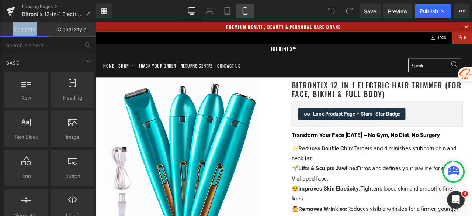
click at [246, 12] on icon at bounding box center [244, 10] width 7 height 7
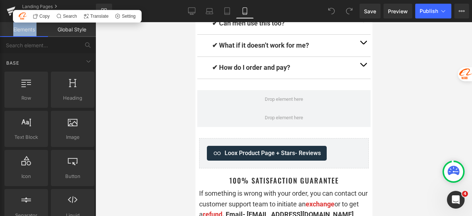
scroll to position [6416, 0]
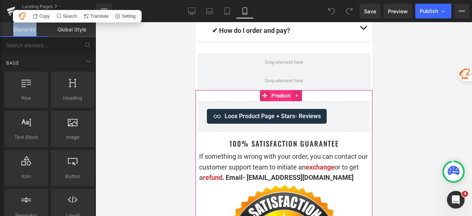
click at [278, 90] on span "Product" at bounding box center [280, 95] width 23 height 11
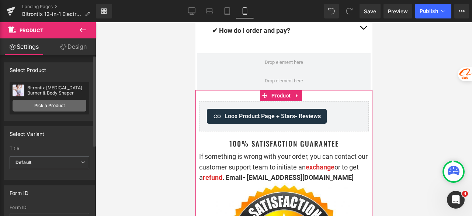
click at [56, 103] on link "Pick a Product" at bounding box center [50, 106] width 74 height 12
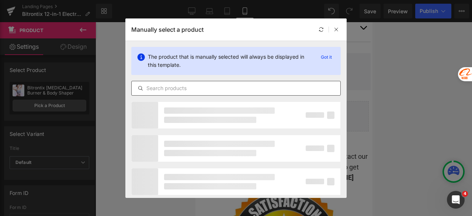
click at [173, 90] on input "text" at bounding box center [236, 88] width 209 height 9
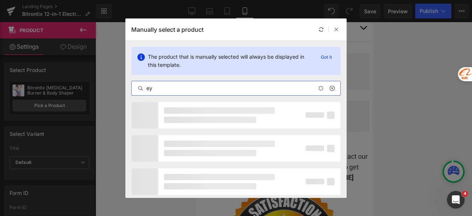
type input "e"
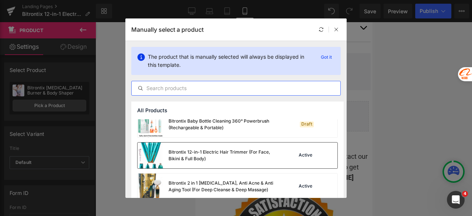
scroll to position [111, 0]
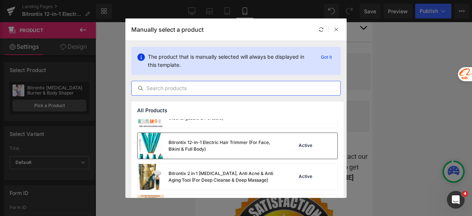
click at [192, 146] on div "Bitrontix 12-in-1 Electric Hair Trimmer (For Face, Bikini & Full Body)" at bounding box center [224, 145] width 111 height 13
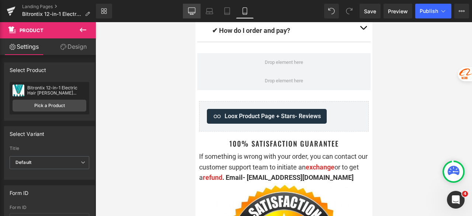
click at [194, 10] on icon at bounding box center [191, 10] width 7 height 7
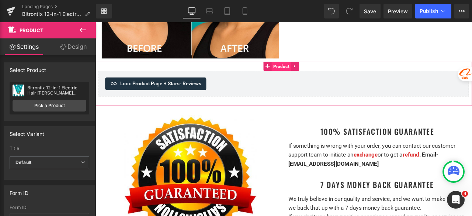
click at [317, 69] on span "Product" at bounding box center [315, 74] width 23 height 11
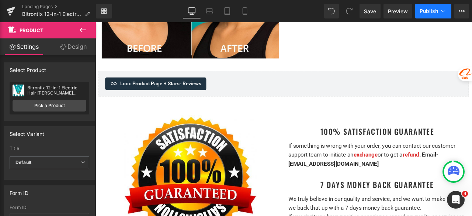
click at [428, 6] on button "Publish" at bounding box center [433, 11] width 36 height 15
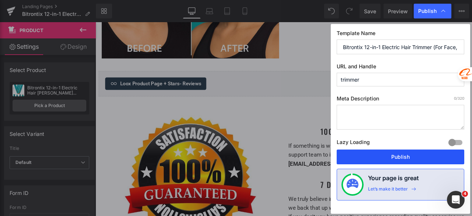
drag, startPoint x: 409, startPoint y: 156, endPoint x: 360, endPoint y: 131, distance: 55.2
click at [409, 156] on button "Publish" at bounding box center [401, 156] width 128 height 15
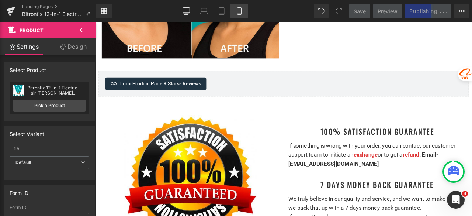
click at [239, 12] on icon at bounding box center [239, 10] width 7 height 7
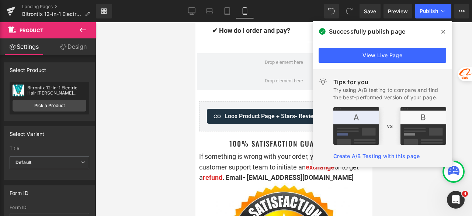
click at [444, 31] on icon at bounding box center [443, 32] width 4 height 4
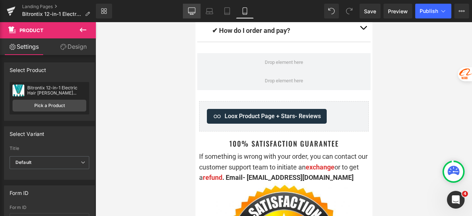
click at [189, 8] on icon at bounding box center [191, 10] width 7 height 7
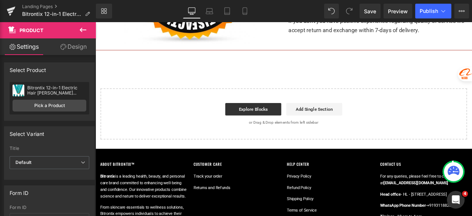
scroll to position [2644, 0]
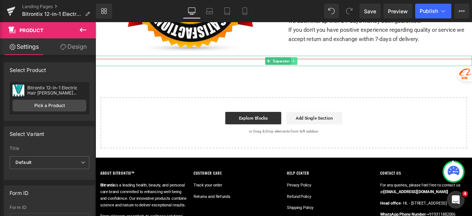
click at [330, 67] on icon at bounding box center [330, 68] width 1 height 3
click at [334, 66] on icon at bounding box center [335, 68] width 4 height 4
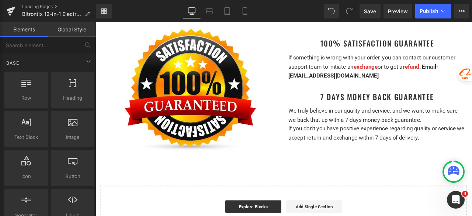
scroll to position [2497, 0]
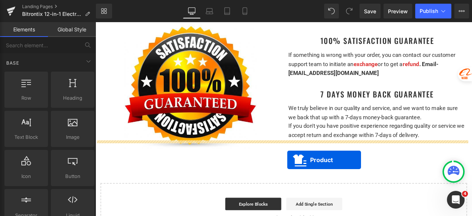
drag, startPoint x: 309, startPoint y: 62, endPoint x: 323, endPoint y: 185, distance: 124.3
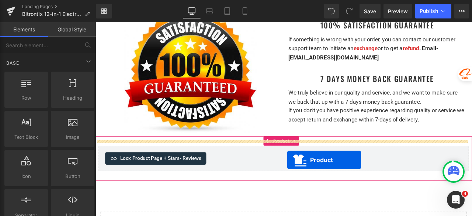
scroll to position [2478, 0]
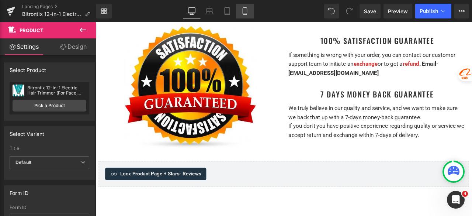
click at [246, 13] on icon at bounding box center [244, 10] width 7 height 7
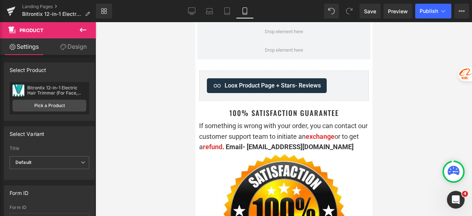
scroll to position [6421, 0]
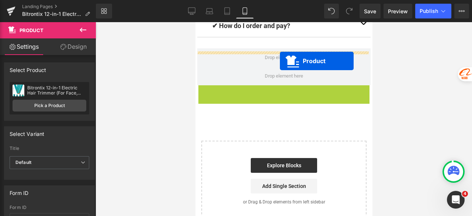
drag, startPoint x: 279, startPoint y: 57, endPoint x: 279, endPoint y: 61, distance: 4.1
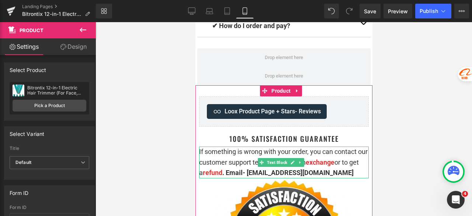
scroll to position [6384, 0]
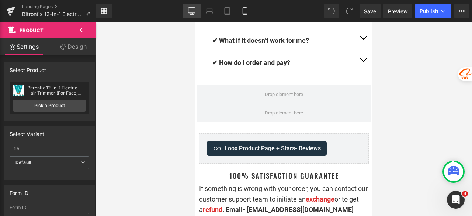
click at [192, 13] on icon at bounding box center [191, 11] width 7 height 6
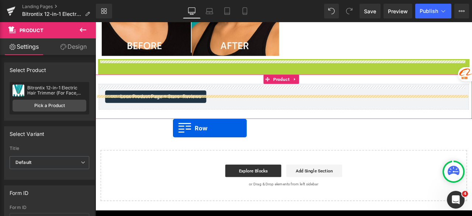
scroll to position [2441, 0]
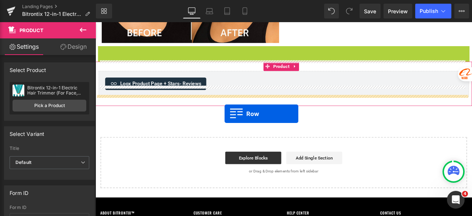
drag, startPoint x: 108, startPoint y: 154, endPoint x: 249, endPoint y: 131, distance: 142.1
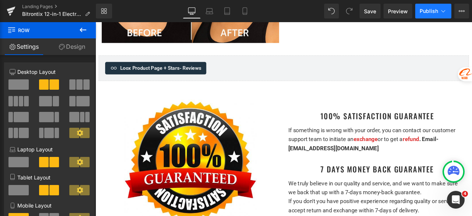
click at [420, 16] on button "Publish" at bounding box center [433, 11] width 36 height 15
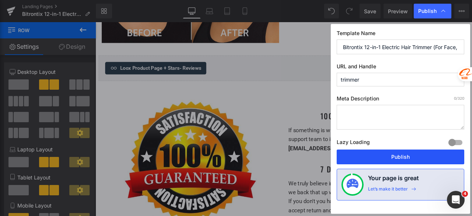
click at [381, 158] on button "Publish" at bounding box center [401, 156] width 128 height 15
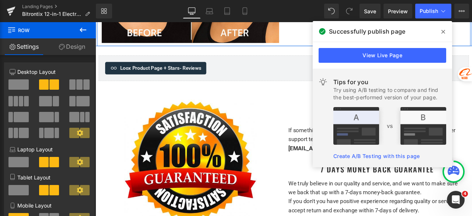
click at [442, 32] on icon at bounding box center [443, 32] width 4 height 6
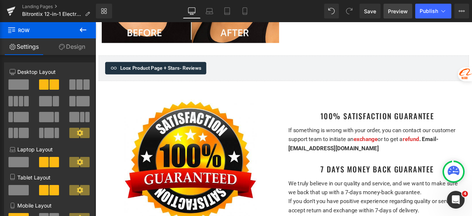
click at [398, 10] on span "Preview" at bounding box center [398, 11] width 20 height 8
click at [243, 13] on icon at bounding box center [245, 11] width 4 height 7
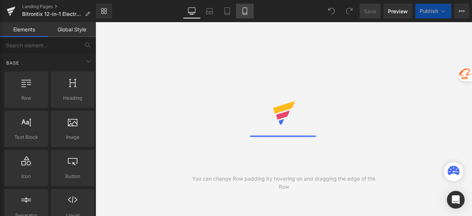
click at [243, 11] on icon at bounding box center [244, 10] width 7 height 7
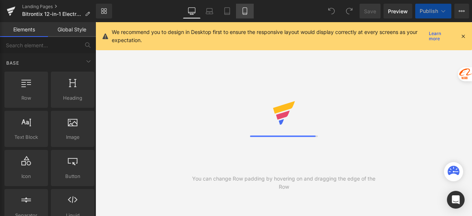
click at [243, 11] on icon at bounding box center [244, 10] width 7 height 7
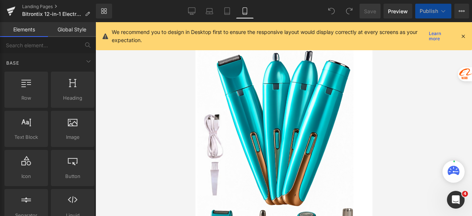
click at [464, 34] on icon at bounding box center [463, 36] width 7 height 7
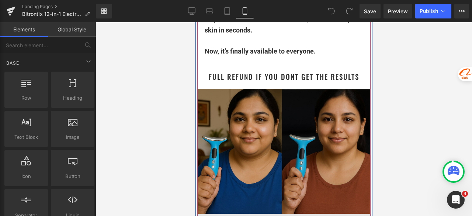
scroll to position [774, 0]
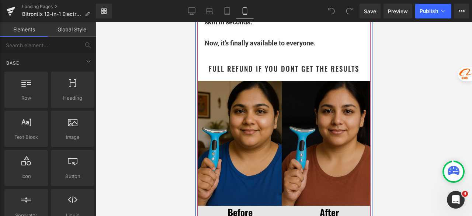
click at [282, 107] on img at bounding box center [283, 150] width 173 height 139
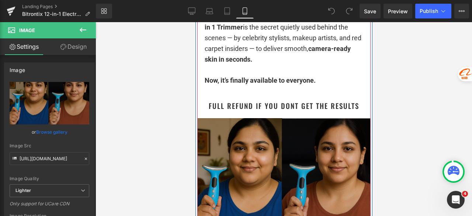
scroll to position [737, 0]
click at [268, 168] on img at bounding box center [283, 187] width 173 height 139
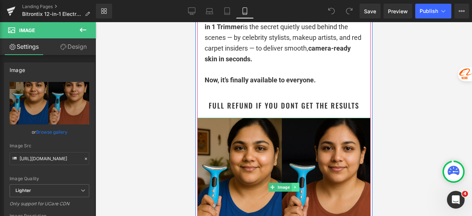
click at [293, 185] on icon at bounding box center [295, 187] width 4 height 4
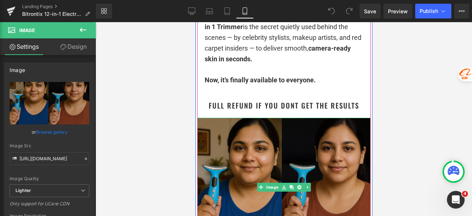
click at [272, 133] on img at bounding box center [283, 187] width 173 height 139
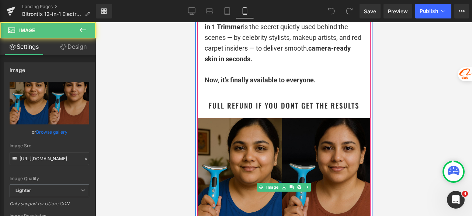
click at [271, 165] on img at bounding box center [283, 187] width 173 height 139
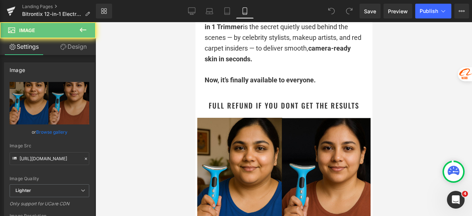
click at [401, 148] on div at bounding box center [284, 119] width 376 height 194
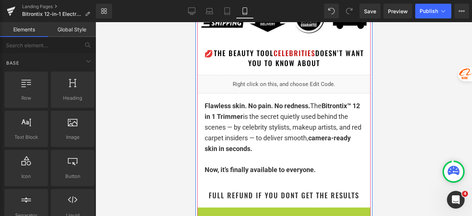
scroll to position [627, 0]
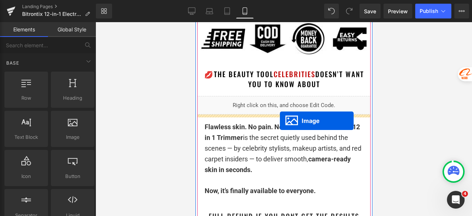
drag, startPoint x: 267, startPoint y: 187, endPoint x: 280, endPoint y: 121, distance: 67.6
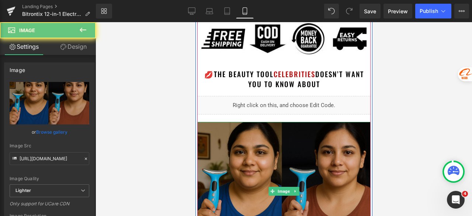
click at [267, 136] on img at bounding box center [283, 191] width 173 height 139
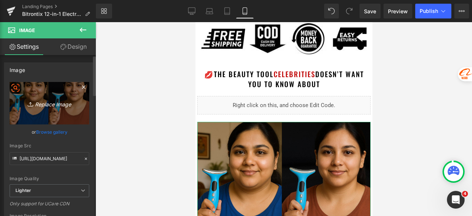
click at [63, 115] on link "Replace Image" at bounding box center [50, 103] width 80 height 42
type input "C:\fakepath\WhatsApp Image 2025-08-09 at 11.12.39_e6afce94.jpg"
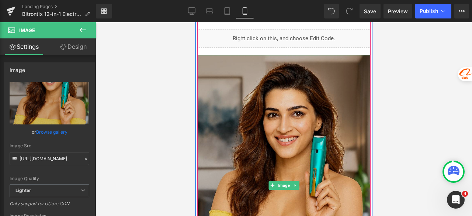
scroll to position [701, 0]
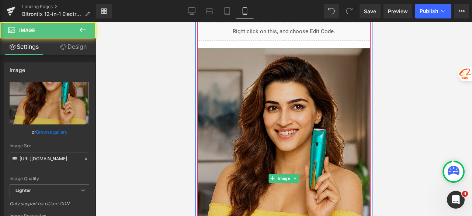
click at [298, 104] on img at bounding box center [283, 178] width 173 height 260
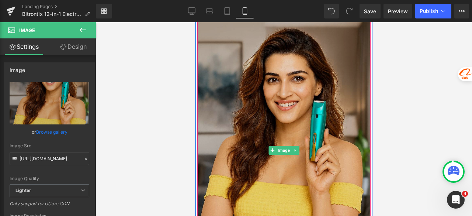
scroll to position [737, 0]
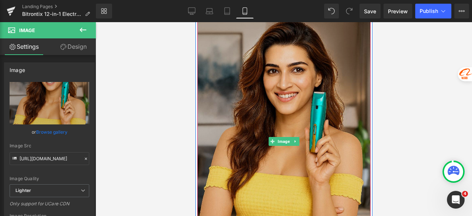
click at [247, 91] on img at bounding box center [283, 141] width 173 height 260
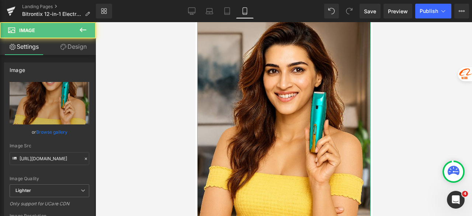
click at [77, 48] on link "Design" at bounding box center [73, 46] width 48 height 17
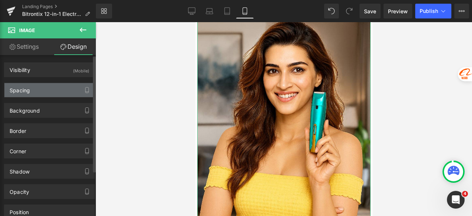
click at [45, 89] on div "Spacing" at bounding box center [49, 90] width 90 height 14
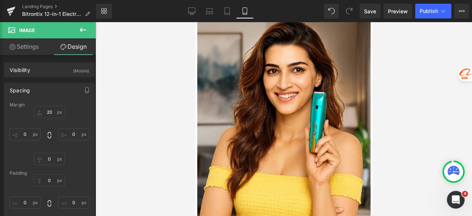
click at [145, 94] on div at bounding box center [284, 119] width 376 height 194
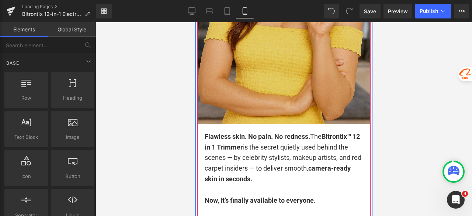
scroll to position [922, 0]
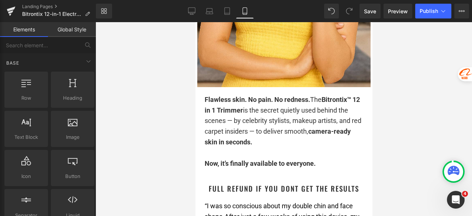
click at [161, 141] on div at bounding box center [284, 119] width 376 height 194
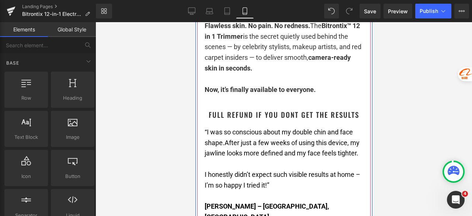
scroll to position [1032, 0]
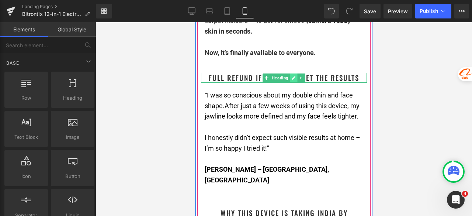
click at [289, 76] on link at bounding box center [293, 77] width 8 height 9
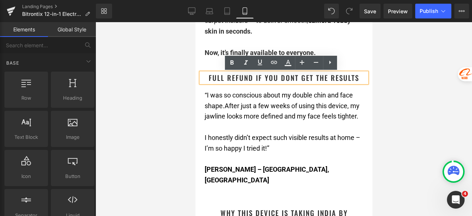
click at [176, 93] on div at bounding box center [284, 119] width 376 height 194
click at [405, 120] on div at bounding box center [284, 119] width 376 height 194
click at [421, 73] on div at bounding box center [284, 119] width 376 height 194
click at [425, 91] on div at bounding box center [284, 119] width 376 height 194
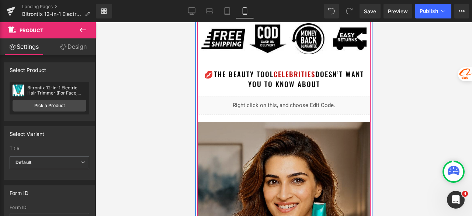
scroll to position [627, 0]
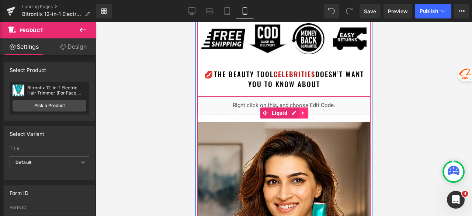
click at [302, 112] on icon at bounding box center [302, 112] width 1 height 3
click at [296, 112] on icon at bounding box center [298, 112] width 5 height 5
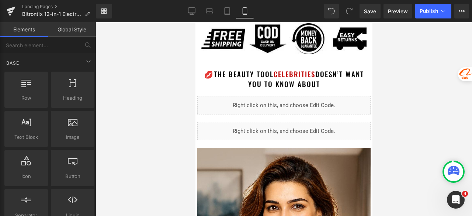
click at [406, 92] on div at bounding box center [284, 119] width 376 height 194
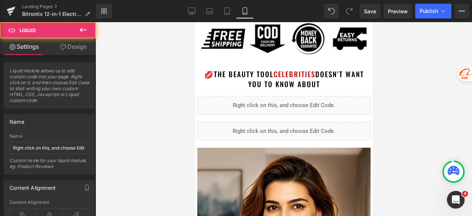
click at [273, 131] on div "Liquid" at bounding box center [283, 131] width 173 height 18
click at [407, 127] on div at bounding box center [284, 119] width 376 height 194
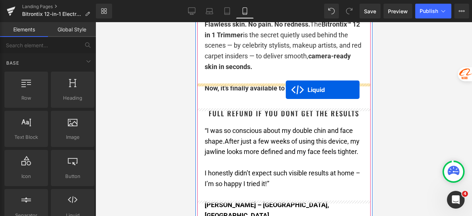
scroll to position [1032, 0]
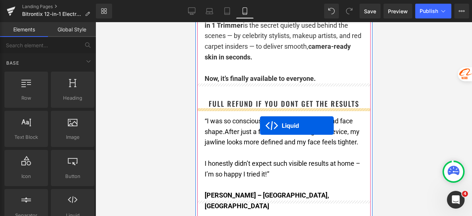
drag, startPoint x: 273, startPoint y: 135, endPoint x: 260, endPoint y: 125, distance: 16.6
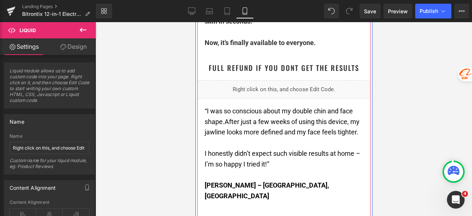
scroll to position [1044, 0]
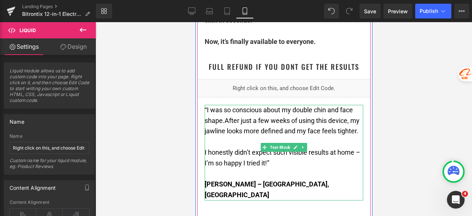
click at [267, 142] on p at bounding box center [283, 141] width 159 height 11
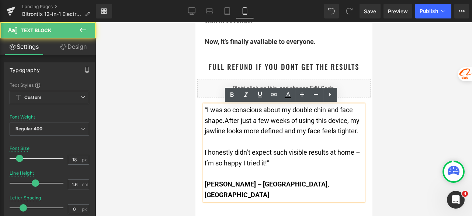
click at [239, 128] on span "After just a few weeks of using this device, my jawline looks more defined and …" at bounding box center [281, 126] width 155 height 18
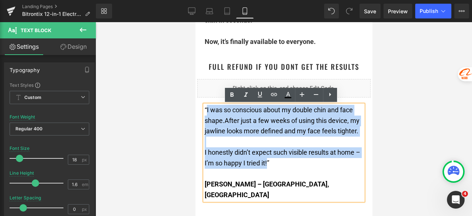
drag, startPoint x: 265, startPoint y: 164, endPoint x: 204, endPoint y: 111, distance: 80.8
click at [204, 111] on div "“I was so conscious about my double chin and face shape. After just a few weeks…" at bounding box center [283, 153] width 159 height 96
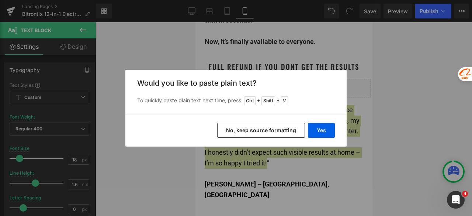
drag, startPoint x: 280, startPoint y: 128, endPoint x: 145, endPoint y: 104, distance: 136.6
click at [280, 128] on button "No, keep source formatting" at bounding box center [261, 130] width 88 height 15
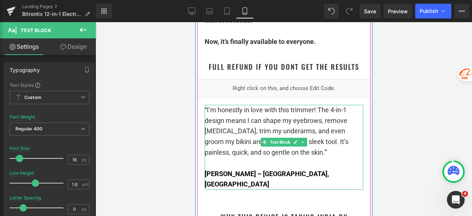
click at [322, 159] on p at bounding box center [283, 163] width 159 height 11
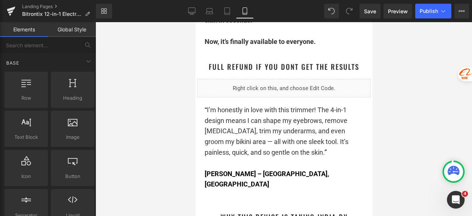
click at [404, 118] on div at bounding box center [284, 119] width 376 height 194
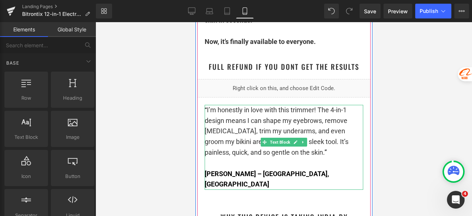
click at [323, 155] on p "“ I’m honestly in love with this trimmer! The 4-in-1 design means I can shape m…" at bounding box center [283, 131] width 159 height 53
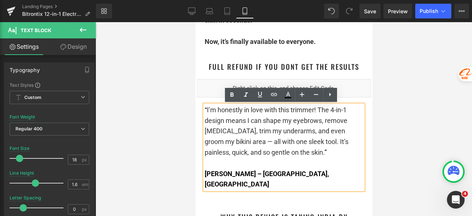
click at [328, 110] on span "I’m honestly in love with this trimmer! The 4-in-1 design means I can shape my …" at bounding box center [276, 131] width 144 height 50
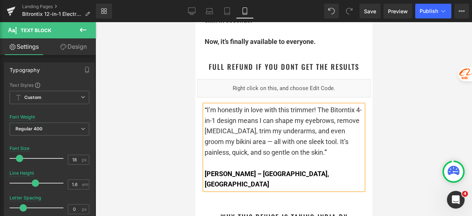
click at [344, 110] on span "I’m honestly in love with this trimmer! The Bitorntix 4-in-1 design means I can…" at bounding box center [282, 131] width 157 height 50
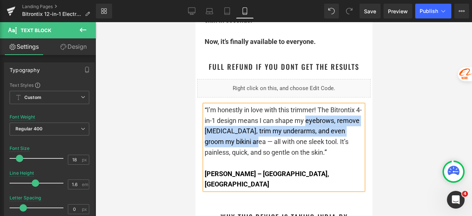
drag, startPoint x: 303, startPoint y: 121, endPoint x: 234, endPoint y: 138, distance: 70.8
click at [234, 138] on span "I’m honestly in love with this trimmer! The Bitrontix 4-in-1 design means I can…" at bounding box center [282, 131] width 157 height 50
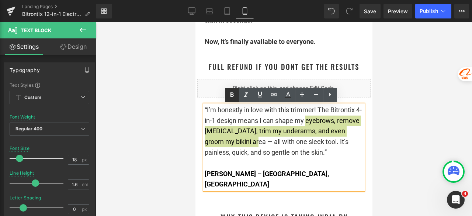
click at [232, 95] on icon at bounding box center [232, 94] width 9 height 9
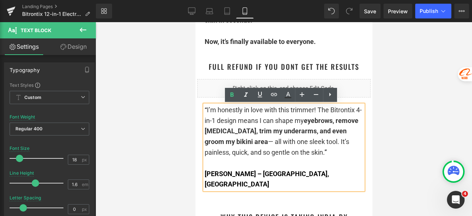
click at [316, 165] on p at bounding box center [283, 163] width 159 height 11
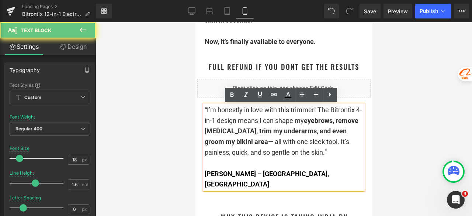
click at [336, 169] on p "[PERSON_NAME] – [GEOGRAPHIC_DATA], [GEOGRAPHIC_DATA]" at bounding box center [283, 179] width 159 height 21
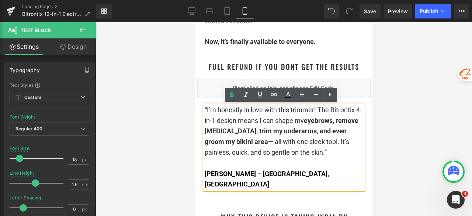
click at [399, 139] on div at bounding box center [284, 119] width 376 height 194
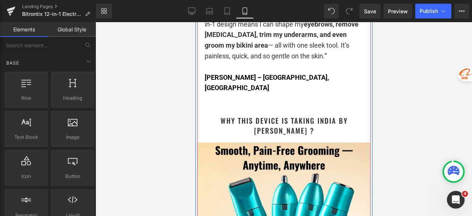
scroll to position [1154, 0]
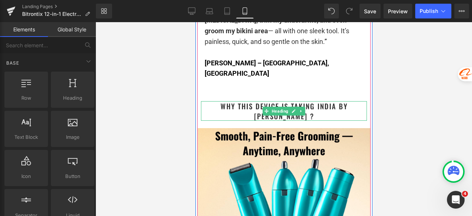
click at [352, 101] on h1 "Why This Device is Taking India By [PERSON_NAME] ?" at bounding box center [284, 111] width 166 height 20
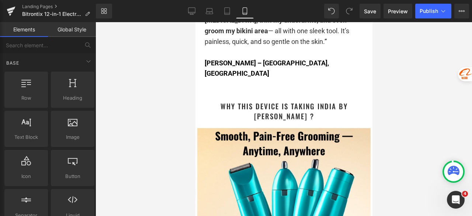
click at [387, 100] on div at bounding box center [284, 119] width 376 height 194
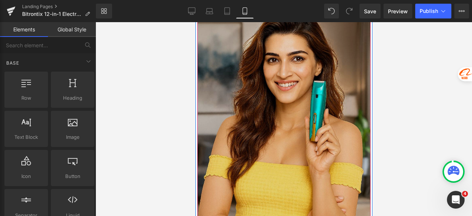
scroll to position [749, 0]
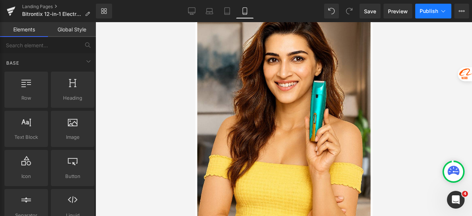
click at [422, 13] on span "Publish" at bounding box center [429, 11] width 18 height 6
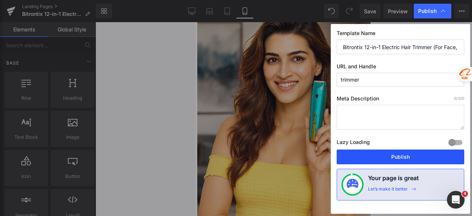
drag, startPoint x: 392, startPoint y: 159, endPoint x: 104, endPoint y: 75, distance: 299.8
click at [392, 159] on button "Publish" at bounding box center [401, 156] width 128 height 15
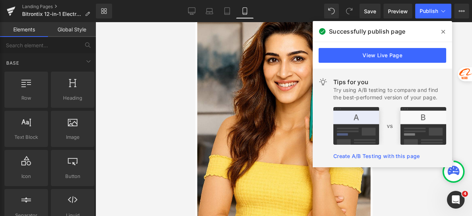
click at [444, 31] on icon at bounding box center [443, 32] width 4 height 4
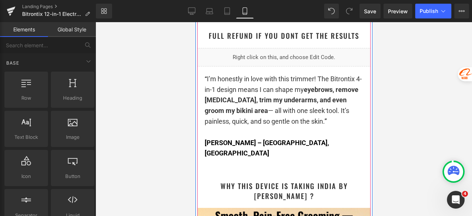
scroll to position [1044, 0]
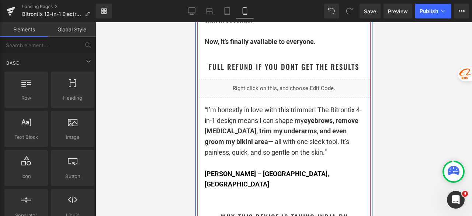
click at [282, 87] on div "Liquid" at bounding box center [283, 88] width 173 height 18
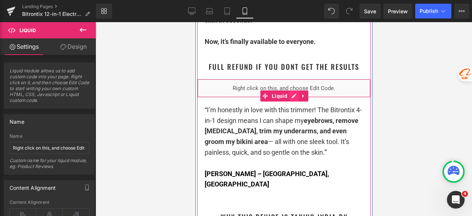
click at [291, 94] on div "Liquid" at bounding box center [283, 88] width 173 height 18
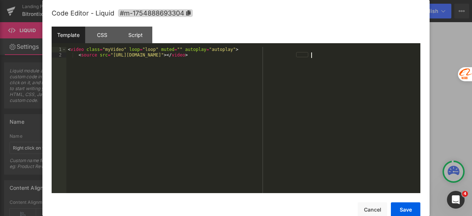
click at [272, 83] on div "< video class = "myVideo" loop = "loop" muted = "" autoplay = "autoplay" > < so…" at bounding box center [243, 125] width 354 height 157
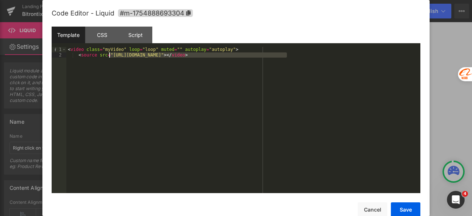
drag, startPoint x: 286, startPoint y: 54, endPoint x: 110, endPoint y: 55, distance: 176.6
click at [110, 55] on div "< video class = "myVideo" loop = "loop" muted = "" autoplay = "autoplay" > < so…" at bounding box center [243, 125] width 354 height 157
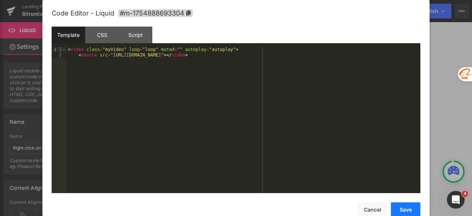
click at [403, 211] on button "Save" at bounding box center [405, 209] width 29 height 15
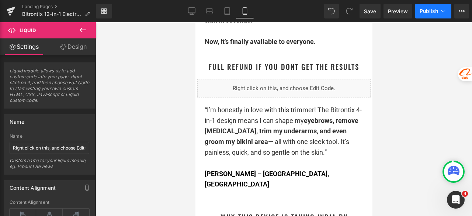
click at [427, 12] on span "Publish" at bounding box center [429, 11] width 18 height 6
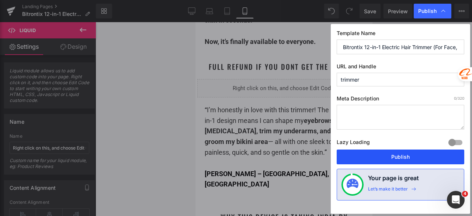
click at [410, 154] on button "Publish" at bounding box center [401, 156] width 128 height 15
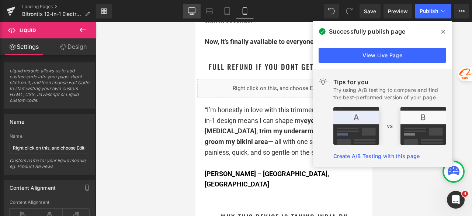
click at [192, 13] on icon at bounding box center [191, 10] width 7 height 7
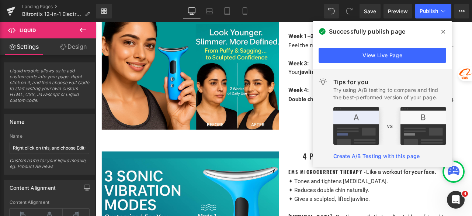
scroll to position [0, 0]
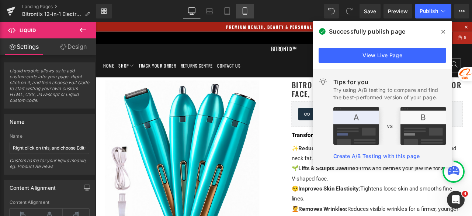
click at [245, 12] on icon at bounding box center [244, 10] width 7 height 7
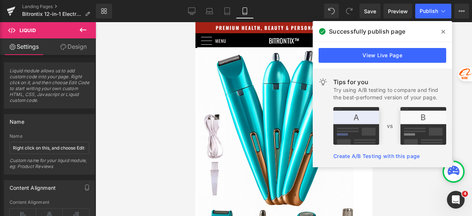
scroll to position [1034, 0]
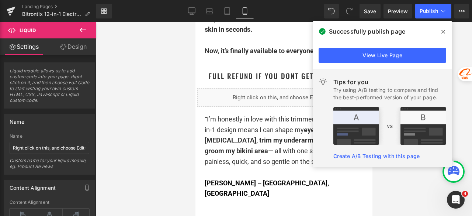
click at [443, 29] on icon at bounding box center [443, 32] width 4 height 6
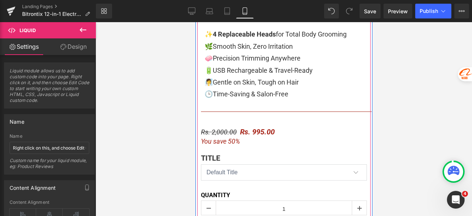
scroll to position [295, 0]
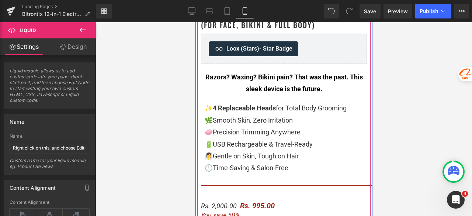
click at [245, 121] on span "Smooth Skin, Zero Irritation" at bounding box center [252, 120] width 80 height 8
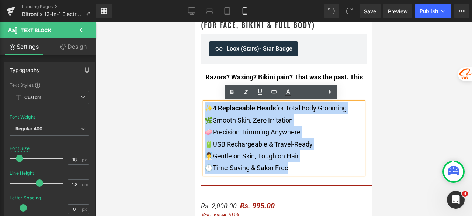
drag, startPoint x: 293, startPoint y: 169, endPoint x: 203, endPoint y: 105, distance: 109.9
click at [204, 105] on div "✨ 4 Replaceable Heads for Total Body Grooming 🌿 Smooth Skin, Zero Irritation 🧼 …" at bounding box center [283, 138] width 159 height 72
copy div "✨ 4 Replaceable Heads for Total Body Grooming 🌿 Smooth Skin, Zero Irritation 🧼 …"
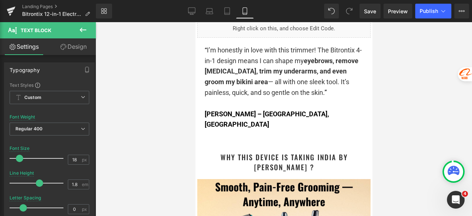
scroll to position [1106, 0]
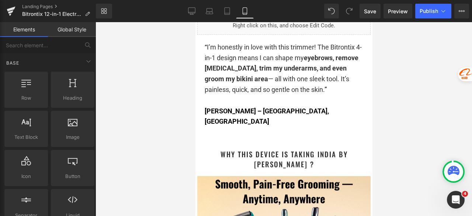
click at [401, 83] on div at bounding box center [284, 119] width 376 height 194
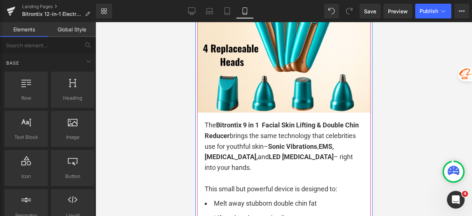
scroll to position [1401, 0]
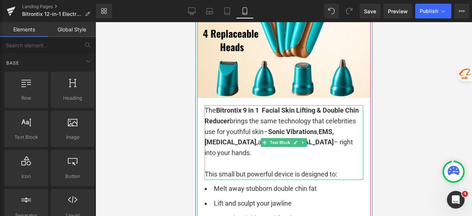
click at [227, 126] on p "The Bitrontix 9 in 1 Facial Skin Lifting & Double Chin Reducer brings the same …" at bounding box center [283, 131] width 159 height 53
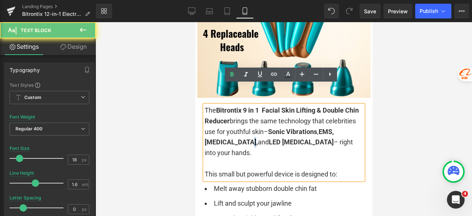
click at [227, 126] on p "The Bitrontix 9 in 1 Facial Skin Lifting & Double Chin Reducer brings the same …" at bounding box center [283, 131] width 159 height 53
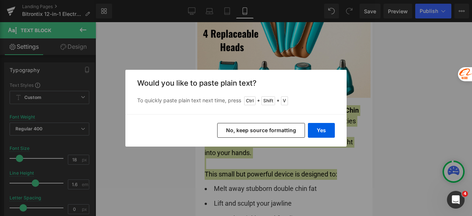
click at [249, 131] on button "No, keep source formatting" at bounding box center [261, 130] width 88 height 15
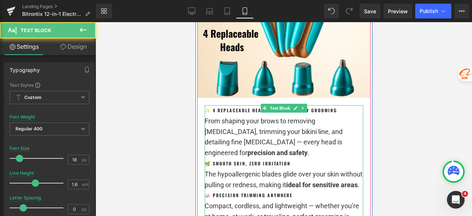
click at [302, 116] on p "From shaping your brows to removing body hair, trimming your bikini line, and d…" at bounding box center [283, 137] width 159 height 42
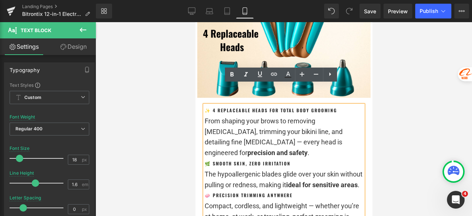
click at [357, 122] on p "From shaping your brows to removing body hair, trimming your bikini line, and d…" at bounding box center [283, 137] width 159 height 42
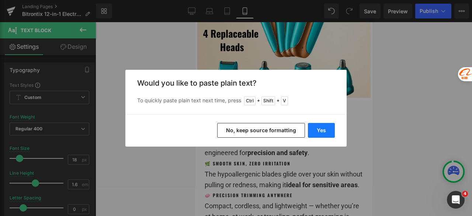
click at [320, 128] on button "Yes" at bounding box center [321, 130] width 27 height 15
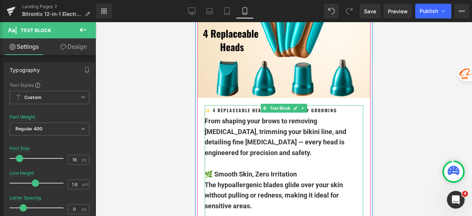
click at [321, 158] on div at bounding box center [283, 163] width 159 height 11
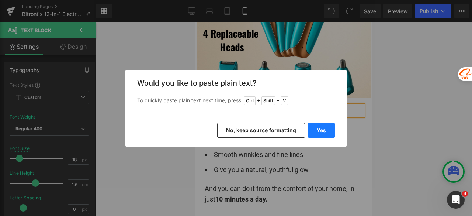
click at [320, 131] on button "Yes" at bounding box center [321, 130] width 27 height 15
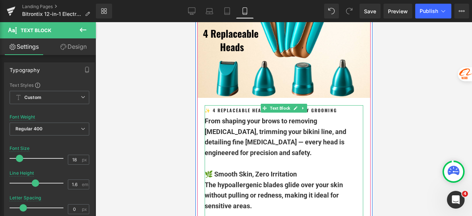
click at [322, 158] on div at bounding box center [283, 163] width 159 height 11
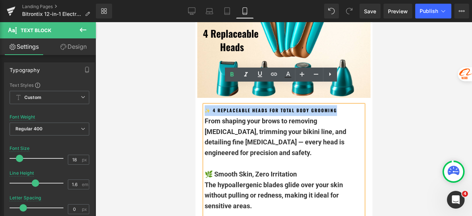
drag, startPoint x: 342, startPoint y: 90, endPoint x: 204, endPoint y: 94, distance: 138.0
click at [204, 105] on h4 "✨ 4 Replaceable Heads for Total Body Grooming" at bounding box center [283, 110] width 159 height 11
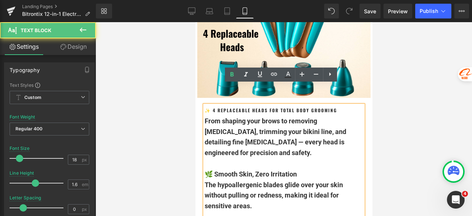
click at [256, 124] on b "From shaping your brows to removing [MEDICAL_DATA], trimming your bikini line, …" at bounding box center [275, 136] width 142 height 39
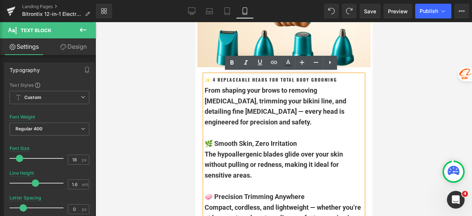
scroll to position [1398, 0]
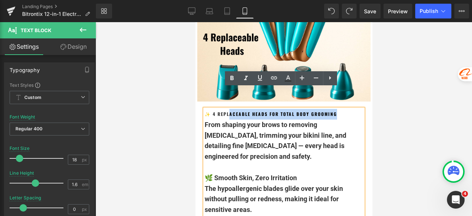
drag, startPoint x: 338, startPoint y: 91, endPoint x: 229, endPoint y: 94, distance: 109.2
click at [229, 109] on h4 "✨ 4 Replaceable Heads for Total Body Grooming" at bounding box center [283, 114] width 159 height 11
click at [260, 111] on b "✨ 4 Replaceable Heads for Total Body Grooming" at bounding box center [270, 114] width 132 height 6
drag, startPoint x: 315, startPoint y: 93, endPoint x: 209, endPoint y: 94, distance: 105.1
click at [209, 109] on h4 "✨ 4 Replaceable Heads for Total Body Grooming" at bounding box center [283, 114] width 159 height 11
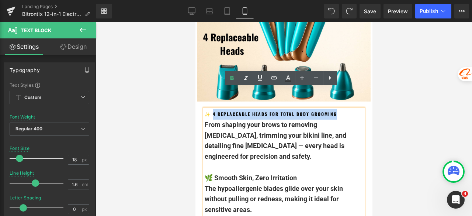
copy b "4 Replaceable Heads for Total Body Grooming"
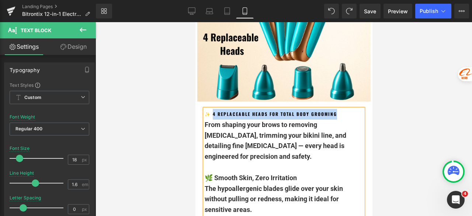
click at [341, 109] on h4 "✨ 4 Replaceable Heads for Total Body Grooming" at bounding box center [283, 114] width 159 height 11
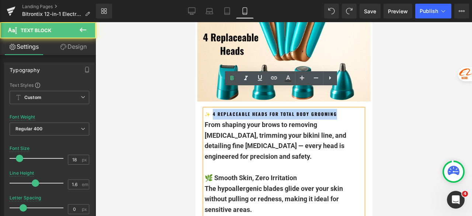
click at [341, 109] on h4 "✨ 4 Replaceable Heads for Total Body Grooming" at bounding box center [283, 114] width 159 height 11
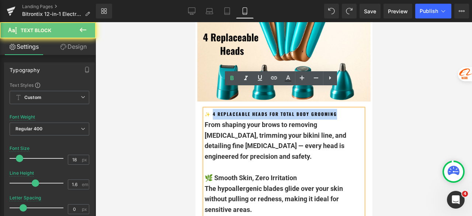
click at [343, 109] on h4 "✨ 4 Replaceable Heads for Total Body Grooming" at bounding box center [283, 114] width 159 height 11
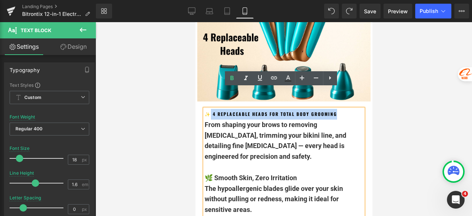
drag, startPoint x: 344, startPoint y: 92, endPoint x: 209, endPoint y: 91, distance: 135.0
click at [209, 109] on h4 "✨ 4 Replaceable Heads for Total Body Grooming" at bounding box center [283, 114] width 159 height 11
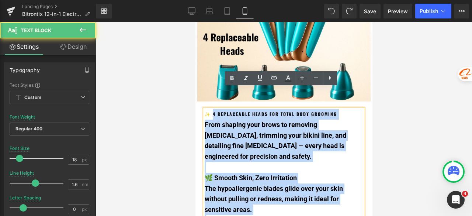
drag, startPoint x: 211, startPoint y: 93, endPoint x: 335, endPoint y: 87, distance: 124.0
click at [332, 111] on b "✨ 4 Replaceable Heads for Total Body Grooming" at bounding box center [270, 114] width 132 height 6
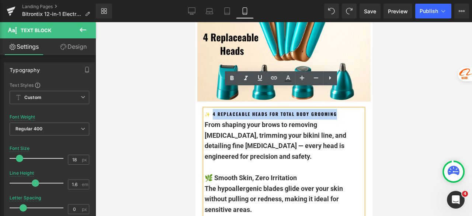
drag, startPoint x: 341, startPoint y: 93, endPoint x: 210, endPoint y: 97, distance: 131.7
click at [210, 109] on h4 "✨ 4 Replaceable Heads for Total Body Grooming" at bounding box center [283, 114] width 159 height 11
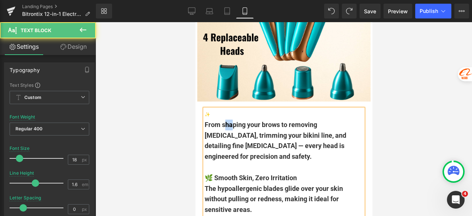
drag, startPoint x: 222, startPoint y: 107, endPoint x: 229, endPoint y: 107, distance: 6.3
click at [229, 121] on b "From shaping your brows to removing [MEDICAL_DATA], trimming your bikini line, …" at bounding box center [275, 140] width 142 height 39
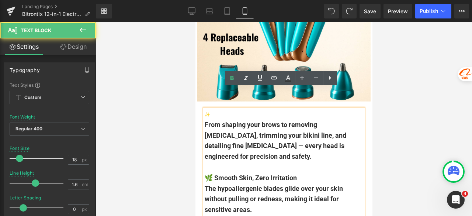
click at [218, 109] on h4 "✨" at bounding box center [283, 114] width 159 height 11
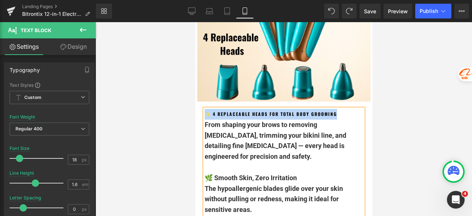
drag, startPoint x: 340, startPoint y: 92, endPoint x: 202, endPoint y: 95, distance: 137.6
click at [204, 109] on h4 "✨ 4 Replaceable Heads for Total Body Grooming" at bounding box center [283, 114] width 159 height 11
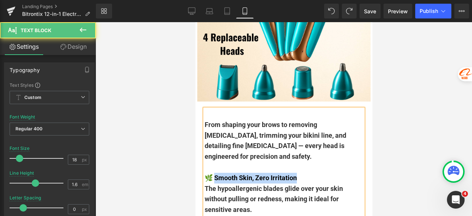
drag, startPoint x: 280, startPoint y: 148, endPoint x: 212, endPoint y: 148, distance: 67.1
click at [212, 173] on div "🌿 Smooth Skin, Zero Irritation" at bounding box center [283, 178] width 159 height 11
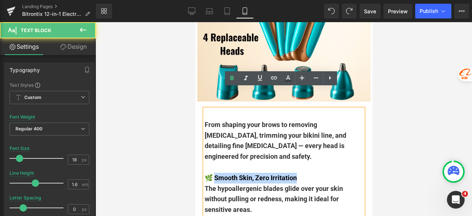
copy b "mooth Skin, Zero Irritation"
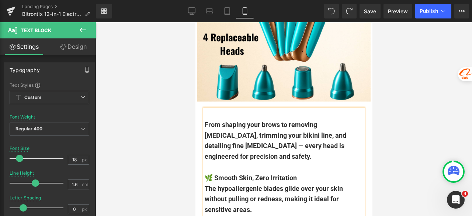
click at [218, 109] on h4 at bounding box center [283, 114] width 159 height 11
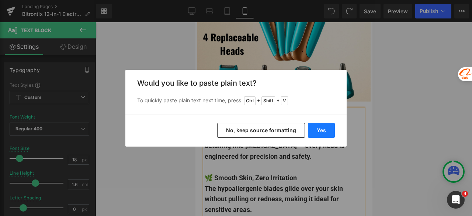
click at [323, 128] on button "Yes" at bounding box center [321, 130] width 27 height 15
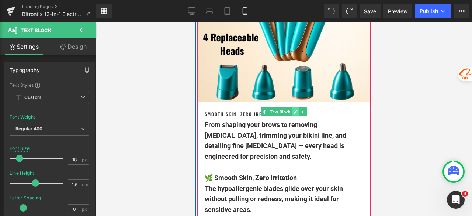
click at [291, 107] on link at bounding box center [295, 111] width 8 height 9
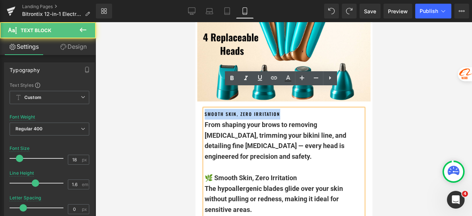
drag, startPoint x: 201, startPoint y: 104, endPoint x: 195, endPoint y: 95, distance: 11.7
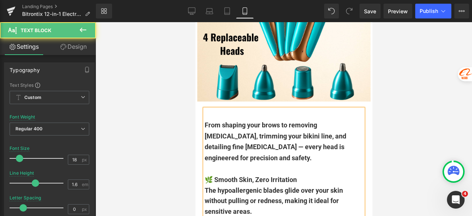
click at [220, 109] on h4 at bounding box center [283, 114] width 159 height 11
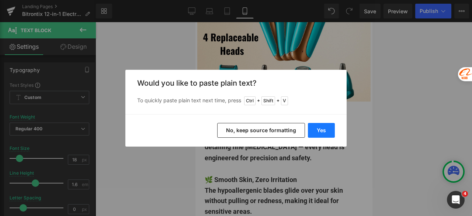
drag, startPoint x: 317, startPoint y: 131, endPoint x: 120, endPoint y: 108, distance: 198.6
click at [317, 131] on button "Yes" at bounding box center [321, 130] width 27 height 15
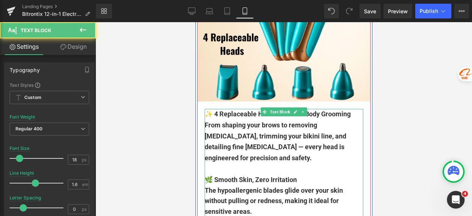
click at [294, 125] on b "From shaping your brows to removing [MEDICAL_DATA], trimming your bikini line, …" at bounding box center [275, 141] width 142 height 41
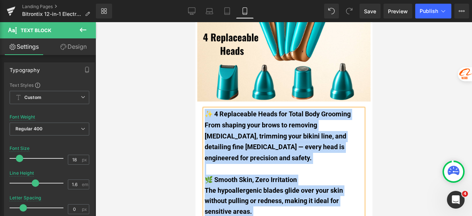
click at [290, 120] on h4 "From shaping your brows to removing [MEDICAL_DATA], trimming your bikini line, …" at bounding box center [283, 142] width 159 height 44
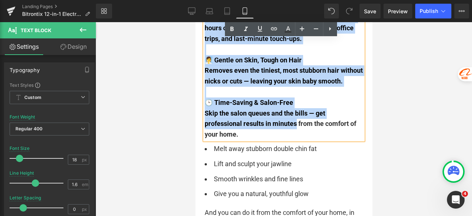
scroll to position [1693, 0]
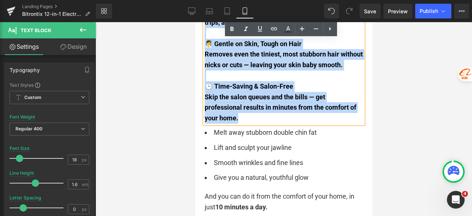
drag, startPoint x: 203, startPoint y: 93, endPoint x: 292, endPoint y: 100, distance: 89.5
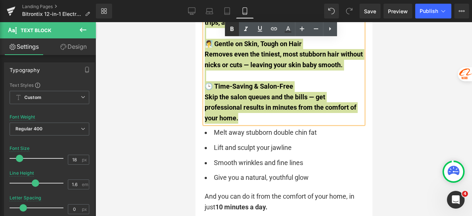
click at [232, 31] on icon at bounding box center [232, 29] width 9 height 9
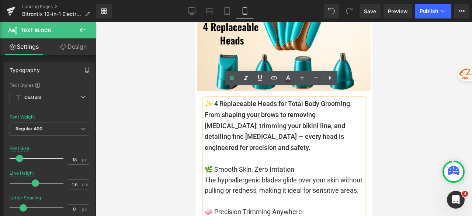
scroll to position [1398, 0]
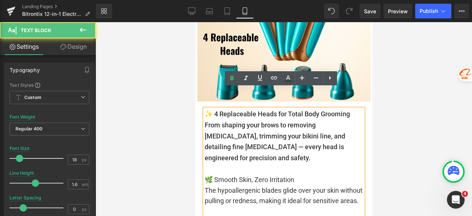
drag, startPoint x: 298, startPoint y: 131, endPoint x: 320, endPoint y: 131, distance: 22.1
click at [299, 131] on span "From shaping your brows to removing [MEDICAL_DATA], trimming your bikini line, …" at bounding box center [274, 141] width 140 height 41
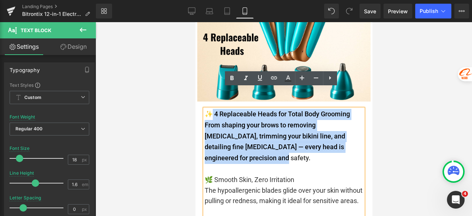
drag, startPoint x: 357, startPoint y: 126, endPoint x: 210, endPoint y: 94, distance: 151.0
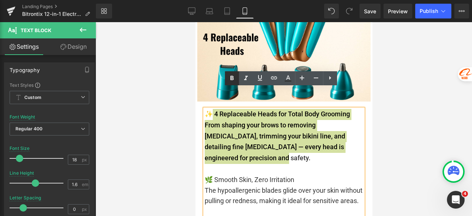
click at [233, 80] on icon at bounding box center [232, 78] width 9 height 9
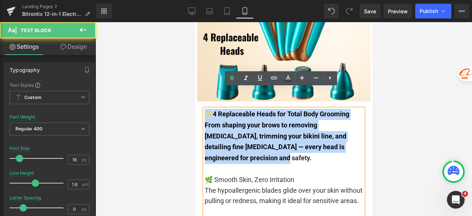
drag, startPoint x: 205, startPoint y: 91, endPoint x: 364, endPoint y: 122, distance: 161.5
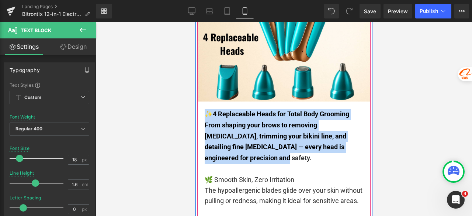
click at [263, 120] on h4 "From shaping your brows to removing [MEDICAL_DATA], trimming your bikini line, …" at bounding box center [283, 142] width 159 height 44
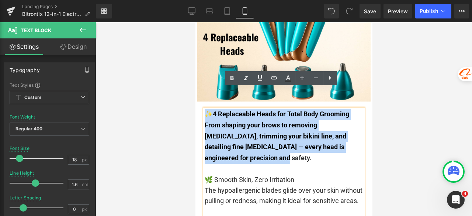
drag, startPoint x: 302, startPoint y: 121, endPoint x: 205, endPoint y: 93, distance: 101.1
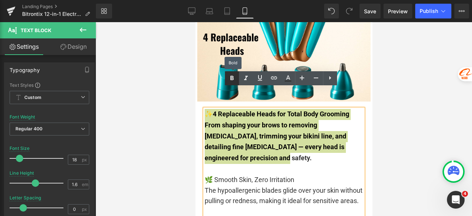
click at [230, 81] on icon at bounding box center [232, 78] width 9 height 9
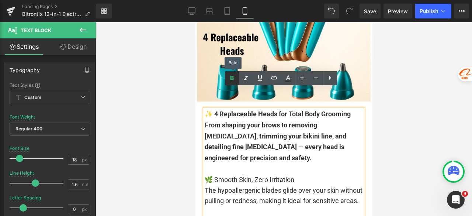
click at [230, 81] on icon at bounding box center [232, 78] width 9 height 9
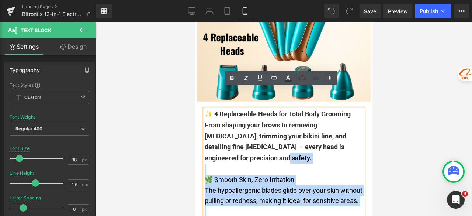
drag, startPoint x: 359, startPoint y: 126, endPoint x: 201, endPoint y: 93, distance: 162.1
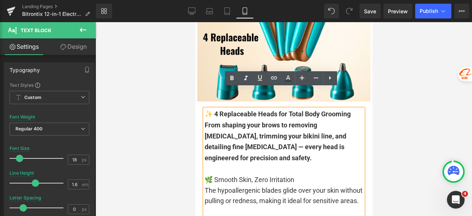
click at [226, 121] on strong "From shaping your brows to removing [MEDICAL_DATA], trimming your bikini line, …" at bounding box center [275, 141] width 142 height 41
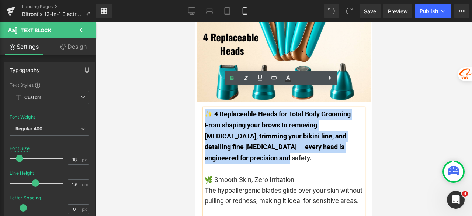
drag, startPoint x: 355, startPoint y: 127, endPoint x: 205, endPoint y: 93, distance: 153.9
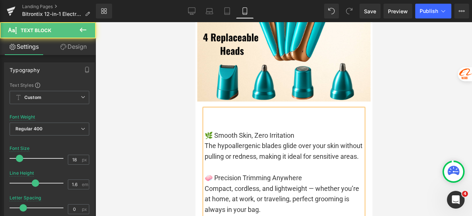
click at [204, 130] on div "🌿 Smooth Skin, Zero Irritation" at bounding box center [283, 135] width 159 height 11
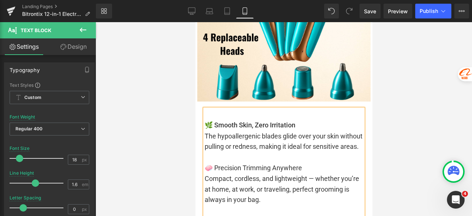
click at [212, 109] on h4 at bounding box center [283, 114] width 159 height 11
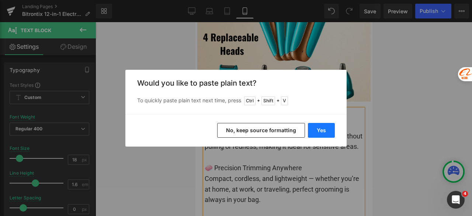
click at [324, 130] on button "Yes" at bounding box center [321, 130] width 27 height 15
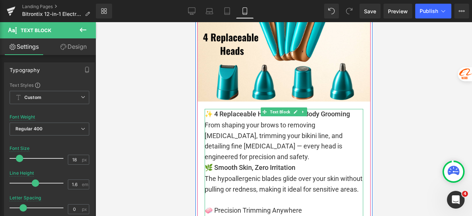
click at [355, 129] on div "From shaping your brows to removing [MEDICAL_DATA], trimming your bikini line, …" at bounding box center [283, 141] width 159 height 42
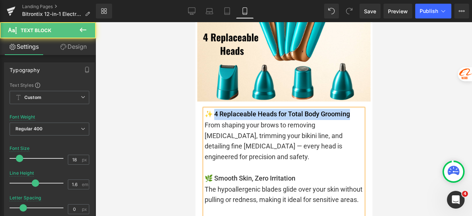
drag, startPoint x: 334, startPoint y: 93, endPoint x: 213, endPoint y: 91, distance: 121.3
click at [213, 109] on h4 "✨ 4 Replaceable Heads for Total Body Grooming" at bounding box center [283, 114] width 159 height 11
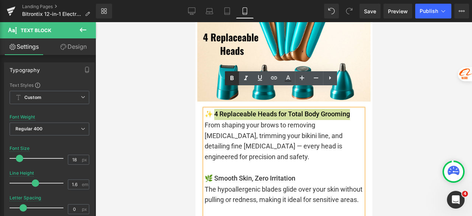
click at [231, 77] on icon at bounding box center [231, 78] width 3 height 4
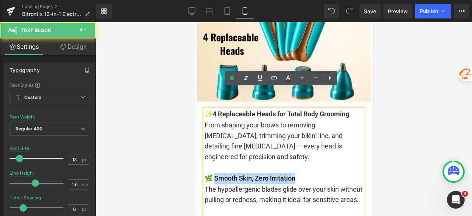
drag, startPoint x: 302, startPoint y: 149, endPoint x: 212, endPoint y: 148, distance: 90.3
click at [212, 173] on h4 "🌿 Smooth Skin, Zero Irritation" at bounding box center [283, 178] width 159 height 11
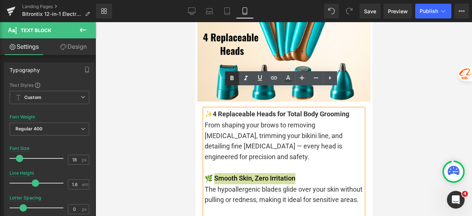
click at [230, 76] on icon at bounding box center [232, 78] width 9 height 9
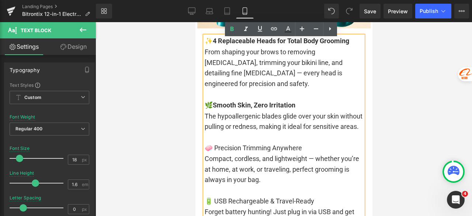
scroll to position [1471, 0]
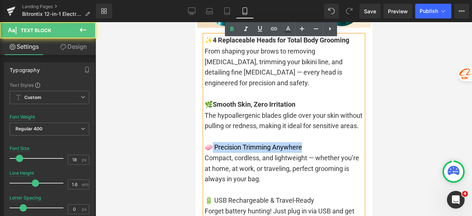
drag, startPoint x: 302, startPoint y: 126, endPoint x: 209, endPoint y: 126, distance: 92.6
click at [209, 142] on div "🧼 Precision Trimming Anywhere" at bounding box center [283, 147] width 159 height 11
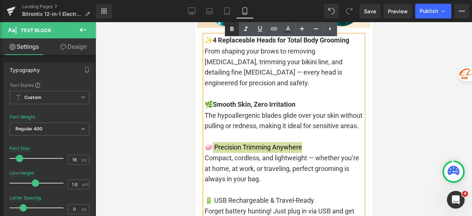
drag, startPoint x: 233, startPoint y: 29, endPoint x: 237, endPoint y: 34, distance: 6.9
click at [233, 28] on icon at bounding box center [231, 29] width 3 height 4
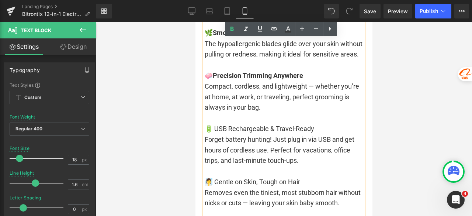
scroll to position [1582, 0]
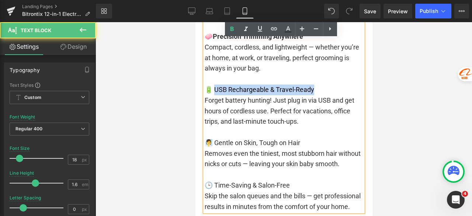
drag, startPoint x: 282, startPoint y: 69, endPoint x: 212, endPoint y: 68, distance: 69.7
click at [212, 84] on div "🔋 USB Rechargeable & Travel-Ready" at bounding box center [283, 89] width 159 height 11
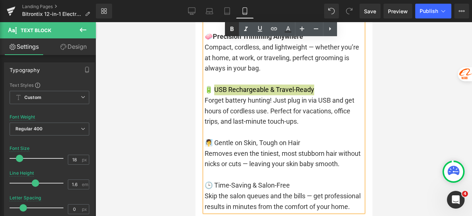
drag, startPoint x: 231, startPoint y: 32, endPoint x: 83, endPoint y: 68, distance: 152.3
click at [231, 32] on icon at bounding box center [232, 29] width 9 height 9
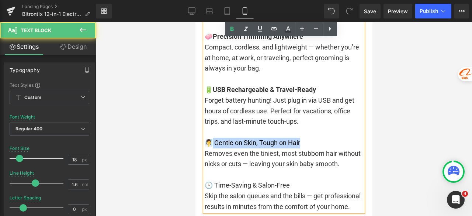
drag, startPoint x: 305, startPoint y: 122, endPoint x: 209, endPoint y: 124, distance: 95.9
click at [209, 138] on div "🧖‍♀️ Gentle on Skin, Tough on Hair" at bounding box center [283, 143] width 159 height 11
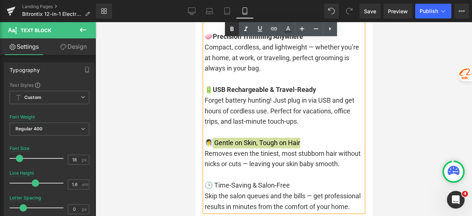
click at [230, 31] on icon at bounding box center [231, 29] width 3 height 4
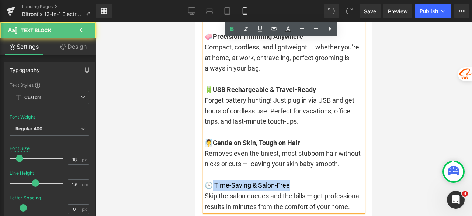
drag, startPoint x: 277, startPoint y: 164, endPoint x: 211, endPoint y: 164, distance: 66.0
click at [211, 180] on div "🕒 Time-Saving & Salon-Free" at bounding box center [283, 185] width 159 height 11
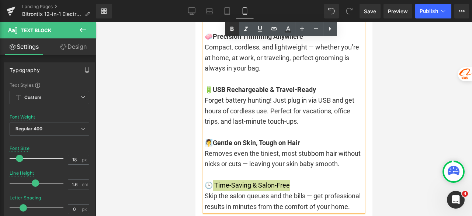
click at [233, 32] on icon at bounding box center [232, 29] width 9 height 9
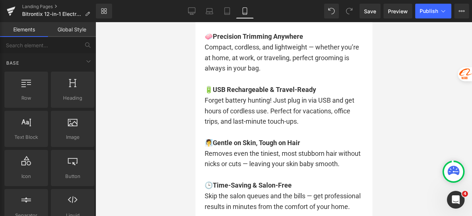
click at [171, 122] on div at bounding box center [284, 119] width 376 height 194
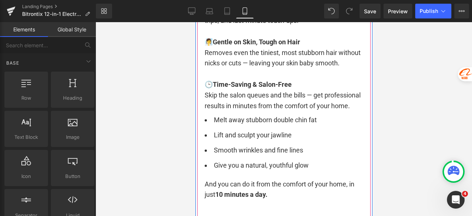
scroll to position [1729, 0]
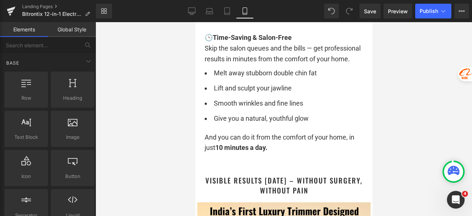
click at [417, 105] on div at bounding box center [284, 119] width 376 height 194
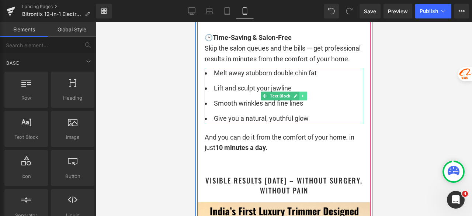
click at [303, 91] on link at bounding box center [303, 95] width 8 height 9
click at [305, 94] on icon at bounding box center [307, 96] width 4 height 4
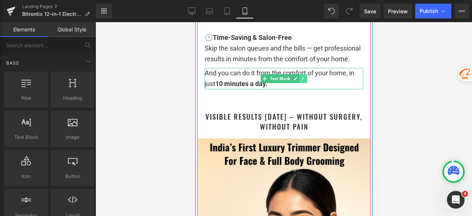
click at [300, 74] on link at bounding box center [303, 78] width 8 height 9
click at [305, 77] on icon at bounding box center [307, 79] width 4 height 4
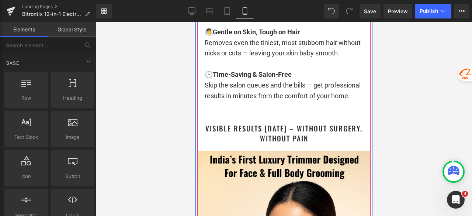
scroll to position [1656, 0]
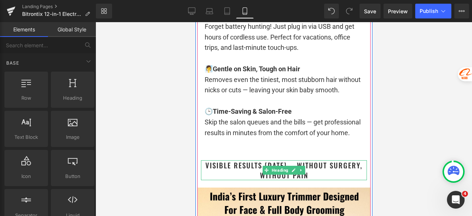
click at [330, 160] on h1 "Visible Results [DATE] – Without Surgery, Without Pain" at bounding box center [284, 170] width 166 height 20
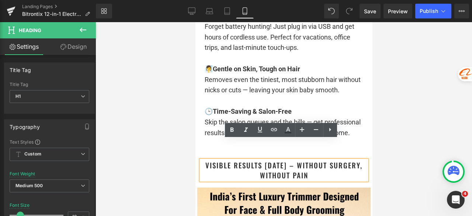
drag, startPoint x: 331, startPoint y: 154, endPoint x: 214, endPoint y: 147, distance: 117.5
click at [214, 160] on h1 "Visible Results [DATE] – Without Surgery, Without Pain" at bounding box center [284, 170] width 166 height 20
paste div
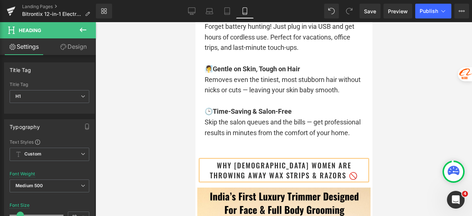
click at [407, 122] on div at bounding box center [284, 119] width 376 height 194
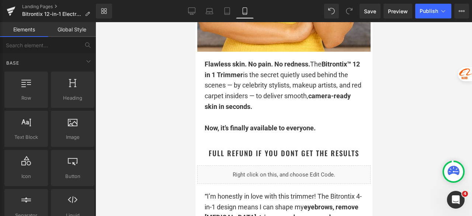
scroll to position [959, 0]
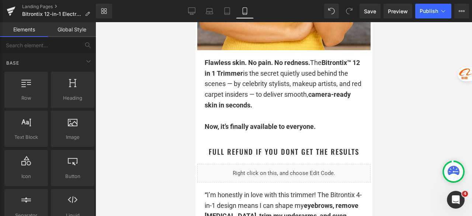
click at [402, 104] on div at bounding box center [284, 119] width 376 height 194
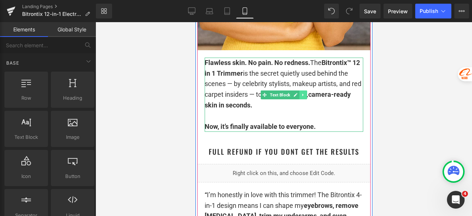
click at [301, 95] on icon at bounding box center [303, 95] width 4 height 4
click at [297, 95] on icon at bounding box center [299, 95] width 4 height 4
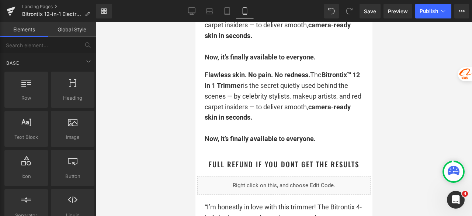
scroll to position [1046, 0]
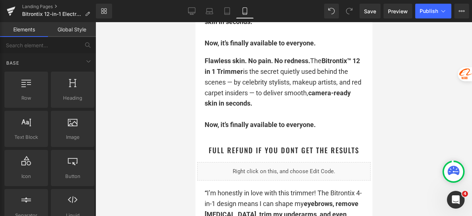
click at [406, 93] on div at bounding box center [284, 119] width 376 height 194
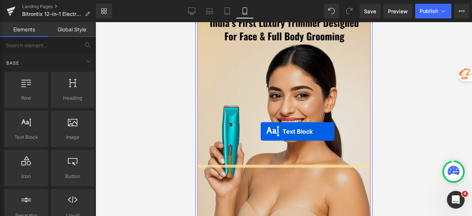
scroll to position [1783, 0]
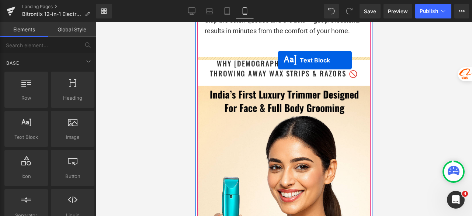
drag, startPoint x: 277, startPoint y: 88, endPoint x: 278, endPoint y: 60, distance: 28.0
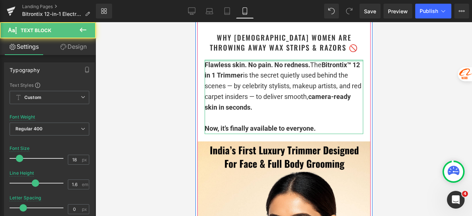
scroll to position [1757, 0]
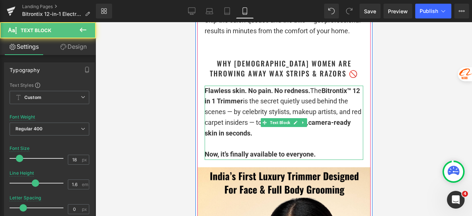
click at [325, 118] on span "camera-ready skin in seconds." at bounding box center [277, 127] width 146 height 18
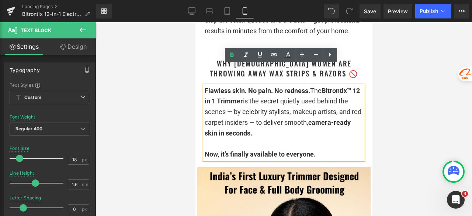
click at [242, 107] on p "Flawless skin. No pain. No redness. The Bitrontix™ 12 in 1 Trimmer is the secre…" at bounding box center [283, 112] width 159 height 53
drag, startPoint x: 323, startPoint y: 135, endPoint x: 202, endPoint y: 72, distance: 137.1
click at [204, 86] on div "Flawless skin. No pain. No redness. The Bitrontix™ 12 in 1 Trimmer is the secre…" at bounding box center [283, 123] width 159 height 74
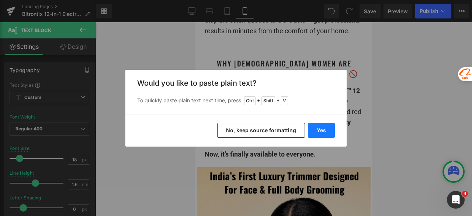
click at [317, 132] on button "Yes" at bounding box center [321, 130] width 27 height 15
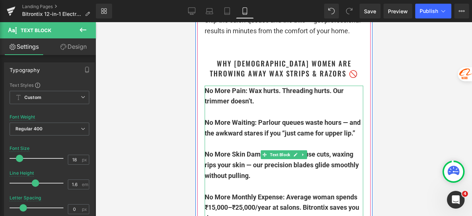
click at [267, 107] on p at bounding box center [283, 112] width 159 height 11
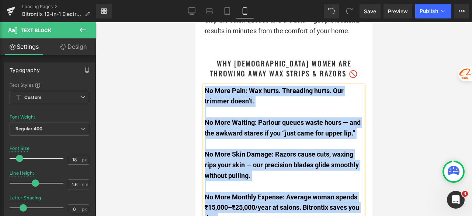
click at [270, 86] on p "No More Pain: Wax hurts. Threading hurts. Our trimmer doesn’t." at bounding box center [283, 96] width 159 height 21
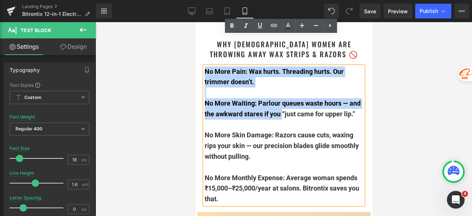
scroll to position [1831, 0]
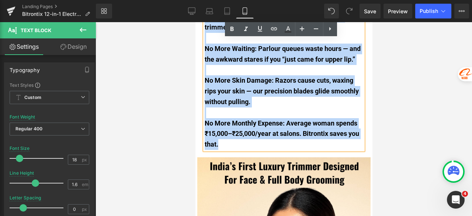
drag, startPoint x: 204, startPoint y: 70, endPoint x: 276, endPoint y: 122, distance: 88.8
click at [276, 122] on div "No More Pain: Wax hurts. Threading hurts. Our trimmer doesn’t. No More Waiting:…" at bounding box center [283, 81] width 159 height 138
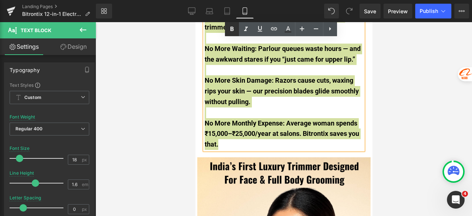
click at [232, 28] on icon at bounding box center [232, 29] width 9 height 9
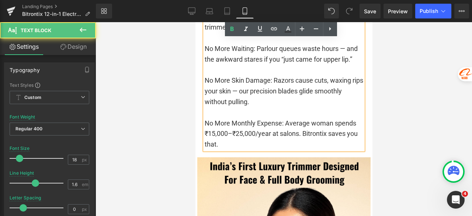
click at [236, 121] on p "No More Monthly Expense: Average woman spends ₹15,000–₹25,000/year at salons. B…" at bounding box center [283, 134] width 159 height 32
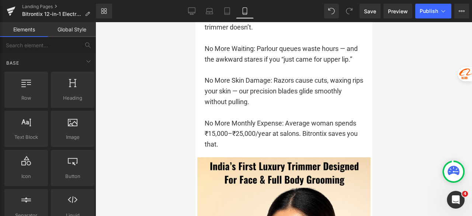
drag, startPoint x: 377, startPoint y: 122, endPoint x: 128, endPoint y: 99, distance: 249.9
click at [377, 122] on div at bounding box center [284, 119] width 376 height 194
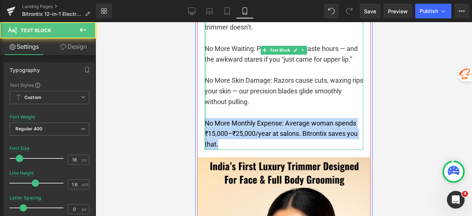
drag, startPoint x: 216, startPoint y: 119, endPoint x: 202, endPoint y: 103, distance: 21.4
click at [204, 103] on div "No More Pain: Wax hurts. Threading hurts. Our trimmer doesn’t. No More Waiting:…" at bounding box center [283, 81] width 159 height 138
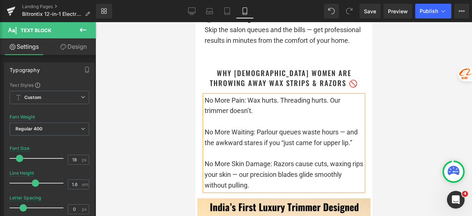
scroll to position [1757, 0]
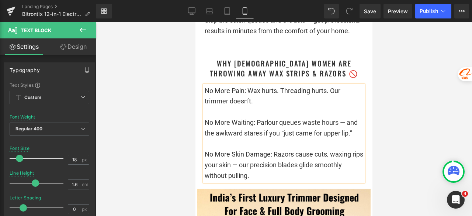
click at [275, 86] on p "No More Pain: Wax hurts. Threading hurts. Our trimmer doesn’t." at bounding box center [283, 96] width 159 height 21
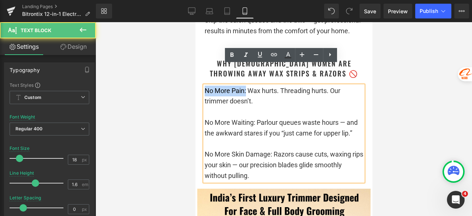
drag, startPoint x: 243, startPoint y: 70, endPoint x: 198, endPoint y: 68, distance: 45.0
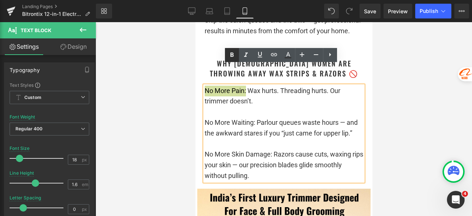
drag, startPoint x: 230, startPoint y: 57, endPoint x: 38, endPoint y: 43, distance: 192.7
click at [230, 57] on icon at bounding box center [232, 55] width 9 height 9
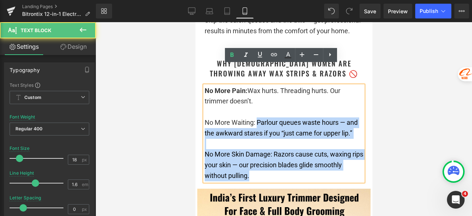
drag, startPoint x: 253, startPoint y: 102, endPoint x: 201, endPoint y: 100, distance: 52.0
click at [204, 100] on div "No More Pain: Wax hurts. Threading hurts. Our trimmer doesn’t. No More Waiting:…" at bounding box center [283, 134] width 159 height 96
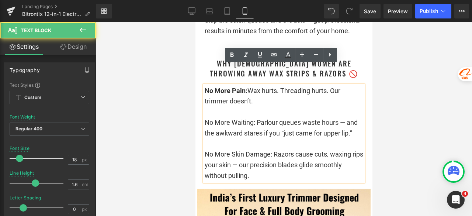
click at [246, 117] on p "No More Waiting: Parlour queues waste hours — and the awkward stares if you “ju…" at bounding box center [283, 127] width 159 height 21
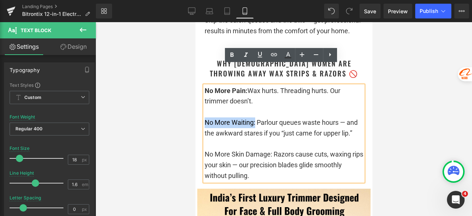
drag, startPoint x: 252, startPoint y: 101, endPoint x: 203, endPoint y: 100, distance: 49.1
click at [204, 117] on p "No More Waiting: Parlour queues waste hours — and the awkward stares if you “ju…" at bounding box center [283, 127] width 159 height 21
click at [233, 56] on icon at bounding box center [232, 55] width 9 height 9
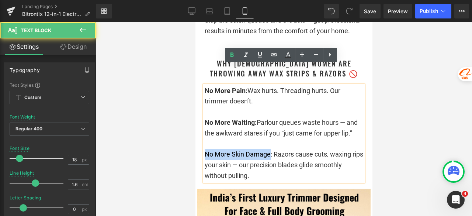
drag, startPoint x: 268, startPoint y: 132, endPoint x: 201, endPoint y: 133, distance: 66.4
click at [204, 149] on p "No More Skin Damage: Razors cause cuts, waxing rips your skin — our precision b…" at bounding box center [283, 165] width 159 height 32
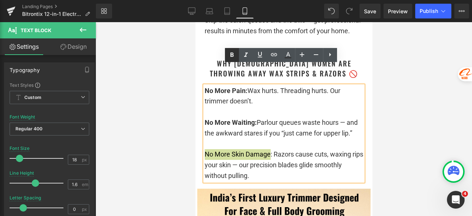
click at [230, 56] on icon at bounding box center [232, 55] width 9 height 9
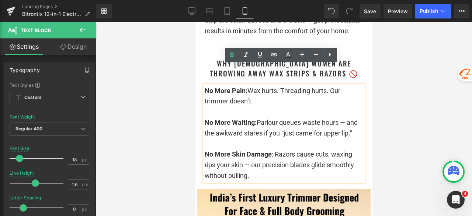
click at [164, 118] on div at bounding box center [284, 119] width 376 height 194
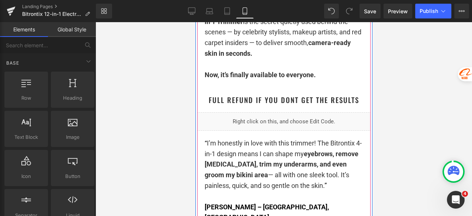
scroll to position [1057, 0]
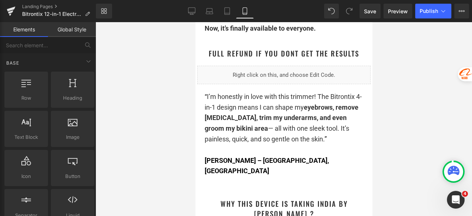
click at [403, 106] on div at bounding box center [284, 119] width 376 height 194
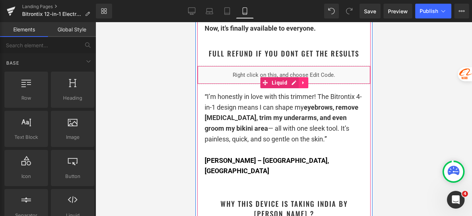
click at [302, 81] on icon at bounding box center [302, 82] width 1 height 3
click at [296, 83] on icon at bounding box center [298, 83] width 5 height 6
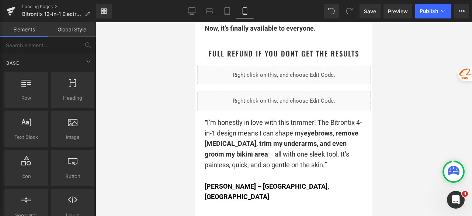
scroll to position [1162, 0]
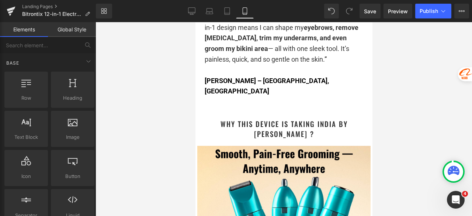
drag, startPoint x: 369, startPoint y: 95, endPoint x: 591, endPoint y: 111, distance: 222.2
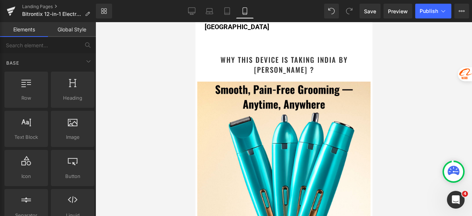
click at [390, 98] on div at bounding box center [284, 119] width 376 height 194
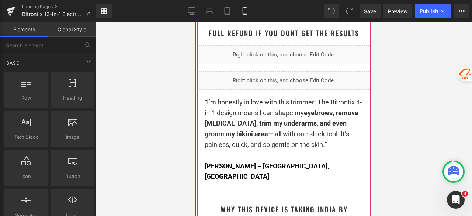
scroll to position [1079, 0]
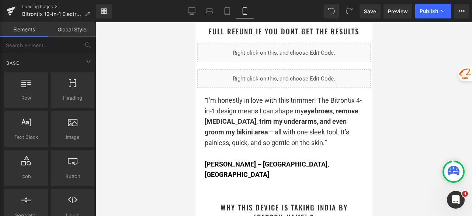
drag, startPoint x: 415, startPoint y: 105, endPoint x: 137, endPoint y: 62, distance: 281.7
click at [415, 105] on div at bounding box center [284, 119] width 376 height 194
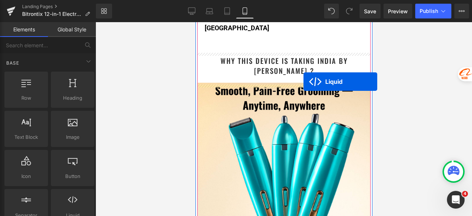
scroll to position [1226, 0]
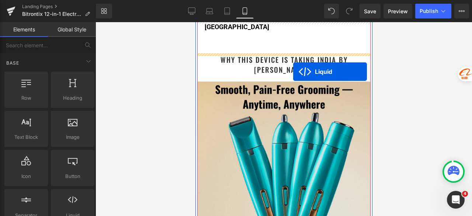
drag, startPoint x: 276, startPoint y: 84, endPoint x: 293, endPoint y: 72, distance: 21.3
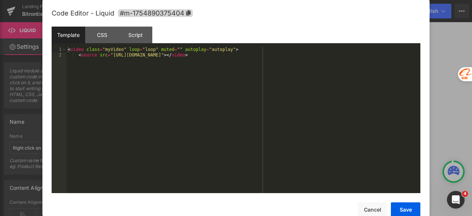
click at [291, 81] on div "Liquid" at bounding box center [283, 90] width 173 height 18
click at [285, 72] on div "< video class = "myVideo" loop = "loop" muted = "" autoplay = "autoplay" > < so…" at bounding box center [243, 125] width 354 height 157
click at [375, 206] on button "Cancel" at bounding box center [372, 209] width 29 height 15
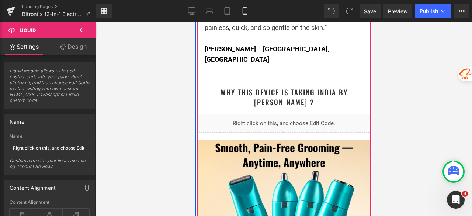
scroll to position [1164, 0]
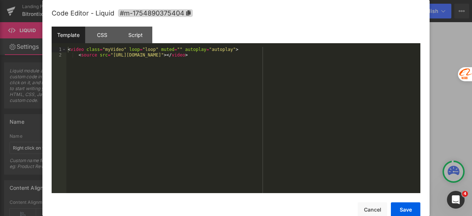
click at [289, 118] on div "Liquid" at bounding box center [283, 127] width 173 height 18
click at [276, 103] on div "< video class = "myVideo" loop = "loop" muted = "" autoplay = "autoplay" > < so…" at bounding box center [243, 125] width 354 height 157
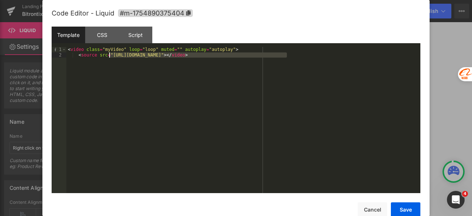
drag, startPoint x: 287, startPoint y: 55, endPoint x: 110, endPoint y: 55, distance: 177.0
click at [110, 55] on div "< video class = "myVideo" loop = "loop" muted = "" autoplay = "autoplay" > < so…" at bounding box center [243, 125] width 354 height 157
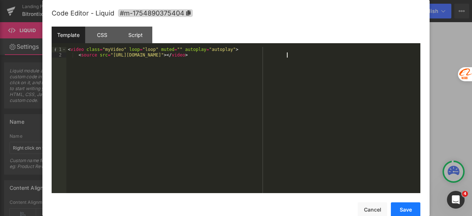
click at [403, 211] on button "Save" at bounding box center [405, 209] width 29 height 15
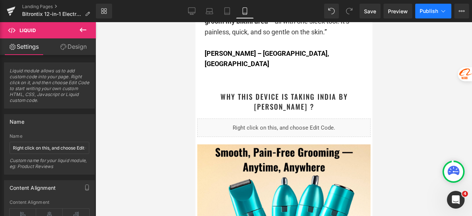
click at [431, 13] on span "Publish" at bounding box center [429, 11] width 18 height 6
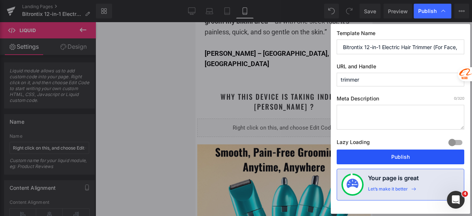
click at [393, 155] on button "Publish" at bounding box center [401, 156] width 128 height 15
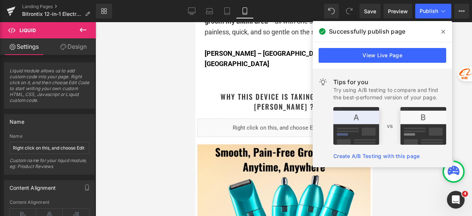
click at [442, 29] on icon at bounding box center [443, 32] width 4 height 6
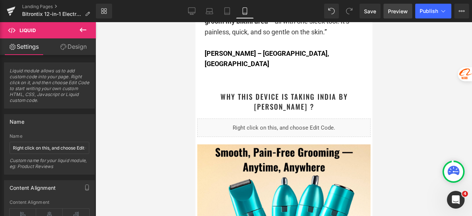
click at [395, 11] on span "Preview" at bounding box center [398, 11] width 20 height 8
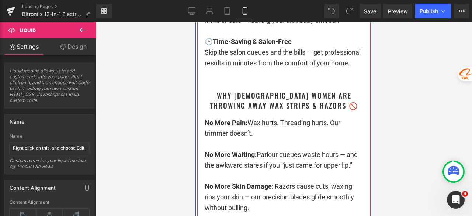
scroll to position [1717, 0]
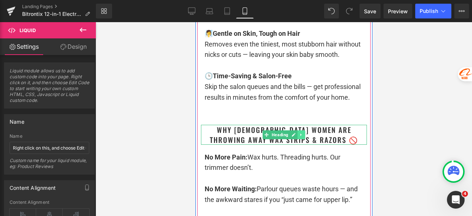
click at [299, 132] on icon at bounding box center [301, 134] width 4 height 4
click at [293, 130] on link at bounding box center [297, 134] width 8 height 9
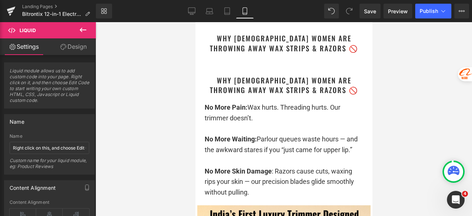
scroll to position [1811, 0]
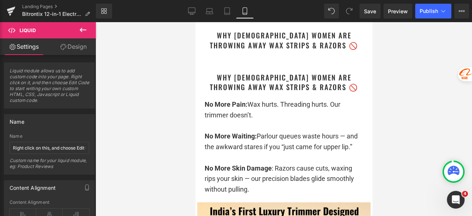
click at [385, 85] on div at bounding box center [284, 119] width 376 height 194
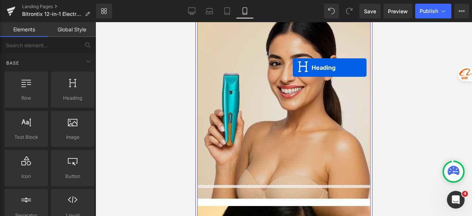
scroll to position [2033, 0]
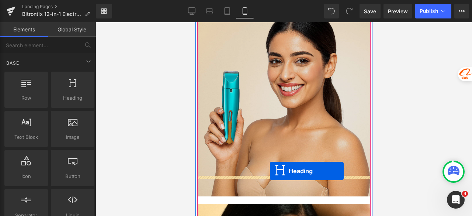
drag, startPoint x: 275, startPoint y: 63, endPoint x: 275, endPoint y: 169, distance: 105.5
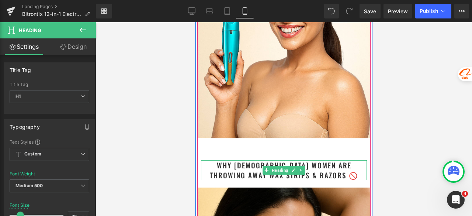
scroll to position [2066, 0]
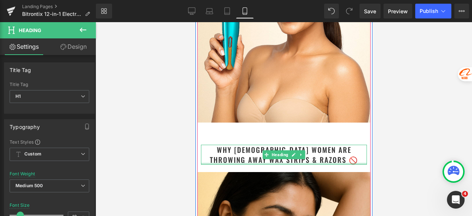
click at [331, 163] on div at bounding box center [284, 164] width 166 height 2
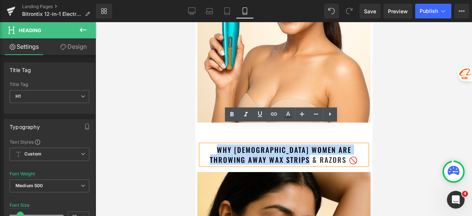
drag, startPoint x: 248, startPoint y: 139, endPoint x: 202, endPoint y: 130, distance: 47.4
click at [202, 145] on h1 "Why [DEMOGRAPHIC_DATA] Women Are Throwing Away Wax Strips & Razors 🚫" at bounding box center [284, 155] width 166 height 20
paste div
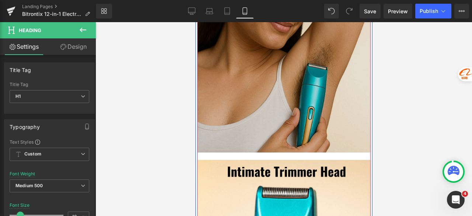
scroll to position [2324, 0]
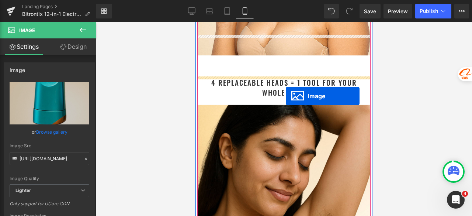
scroll to position [2096, 0]
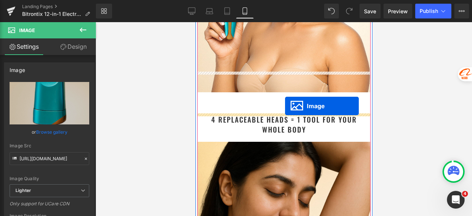
drag, startPoint x: 276, startPoint y: 78, endPoint x: 285, endPoint y: 106, distance: 29.7
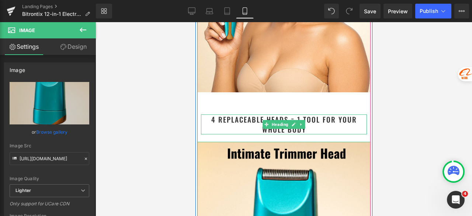
click at [308, 114] on h1 "4 Replaceable Heads = 1 Tool for Your Whole Body" at bounding box center [284, 124] width 166 height 20
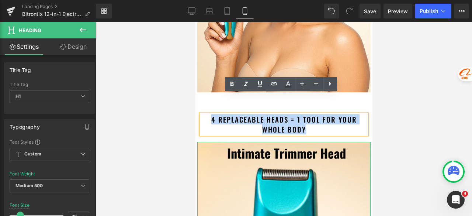
drag, startPoint x: 314, startPoint y: 107, endPoint x: 208, endPoint y: 97, distance: 106.6
click at [208, 114] on h1 "4 Replaceable Heads = 1 Tool for Your Whole Body" at bounding box center [284, 124] width 166 height 20
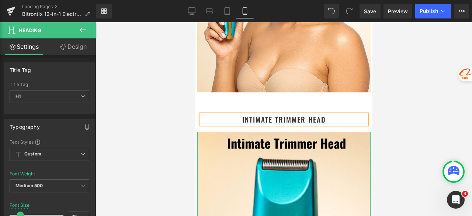
click at [406, 90] on div at bounding box center [284, 119] width 376 height 194
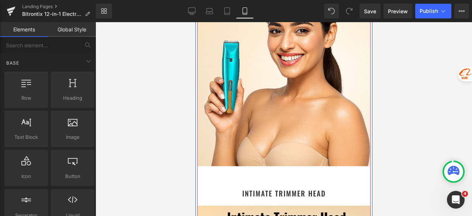
scroll to position [2022, 0]
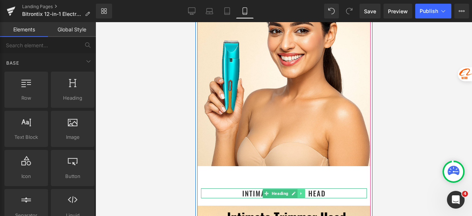
click at [299, 189] on link at bounding box center [301, 193] width 8 height 9
click at [295, 191] on icon at bounding box center [297, 193] width 4 height 4
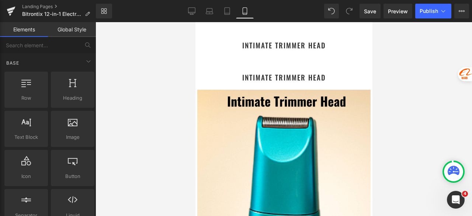
scroll to position [2170, 0]
click at [396, 84] on div at bounding box center [284, 119] width 376 height 194
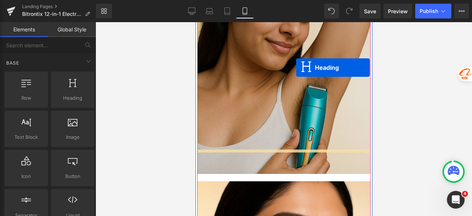
scroll to position [2539, 0]
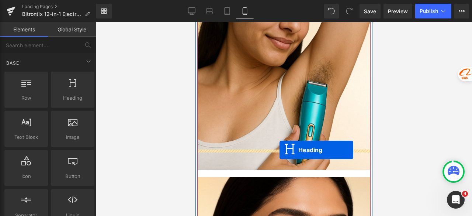
drag, startPoint x: 274, startPoint y: 58, endPoint x: 279, endPoint y: 150, distance: 92.3
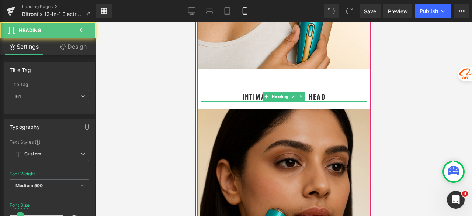
scroll to position [2609, 0]
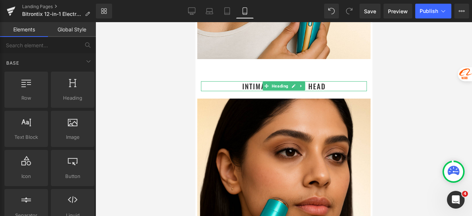
click at [419, 70] on div at bounding box center [284, 119] width 376 height 194
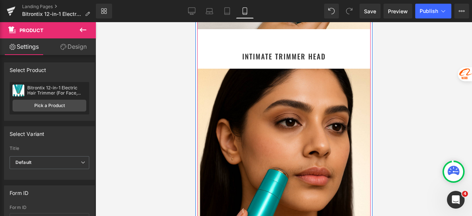
scroll to position [2572, 0]
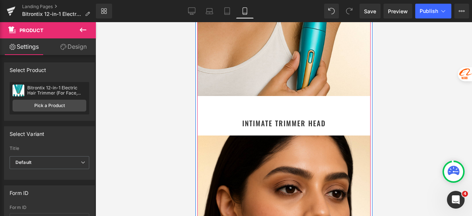
click at [303, 118] on h1 "Intimate trimmer head" at bounding box center [284, 123] width 166 height 10
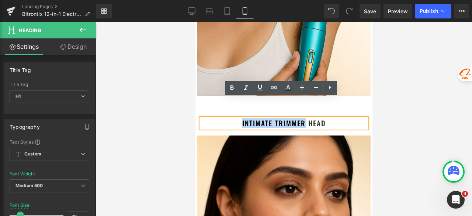
drag, startPoint x: 302, startPoint y: 102, endPoint x: 237, endPoint y: 104, distance: 64.9
click at [237, 118] on h1 "Intimate trimmer head" at bounding box center [284, 123] width 166 height 10
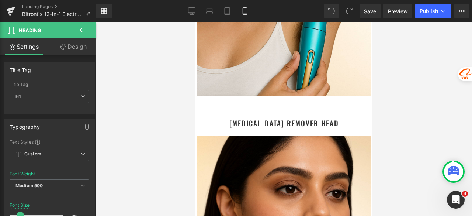
click at [419, 93] on div at bounding box center [284, 119] width 376 height 194
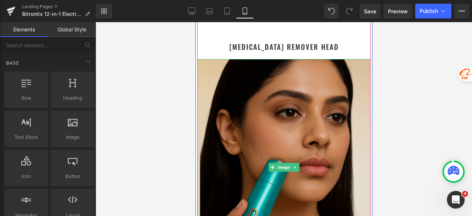
scroll to position [2831, 0]
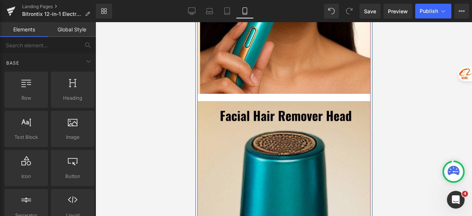
click at [278, 131] on img at bounding box center [283, 209] width 173 height 217
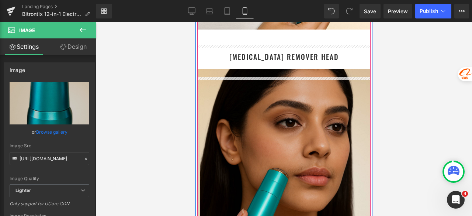
scroll to position [2572, 0]
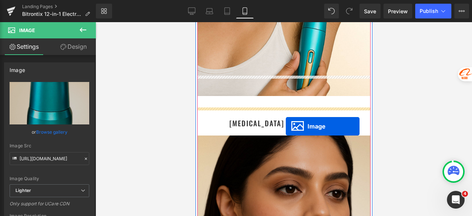
drag, startPoint x: 280, startPoint y: 181, endPoint x: 285, endPoint y: 126, distance: 55.2
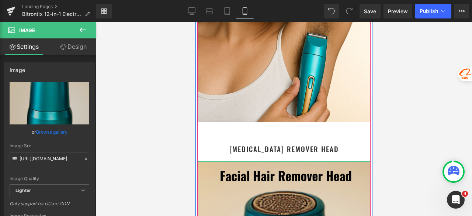
scroll to position [2536, 0]
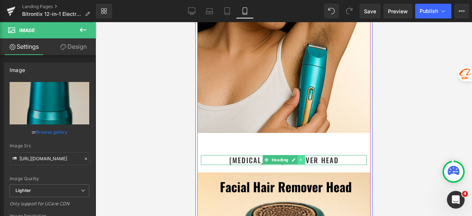
click at [300, 159] on icon at bounding box center [300, 160] width 1 height 3
click at [295, 158] on icon at bounding box center [297, 160] width 4 height 4
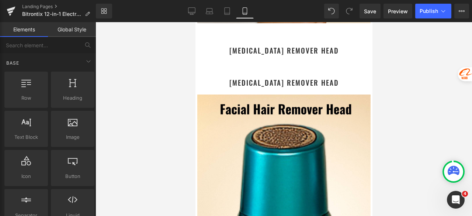
click at [414, 101] on div at bounding box center [284, 119] width 376 height 194
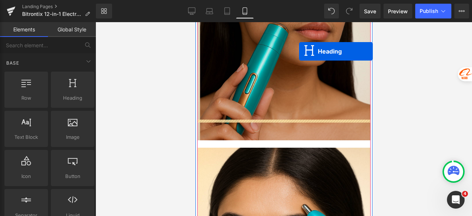
scroll to position [3034, 0]
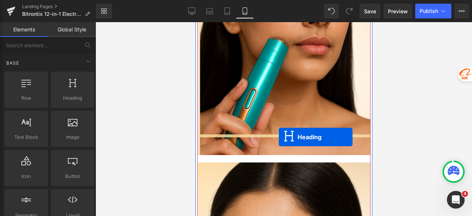
drag, startPoint x: 274, startPoint y: 56, endPoint x: 278, endPoint y: 137, distance: 81.2
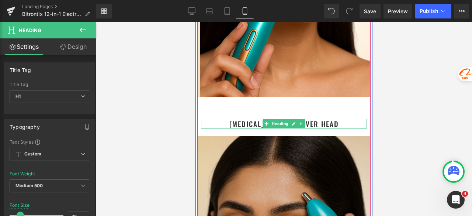
scroll to position [3067, 0]
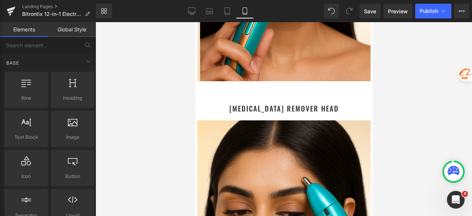
drag, startPoint x: 412, startPoint y: 101, endPoint x: 400, endPoint y: 104, distance: 12.4
click at [412, 102] on div at bounding box center [284, 119] width 376 height 194
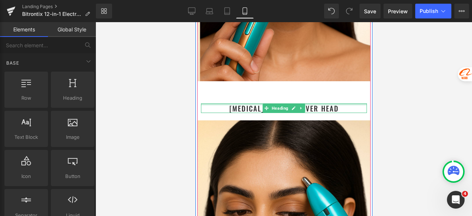
drag, startPoint x: 332, startPoint y: 84, endPoint x: 330, endPoint y: 88, distance: 4.5
click at [333, 103] on div "facial hair remover head Heading" at bounding box center [284, 108] width 166 height 10
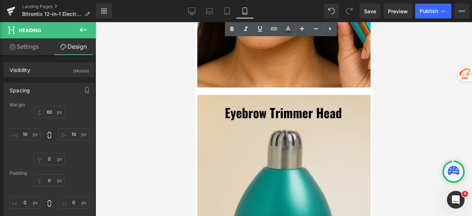
scroll to position [3325, 0]
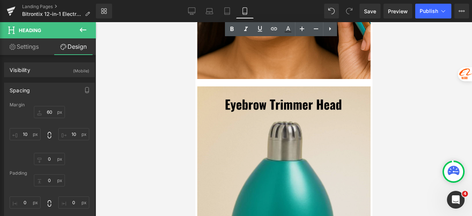
click at [294, 132] on img at bounding box center [283, 194] width 173 height 217
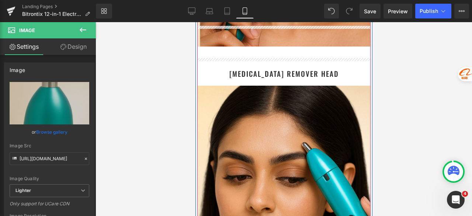
scroll to position [3067, 0]
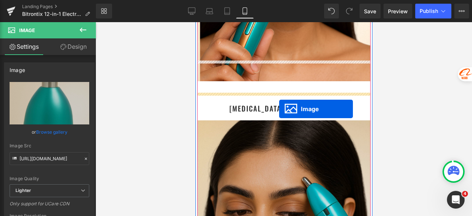
drag, startPoint x: 276, startPoint y: 171, endPoint x: 279, endPoint y: 109, distance: 62.8
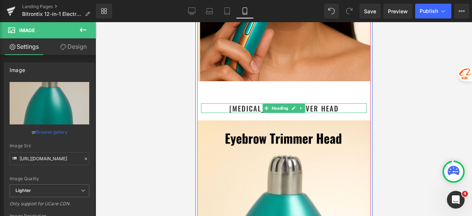
click at [309, 103] on h1 "[MEDICAL_DATA] remover head" at bounding box center [284, 108] width 166 height 10
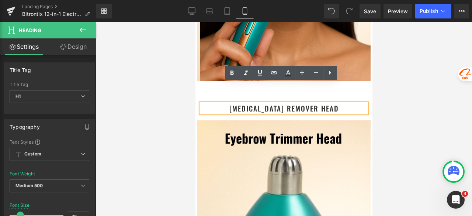
drag, startPoint x: 310, startPoint y: 87, endPoint x: 246, endPoint y: 86, distance: 63.4
click at [249, 103] on h1 "[MEDICAL_DATA] remover head" at bounding box center [284, 108] width 166 height 10
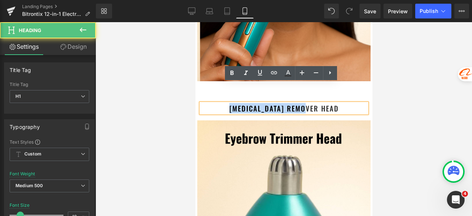
drag, startPoint x: 232, startPoint y: 87, endPoint x: 307, endPoint y: 88, distance: 75.2
click at [307, 103] on h1 "[MEDICAL_DATA] remover head" at bounding box center [284, 108] width 166 height 10
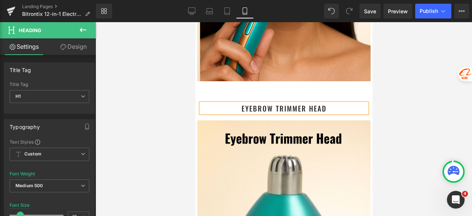
click at [417, 84] on div at bounding box center [284, 119] width 376 height 194
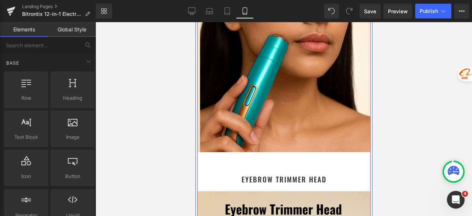
scroll to position [2993, 0]
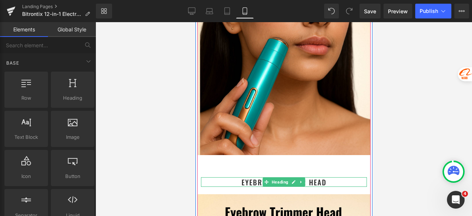
click at [301, 177] on link at bounding box center [301, 181] width 8 height 9
click at [295, 180] on icon at bounding box center [297, 182] width 4 height 4
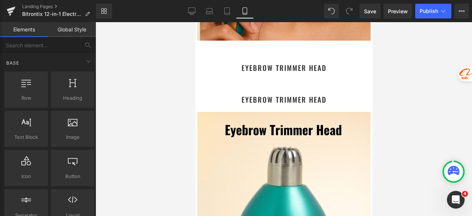
click at [424, 88] on div at bounding box center [284, 119] width 376 height 194
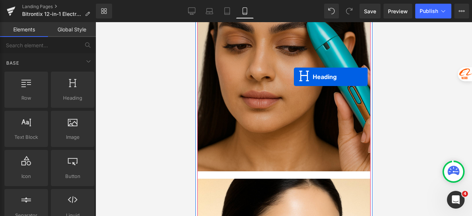
scroll to position [3573, 0]
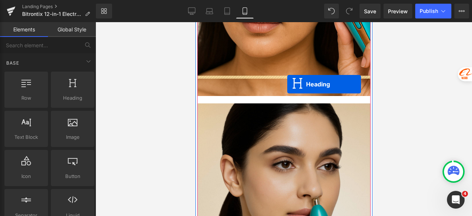
drag, startPoint x: 283, startPoint y: 60, endPoint x: 287, endPoint y: 84, distance: 24.3
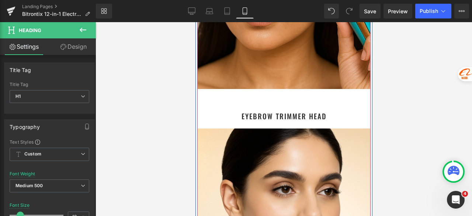
scroll to position [3532, 0]
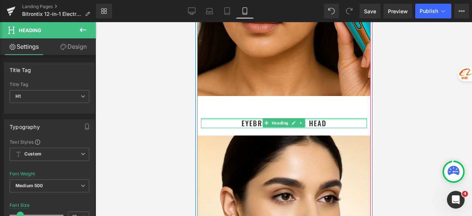
click at [330, 118] on div "Eyebrow trimmer head Heading" at bounding box center [284, 123] width 166 height 10
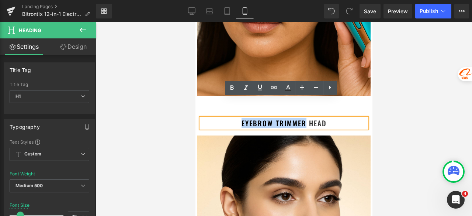
drag, startPoint x: 303, startPoint y: 102, endPoint x: 230, endPoint y: 105, distance: 73.1
click at [230, 118] on h1 "Eyebrow trimmer head" at bounding box center [284, 123] width 166 height 10
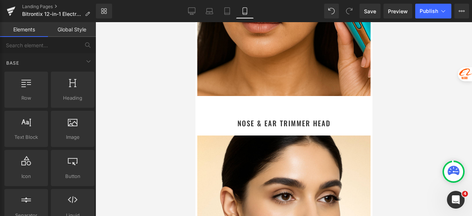
drag, startPoint x: 399, startPoint y: 86, endPoint x: 160, endPoint y: 71, distance: 240.2
click at [399, 86] on div at bounding box center [284, 119] width 376 height 194
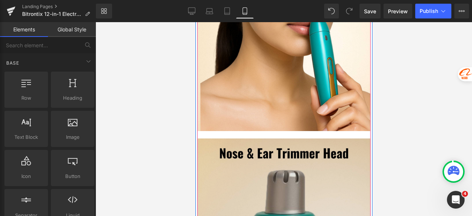
scroll to position [3753, 0]
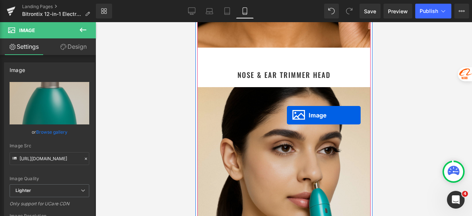
scroll to position [3532, 0]
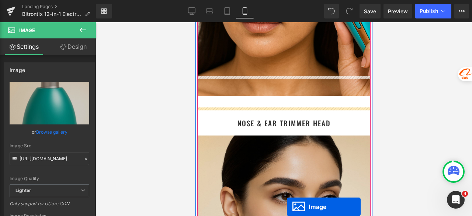
drag, startPoint x: 278, startPoint y: 115, endPoint x: 287, endPoint y: 104, distance: 13.4
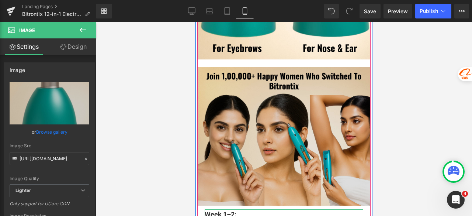
scroll to position [4159, 0]
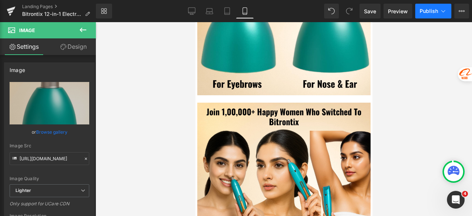
click at [423, 13] on span "Publish" at bounding box center [429, 11] width 18 height 6
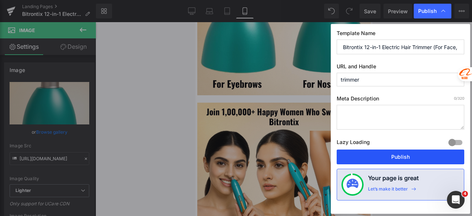
click at [402, 154] on button "Publish" at bounding box center [401, 156] width 128 height 15
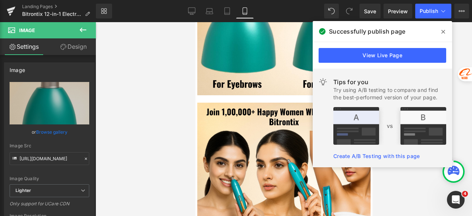
click at [444, 34] on icon at bounding box center [443, 32] width 4 height 6
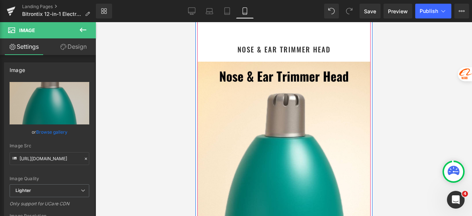
scroll to position [3532, 0]
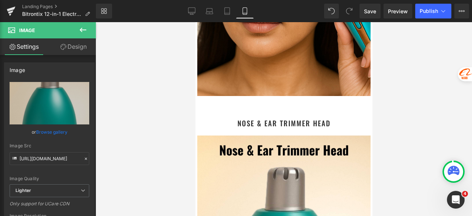
click at [392, 102] on div at bounding box center [284, 119] width 376 height 194
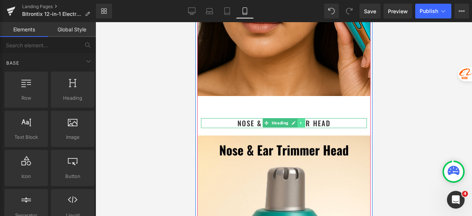
click at [299, 118] on link at bounding box center [301, 122] width 8 height 9
click at [295, 121] on icon at bounding box center [297, 123] width 4 height 4
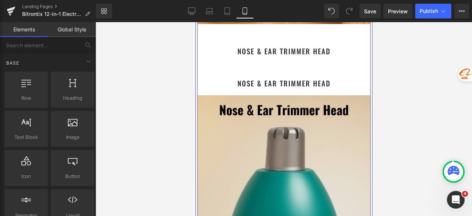
scroll to position [3610, 0]
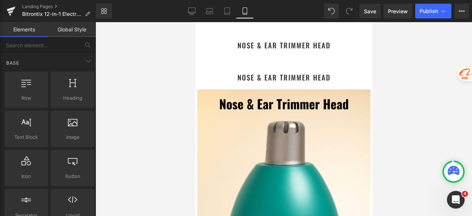
drag, startPoint x: 378, startPoint y: 56, endPoint x: 102, endPoint y: 36, distance: 276.9
click at [378, 56] on div at bounding box center [284, 119] width 376 height 194
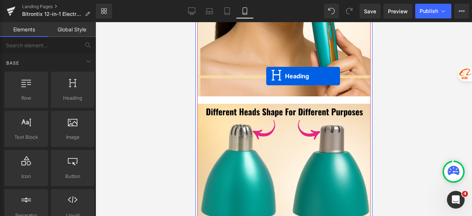
drag, startPoint x: 278, startPoint y: 56, endPoint x: 266, endPoint y: 76, distance: 23.3
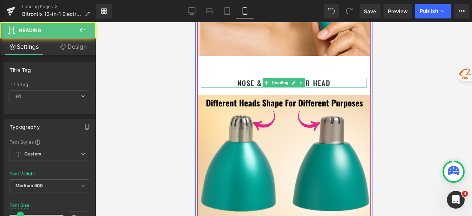
scroll to position [4012, 0]
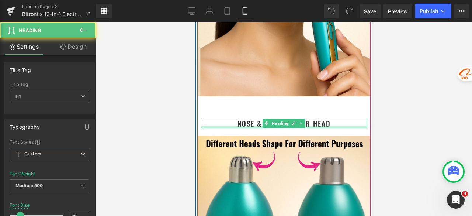
click at [334, 118] on h1 "nose & ear trimmer head" at bounding box center [284, 123] width 166 height 10
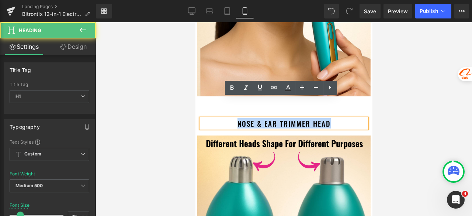
drag, startPoint x: 335, startPoint y: 103, endPoint x: 231, endPoint y: 104, distance: 104.0
click at [231, 118] on h1 "nose & ear trimmer head" at bounding box center [284, 123] width 166 height 10
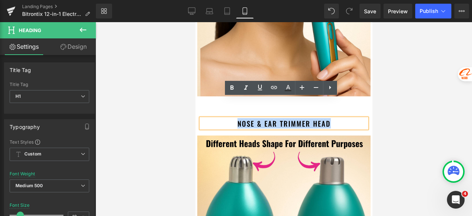
paste div
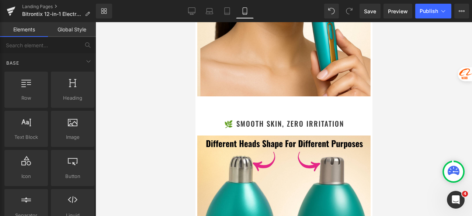
drag, startPoint x: 388, startPoint y: 97, endPoint x: 111, endPoint y: 83, distance: 277.3
click at [388, 97] on div at bounding box center [284, 119] width 376 height 194
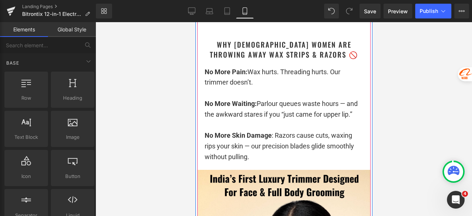
scroll to position [1799, 0]
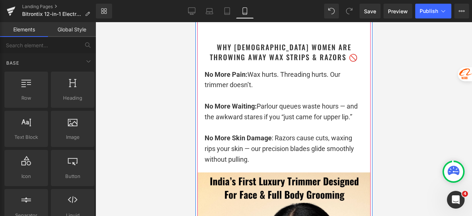
click at [286, 101] on p "No More Waiting: Parlour queues waste hours — and the awkward stares if you “ju…" at bounding box center [283, 111] width 159 height 21
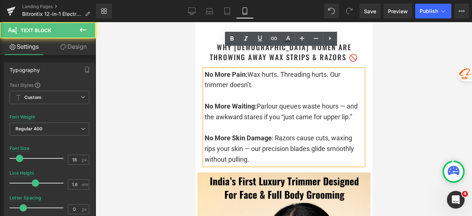
click at [401, 104] on div at bounding box center [284, 119] width 376 height 194
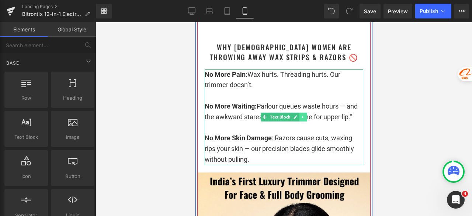
click at [301, 115] on icon at bounding box center [303, 117] width 4 height 4
click at [297, 115] on icon at bounding box center [299, 117] width 4 height 4
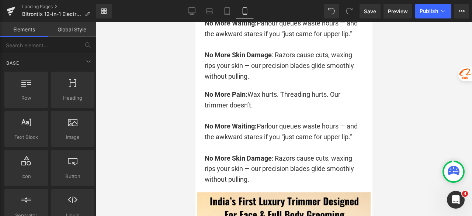
click at [406, 79] on div at bounding box center [284, 119] width 376 height 194
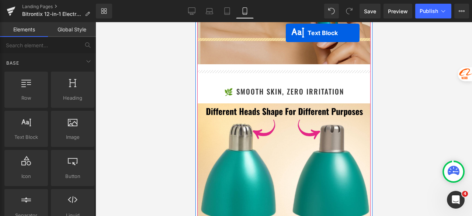
scroll to position [4075, 0]
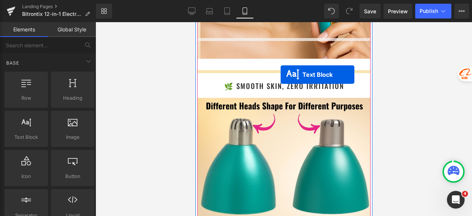
drag, startPoint x: 280, startPoint y: 97, endPoint x: 280, endPoint y: 74, distance: 22.9
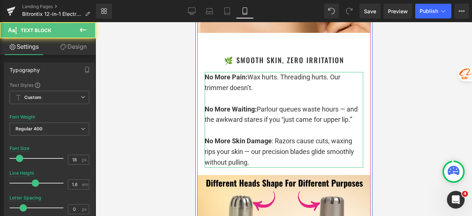
scroll to position [4050, 0]
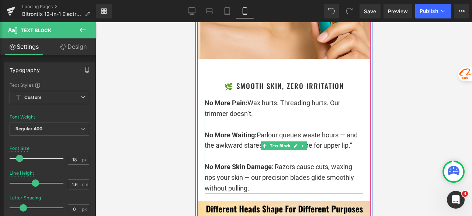
click at [244, 98] on p "No More Pain: Wax hurts. Threading hurts. Our trimmer doesn’t." at bounding box center [283, 108] width 159 height 21
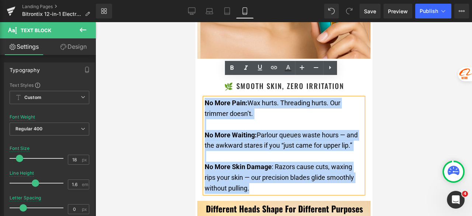
drag, startPoint x: 260, startPoint y: 170, endPoint x: 201, endPoint y: 86, distance: 102.7
click at [204, 98] on div "No More Pain: Wax hurts. Threading hurts. Our trimmer doesn’t. No More Waiting:…" at bounding box center [283, 146] width 159 height 96
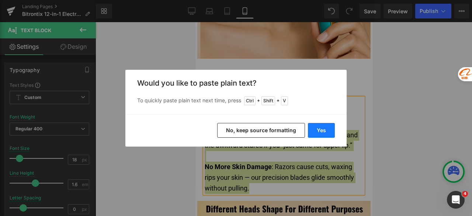
click at [321, 132] on button "Yes" at bounding box center [321, 130] width 27 height 15
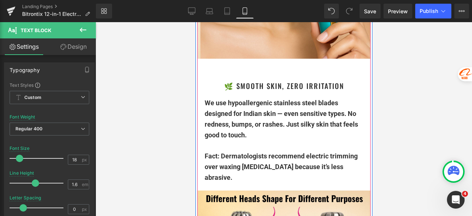
drag, startPoint x: 251, startPoint y: 156, endPoint x: 200, endPoint y: 86, distance: 86.6
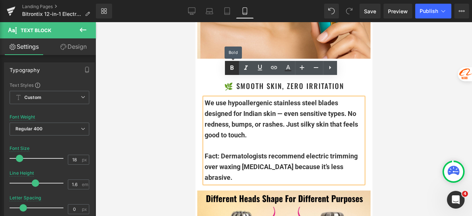
click at [229, 67] on icon at bounding box center [232, 67] width 9 height 9
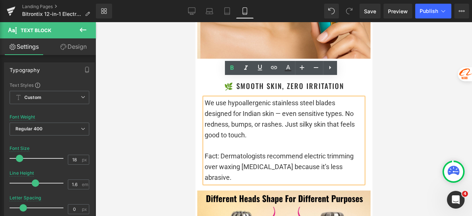
click at [258, 140] on p at bounding box center [283, 145] width 159 height 11
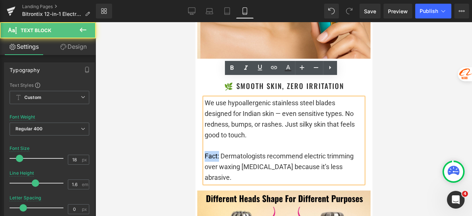
drag, startPoint x: 215, startPoint y: 137, endPoint x: 202, endPoint y: 138, distance: 13.7
click at [204, 151] on p "Fact: Dermatologists recommend electric trimming over waxing [MEDICAL_DATA] bec…" at bounding box center [283, 167] width 159 height 32
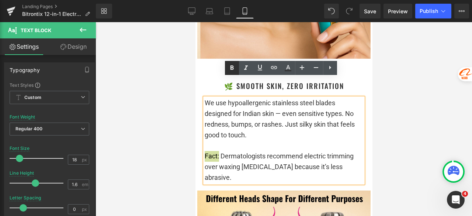
click at [235, 68] on icon at bounding box center [232, 67] width 9 height 9
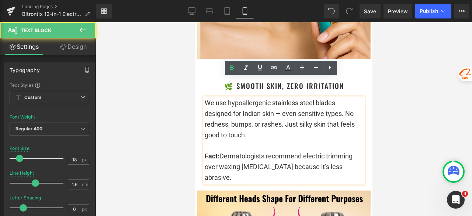
click at [288, 119] on p "We use hypoallergenic stainless steel blades designed for Indian skin — even se…" at bounding box center [283, 119] width 159 height 42
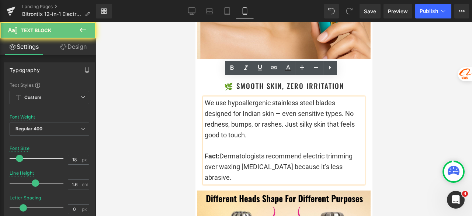
click at [277, 119] on p "We use hypoallergenic stainless steel blades designed for Indian skin — even se…" at bounding box center [283, 119] width 159 height 42
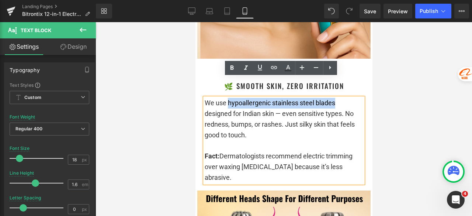
drag, startPoint x: 225, startPoint y: 83, endPoint x: 334, endPoint y: 85, distance: 109.2
click at [334, 98] on p "We use hypoallergenic stainless steel blades designed for Indian skin — even se…" at bounding box center [283, 119] width 159 height 42
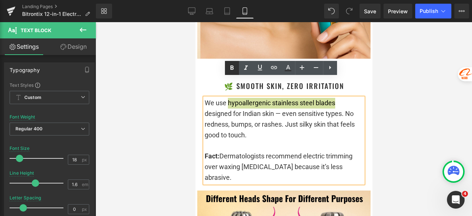
click at [230, 69] on icon at bounding box center [231, 67] width 3 height 4
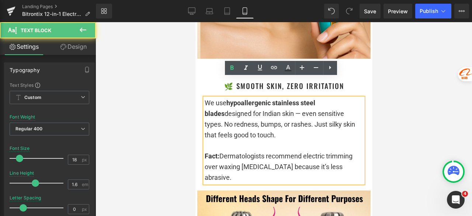
click at [251, 140] on p at bounding box center [283, 145] width 159 height 11
drag, startPoint x: 252, startPoint y: 93, endPoint x: 202, endPoint y: 93, distance: 50.1
click at [204, 98] on p "We use hypoallergenic stainless steel blades designed for Indian skin — even se…" at bounding box center [283, 119] width 159 height 42
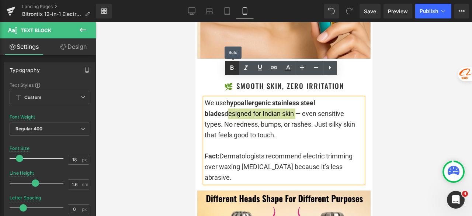
click at [229, 70] on icon at bounding box center [232, 67] width 9 height 9
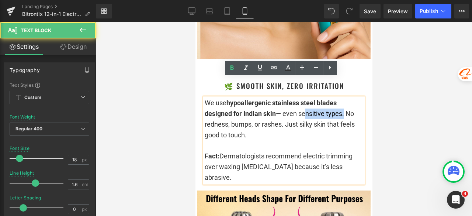
drag, startPoint x: 299, startPoint y: 94, endPoint x: 340, endPoint y: 94, distance: 40.6
click at [340, 98] on p "We use hypoallergenic stainless steel blades designed for Indian skin — even se…" at bounding box center [283, 119] width 159 height 42
click at [315, 110] on p "We use hypoallergenic stainless steel blades designed for Indian skin — even se…" at bounding box center [283, 119] width 159 height 42
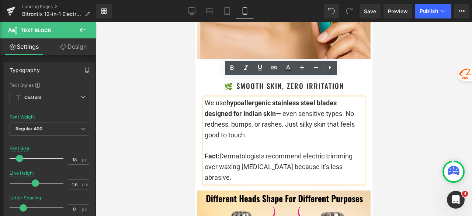
click at [301, 140] on p at bounding box center [283, 145] width 159 height 11
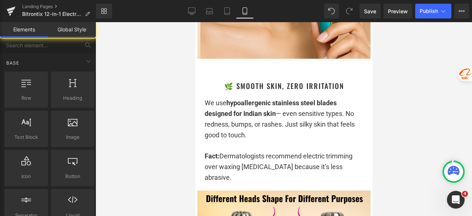
drag, startPoint x: 382, startPoint y: 111, endPoint x: 162, endPoint y: 88, distance: 221.7
click at [382, 111] on div at bounding box center [284, 119] width 376 height 194
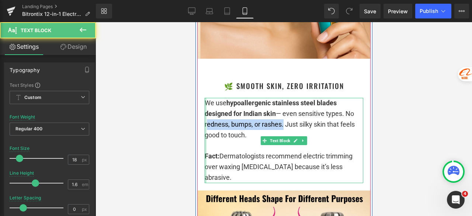
drag, startPoint x: 206, startPoint y: 106, endPoint x: 202, endPoint y: 106, distance: 4.1
click at [204, 106] on div "We use hypoallergenic stainless steel blades designed for Indian skin — even se…" at bounding box center [283, 140] width 159 height 85
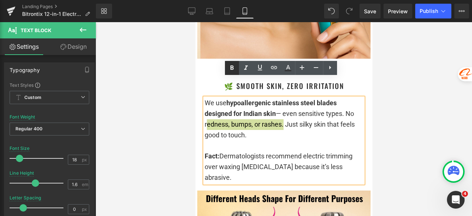
click at [232, 72] on link at bounding box center [232, 68] width 14 height 14
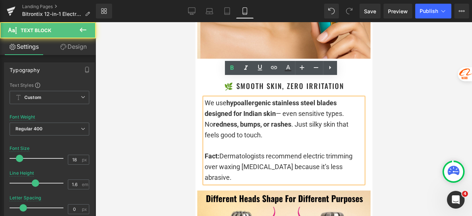
click at [291, 118] on p "We use hypoallergenic stainless steel blades designed for Indian skin — even se…" at bounding box center [283, 119] width 159 height 42
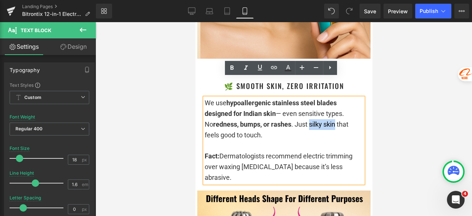
drag, startPoint x: 299, startPoint y: 105, endPoint x: 323, endPoint y: 104, distance: 24.4
click at [323, 104] on p "We use hypoallergenic stainless steel blades designed for Indian skin — even se…" at bounding box center [283, 119] width 159 height 42
click at [229, 69] on icon at bounding box center [232, 67] width 9 height 9
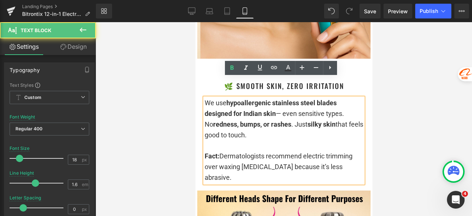
click at [277, 110] on p "We use hypoallergenic stainless steel blades designed for Indian skin — even se…" at bounding box center [283, 119] width 159 height 42
click at [426, 100] on div at bounding box center [284, 119] width 376 height 194
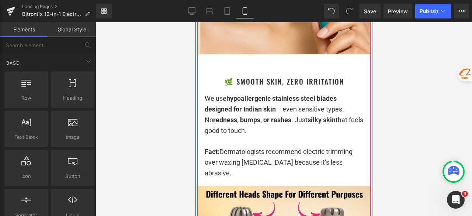
scroll to position [4013, 0]
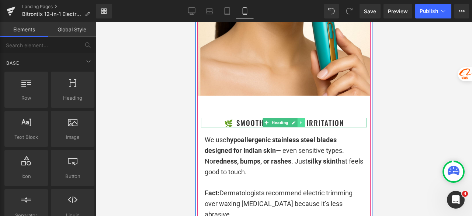
click at [299, 120] on icon at bounding box center [301, 122] width 4 height 4
click at [295, 120] on icon at bounding box center [297, 122] width 4 height 4
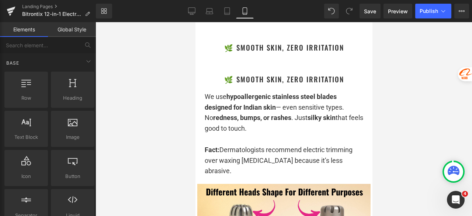
click at [420, 88] on div at bounding box center [284, 119] width 376 height 194
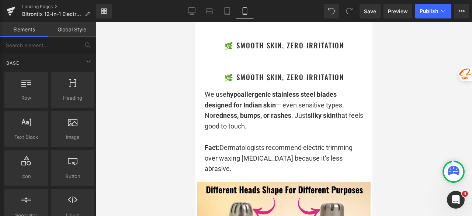
click at [280, 72] on div "🌿 Smooth Skin, Zero Irritation Heading" at bounding box center [284, 77] width 166 height 10
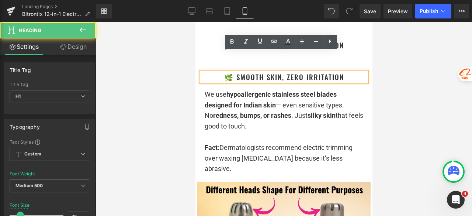
click at [403, 66] on div at bounding box center [284, 119] width 376 height 194
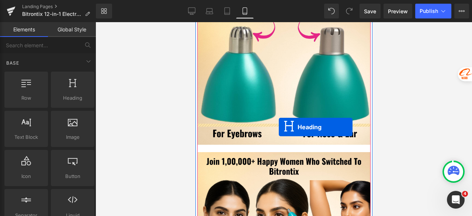
drag, startPoint x: 281, startPoint y: 56, endPoint x: 278, endPoint y: 127, distance: 71.2
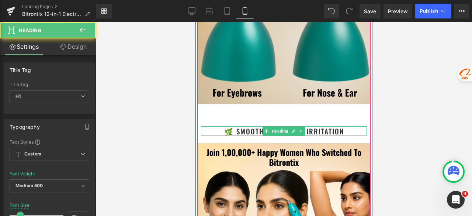
scroll to position [4234, 0]
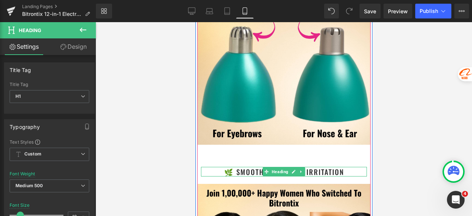
click at [347, 167] on h1 "🌿 Smooth Skin, Zero Irritation" at bounding box center [284, 172] width 166 height 10
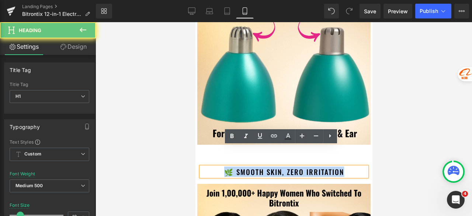
drag, startPoint x: 347, startPoint y: 150, endPoint x: 215, endPoint y: 153, distance: 132.0
click at [215, 167] on h1 "🌿 Smooth Skin, Zero Irritation" at bounding box center [284, 172] width 166 height 10
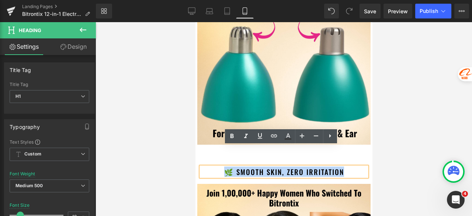
paste div
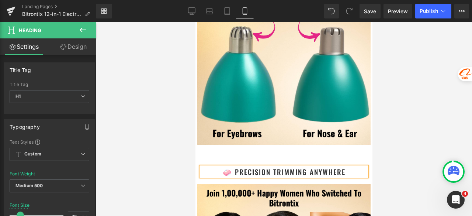
click at [413, 120] on div at bounding box center [284, 119] width 376 height 194
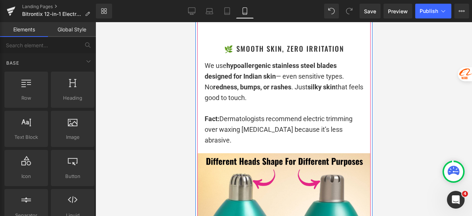
scroll to position [4086, 0]
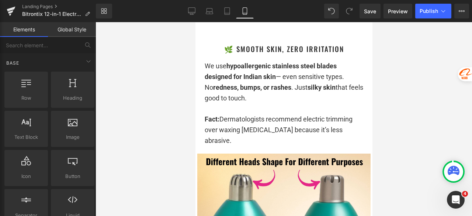
drag, startPoint x: 425, startPoint y: 84, endPoint x: 386, endPoint y: 77, distance: 40.0
click at [425, 84] on div at bounding box center [284, 119] width 376 height 194
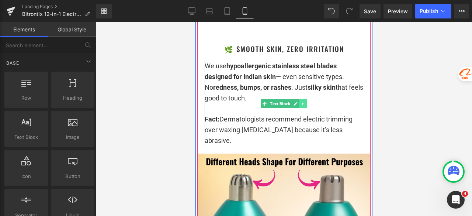
click at [302, 101] on icon at bounding box center [303, 103] width 4 height 4
click at [299, 99] on link at bounding box center [299, 103] width 8 height 9
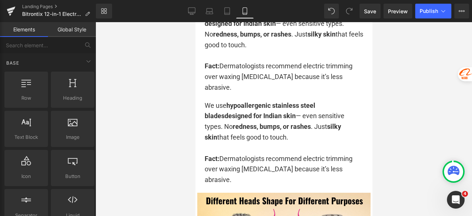
click at [412, 77] on div at bounding box center [284, 119] width 376 height 194
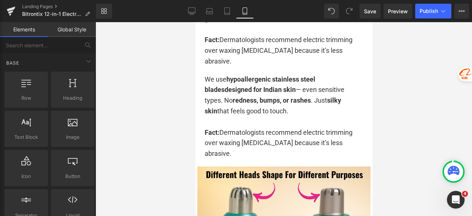
scroll to position [4168, 0]
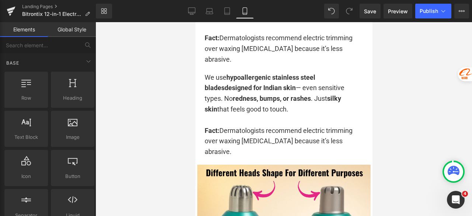
click at [406, 87] on div at bounding box center [284, 119] width 376 height 194
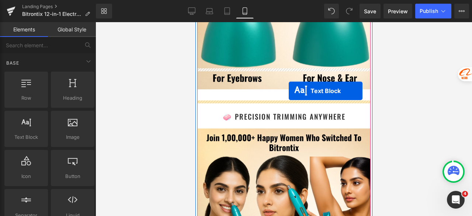
drag, startPoint x: 277, startPoint y: 93, endPoint x: 288, endPoint y: 91, distance: 11.3
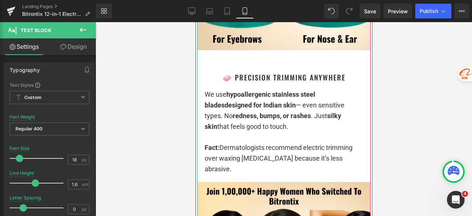
scroll to position [4326, 0]
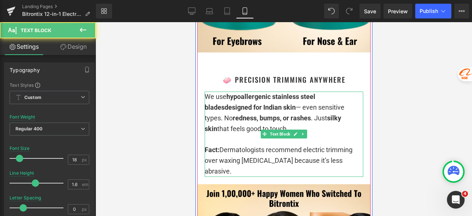
click at [260, 108] on p "We use hypoallergenic stainless steel blades designed for Indian skin — even se…" at bounding box center [283, 112] width 159 height 42
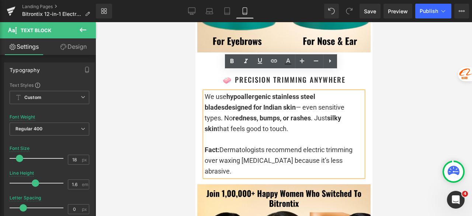
drag, startPoint x: 240, startPoint y: 149, endPoint x: 203, endPoint y: 80, distance: 78.2
click at [204, 91] on div "We use hypoallergenic stainless steel blades designed for Indian skin — even se…" at bounding box center [283, 133] width 159 height 85
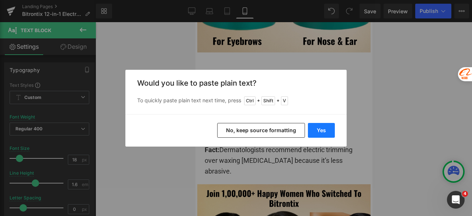
drag, startPoint x: 326, startPoint y: 128, endPoint x: 74, endPoint y: 113, distance: 252.3
click at [326, 128] on button "Yes" at bounding box center [321, 130] width 27 height 15
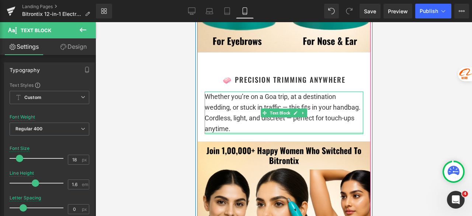
click at [308, 132] on div at bounding box center [283, 133] width 159 height 2
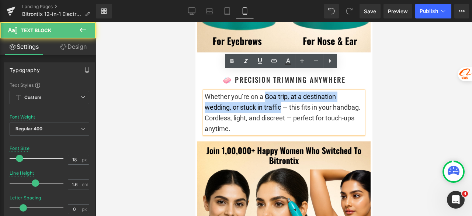
drag, startPoint x: 262, startPoint y: 76, endPoint x: 278, endPoint y: 87, distance: 19.9
click at [278, 91] on p "Whether you’re on a Goa trip, at a destination wedding, or stuck in traffic — t…" at bounding box center [283, 101] width 159 height 21
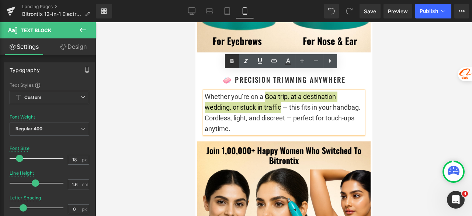
click at [233, 62] on icon at bounding box center [231, 61] width 3 height 4
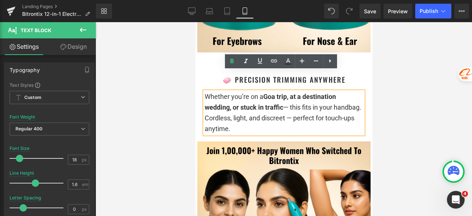
click at [383, 93] on div at bounding box center [284, 119] width 376 height 194
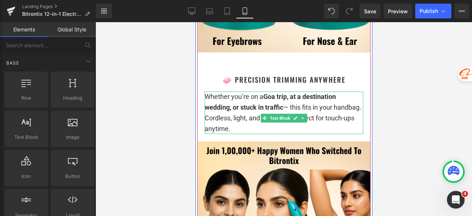
click at [236, 100] on p "Whether you’re on a Goa trip, at a destination wedding, or stuck in traffic — t…" at bounding box center [283, 101] width 159 height 21
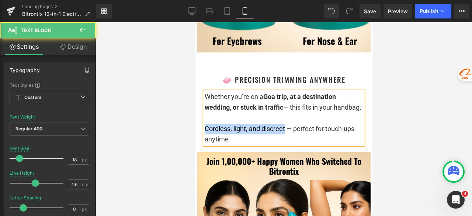
drag, startPoint x: 283, startPoint y: 120, endPoint x: 204, endPoint y: 118, distance: 79.3
click at [204, 124] on p "Cordless, light, and discreet — perfect for touch-ups anytime." at bounding box center [283, 134] width 159 height 21
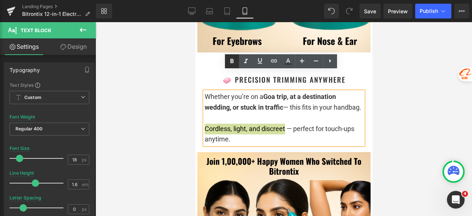
click at [230, 65] on icon at bounding box center [232, 61] width 9 height 9
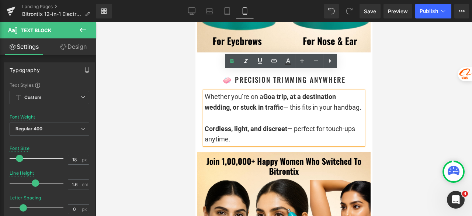
click at [413, 97] on div at bounding box center [284, 119] width 376 height 194
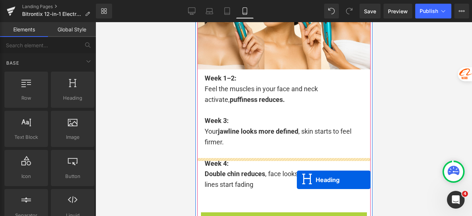
scroll to position [4570, 0]
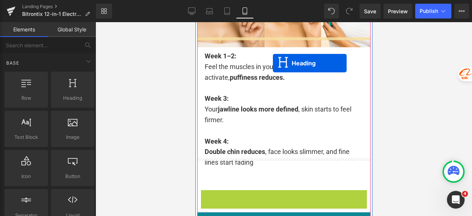
drag, startPoint x: 282, startPoint y: 207, endPoint x: 272, endPoint y: 62, distance: 144.9
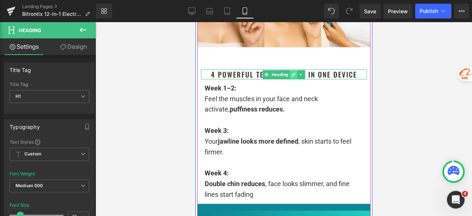
click at [292, 73] on icon at bounding box center [294, 75] width 4 height 4
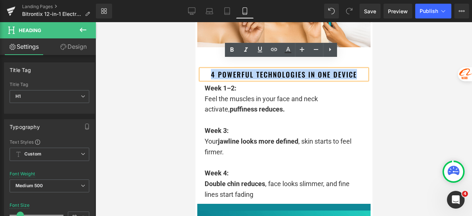
drag, startPoint x: 354, startPoint y: 65, endPoint x: 207, endPoint y: 66, distance: 147.1
click at [207, 69] on h1 "4 Powerful Technologies in One Device" at bounding box center [284, 74] width 166 height 10
paste div
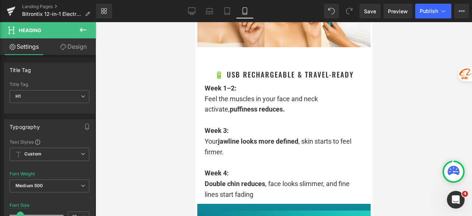
click at [246, 137] on strong "jawline looks more defined" at bounding box center [258, 141] width 80 height 8
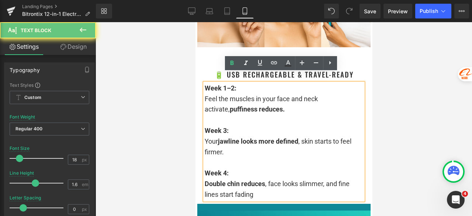
click at [237, 125] on div "Week 3:" at bounding box center [283, 130] width 159 height 11
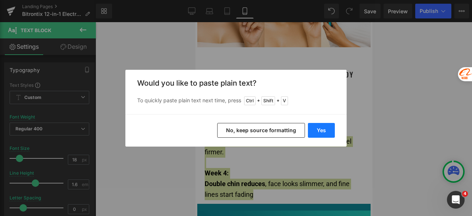
click at [324, 126] on button "Yes" at bounding box center [321, 130] width 27 height 15
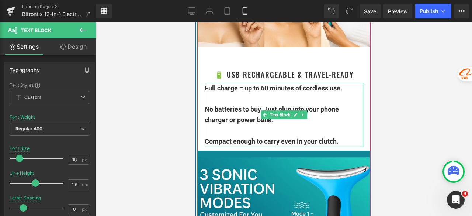
click at [340, 136] on div "Compact enough to carry even in your clutch." at bounding box center [283, 141] width 159 height 11
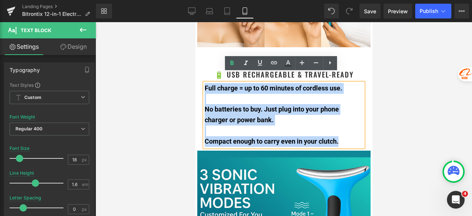
drag, startPoint x: 343, startPoint y: 130, endPoint x: 201, endPoint y: 80, distance: 150.2
click at [204, 83] on div "Full charge = up to 60 minutes of cordless use. No batteries to buy. Just plug …" at bounding box center [283, 115] width 159 height 64
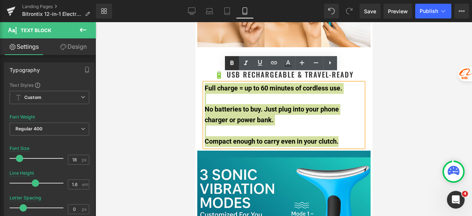
click at [232, 64] on icon at bounding box center [231, 63] width 3 height 4
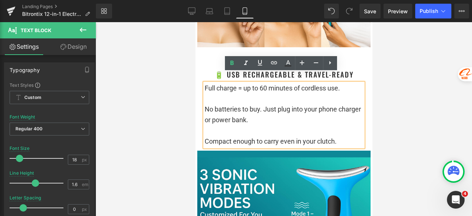
click at [300, 94] on div at bounding box center [283, 99] width 159 height 11
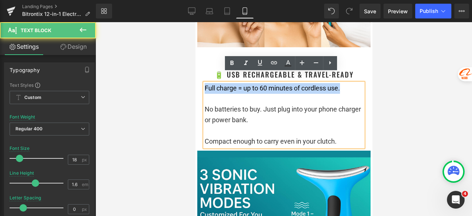
drag, startPoint x: 344, startPoint y: 78, endPoint x: 198, endPoint y: 78, distance: 145.7
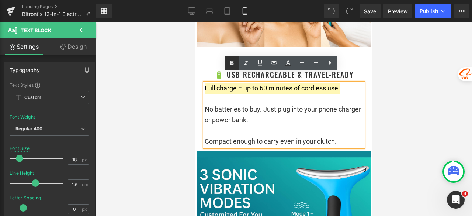
click at [231, 65] on icon at bounding box center [232, 63] width 9 height 9
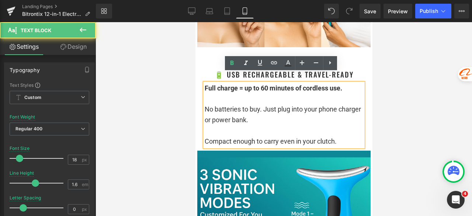
click at [274, 125] on div at bounding box center [283, 130] width 159 height 11
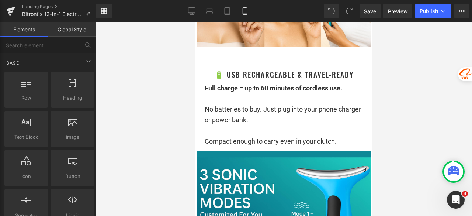
click at [405, 111] on div at bounding box center [284, 119] width 376 height 194
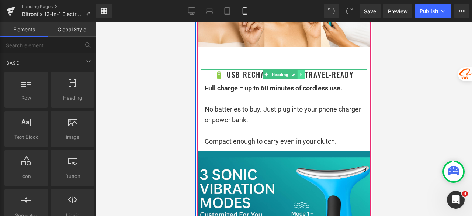
click at [299, 72] on icon at bounding box center [301, 74] width 4 height 4
click at [295, 72] on icon at bounding box center [297, 74] width 4 height 4
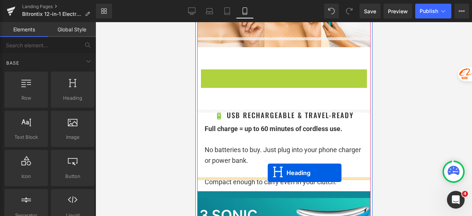
drag, startPoint x: 267, startPoint y: 64, endPoint x: 267, endPoint y: 173, distance: 108.8
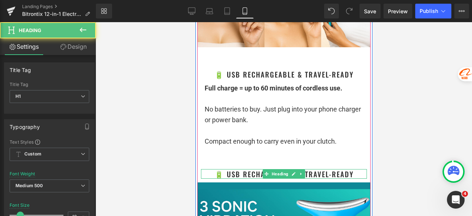
click at [354, 169] on h1 "🔋 USB Rechargeable & Travel-Ready" at bounding box center [284, 174] width 166 height 10
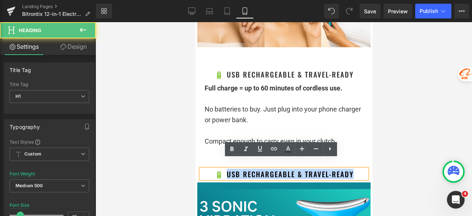
drag, startPoint x: 354, startPoint y: 164, endPoint x: 225, endPoint y: 166, distance: 128.7
click at [225, 169] on h1 "🔋 USB Rechargeable & Travel-Ready" at bounding box center [284, 174] width 166 height 10
click at [251, 169] on h1 "🔋 USB Rechargeable & Travel-Ready" at bounding box center [284, 174] width 166 height 10
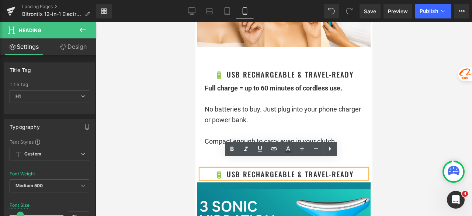
click at [351, 169] on h1 "🔋 USB Rechargeable & Travel-Ready" at bounding box center [284, 174] width 166 height 10
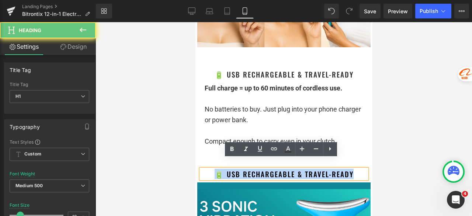
drag, startPoint x: 354, startPoint y: 165, endPoint x: 209, endPoint y: 166, distance: 144.9
click at [209, 169] on h1 "🔋 USB Rechargeable & Travel-Ready" at bounding box center [284, 174] width 166 height 10
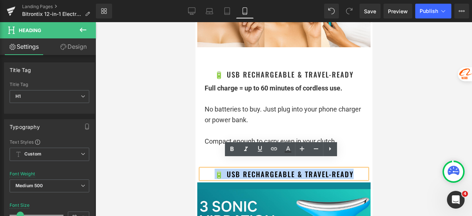
paste div
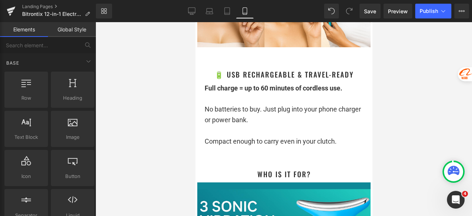
click at [399, 110] on div at bounding box center [284, 119] width 376 height 194
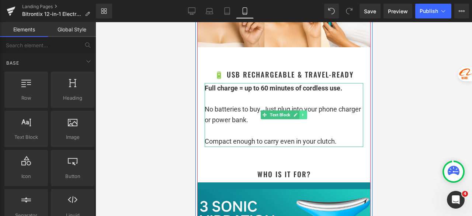
click at [301, 112] on icon at bounding box center [303, 114] width 4 height 4
click at [297, 113] on icon at bounding box center [299, 115] width 4 height 4
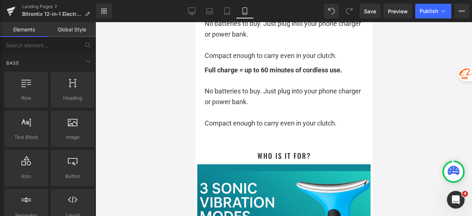
click at [403, 95] on div at bounding box center [284, 119] width 376 height 194
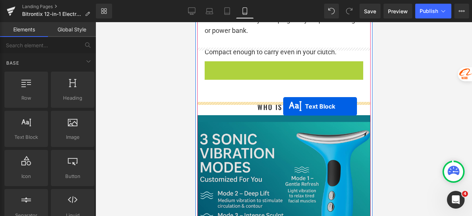
drag, startPoint x: 280, startPoint y: 84, endPoint x: 283, endPoint y: 106, distance: 22.6
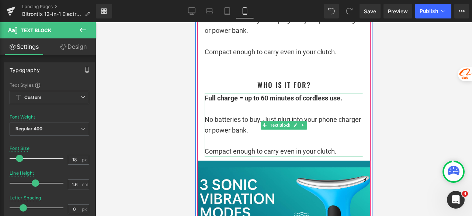
click at [250, 124] on div "No batteries to buy. Just plug into your phone charger or power bank." at bounding box center [283, 124] width 159 height 21
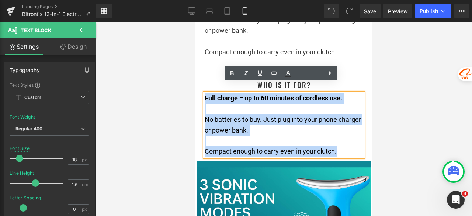
drag, startPoint x: 342, startPoint y: 143, endPoint x: 201, endPoint y: 91, distance: 150.3
click at [204, 93] on div "Full charge = up to 60 minutes of cordless use. No batteries to buy. Just plug …" at bounding box center [283, 125] width 159 height 64
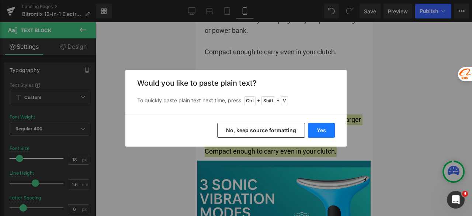
click at [317, 126] on button "Yes" at bounding box center [321, 130] width 27 height 15
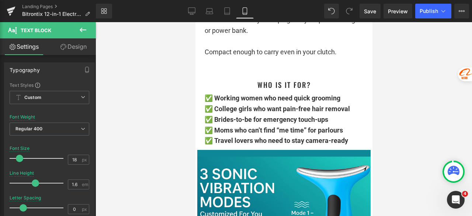
click at [346, 125] on div "✅ Moms who can’t find “me time” for parlours" at bounding box center [283, 130] width 159 height 11
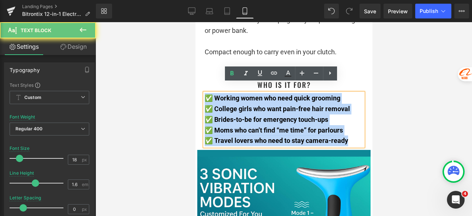
drag, startPoint x: 351, startPoint y: 132, endPoint x: 204, endPoint y: 84, distance: 154.7
click at [204, 93] on div "✅ Working women who need quick grooming ✅ College girls who want pain-free hair…" at bounding box center [283, 119] width 159 height 53
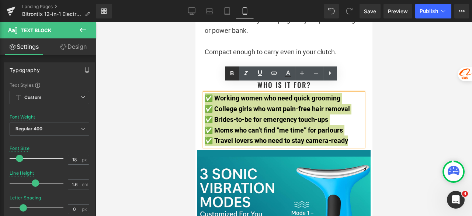
drag, startPoint x: 230, startPoint y: 77, endPoint x: 28, endPoint y: 58, distance: 202.2
click at [230, 77] on icon at bounding box center [232, 73] width 9 height 9
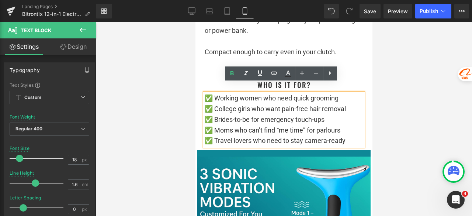
click at [183, 104] on div at bounding box center [284, 119] width 376 height 194
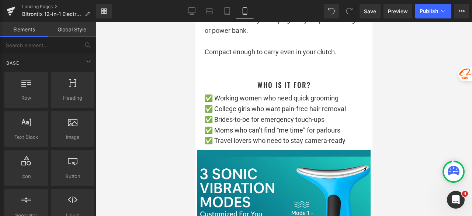
click at [162, 105] on div at bounding box center [284, 119] width 376 height 194
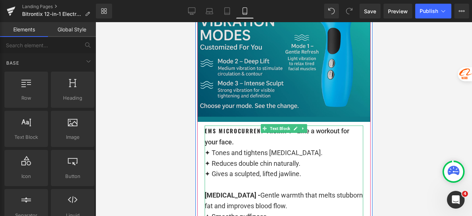
scroll to position [4806, 0]
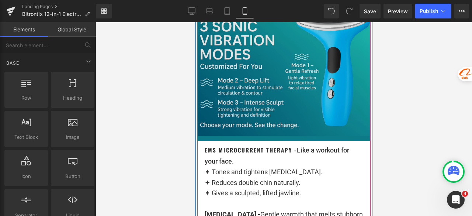
click at [278, 80] on img at bounding box center [283, 71] width 173 height 139
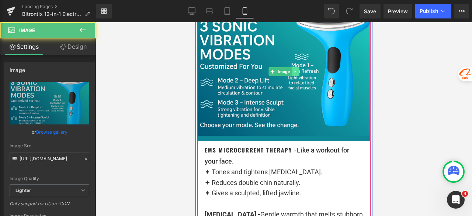
click at [291, 67] on link at bounding box center [295, 71] width 8 height 9
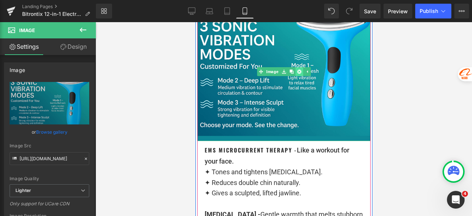
click at [295, 67] on link at bounding box center [299, 71] width 8 height 9
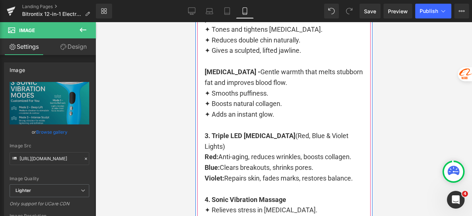
scroll to position [4664, 0]
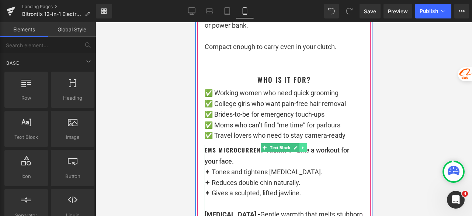
click at [301, 145] on icon at bounding box center [303, 147] width 4 height 4
click at [305, 146] on icon at bounding box center [307, 148] width 4 height 4
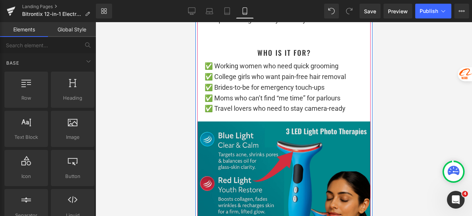
scroll to position [4701, 0]
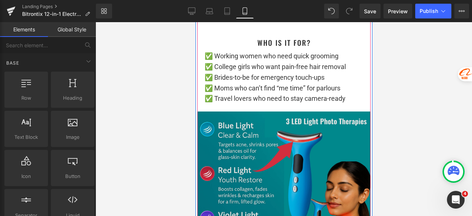
click at [290, 130] on img at bounding box center [283, 180] width 173 height 139
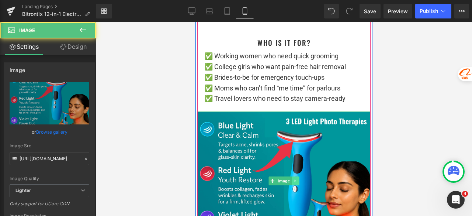
click at [293, 178] on icon at bounding box center [295, 180] width 4 height 4
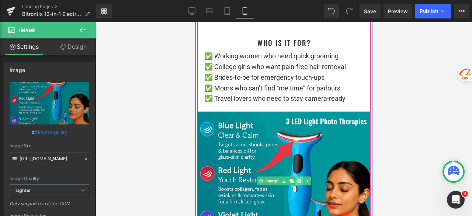
click at [297, 179] on icon at bounding box center [299, 181] width 4 height 4
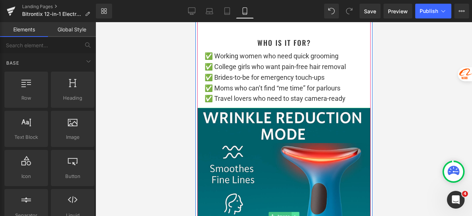
click at [294, 215] on icon at bounding box center [294, 216] width 1 height 3
click at [297, 214] on icon at bounding box center [299, 216] width 4 height 4
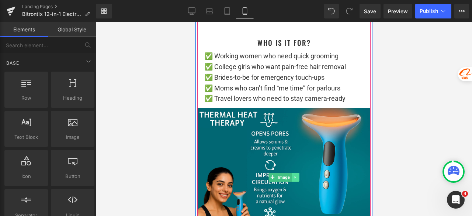
click at [294, 173] on link at bounding box center [295, 177] width 8 height 9
click at [298, 175] on icon at bounding box center [299, 177] width 4 height 4
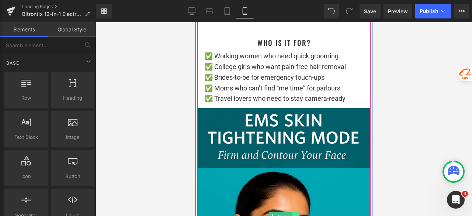
click at [291, 212] on link at bounding box center [295, 216] width 8 height 9
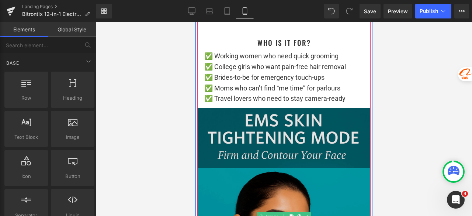
drag, startPoint x: 295, startPoint y: 205, endPoint x: 297, endPoint y: 199, distance: 6.2
click at [297, 214] on icon at bounding box center [299, 216] width 4 height 4
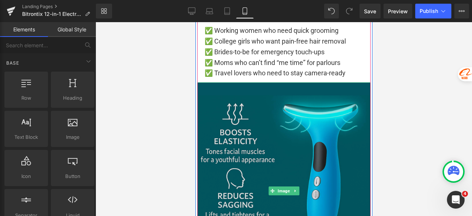
scroll to position [4738, 0]
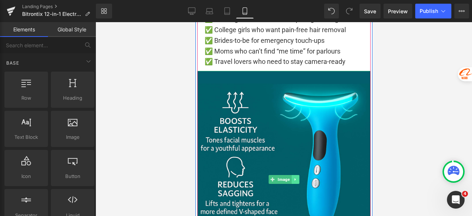
click at [293, 177] on icon at bounding box center [295, 179] width 4 height 4
click at [297, 177] on icon at bounding box center [299, 179] width 4 height 4
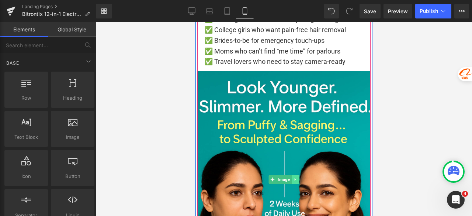
click at [293, 177] on icon at bounding box center [295, 179] width 4 height 4
click at [297, 177] on icon at bounding box center [299, 179] width 4 height 4
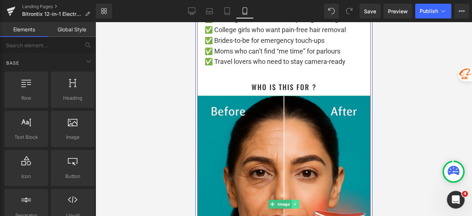
click at [294, 202] on icon at bounding box center [294, 203] width 1 height 3
click at [297, 202] on icon at bounding box center [299, 204] width 4 height 4
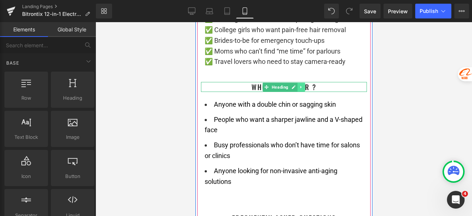
click at [299, 85] on icon at bounding box center [301, 87] width 4 height 4
click at [303, 85] on icon at bounding box center [305, 87] width 4 height 4
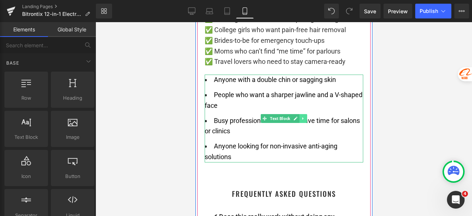
click at [301, 116] on icon at bounding box center [303, 118] width 4 height 4
click at [305, 116] on icon at bounding box center [307, 118] width 4 height 4
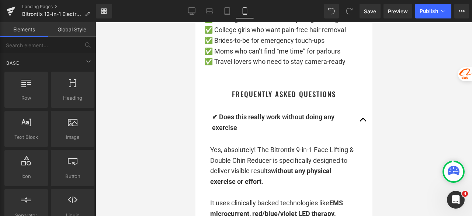
click at [156, 135] on div at bounding box center [284, 119] width 376 height 194
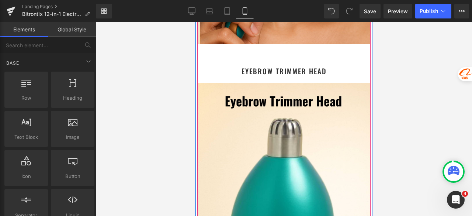
scroll to position [2968, 0]
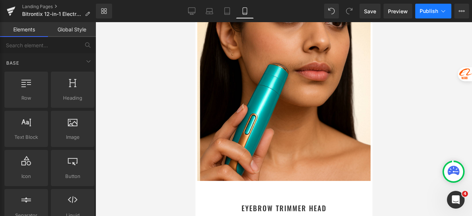
click at [429, 8] on span "Publish" at bounding box center [429, 11] width 18 height 6
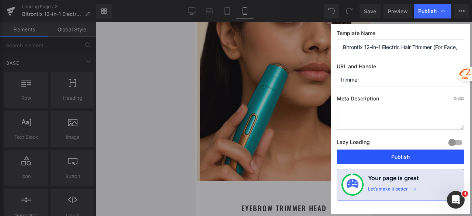
click at [405, 155] on button "Publish" at bounding box center [401, 156] width 128 height 15
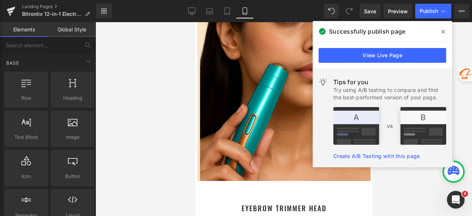
click at [446, 30] on span at bounding box center [443, 32] width 12 height 12
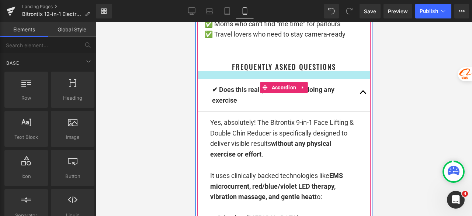
scroll to position [4775, 0]
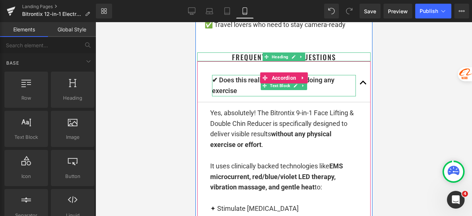
click at [246, 77] on p "✔ Does this really work without doing any exercise" at bounding box center [284, 85] width 144 height 21
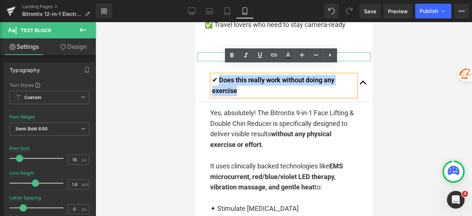
drag, startPoint x: 243, startPoint y: 79, endPoint x: 215, endPoint y: 72, distance: 28.4
click at [215, 75] on p "✔ Does this really work without doing any exercise" at bounding box center [284, 85] width 144 height 21
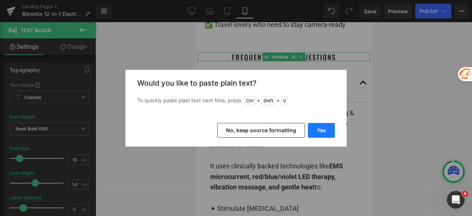
drag, startPoint x: 321, startPoint y: 132, endPoint x: 138, endPoint y: 87, distance: 188.4
click at [321, 132] on button "Yes" at bounding box center [321, 130] width 27 height 15
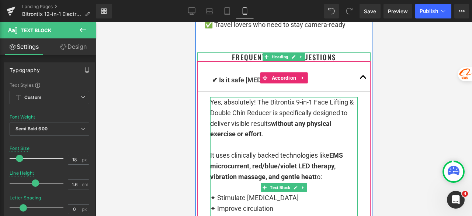
click at [273, 129] on p "Yes, absolutely! The Bitrontix 9-in-1 Face Lifting & Double Chin Reducer is spe…" at bounding box center [283, 118] width 147 height 42
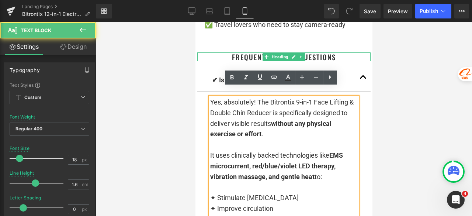
click at [277, 125] on p "Yes, absolutely! The Bitrontix 9-in-1 Face Lifting & Double Chin Reducer is spe…" at bounding box center [283, 118] width 147 height 42
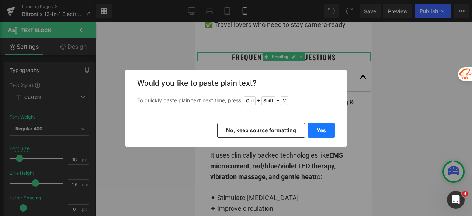
drag, startPoint x: 324, startPoint y: 132, endPoint x: 128, endPoint y: 110, distance: 197.8
click at [324, 132] on button "Yes" at bounding box center [321, 130] width 27 height 15
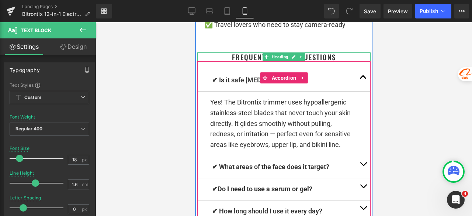
click at [359, 72] on button "button" at bounding box center [362, 80] width 15 height 22
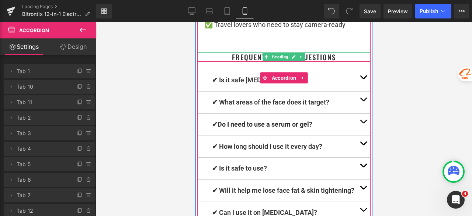
click at [360, 92] on button "button" at bounding box center [362, 102] width 15 height 22
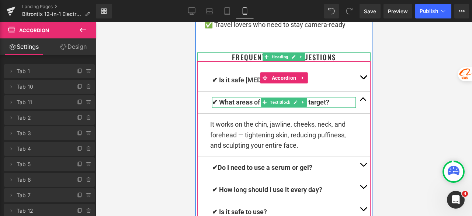
click at [331, 97] on p "✔ What areas of the face does it target?" at bounding box center [284, 102] width 144 height 11
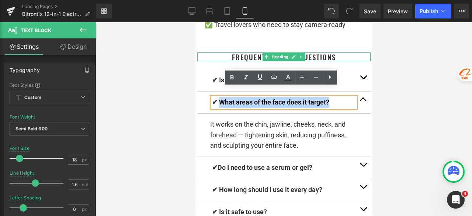
drag, startPoint x: 331, startPoint y: 92, endPoint x: 215, endPoint y: 94, distance: 116.2
click at [215, 97] on p "✔ What areas of the face does it target?" at bounding box center [284, 102] width 144 height 11
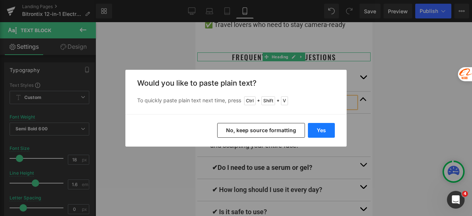
click at [314, 132] on button "Yes" at bounding box center [321, 130] width 27 height 15
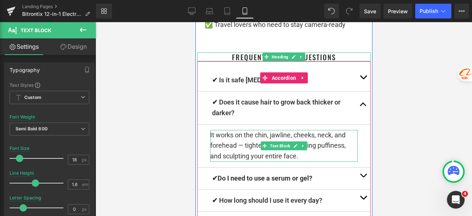
drag, startPoint x: 299, startPoint y: 146, endPoint x: 306, endPoint y: 147, distance: 7.5
click at [300, 145] on p "It works on the chin, jawline, cheeks, neck, and forehead — tightening skin, re…" at bounding box center [283, 146] width 147 height 32
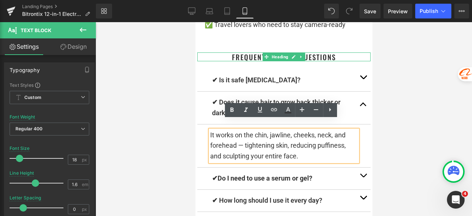
drag, startPoint x: 307, startPoint y: 147, endPoint x: 208, endPoint y: 128, distance: 100.6
click at [210, 130] on p "It works on the chin, jawline, cheeks, neck, and forehead — tightening skin, re…" at bounding box center [283, 146] width 147 height 32
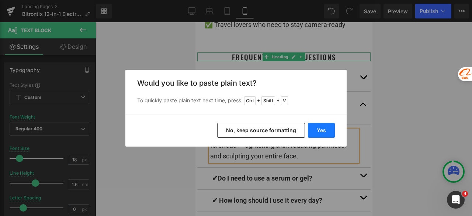
click at [322, 131] on button "Yes" at bounding box center [321, 130] width 27 height 15
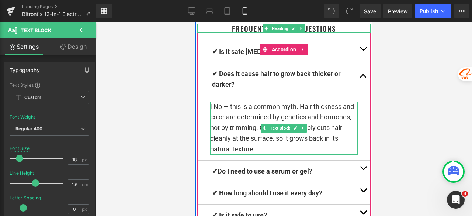
scroll to position [4811, 0]
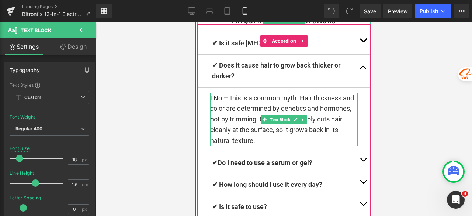
click at [211, 93] on p "I No — this is a common myth. Hair thickness and color are determined by geneti…" at bounding box center [283, 119] width 147 height 53
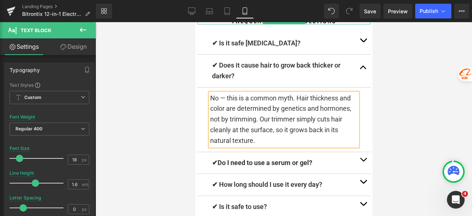
click at [357, 57] on button "button" at bounding box center [362, 71] width 15 height 32
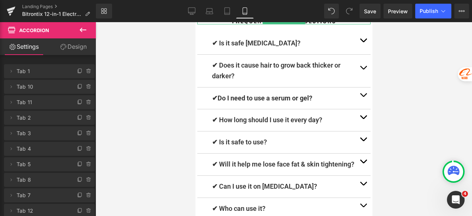
click at [361, 87] on button "button" at bounding box center [362, 98] width 15 height 22
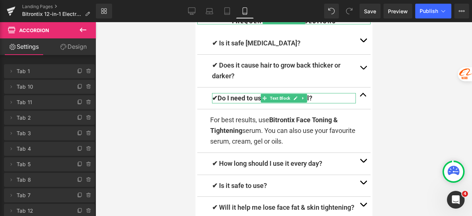
click at [317, 93] on p "✔ Do I need to use a serum or gel?" at bounding box center [284, 98] width 144 height 11
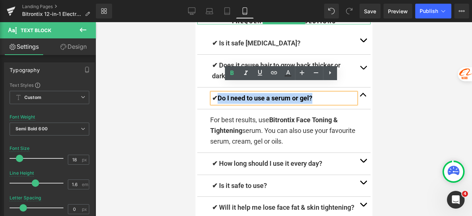
drag, startPoint x: 321, startPoint y: 87, endPoint x: 217, endPoint y: 88, distance: 104.0
click at [217, 93] on p "✔ Do I need to use a serum or gel?" at bounding box center [284, 98] width 144 height 11
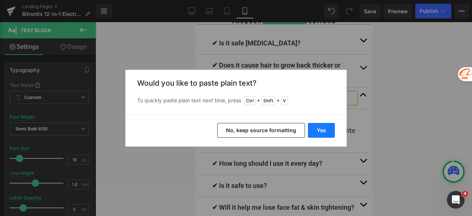
click at [318, 127] on button "Yes" at bounding box center [321, 130] width 27 height 15
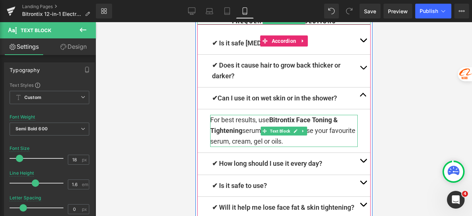
click at [320, 131] on p "For best results, use Bitrontix Face Toning & Tightening serum. You can also us…" at bounding box center [283, 131] width 147 height 32
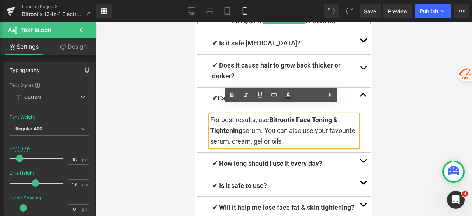
drag, startPoint x: 321, startPoint y: 131, endPoint x: 199, endPoint y: 110, distance: 123.3
click at [199, 110] on article "For best results, use Bitrontix Face Toning & Tightening serum. You can also us…" at bounding box center [283, 130] width 173 height 43
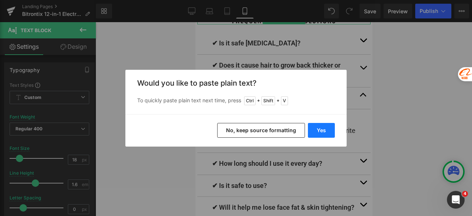
drag, startPoint x: 324, startPoint y: 131, endPoint x: 127, endPoint y: 108, distance: 197.8
click at [324, 131] on button "Yes" at bounding box center [321, 130] width 27 height 15
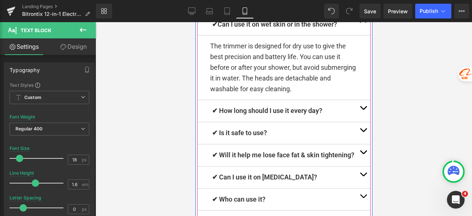
click at [361, 100] on button "button" at bounding box center [362, 111] width 15 height 22
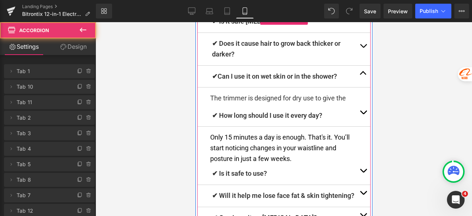
scroll to position [4821, 0]
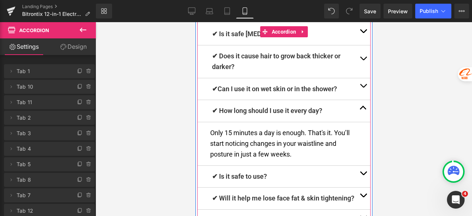
click at [334, 105] on p "✔ How long should I use it every day?" at bounding box center [284, 110] width 144 height 11
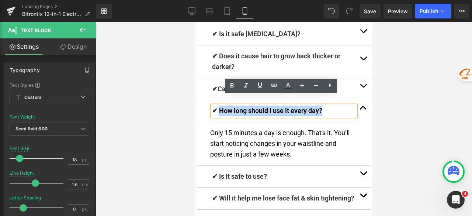
drag, startPoint x: 334, startPoint y: 99, endPoint x: 218, endPoint y: 103, distance: 117.0
click at [218, 105] on p "✔ How long should I use it every day?" at bounding box center [284, 110] width 144 height 11
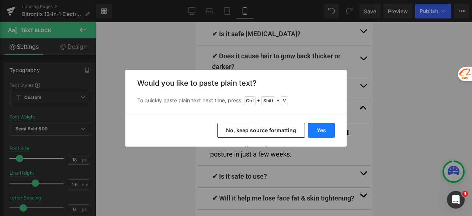
click at [315, 127] on button "Yes" at bounding box center [321, 130] width 27 height 15
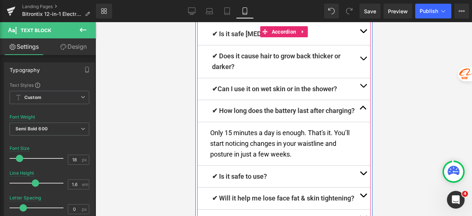
click at [299, 156] on p "Only 15 minutes a day is enough. That's it. You’ll start noticing changes in yo…" at bounding box center [283, 144] width 147 height 32
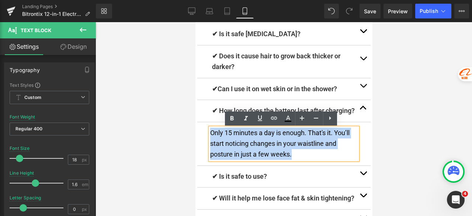
drag, startPoint x: 306, startPoint y: 156, endPoint x: 207, endPoint y: 134, distance: 101.1
click at [210, 134] on p "Only 15 minutes a day is enough. That's it. You’ll start noticing changes in yo…" at bounding box center [283, 144] width 147 height 32
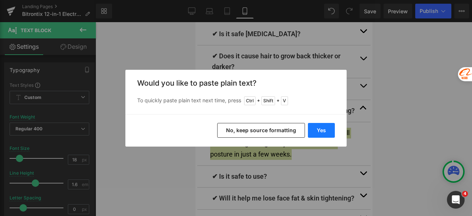
click at [320, 131] on button "Yes" at bounding box center [321, 130] width 27 height 15
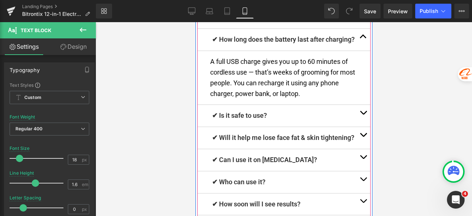
scroll to position [4894, 0]
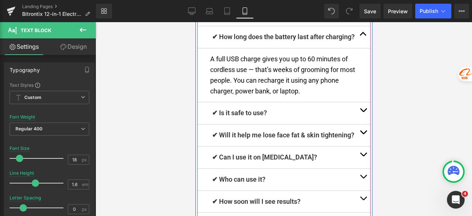
click at [322, 112] on p "✔ Is it safe to use?" at bounding box center [284, 113] width 144 height 11
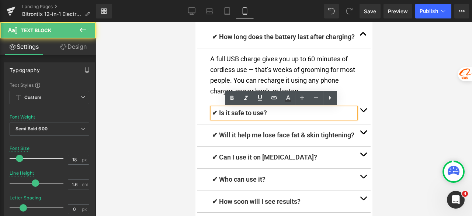
click at [365, 111] on button "button" at bounding box center [362, 113] width 15 height 22
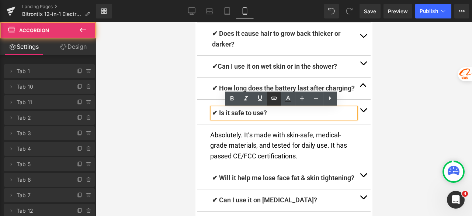
scroll to position [4841, 0]
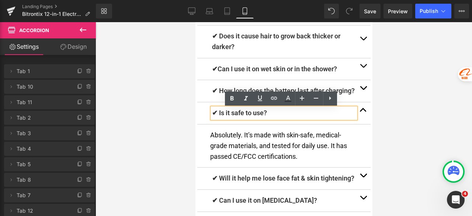
click at [271, 115] on p "✔ Is it safe to use?" at bounding box center [284, 113] width 144 height 11
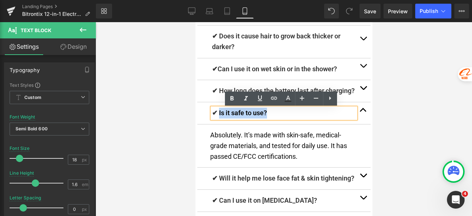
drag, startPoint x: 280, startPoint y: 116, endPoint x: 216, endPoint y: 114, distance: 64.6
click at [216, 114] on p "✔ Is it safe to use?" at bounding box center [284, 113] width 144 height 11
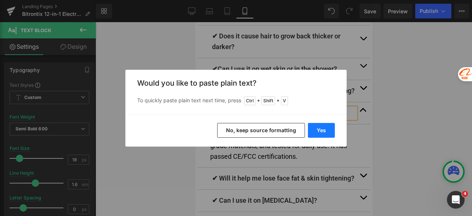
click at [323, 135] on button "Yes" at bounding box center [321, 130] width 27 height 15
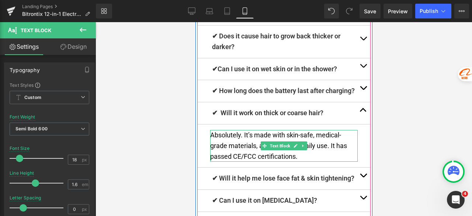
click at [311, 156] on p "Absolutely. It’s made with skin-safe, medical-grade materials, and tested for d…" at bounding box center [283, 146] width 147 height 32
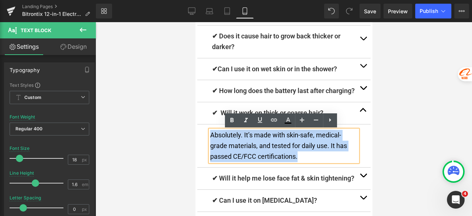
drag, startPoint x: 290, startPoint y: 156, endPoint x: 207, endPoint y: 136, distance: 85.7
click at [210, 136] on p "Absolutely. It’s made with skin-safe, medical-grade materials, and tested for d…" at bounding box center [283, 146] width 147 height 32
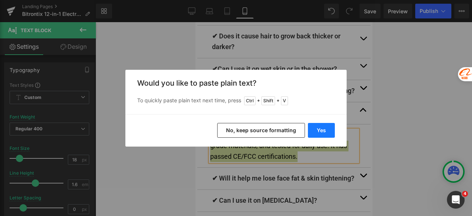
click at [320, 131] on button "Yes" at bounding box center [321, 130] width 27 height 15
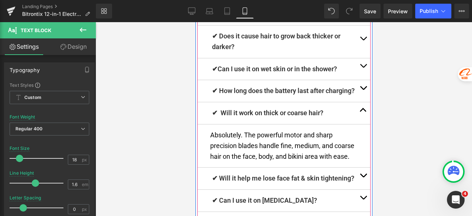
click at [363, 90] on span "button" at bounding box center [363, 90] width 0 height 0
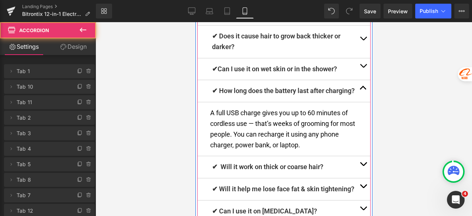
click at [363, 90] on span "button" at bounding box center [363, 90] width 0 height 0
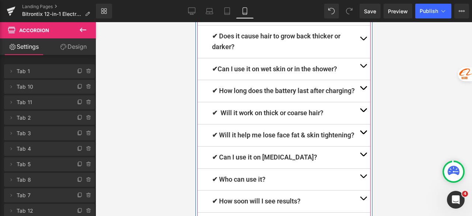
click at [360, 135] on button "button" at bounding box center [362, 135] width 15 height 22
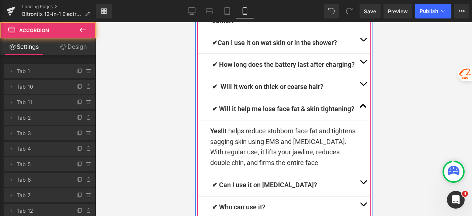
scroll to position [4877, 0]
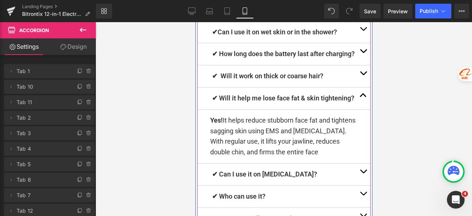
click at [345, 100] on p "✔ Will it help me lose face fat & skin tightening?" at bounding box center [284, 98] width 144 height 11
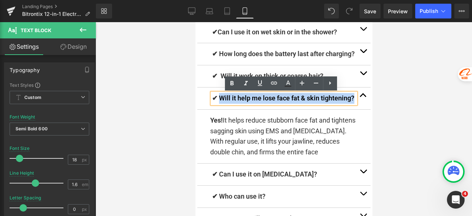
drag, startPoint x: 350, startPoint y: 100, endPoint x: 215, endPoint y: 101, distance: 135.0
click at [215, 101] on p "✔ Will it help me lose face fat & skin tightening?" at bounding box center [284, 98] width 144 height 11
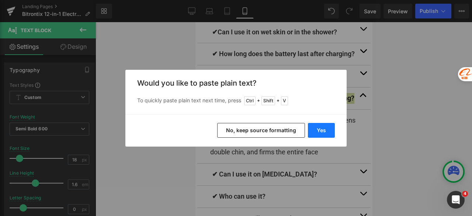
drag, startPoint x: 321, startPoint y: 129, endPoint x: 125, endPoint y: 107, distance: 197.3
click at [321, 129] on button "Yes" at bounding box center [321, 130] width 27 height 15
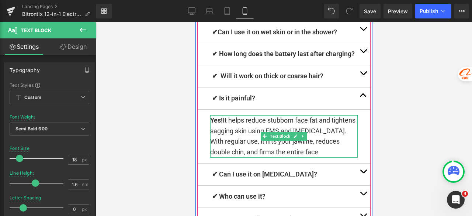
click at [331, 142] on p "Yes! It helps reduce stubborn face fat and tightens sagging skin using EMS and …" at bounding box center [283, 136] width 147 height 42
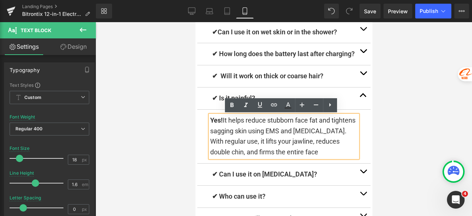
drag, startPoint x: 345, startPoint y: 154, endPoint x: 208, endPoint y: 121, distance: 141.5
click at [210, 121] on p "Yes! It helps reduce stubborn face fat and tightens sagging skin using EMS and …" at bounding box center [283, 136] width 147 height 42
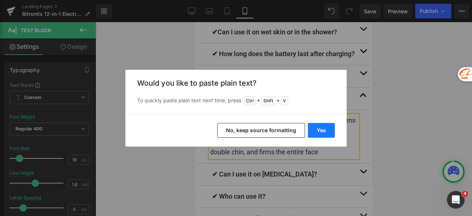
click at [317, 128] on button "Yes" at bounding box center [321, 130] width 27 height 15
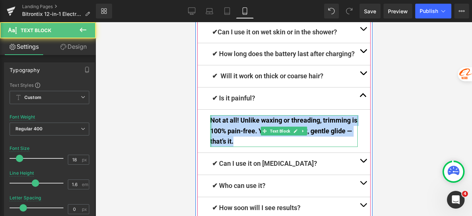
drag, startPoint x: 245, startPoint y: 144, endPoint x: 207, endPoint y: 121, distance: 44.5
click at [210, 121] on div "Not at all! Unlike waxing or threading, trimming is 100% pain-free. You’ll feel…" at bounding box center [283, 131] width 147 height 32
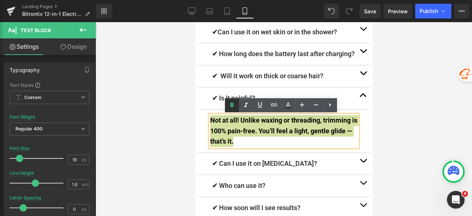
click at [232, 103] on icon at bounding box center [231, 105] width 3 height 4
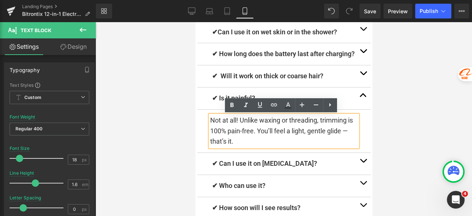
click at [363, 97] on span "button" at bounding box center [363, 97] width 0 height 0
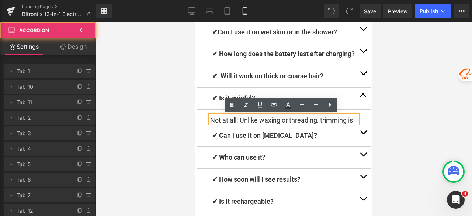
click at [362, 71] on button "button" at bounding box center [362, 76] width 15 height 22
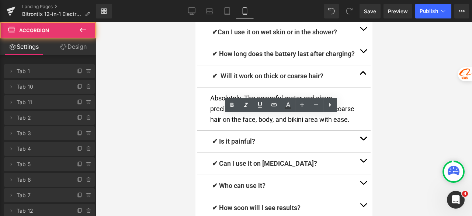
click at [362, 71] on button "button" at bounding box center [362, 76] width 15 height 22
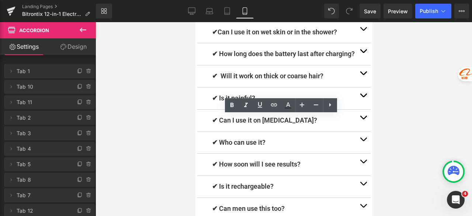
click at [360, 119] on button "button" at bounding box center [362, 121] width 15 height 22
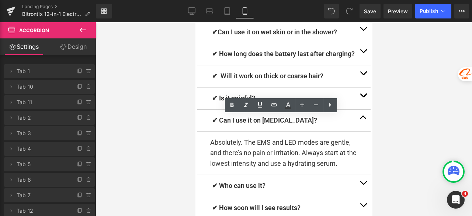
click at [314, 120] on p "✔ Can I use it on sensitive skin?" at bounding box center [284, 120] width 144 height 11
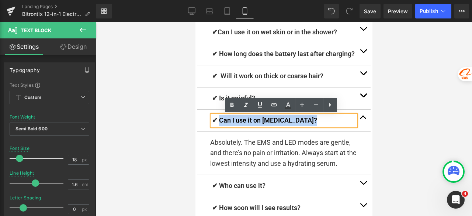
drag, startPoint x: 315, startPoint y: 121, endPoint x: 218, endPoint y: 123, distance: 97.4
click at [218, 123] on p "✔ Can I use it on sensitive skin?" at bounding box center [284, 120] width 144 height 11
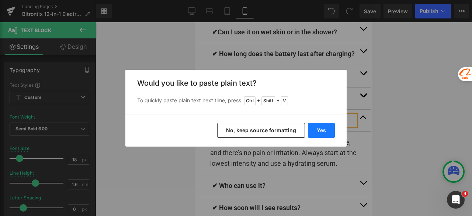
drag, startPoint x: 321, startPoint y: 126, endPoint x: 123, endPoint y: 106, distance: 199.1
click at [321, 126] on button "Yes" at bounding box center [321, 130] width 27 height 15
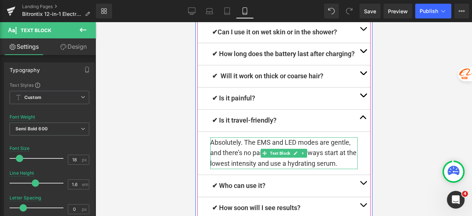
click at [340, 164] on p "Absolutely. The EMS and LED modes are gentle, and there’s no pain or irritation…" at bounding box center [283, 153] width 147 height 32
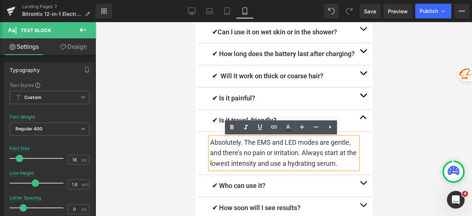
drag, startPoint x: 317, startPoint y: 159, endPoint x: 208, endPoint y: 142, distance: 110.0
click at [210, 142] on p "Absolutely. The EMS and LED modes are gentle, and there’s no pain or irritation…" at bounding box center [283, 153] width 147 height 32
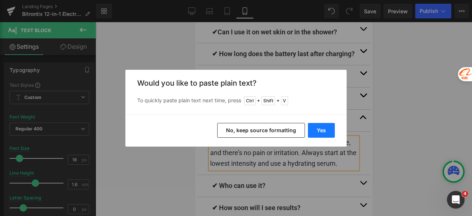
click at [316, 125] on button "Yes" at bounding box center [321, 130] width 27 height 15
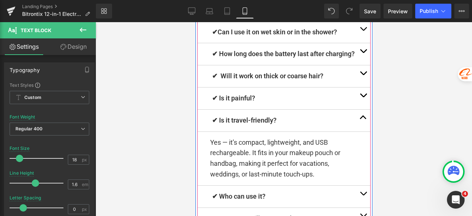
drag, startPoint x: 357, startPoint y: 118, endPoint x: 352, endPoint y: 118, distance: 5.2
click at [363, 119] on span "button" at bounding box center [363, 119] width 0 height 0
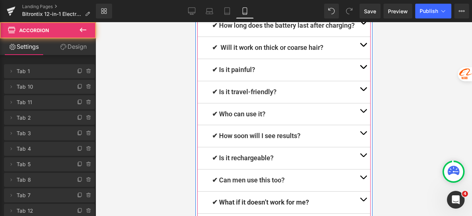
scroll to position [4914, 0]
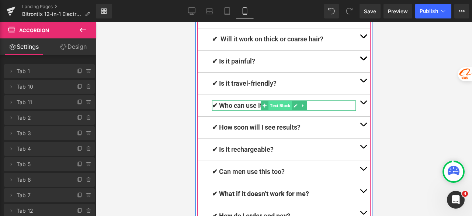
click at [280, 106] on span "Text Block" at bounding box center [279, 105] width 23 height 9
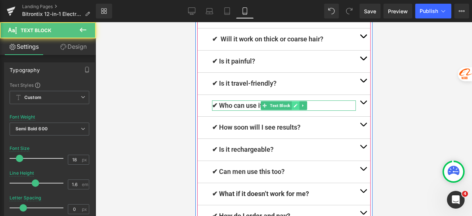
click at [293, 107] on icon at bounding box center [295, 105] width 4 height 4
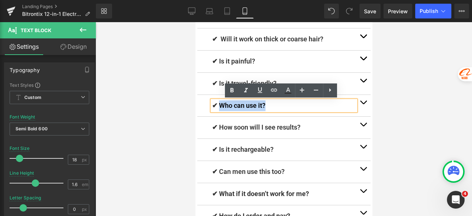
drag, startPoint x: 288, startPoint y: 108, endPoint x: 218, endPoint y: 109, distance: 69.3
click at [218, 109] on p "✔ Who can use it?" at bounding box center [284, 105] width 144 height 11
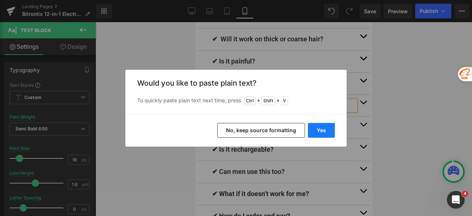
click at [319, 128] on button "Yes" at bounding box center [321, 130] width 27 height 15
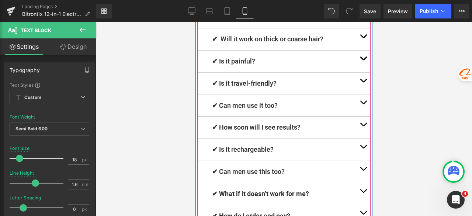
click at [364, 122] on button "button" at bounding box center [362, 128] width 15 height 22
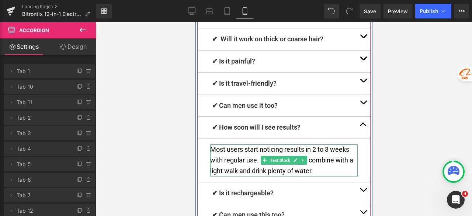
click at [315, 173] on p "Most users start noticing results in 2 to 3 weeks with regular use. For best re…" at bounding box center [283, 160] width 147 height 32
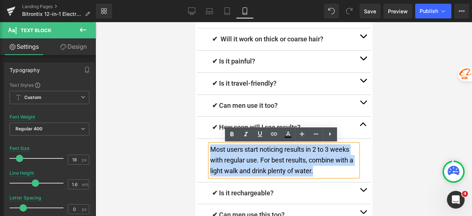
drag, startPoint x: 328, startPoint y: 172, endPoint x: 207, endPoint y: 147, distance: 123.5
click at [210, 147] on p "Most users start noticing results in 2 to 3 weeks with regular use. For best re…" at bounding box center [283, 160] width 147 height 32
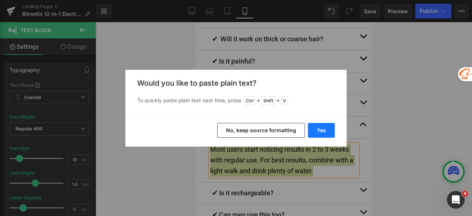
click at [326, 129] on button "Yes" at bounding box center [321, 130] width 27 height 15
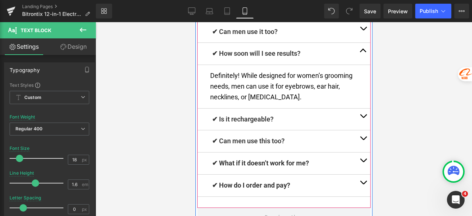
click at [361, 113] on button "button" at bounding box center [362, 119] width 15 height 22
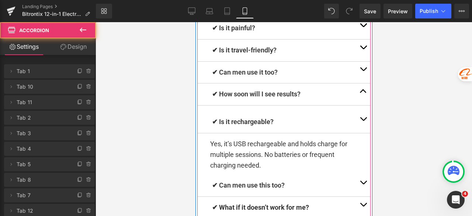
scroll to position [4945, 0]
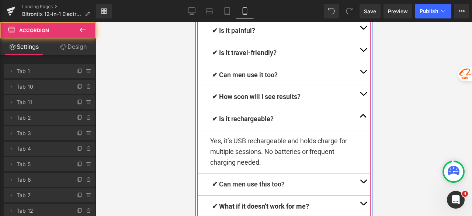
click at [293, 118] on div "✔ Is it rechargeable? Text Block" at bounding box center [284, 119] width 144 height 11
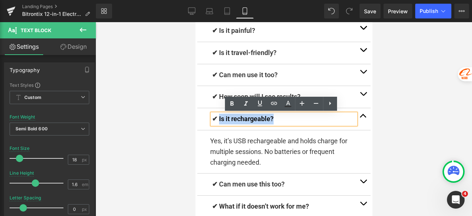
drag, startPoint x: 287, startPoint y: 119, endPoint x: 216, endPoint y: 121, distance: 70.4
click at [216, 121] on p "✔ Is it rechargeable?" at bounding box center [284, 119] width 144 height 11
click at [399, 119] on div at bounding box center [284, 119] width 376 height 194
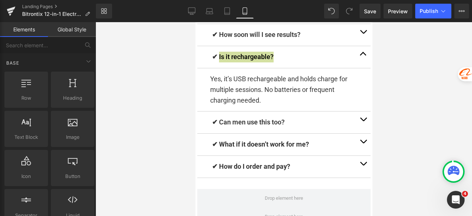
scroll to position [5019, 0]
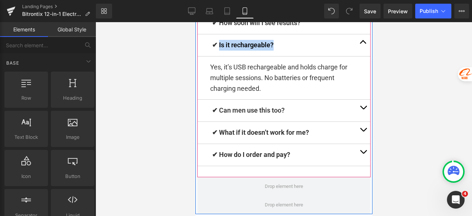
click at [363, 153] on span "button" at bounding box center [363, 153] width 0 height 0
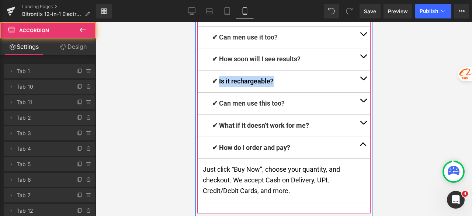
scroll to position [4975, 0]
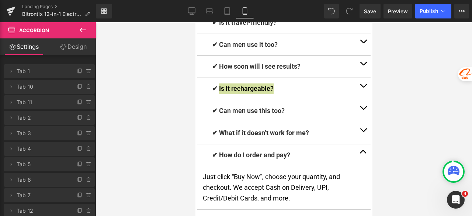
click at [403, 104] on div at bounding box center [284, 119] width 376 height 194
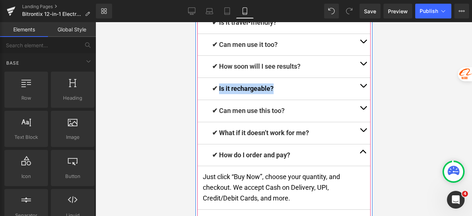
click at [356, 105] on button "button" at bounding box center [362, 111] width 15 height 22
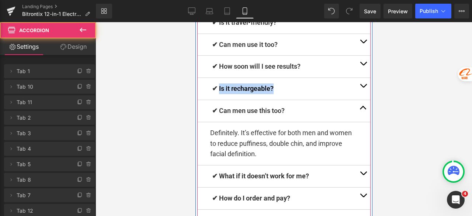
click at [356, 105] on button "button" at bounding box center [362, 111] width 15 height 22
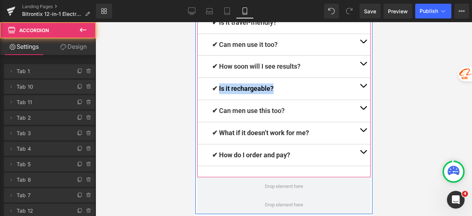
scroll to position [4938, 0]
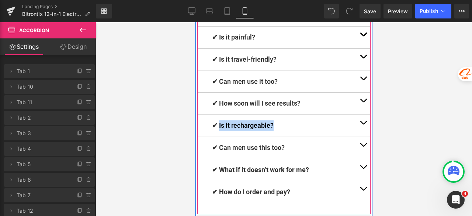
click at [359, 121] on button "button" at bounding box center [362, 126] width 15 height 22
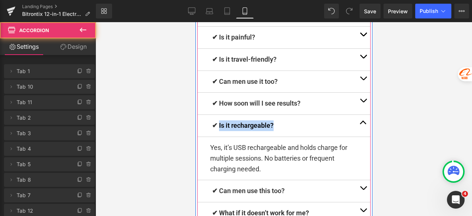
click at [363, 124] on span "button" at bounding box center [363, 124] width 0 height 0
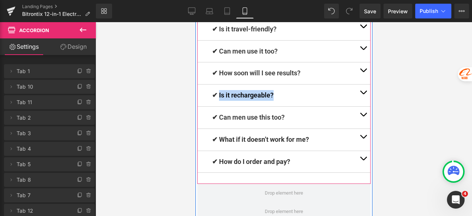
scroll to position [4975, 0]
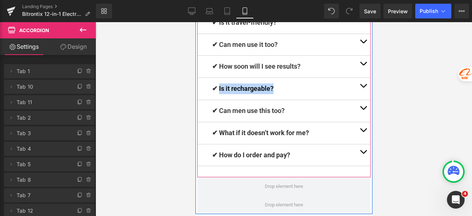
click at [363, 132] on span "button" at bounding box center [363, 132] width 0 height 0
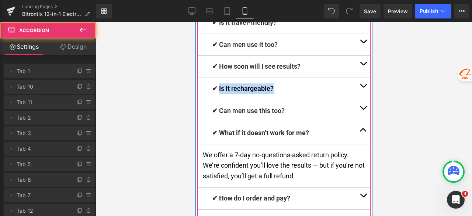
click at [358, 130] on button "button" at bounding box center [362, 133] width 15 height 22
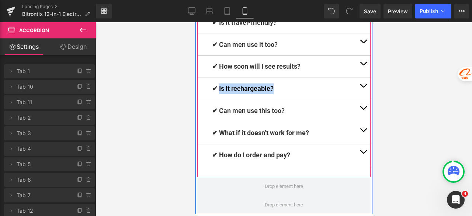
click at [363, 153] on span "button" at bounding box center [363, 153] width 0 height 0
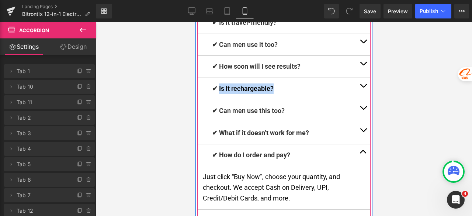
click at [363, 153] on span "button" at bounding box center [363, 153] width 0 height 0
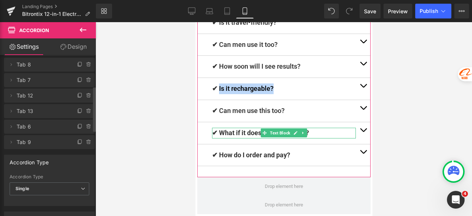
scroll to position [111, 0]
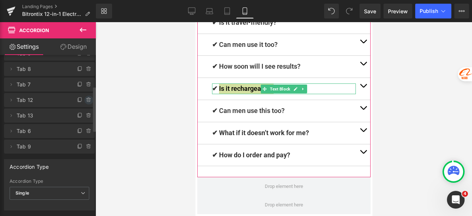
click at [87, 101] on icon at bounding box center [88, 99] width 3 height 3
click at [71, 99] on button "Delete" at bounding box center [80, 101] width 23 height 10
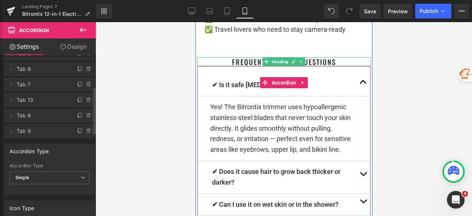
scroll to position [4754, 0]
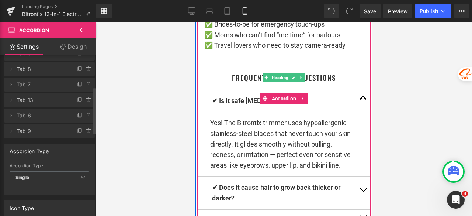
click at [356, 90] on button "button" at bounding box center [362, 101] width 15 height 22
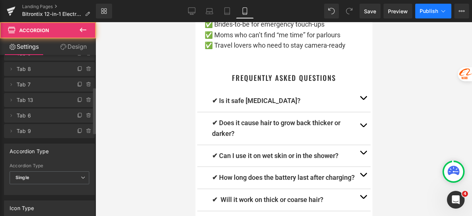
click at [423, 8] on span "Publish" at bounding box center [429, 11] width 18 height 6
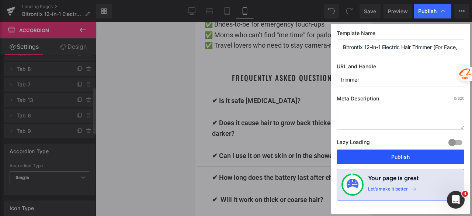
drag, startPoint x: 409, startPoint y: 158, endPoint x: 84, endPoint y: 107, distance: 328.8
click at [409, 158] on button "Publish" at bounding box center [401, 156] width 128 height 15
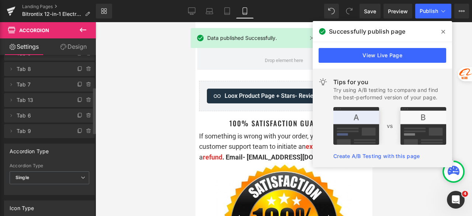
scroll to position [5123, 0]
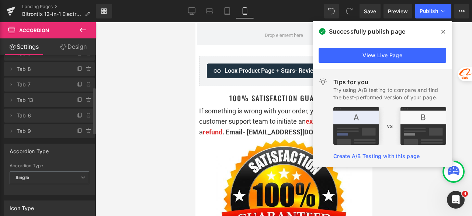
click at [445, 31] on icon at bounding box center [443, 32] width 4 height 6
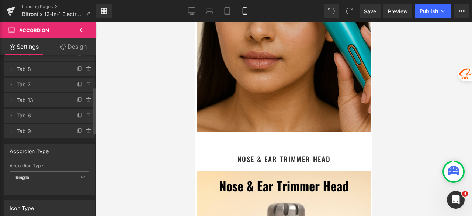
scroll to position [3426, 0]
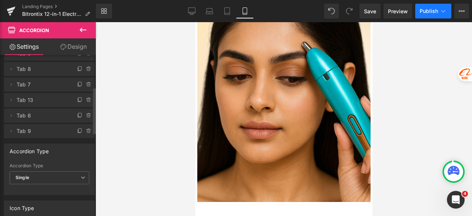
click at [425, 9] on span "Publish" at bounding box center [429, 11] width 18 height 6
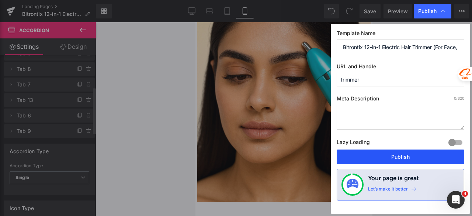
click at [401, 152] on button "Publish" at bounding box center [401, 156] width 128 height 15
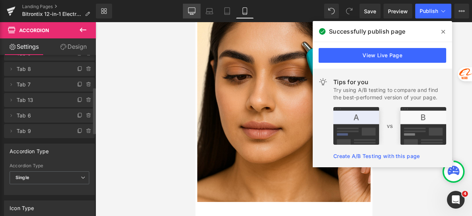
click at [192, 8] on icon at bounding box center [191, 10] width 7 height 7
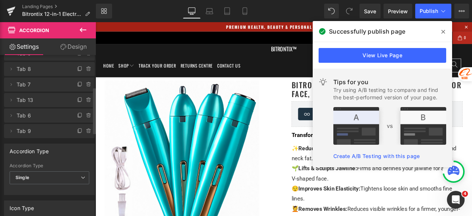
scroll to position [0, 0]
click at [443, 32] on icon at bounding box center [443, 32] width 4 height 4
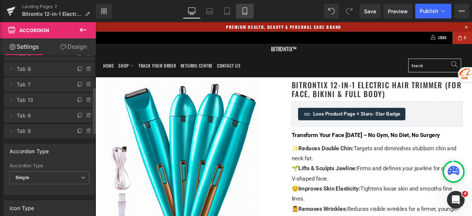
click at [245, 15] on link "Mobile" at bounding box center [245, 11] width 18 height 15
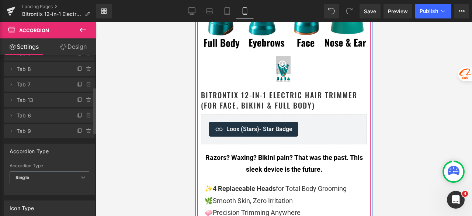
scroll to position [221, 0]
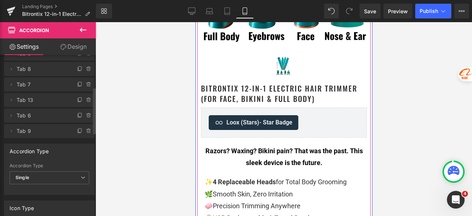
drag, startPoint x: 302, startPoint y: 164, endPoint x: 313, endPoint y: 163, distance: 11.2
click at [302, 164] on strong "Razors? Waxing? Bikini pain? That was the past. This sleek device is the future." at bounding box center [283, 157] width 157 height 20
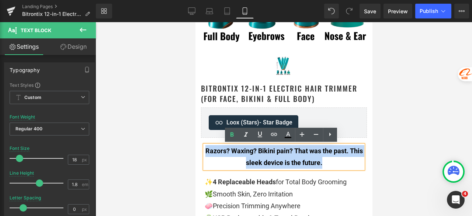
drag, startPoint x: 327, startPoint y: 163, endPoint x: 202, endPoint y: 150, distance: 126.4
click at [204, 150] on p "Razors? Waxing? Bikini pain? That was the past. This sleek device is the future." at bounding box center [283, 157] width 159 height 24
copy strong "Razors? Waxing? Bikini pain? That was the past. This sleek device is the future."
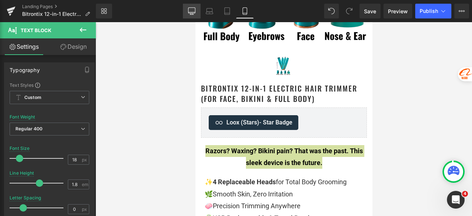
click at [197, 9] on link "Desktop" at bounding box center [192, 11] width 18 height 15
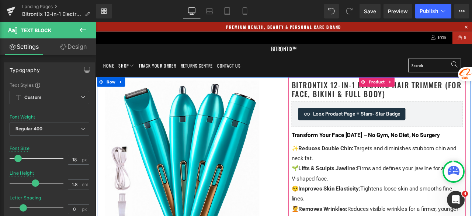
scroll to position [37, 0]
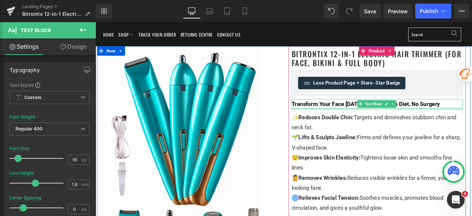
click at [374, 122] on span "Transform Your Face in 2 Weeks – No Gym, No Diet, No Surgery" at bounding box center [416, 119] width 176 height 8
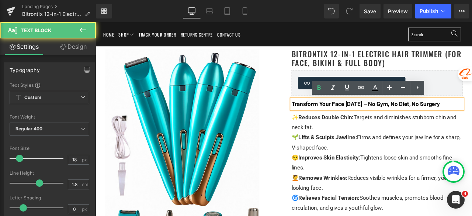
click at [374, 122] on span "Transform Your Face in 2 Weeks – No Gym, No Diet, No Surgery" at bounding box center [416, 119] width 176 height 8
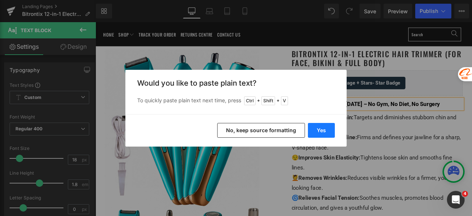
click at [324, 128] on button "Yes" at bounding box center [321, 130] width 27 height 15
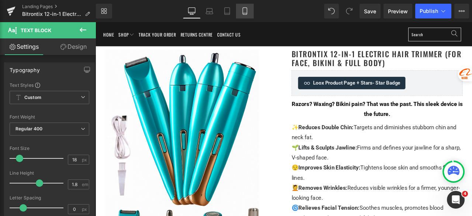
click at [243, 11] on icon at bounding box center [245, 11] width 4 height 7
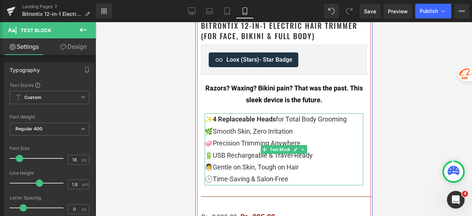
scroll to position [295, 0]
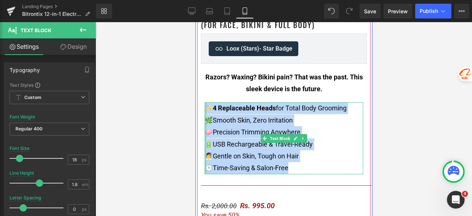
drag, startPoint x: 306, startPoint y: 168, endPoint x: 202, endPoint y: 106, distance: 121.0
click at [204, 106] on div "✨ 4 Replaceable Heads for Total Body Grooming 🌿 Smooth Skin, Zero Irritation 🧼 …" at bounding box center [283, 138] width 159 height 72
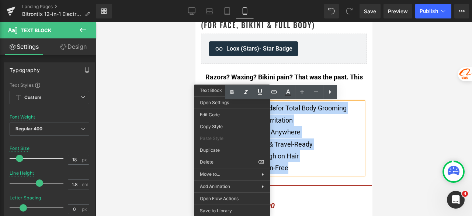
click at [326, 127] on p "🧼 Precision Trimming Anywhere" at bounding box center [283, 132] width 159 height 12
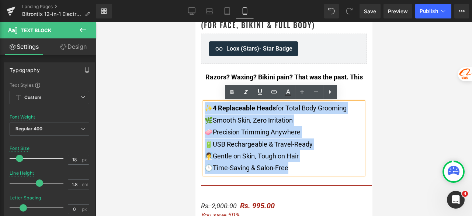
drag, startPoint x: 313, startPoint y: 168, endPoint x: 202, endPoint y: 108, distance: 125.5
click at [204, 108] on div "✨ 4 Replaceable Heads for Total Body Grooming 🌿 Smooth Skin, Zero Irritation 🧼 …" at bounding box center [283, 138] width 159 height 72
copy div "✨ 4 Replaceable Heads for Total Body Grooming 🌿 Smooth Skin, Zero Irritation 🧼 …"
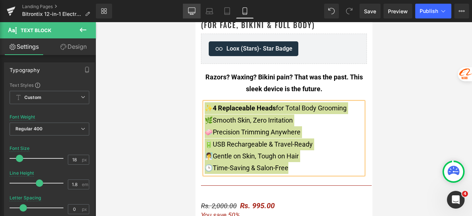
click at [190, 8] on icon at bounding box center [191, 10] width 7 height 7
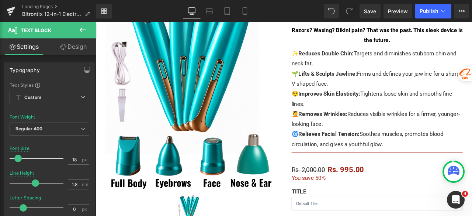
scroll to position [74, 0]
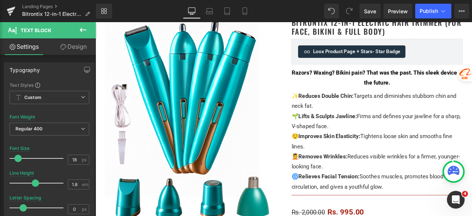
click at [370, 129] on span "Lifts & Sculpts Jawline:" at bounding box center [370, 133] width 69 height 8
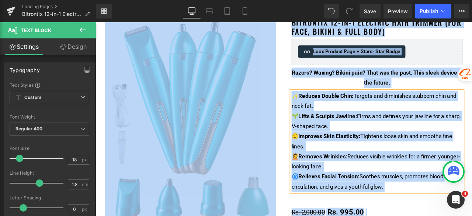
click at [370, 129] on span "Lifts & Sculpts Jawline:" at bounding box center [370, 133] width 69 height 8
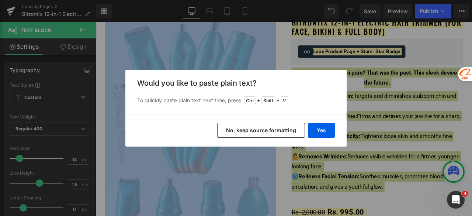
drag, startPoint x: 281, startPoint y: 129, endPoint x: 220, endPoint y: 126, distance: 61.3
click at [281, 128] on button "No, keep source formatting" at bounding box center [261, 130] width 88 height 15
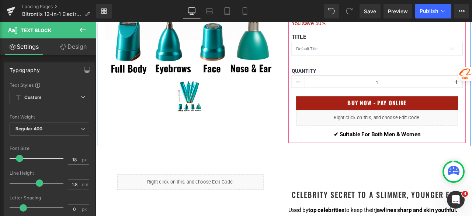
scroll to position [295, 0]
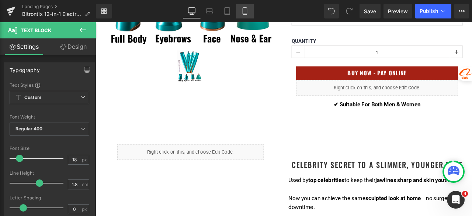
click at [244, 12] on icon at bounding box center [244, 10] width 7 height 7
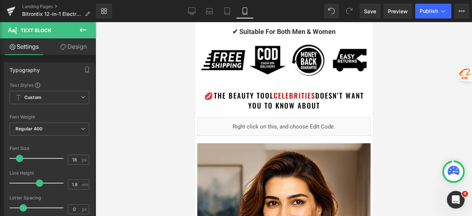
scroll to position [627, 0]
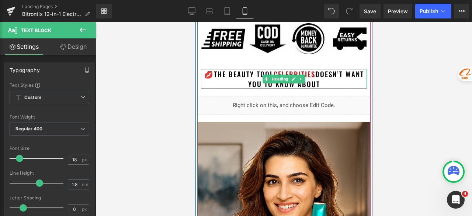
click at [305, 82] on span "Doesn’t Want You to Know About" at bounding box center [306, 79] width 116 height 20
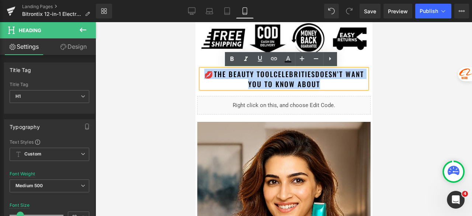
drag, startPoint x: 330, startPoint y: 83, endPoint x: 202, endPoint y: 74, distance: 127.9
click at [202, 74] on h1 "💋 The Beauty Tool celebrities Doesn’t Want You to Know About" at bounding box center [284, 79] width 166 height 20
copy h1 "💋 The Beauty Tool celebrities Doesn’t Want You to Know About"
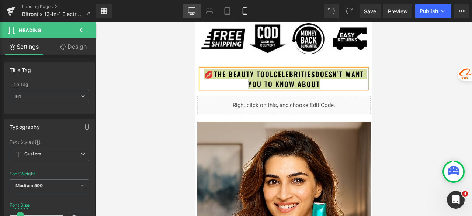
click at [190, 14] on icon at bounding box center [191, 10] width 7 height 7
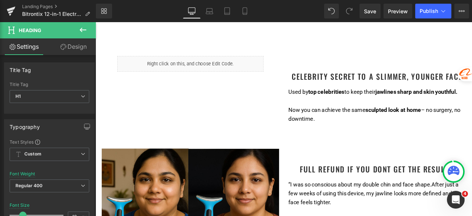
scroll to position [406, 0]
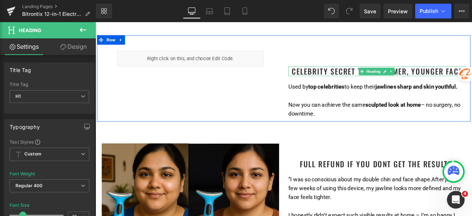
click at [379, 83] on h1 "Celebrity Secret to a Slimmer, Younger Face" at bounding box center [429, 79] width 210 height 11
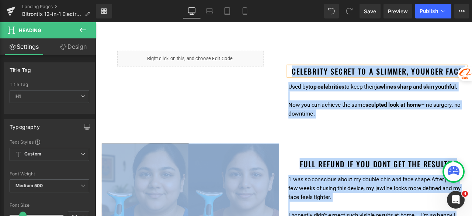
click at [379, 83] on h1 "Celebrity Secret to a Slimmer, Younger Face" at bounding box center [429, 79] width 210 height 11
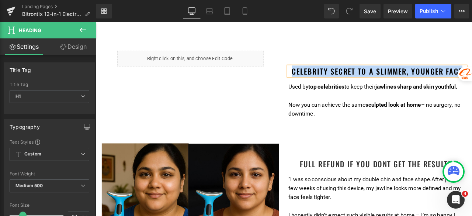
paste div
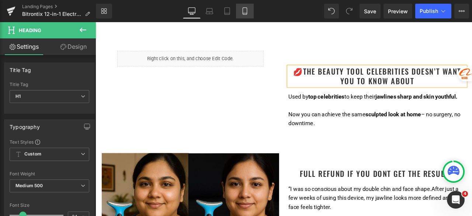
click at [242, 14] on link "Mobile" at bounding box center [245, 11] width 18 height 15
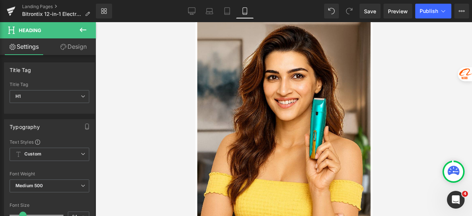
scroll to position [737, 0]
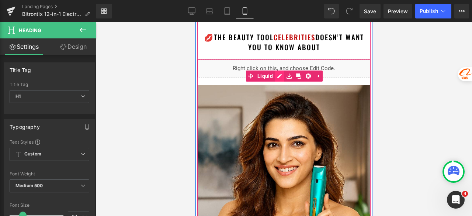
click at [273, 76] on div "Liquid" at bounding box center [283, 68] width 173 height 18
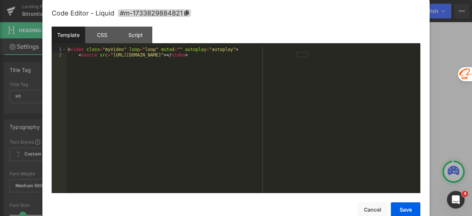
click at [269, 84] on div "< video class = "myVideo" loop = "loop" muted = "" autoplay = "autoplay" > < so…" at bounding box center [243, 125] width 354 height 157
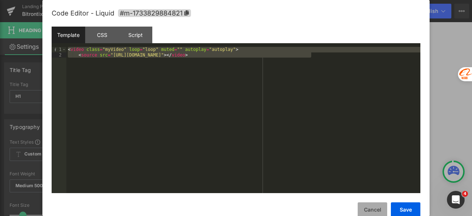
click at [369, 206] on button "Cancel" at bounding box center [372, 209] width 29 height 15
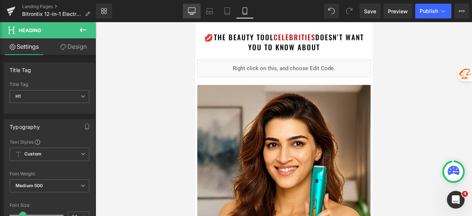
click at [194, 13] on icon at bounding box center [191, 10] width 7 height 7
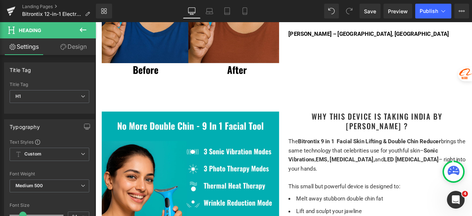
scroll to position [392, 0]
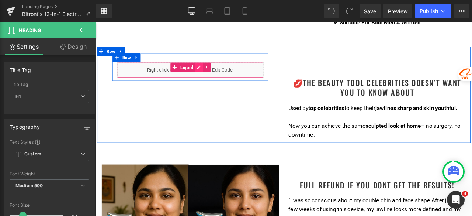
click at [215, 74] on div "Liquid" at bounding box center [207, 79] width 173 height 18
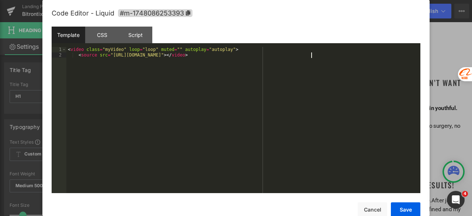
click at [196, 84] on div "< video class = "myVideo" loop = "loop" muted = "" autoplay = "autoplay" > < so…" at bounding box center [243, 125] width 354 height 157
click at [399, 208] on button "Save" at bounding box center [405, 209] width 29 height 15
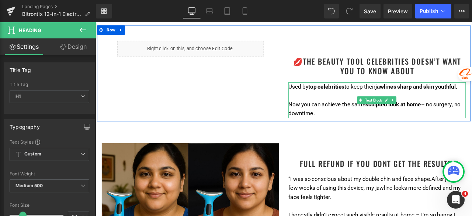
scroll to position [429, 0]
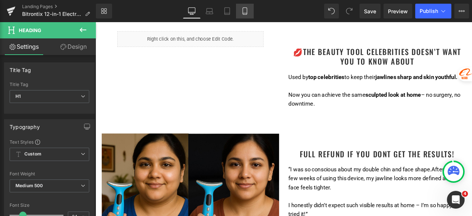
click at [243, 11] on icon at bounding box center [245, 11] width 4 height 7
type input "100"
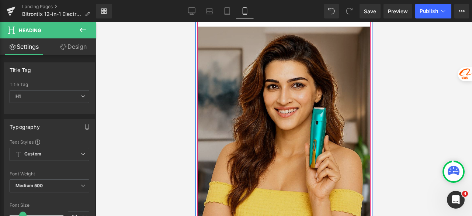
scroll to position [737, 0]
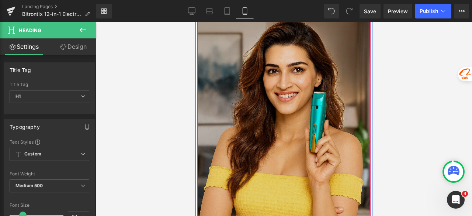
click at [289, 100] on img at bounding box center [283, 141] width 173 height 260
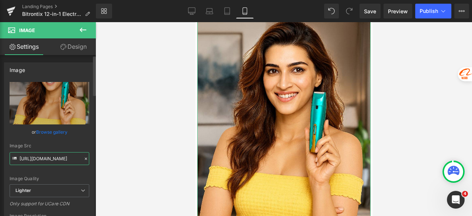
click at [70, 156] on input "[URL][DOMAIN_NAME]" at bounding box center [50, 158] width 80 height 13
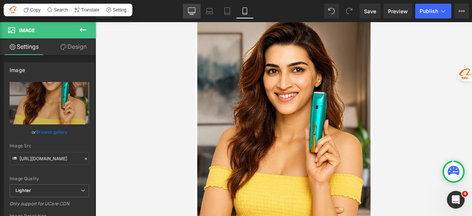
click at [190, 12] on icon at bounding box center [191, 10] width 7 height 7
type input "auto"
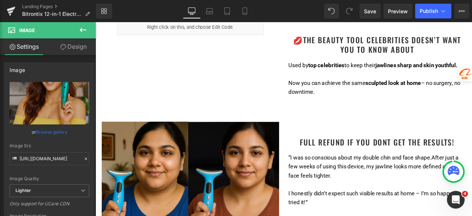
scroll to position [479, 0]
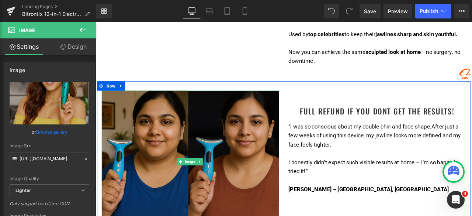
click at [244, 135] on img at bounding box center [208, 187] width 210 height 168
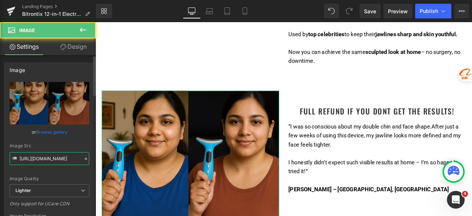
click at [69, 157] on input "[URL][DOMAIN_NAME]" at bounding box center [50, 158] width 80 height 13
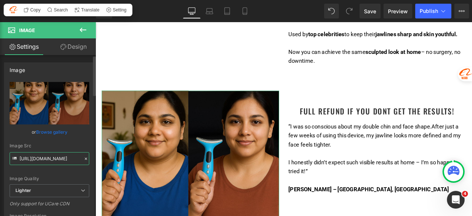
paste input "b5e1946f-ec66-43a3-9f90-b56c09217c29/-/format/auto/-/preview/3000x3000/-/qualit…"
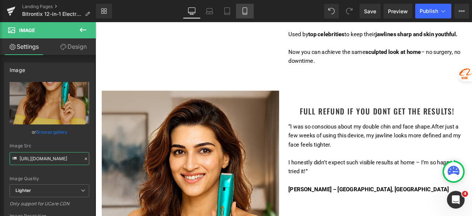
type input "[URL][DOMAIN_NAME]"
click at [245, 10] on icon at bounding box center [244, 10] width 7 height 7
type input "100"
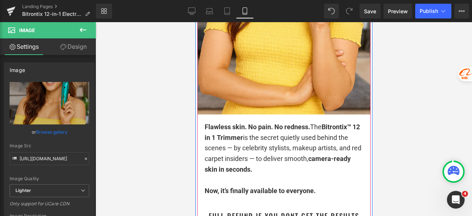
scroll to position [922, 0]
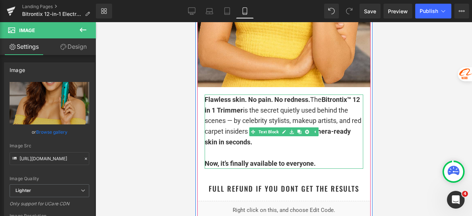
click at [322, 158] on p "Now, it’s finally available to everyone." at bounding box center [283, 163] width 159 height 11
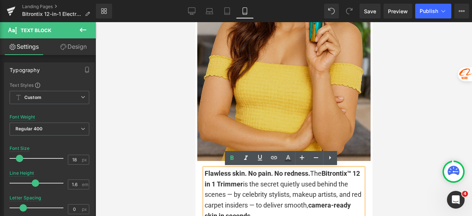
scroll to position [885, 0]
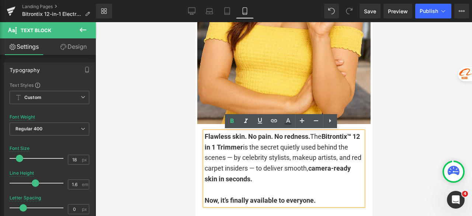
drag, startPoint x: 319, startPoint y: 199, endPoint x: 202, endPoint y: 139, distance: 131.9
click at [204, 139] on div "Flawless skin. No pain. No redness. The Bitrontix™ 12 in 1 Trimmer is the secre…" at bounding box center [283, 168] width 159 height 74
copy div "Flawless skin. No pain. No redness. The Bitrontix™ 12 in 1 Trimmer is the secre…"
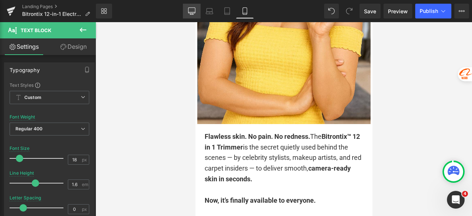
click at [190, 12] on icon at bounding box center [191, 12] width 7 height 0
type input "15"
type input "100"
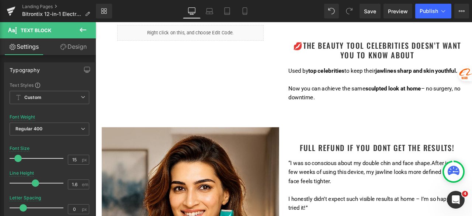
scroll to position [442, 0]
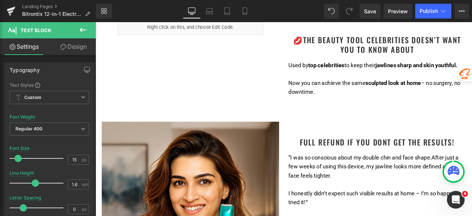
click at [372, 97] on font "Now you can achieve the same sculpted look at home – no surgery, no downtime." at bounding box center [426, 99] width 204 height 18
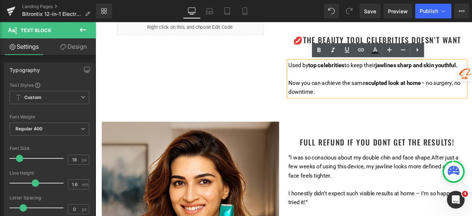
drag, startPoint x: 367, startPoint y: 104, endPoint x: 316, endPoint y: 73, distance: 59.2
click at [319, 73] on div "💋The Beauty Tool celebrities Doesn’t Want You to Know About Heading Used by top…" at bounding box center [429, 56] width 221 height 110
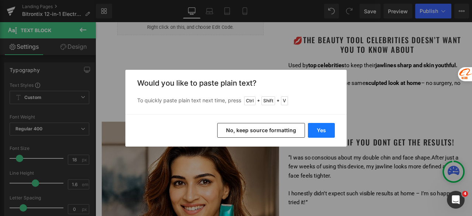
click at [322, 125] on button "Yes" at bounding box center [321, 130] width 27 height 15
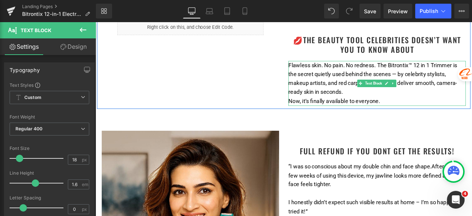
click at [395, 102] on p "Flawless skin. No pain. No redness. The Bitrontix™ 12 in 1 Trimmer is the secre…" at bounding box center [429, 89] width 210 height 42
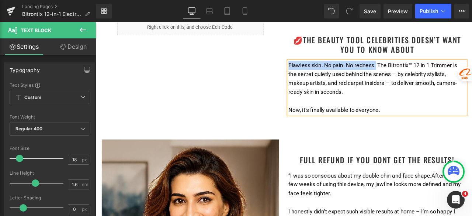
drag, startPoint x: 398, startPoint y: 75, endPoint x: 322, endPoint y: 73, distance: 75.6
click at [324, 73] on font "Flawless skin. No pain. No redness. The Bitrontix™ 12 in 1 Trimmer is the secre…" at bounding box center [424, 88] width 200 height 39
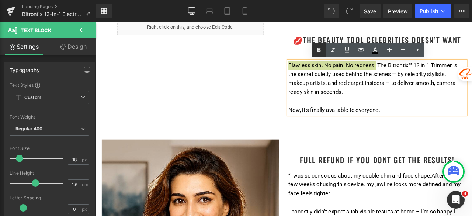
click at [320, 49] on icon at bounding box center [319, 50] width 9 height 9
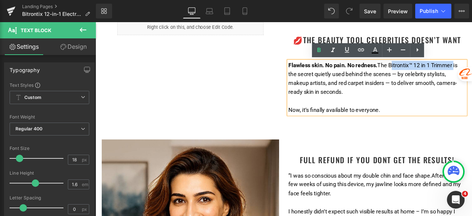
drag, startPoint x: 442, startPoint y: 73, endPoint x: 517, endPoint y: 75, distance: 75.6
click at [472, 75] on font "Flawless skin. No pain. No redness. The Bitrontix™ 12 in 1 Trimmer is the secre…" at bounding box center [424, 88] width 200 height 39
click at [319, 50] on icon at bounding box center [318, 50] width 3 height 4
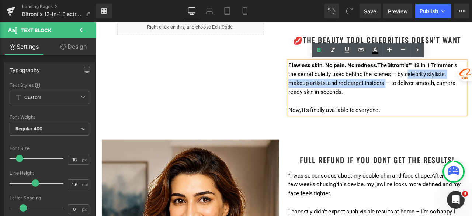
drag, startPoint x: 461, startPoint y: 84, endPoint x: 435, endPoint y: 91, distance: 26.7
click at [435, 91] on font "Flawless skin. No pain. No redness. The Bitrontix™ 12 in 1 Trimmer is the secre…" at bounding box center [424, 88] width 200 height 39
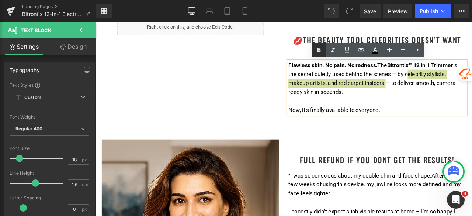
click at [317, 50] on icon at bounding box center [318, 50] width 3 height 4
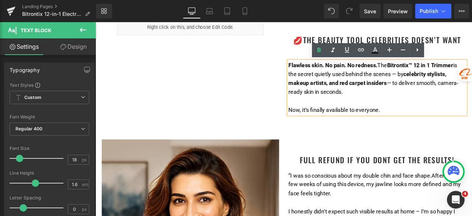
click at [445, 118] on p at bounding box center [429, 116] width 210 height 11
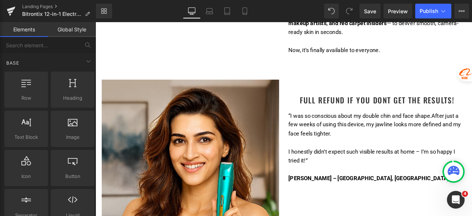
scroll to position [516, 0]
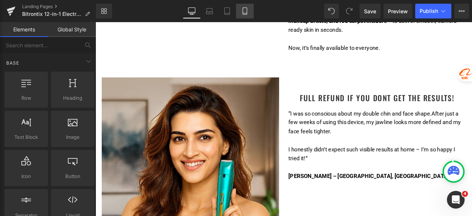
click at [240, 11] on link "Mobile" at bounding box center [245, 11] width 18 height 15
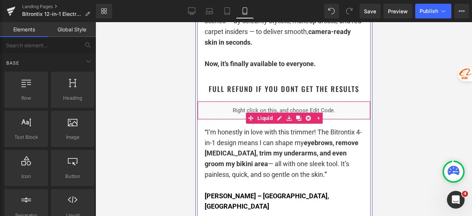
scroll to position [1032, 0]
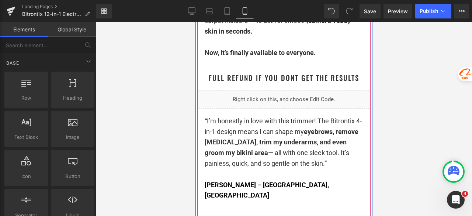
click at [303, 159] on p "“ I’m honestly in love with this trimmer! The Bitrontix 4-in-1 design means I c…" at bounding box center [283, 142] width 159 height 53
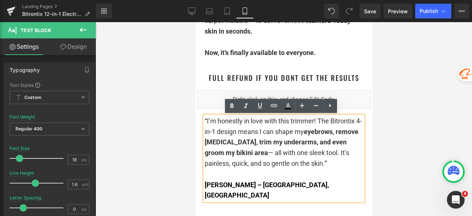
drag, startPoint x: 302, startPoint y: 185, endPoint x: 199, endPoint y: 120, distance: 121.6
click at [204, 119] on div "“ I’m honestly in love with this trimmer! The Bitrontix 4-in-1 design means I c…" at bounding box center [283, 158] width 159 height 85
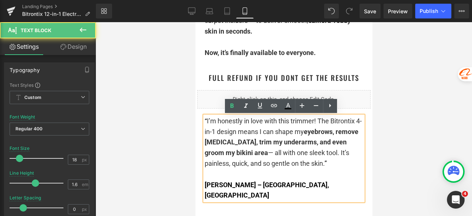
click at [226, 136] on p "“ I’m honestly in love with this trimmer! The Bitrontix 4-in-1 design means I c…" at bounding box center [283, 142] width 159 height 53
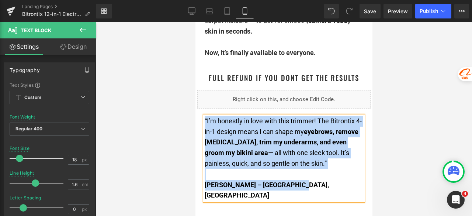
copy div "“ I’m honestly in love with this trimmer! The Bitrontix 4-in-1 design means I c…"
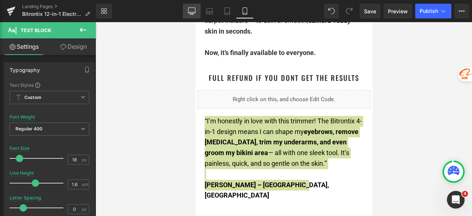
click at [193, 13] on icon at bounding box center [191, 11] width 7 height 6
type input "15"
type input "100"
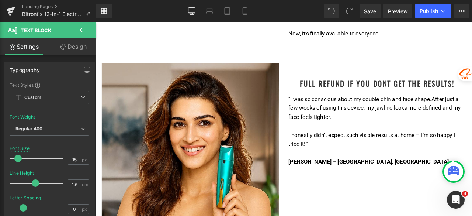
scroll to position [553, 0]
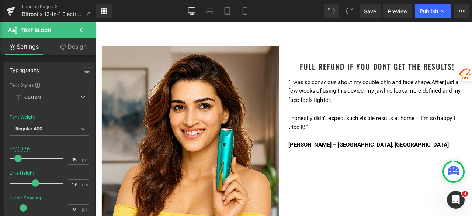
click at [345, 116] on span "After just a few weeks of using this device, my jawline looks more defined and …" at bounding box center [426, 103] width 204 height 29
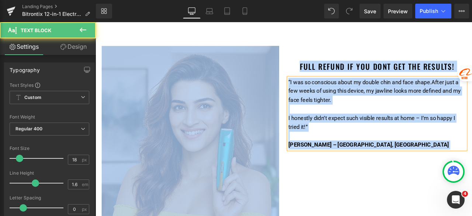
click at [357, 120] on p at bounding box center [429, 125] width 210 height 11
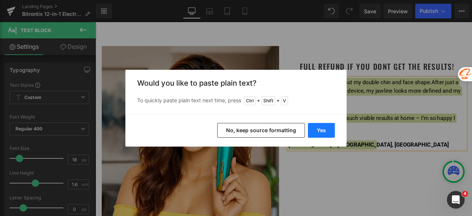
drag, startPoint x: 320, startPoint y: 126, endPoint x: 267, endPoint y: 123, distance: 53.2
click at [320, 126] on button "Yes" at bounding box center [321, 130] width 27 height 15
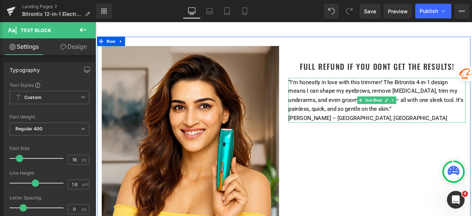
click at [461, 127] on p "“I’m honestly in love with this trimmer! The Bitrontix 4-in-1 design means I ca…" at bounding box center [429, 109] width 210 height 42
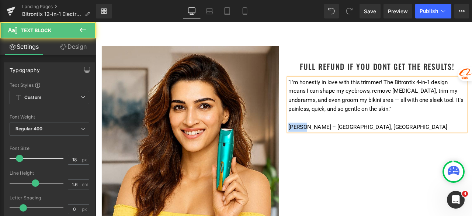
drag, startPoint x: 344, startPoint y: 145, endPoint x: 321, endPoint y: 147, distance: 22.9
click at [324, 147] on p "[PERSON_NAME] – [GEOGRAPHIC_DATA], [GEOGRAPHIC_DATA]" at bounding box center [429, 146] width 210 height 11
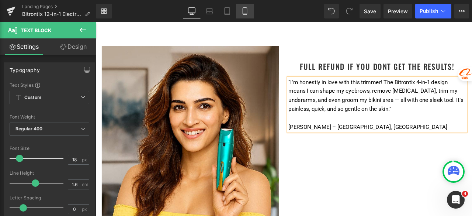
click at [242, 12] on icon at bounding box center [244, 10] width 7 height 7
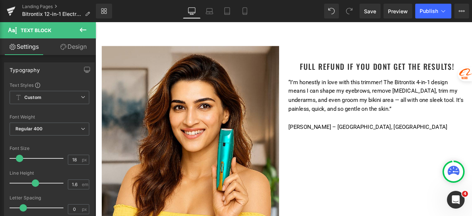
type input "100"
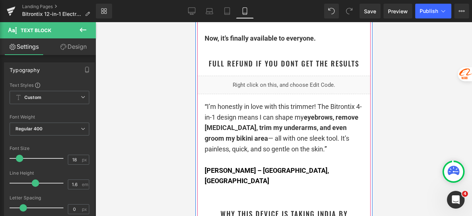
scroll to position [1069, 0]
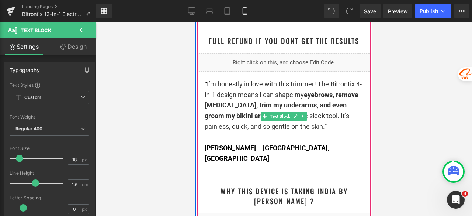
click at [229, 149] on strong "[PERSON_NAME] – [GEOGRAPHIC_DATA], [GEOGRAPHIC_DATA]" at bounding box center [266, 153] width 124 height 18
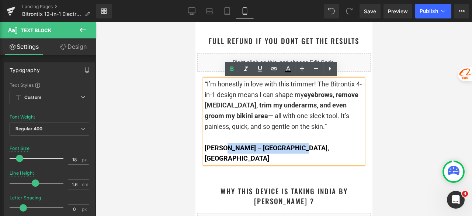
drag, startPoint x: 223, startPoint y: 145, endPoint x: 201, endPoint y: 146, distance: 22.5
click at [204, 146] on div "“ I’m honestly in love with this trimmer! The Bitrontix 4-in-1 design means I c…" at bounding box center [283, 121] width 159 height 85
click at [214, 149] on strong "[PERSON_NAME] – [GEOGRAPHIC_DATA], [GEOGRAPHIC_DATA]" at bounding box center [266, 153] width 124 height 18
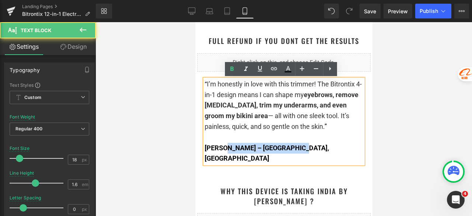
drag, startPoint x: 223, startPoint y: 147, endPoint x: 199, endPoint y: 147, distance: 23.6
click at [204, 147] on div "“ I’m honestly in love with this trimmer! The Bitrontix 4-in-1 design means I c…" at bounding box center [283, 121] width 159 height 85
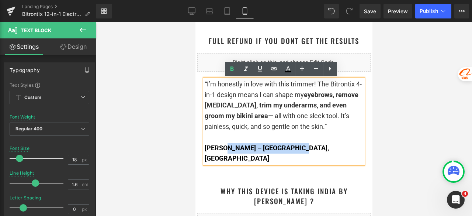
click at [236, 150] on strong "[PERSON_NAME] – [GEOGRAPHIC_DATA], [GEOGRAPHIC_DATA]" at bounding box center [266, 153] width 124 height 18
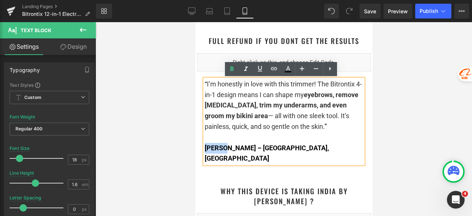
drag, startPoint x: 224, startPoint y: 150, endPoint x: 202, endPoint y: 147, distance: 21.9
click at [204, 147] on strong "[PERSON_NAME] – [GEOGRAPHIC_DATA], [GEOGRAPHIC_DATA]" at bounding box center [266, 153] width 124 height 18
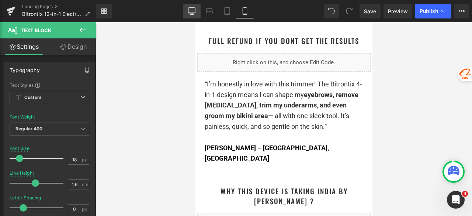
click at [195, 16] on link "Desktop" at bounding box center [192, 11] width 18 height 15
type input "15"
type input "100"
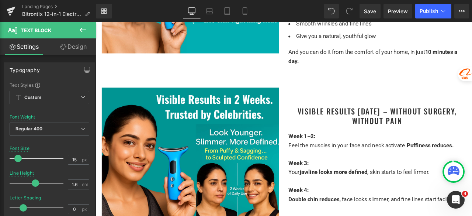
scroll to position [0, 0]
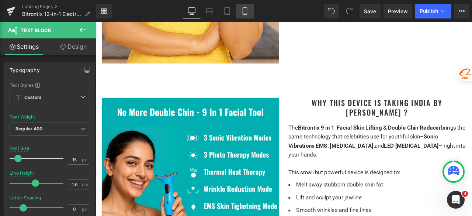
drag, startPoint x: 246, startPoint y: 11, endPoint x: 63, endPoint y: 34, distance: 183.9
click at [246, 11] on icon at bounding box center [244, 10] width 7 height 7
type input "18"
type input "100"
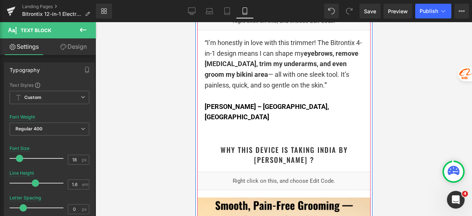
scroll to position [1134, 0]
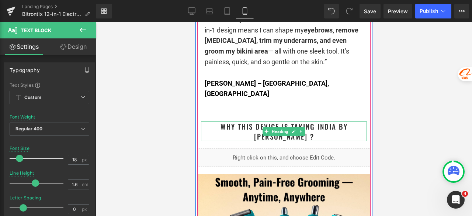
click at [361, 121] on h1 "Why This Device is Taking India By [PERSON_NAME] ?" at bounding box center [284, 131] width 166 height 20
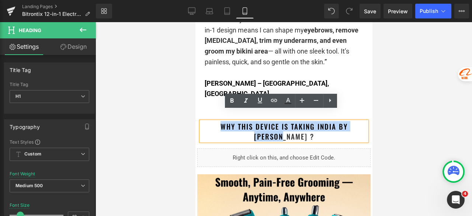
drag, startPoint x: 360, startPoint y: 115, endPoint x: 201, endPoint y: 117, distance: 158.9
click at [201, 121] on h1 "Why This Device is Taking India By [PERSON_NAME] ?" at bounding box center [284, 131] width 166 height 20
copy h1 "Why This Device is Taking India By [PERSON_NAME] ?"
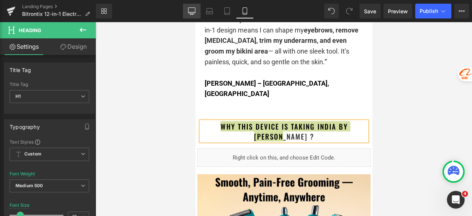
click at [189, 10] on icon at bounding box center [191, 10] width 7 height 7
type input "24"
type input "1"
type input "100"
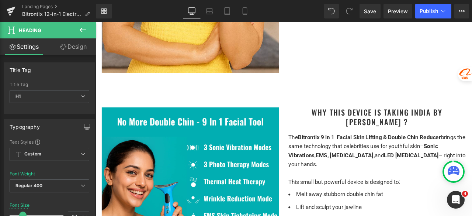
scroll to position [848, 0]
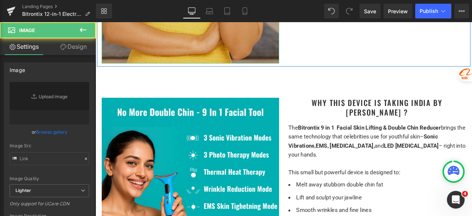
type input "[URL][DOMAIN_NAME]"
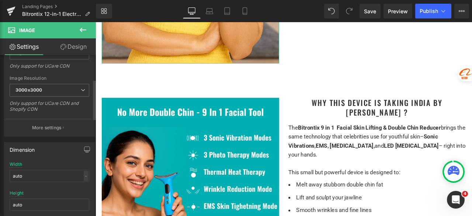
scroll to position [147, 0]
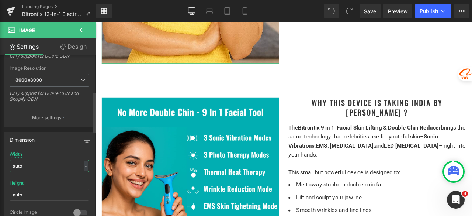
drag, startPoint x: 17, startPoint y: 165, endPoint x: 3, endPoint y: 166, distance: 14.0
click at [3, 166] on div "Dimension auto Width auto - % px auto Height auto 0 Circle Image" at bounding box center [49, 175] width 99 height 99
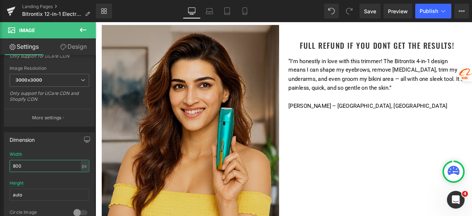
scroll to position [582, 0]
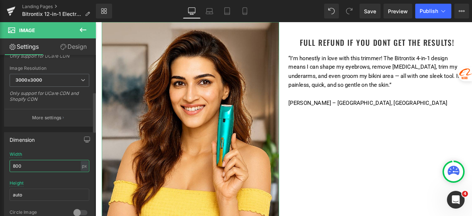
drag, startPoint x: 23, startPoint y: 167, endPoint x: 11, endPoint y: 167, distance: 11.8
click at [11, 167] on input "800" at bounding box center [50, 166] width 80 height 12
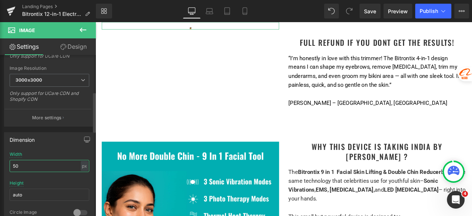
type input "500"
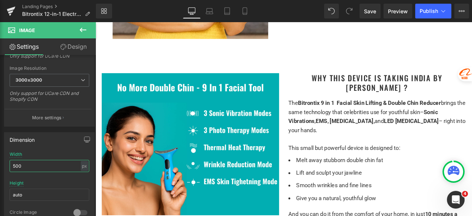
scroll to position [840, 0]
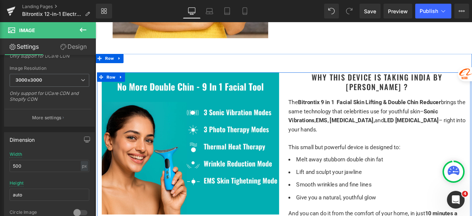
click at [397, 89] on h1 "Why This Device is Taking India By [PERSON_NAME] ?" at bounding box center [429, 92] width 210 height 23
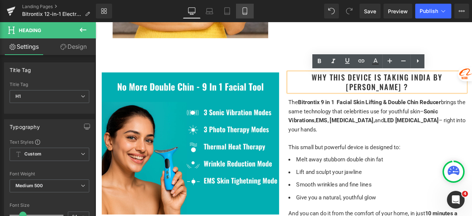
click at [246, 12] on icon at bounding box center [244, 10] width 7 height 7
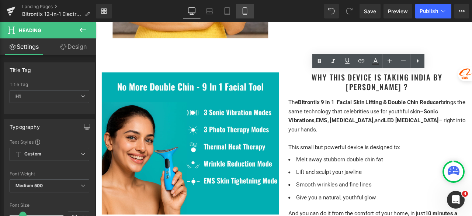
type input "100"
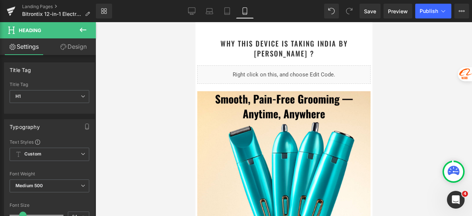
scroll to position [1180, 0]
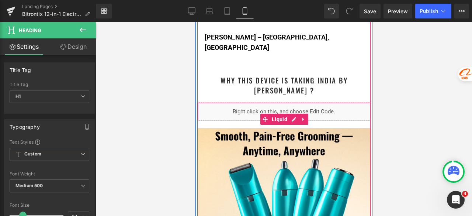
click at [288, 102] on div "Liquid" at bounding box center [283, 111] width 173 height 18
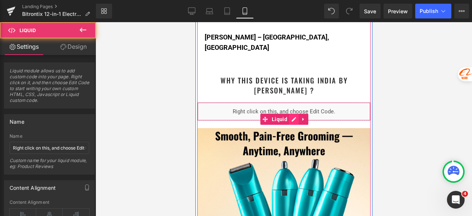
click at [290, 102] on div "Liquid" at bounding box center [283, 111] width 173 height 18
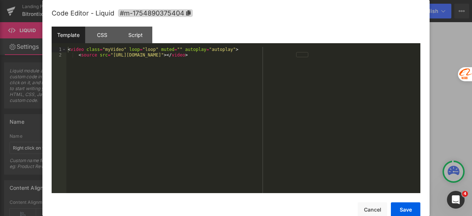
click at [278, 106] on div "< video class = "myVideo" loop = "loop" muted = "" autoplay = "autoplay" > < so…" at bounding box center [243, 125] width 354 height 157
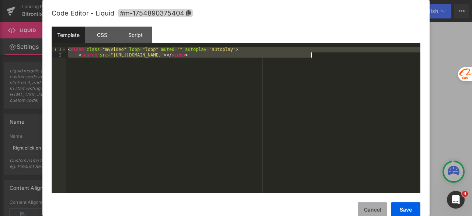
click at [372, 214] on button "Cancel" at bounding box center [372, 209] width 29 height 15
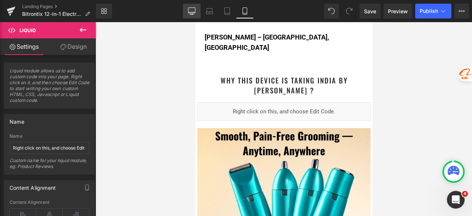
click at [197, 13] on link "Desktop" at bounding box center [192, 11] width 18 height 15
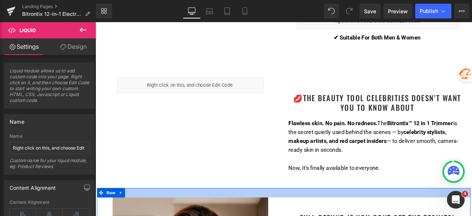
scroll to position [332, 0]
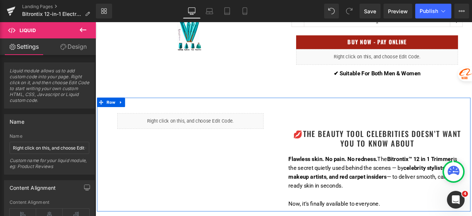
click at [178, 160] on div "Liquid Row 💋The Beauty Tool celebrities Doesn’t Want You to Know About Heading …" at bounding box center [318, 178] width 442 height 135
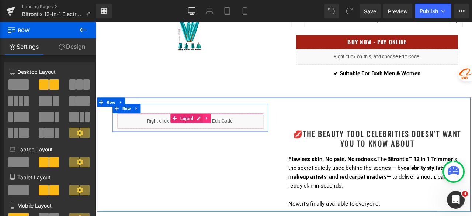
click at [226, 136] on icon at bounding box center [226, 135] width 1 height 3
click at [220, 134] on icon at bounding box center [222, 135] width 5 height 5
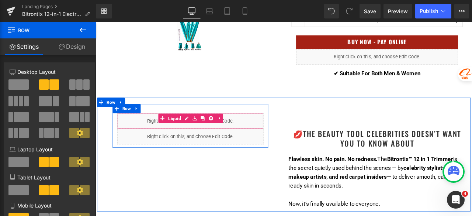
scroll to position [428, 0]
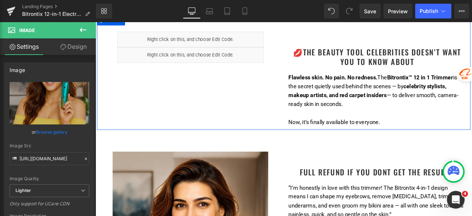
scroll to position [355, 0]
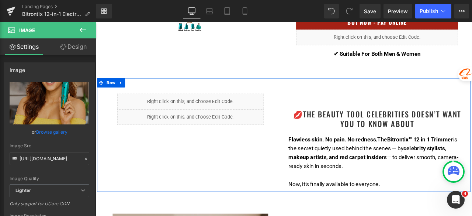
click at [196, 169] on div "Liquid Liquid Row 💋The Beauty Tool celebrities Doesn’t Want You to Know About H…" at bounding box center [318, 155] width 442 height 135
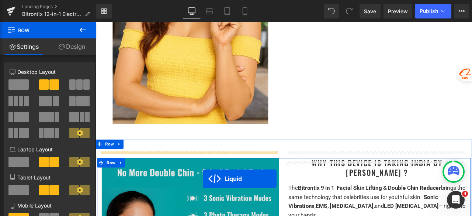
scroll to position [746, 0]
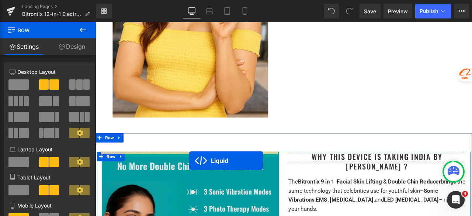
drag, startPoint x: 195, startPoint y: 132, endPoint x: 206, endPoint y: 186, distance: 55.0
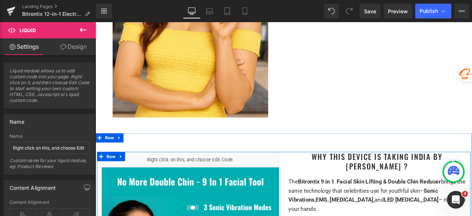
click at [214, 179] on icon at bounding box center [216, 181] width 4 height 4
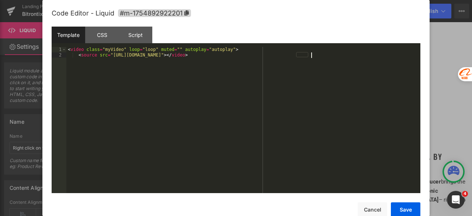
click at [191, 127] on div "< video class = "myVideo" loop = "loop" muted = "" autoplay = "autoplay" > < so…" at bounding box center [243, 125] width 354 height 157
click at [407, 208] on button "Save" at bounding box center [405, 209] width 29 height 15
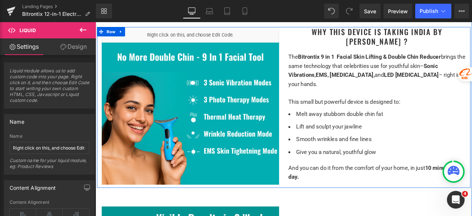
scroll to position [856, 0]
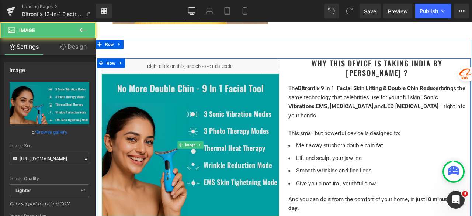
click at [243, 155] on img at bounding box center [208, 167] width 210 height 168
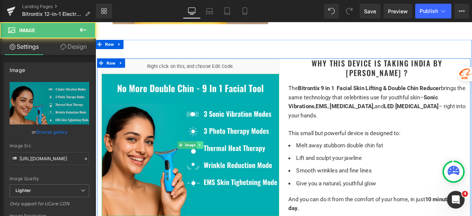
click at [217, 167] on icon at bounding box center [219, 167] width 4 height 4
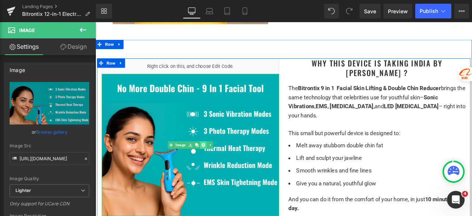
click at [221, 169] on icon at bounding box center [223, 167] width 4 height 4
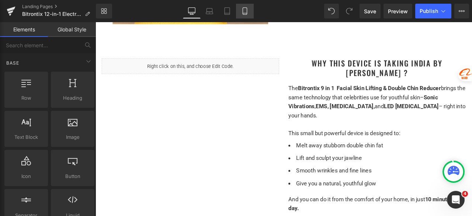
click at [244, 13] on icon at bounding box center [244, 10] width 7 height 7
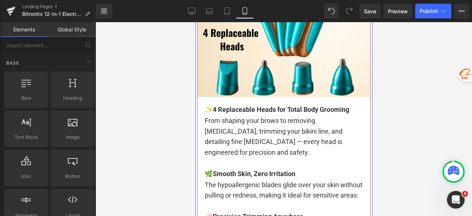
scroll to position [1429, 0]
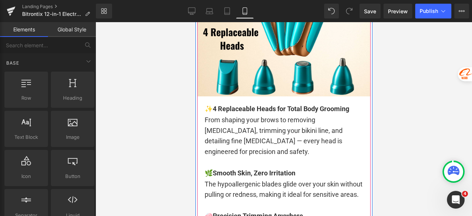
click at [265, 123] on span "From shaping your brows to removing [MEDICAL_DATA], trimming your bikini line, …" at bounding box center [273, 135] width 138 height 39
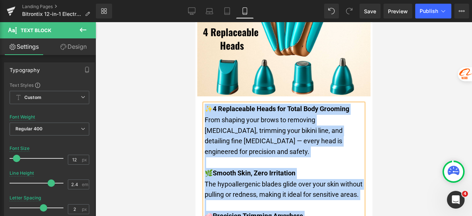
copy div "✨ 4 Replaceable Heads for Total Body Grooming From shaping your brows to removi…"
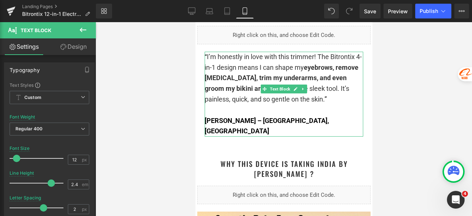
scroll to position [1060, 0]
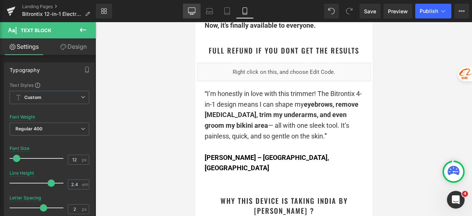
click at [191, 13] on icon at bounding box center [191, 11] width 7 height 6
type input "16"
type input "1.6"
type input "100"
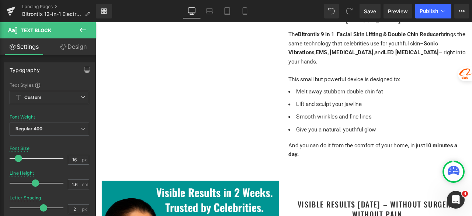
scroll to position [922, 0]
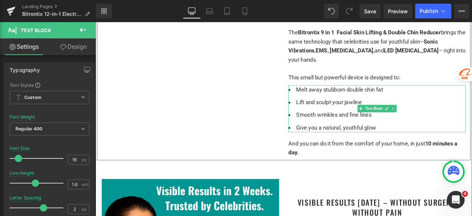
click at [365, 112] on ul "Melt away stubborn double chin fat Lift and sculpt your jawline Smooth wrinkles…" at bounding box center [429, 125] width 210 height 56
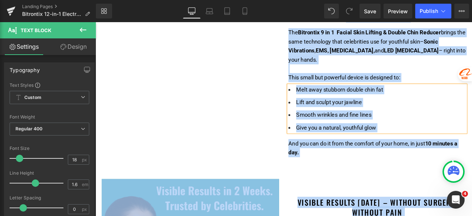
click at [353, 58] on p "The Bitrontix 9 in 1 Facial Skin Lifting & Double [PERSON_NAME] brings the same…" at bounding box center [429, 50] width 210 height 42
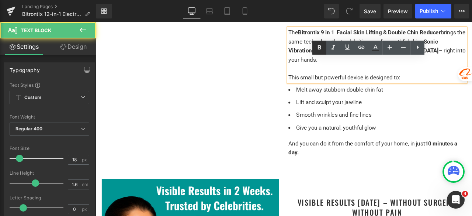
click at [314, 52] on link at bounding box center [319, 48] width 14 height 14
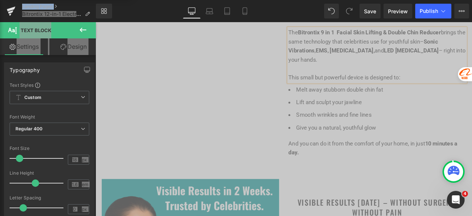
click at [344, 83] on p "This small but powerful device is designed to:" at bounding box center [429, 88] width 210 height 11
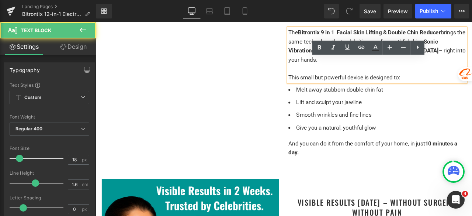
click at [352, 72] on p at bounding box center [429, 77] width 210 height 11
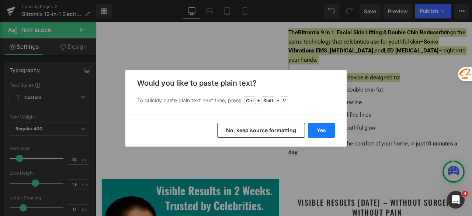
click at [316, 131] on button "Yes" at bounding box center [321, 130] width 27 height 15
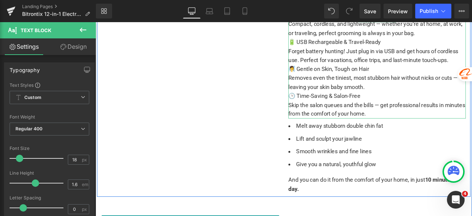
scroll to position [1059, 0]
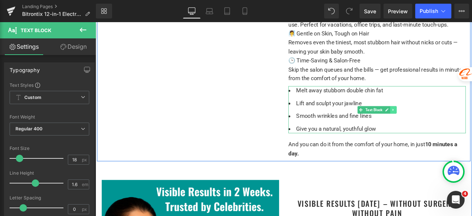
click at [446, 122] on link at bounding box center [449, 126] width 8 height 9
click at [450, 124] on icon at bounding box center [452, 126] width 4 height 4
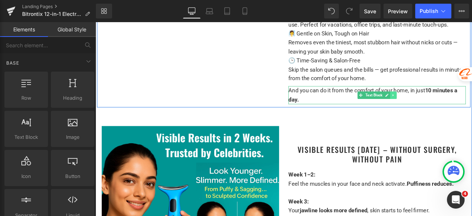
click at [447, 107] on icon at bounding box center [449, 109] width 4 height 4
click at [450, 107] on icon at bounding box center [452, 109] width 4 height 4
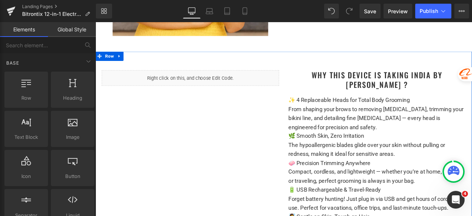
scroll to position [837, 0]
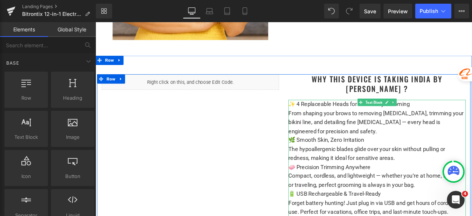
click at [394, 136] on p "From shaping your brows to removing [MEDICAL_DATA], trimming your bikini line, …" at bounding box center [429, 141] width 210 height 32
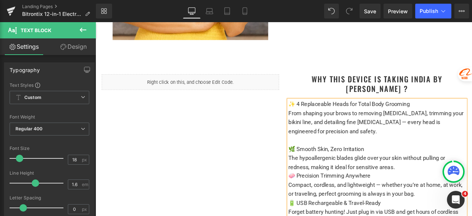
click at [417, 167] on p "🌿 Smooth Skin, Zero Irritation" at bounding box center [429, 172] width 210 height 11
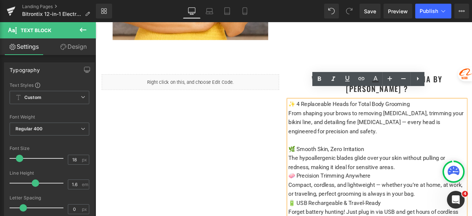
click at [454, 184] on p "The hypoallergenic blades glide over your skin without pulling or redness, maki…" at bounding box center [429, 188] width 210 height 21
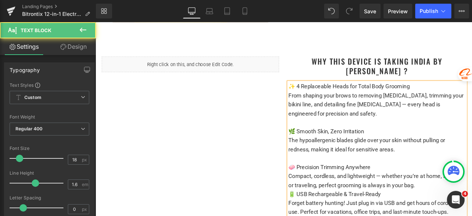
scroll to position [874, 0]
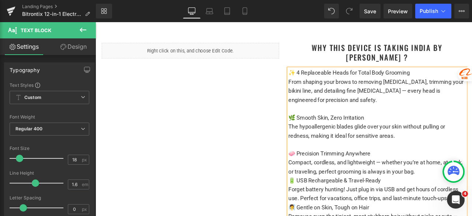
click at [472, 188] on p "Compact, cordless, and lightweight — whether you’re at home, at work, or travel…" at bounding box center [429, 193] width 210 height 21
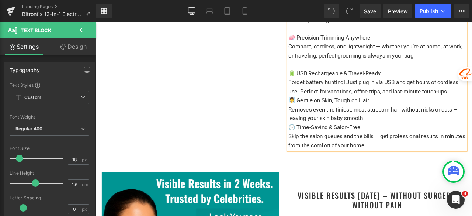
scroll to position [1022, 0]
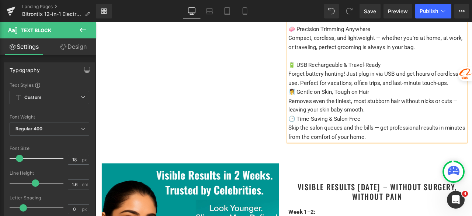
click at [472, 83] on p "Forget battery hunting! Just plug in via USB and get hours of cordless use. Per…" at bounding box center [429, 88] width 210 height 21
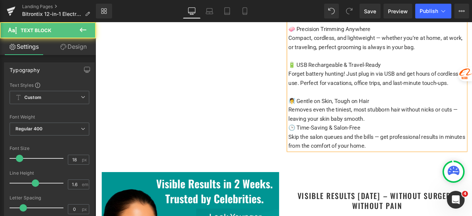
click at [442, 127] on p "Removes even the tiniest, most stubborn hair without nicks or cuts — leaving yo…" at bounding box center [429, 131] width 210 height 21
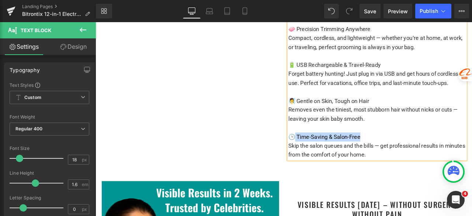
drag, startPoint x: 414, startPoint y: 150, endPoint x: 330, endPoint y: 147, distance: 84.5
click at [330, 153] on p "🕒 Time-Saving & Salon-Free" at bounding box center [429, 158] width 210 height 11
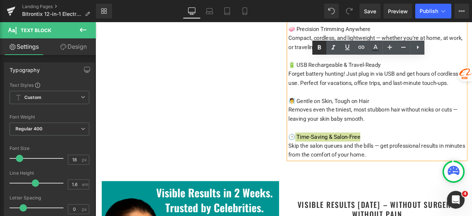
click at [321, 48] on icon at bounding box center [319, 47] width 3 height 4
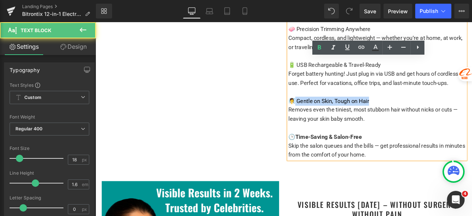
drag, startPoint x: 428, startPoint y: 99, endPoint x: 331, endPoint y: 102, distance: 97.0
click at [331, 110] on p "🧖‍♀️ Gentle on Skin, Tough on Hair" at bounding box center [429, 115] width 210 height 11
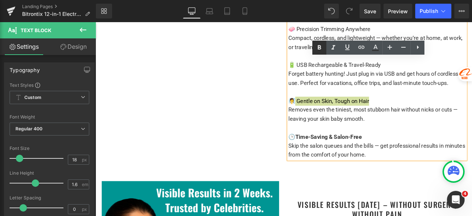
click at [319, 48] on icon at bounding box center [319, 47] width 9 height 9
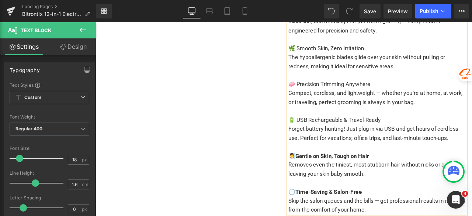
scroll to position [948, 0]
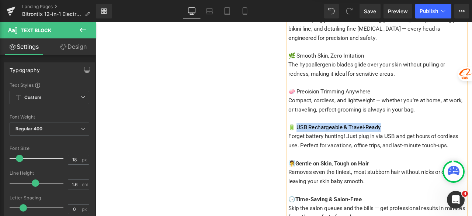
drag, startPoint x: 437, startPoint y: 135, endPoint x: 333, endPoint y: 133, distance: 103.3
click at [333, 141] on p "🔋 USB Rechargeable & Travel-Ready" at bounding box center [429, 146] width 210 height 11
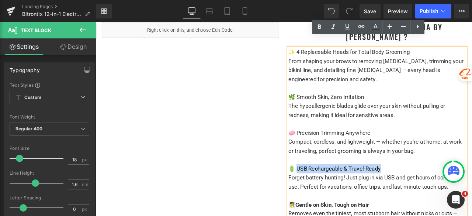
scroll to position [874, 0]
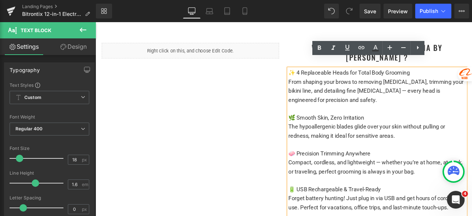
click at [472, 77] on p "✨ 4 Replaceable Heads for Total Body Grooming" at bounding box center [429, 82] width 210 height 11
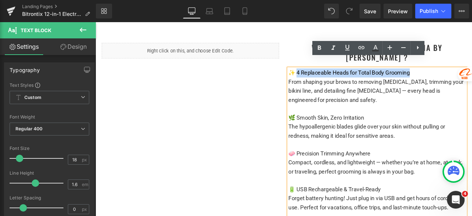
drag, startPoint x: 475, startPoint y: 73, endPoint x: 333, endPoint y: 72, distance: 141.6
click at [333, 77] on p "✨ 4 Replaceable Heads for Total Body Grooming" at bounding box center [429, 82] width 210 height 11
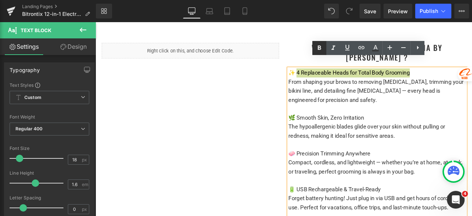
click at [319, 47] on icon at bounding box center [319, 47] width 3 height 4
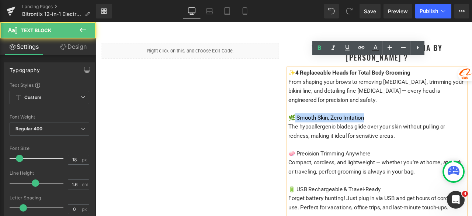
drag, startPoint x: 417, startPoint y: 124, endPoint x: 330, endPoint y: 124, distance: 86.3
click at [330, 130] on p "🌿 Smooth Skin, Zero Irritation" at bounding box center [429, 135] width 210 height 11
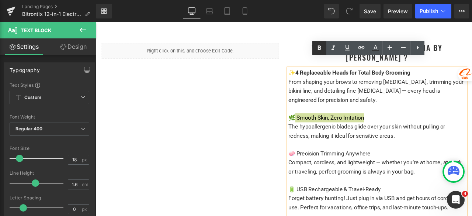
click at [316, 47] on icon at bounding box center [319, 48] width 9 height 9
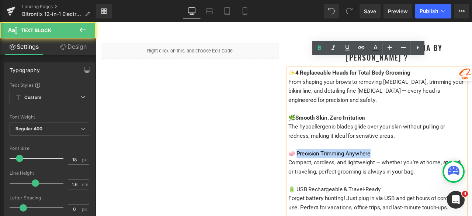
drag, startPoint x: 424, startPoint y: 166, endPoint x: 333, endPoint y: 166, distance: 91.1
click at [333, 173] on p "🧼 Precision Trimming Anywhere" at bounding box center [429, 178] width 210 height 11
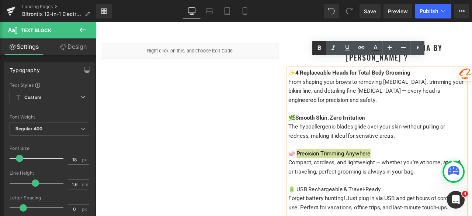
click at [317, 46] on icon at bounding box center [319, 48] width 9 height 9
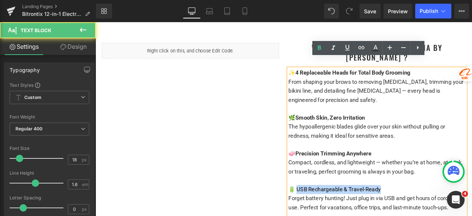
drag, startPoint x: 434, startPoint y: 207, endPoint x: 332, endPoint y: 210, distance: 102.6
click at [332, 215] on p "🔋 USB Rechargeable & Travel-Ready" at bounding box center [429, 220] width 210 height 11
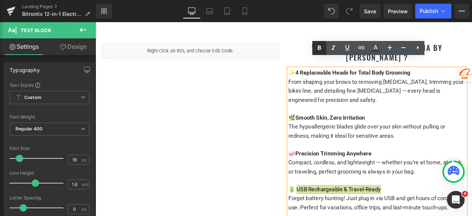
click at [317, 51] on icon at bounding box center [319, 48] width 9 height 9
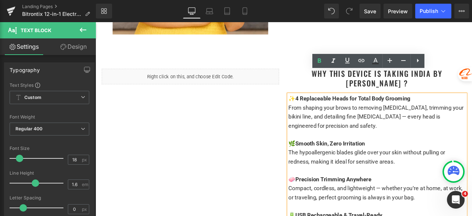
scroll to position [837, 0]
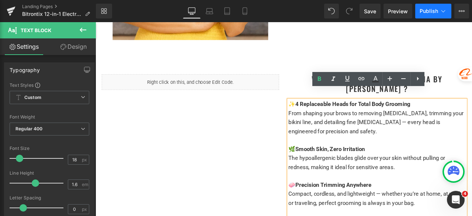
click at [423, 11] on span "Publish" at bounding box center [429, 11] width 18 height 6
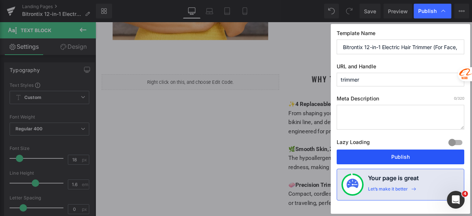
click at [403, 155] on button "Publish" at bounding box center [401, 156] width 128 height 15
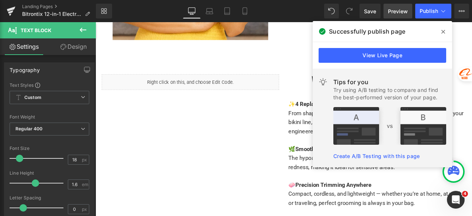
click at [394, 8] on span "Preview" at bounding box center [398, 11] width 20 height 8
click at [441, 34] on span at bounding box center [443, 32] width 12 height 12
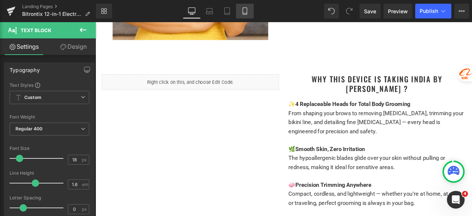
click at [244, 11] on icon at bounding box center [244, 10] width 7 height 7
type input "100"
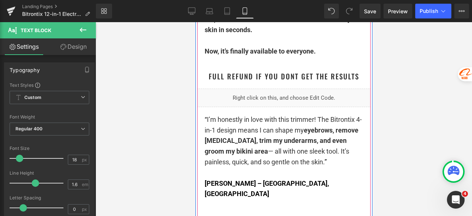
scroll to position [1032, 0]
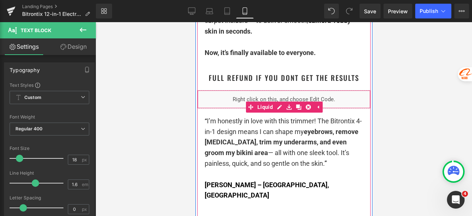
click at [285, 95] on div "Liquid" at bounding box center [283, 99] width 173 height 18
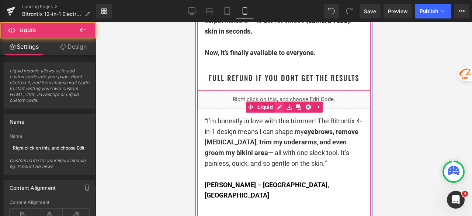
click at [275, 104] on div "Liquid" at bounding box center [283, 99] width 173 height 18
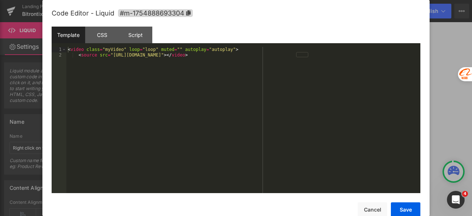
click at [286, 103] on div "< video class = "myVideo" loop = "loop" muted = "" autoplay = "autoplay" > < so…" at bounding box center [243, 125] width 354 height 157
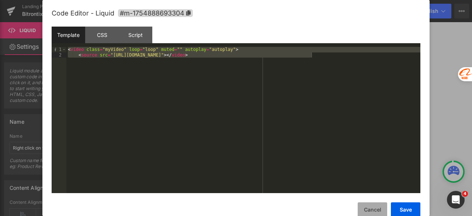
click at [374, 210] on button "Cancel" at bounding box center [372, 209] width 29 height 15
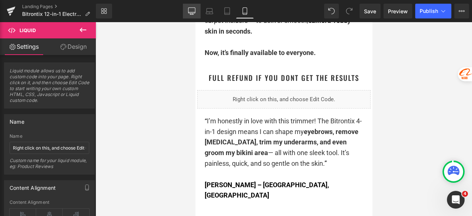
click at [192, 13] on icon at bounding box center [191, 10] width 7 height 7
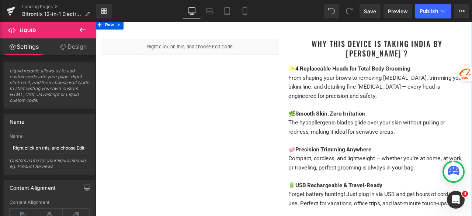
scroll to position [848, 0]
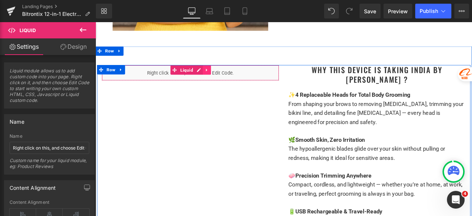
click at [226, 76] on icon at bounding box center [227, 79] width 5 height 6
click at [221, 81] on icon at bounding box center [222, 78] width 5 height 5
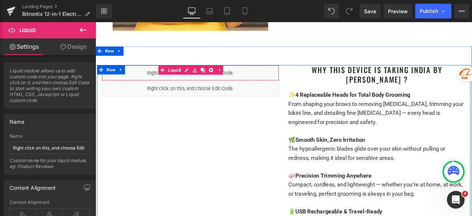
click at [204, 139] on div "Liquid Liquid Why This Device is Taking India By [PERSON_NAME] ? Heading ✨ 4 Re…" at bounding box center [318, 217] width 442 height 289
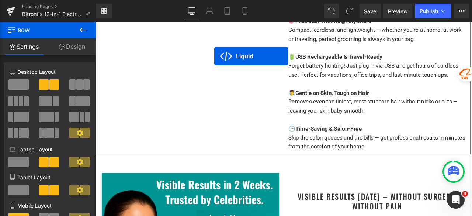
scroll to position [1032, 0]
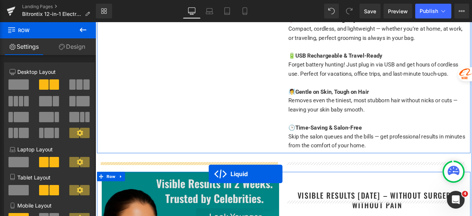
drag, startPoint x: 234, startPoint y: 119, endPoint x: 230, endPoint y: 202, distance: 83.1
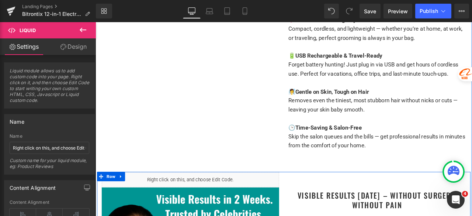
click at [215, 199] on div "Liquid" at bounding box center [208, 208] width 210 height 18
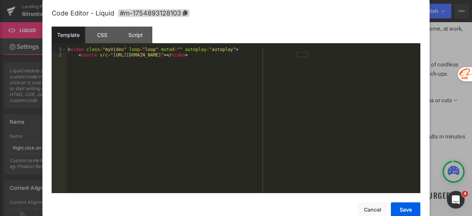
click at [193, 148] on div "< video class = "myVideo" loop = "loop" muted = "" autoplay = "autoplay" > < so…" at bounding box center [243, 125] width 354 height 157
click at [407, 207] on button "Save" at bounding box center [405, 209] width 29 height 15
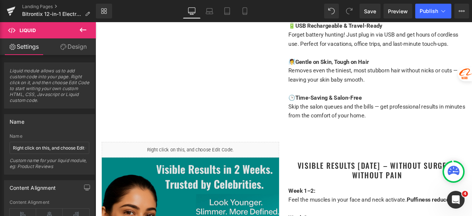
scroll to position [1106, 0]
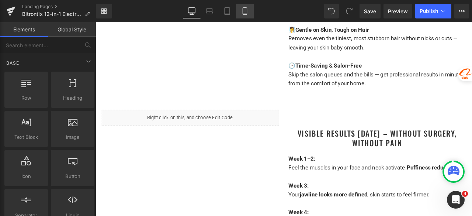
click at [246, 14] on icon at bounding box center [244, 10] width 7 height 7
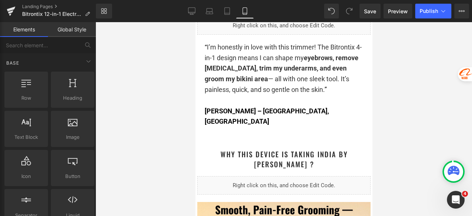
scroll to position [5144, 0]
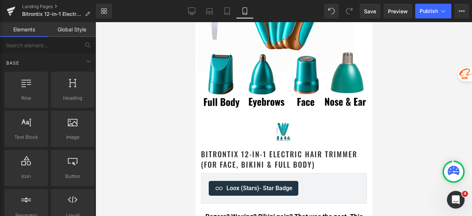
drag, startPoint x: 371, startPoint y: 194, endPoint x: 571, endPoint y: 64, distance: 238.5
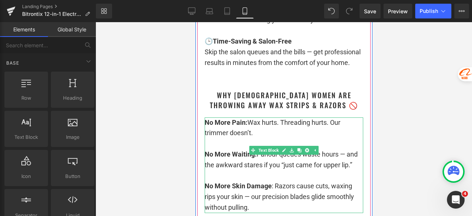
scroll to position [1741, 0]
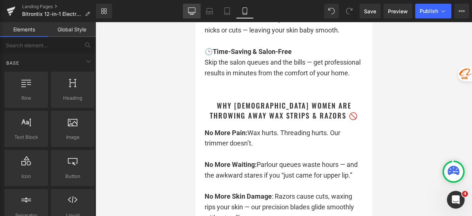
click at [193, 15] on link "Desktop" at bounding box center [192, 11] width 18 height 15
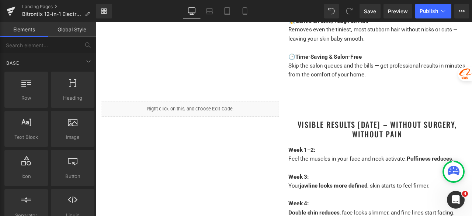
scroll to position [1132, 0]
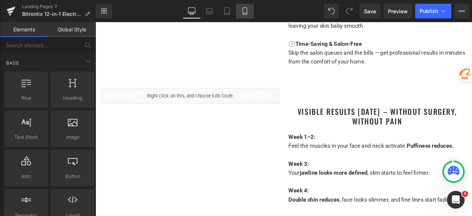
click at [246, 10] on icon at bounding box center [244, 10] width 7 height 7
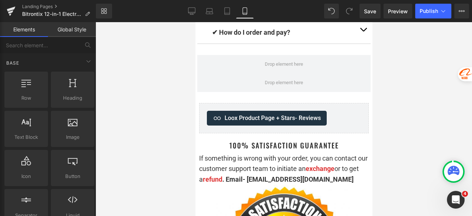
scroll to position [5034, 0]
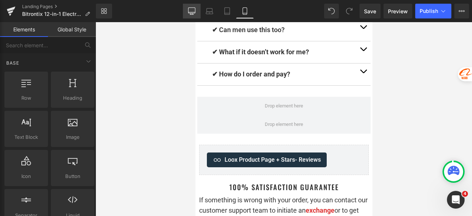
click at [190, 13] on icon at bounding box center [191, 11] width 7 height 6
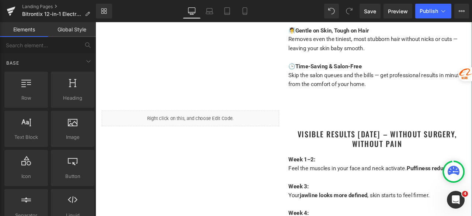
scroll to position [1106, 0]
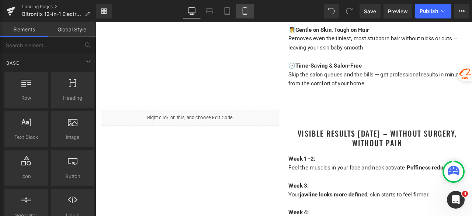
click at [246, 10] on icon at bounding box center [244, 10] width 7 height 7
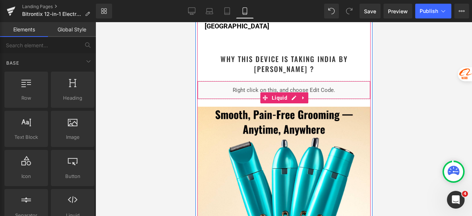
scroll to position [1270, 0]
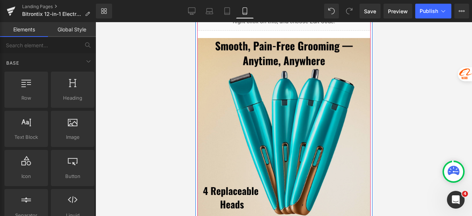
click at [276, 95] on img at bounding box center [283, 146] width 173 height 217
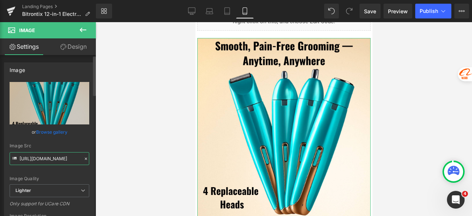
click at [58, 158] on input "[URL][DOMAIN_NAME]" at bounding box center [50, 158] width 80 height 13
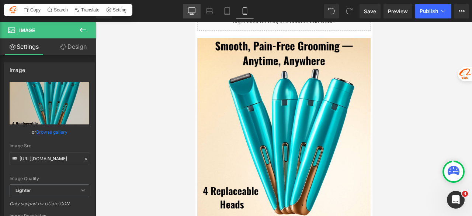
drag, startPoint x: 190, startPoint y: 10, endPoint x: 129, endPoint y: 9, distance: 60.8
click at [190, 10] on icon at bounding box center [191, 10] width 7 height 7
type input "auto"
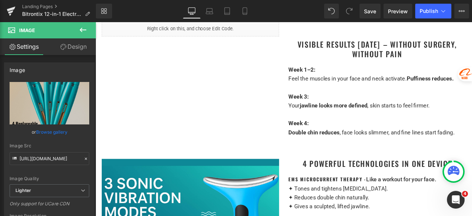
scroll to position [1217, 0]
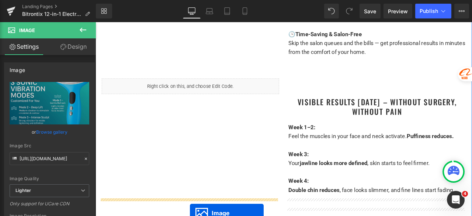
scroll to position [1143, 0]
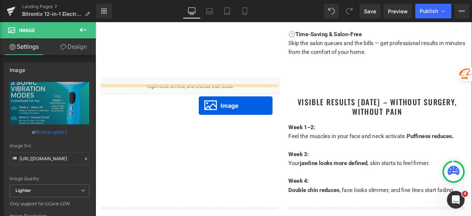
drag, startPoint x: 204, startPoint y: 213, endPoint x: 218, endPoint y: 121, distance: 92.8
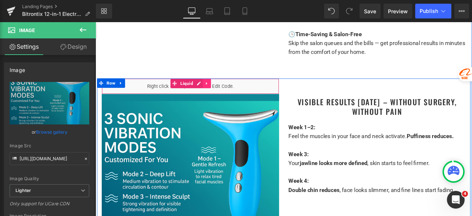
click at [227, 89] on link at bounding box center [228, 94] width 10 height 11
click at [230, 92] on icon at bounding box center [232, 94] width 5 height 5
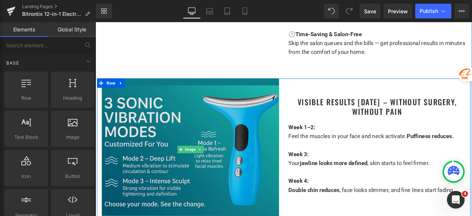
click at [194, 115] on img at bounding box center [208, 173] width 210 height 168
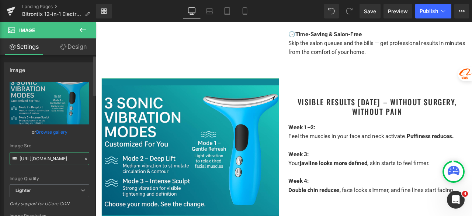
click at [41, 157] on input "[URL][DOMAIN_NAME]" at bounding box center [50, 158] width 80 height 13
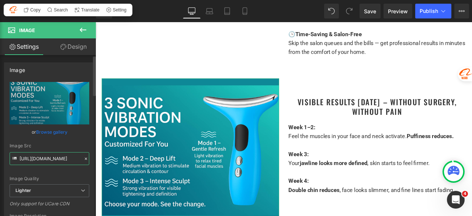
paste input "724ab89c-938f-4b41-ae84-12df0549c452/-/format/auto/-/preview/3000x3000/-/qualit…"
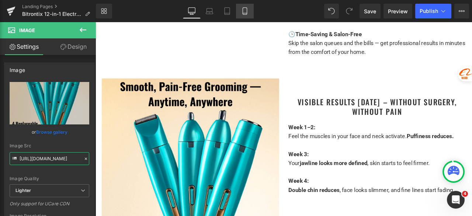
type input "[URL][DOMAIN_NAME]"
click at [251, 13] on link "Mobile" at bounding box center [245, 11] width 18 height 15
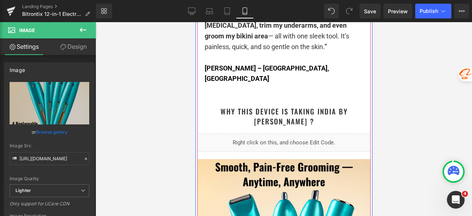
scroll to position [1143, 0]
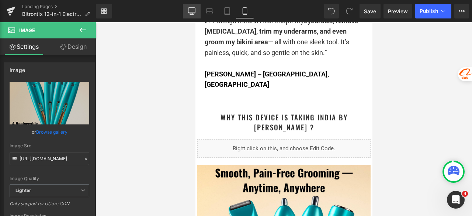
click at [191, 12] on icon at bounding box center [191, 10] width 7 height 7
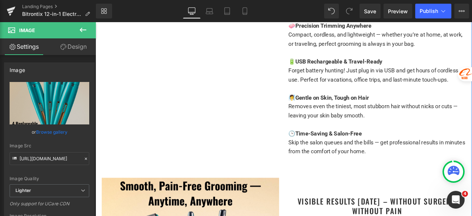
scroll to position [1022, 0]
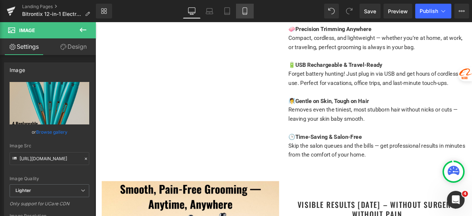
click at [249, 7] on link "Mobile" at bounding box center [245, 11] width 18 height 15
type input "100"
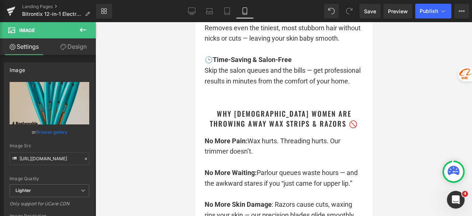
scroll to position [1770, 0]
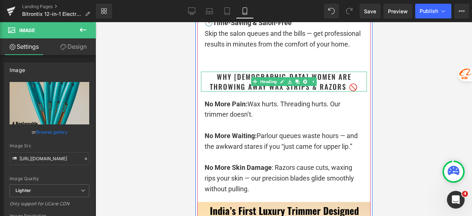
click at [330, 72] on h1 "Why [DEMOGRAPHIC_DATA] Women Are Throwing Away Wax Strips & Razors 🚫" at bounding box center [284, 82] width 166 height 20
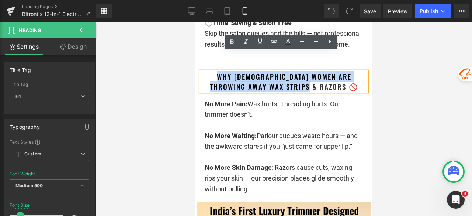
drag, startPoint x: 332, startPoint y: 66, endPoint x: 200, endPoint y: 58, distance: 131.9
click at [201, 72] on h1 "Why [DEMOGRAPHIC_DATA] Women Are Throwing Away Wax Strips & Razors 🚫" at bounding box center [284, 82] width 166 height 20
copy h1 "Why [DEMOGRAPHIC_DATA] Women Are Throwing Away Wax Strips & Razors 🚫"
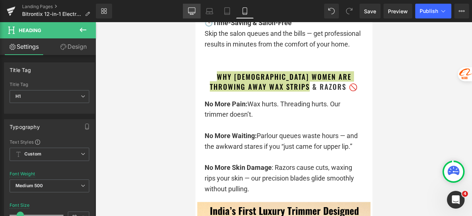
click at [191, 12] on icon at bounding box center [191, 10] width 7 height 7
type input "24"
type input "1"
type input "100"
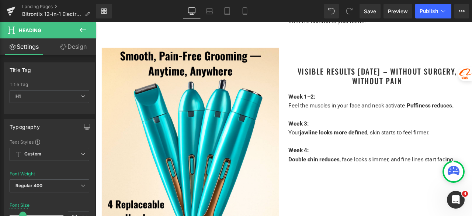
scroll to position [1180, 0]
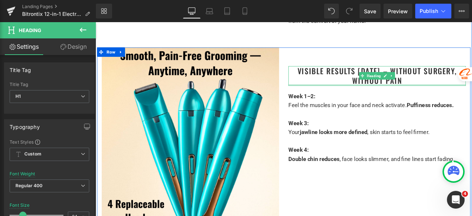
click at [458, 96] on div at bounding box center [429, 97] width 210 height 2
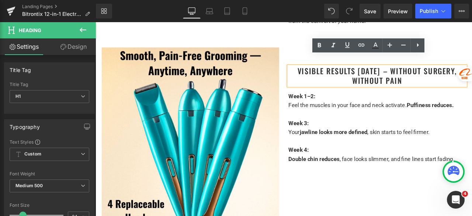
drag, startPoint x: 395, startPoint y: 82, endPoint x: 324, endPoint y: 74, distance: 71.6
click at [324, 74] on h1 "Visible Results [DATE] – Without Surgery, Without Pain" at bounding box center [429, 85] width 210 height 23
paste div
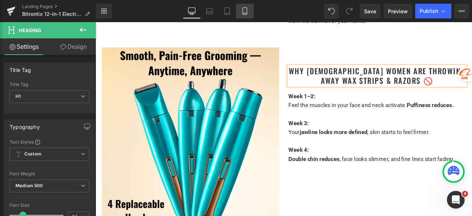
click at [245, 10] on icon at bounding box center [244, 10] width 7 height 7
type input "100"
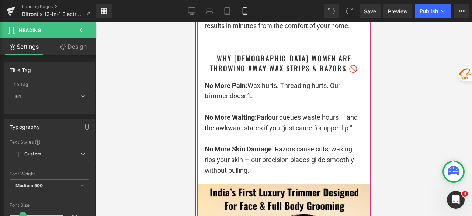
scroll to position [1807, 0]
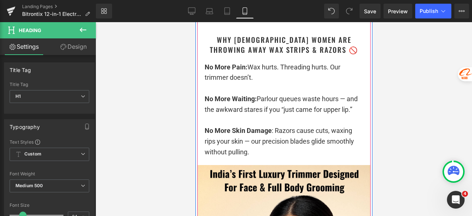
click at [268, 125] on p "No More Skin Damage : Razors cause cuts, waxing rips your skin — our precision …" at bounding box center [283, 141] width 159 height 32
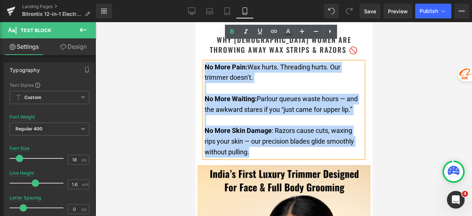
drag, startPoint x: 255, startPoint y: 133, endPoint x: 203, endPoint y: 50, distance: 98.2
click at [204, 62] on div "No More Pain: Wax hurts. Threading hurts. Our trimmer doesn’t. No More Waiting:…" at bounding box center [283, 110] width 159 height 96
copy div "No More Pain: Wax hurts. Threading hurts. Our trimmer doesn’t. No More Waiting:…"
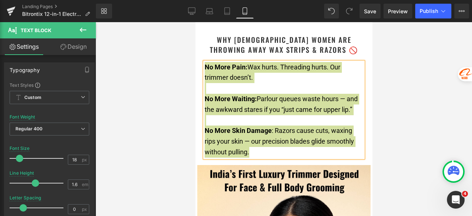
click at [193, 3] on div "Library Mobile Desktop Laptop Tablet Mobile Save Preview Publish Scheduled View…" at bounding box center [284, 11] width 376 height 22
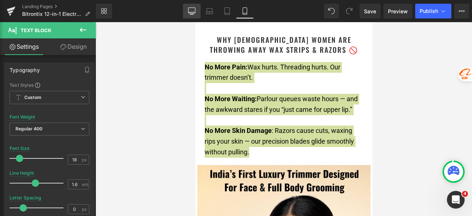
click at [192, 7] on link "Desktop" at bounding box center [192, 11] width 18 height 15
type input "15"
type input "100"
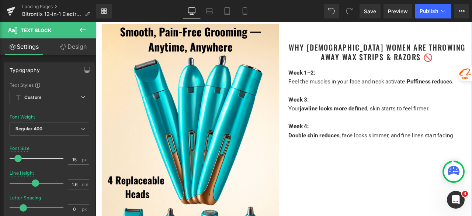
scroll to position [1180, 0]
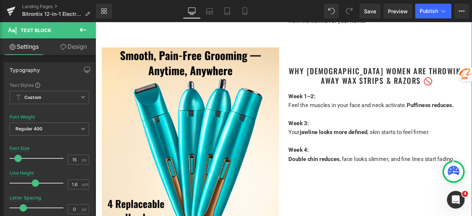
click at [361, 168] on div "Week 4:" at bounding box center [429, 173] width 210 height 11
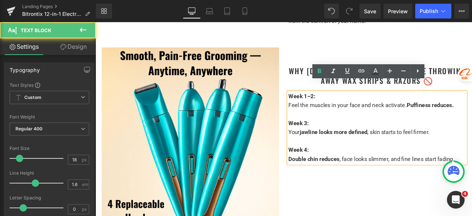
click at [399, 168] on div "Week 4:" at bounding box center [429, 173] width 210 height 11
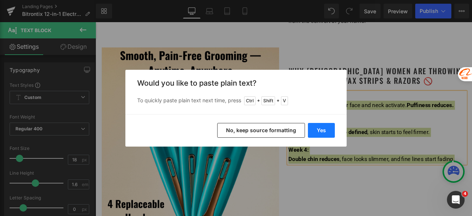
drag, startPoint x: 322, startPoint y: 130, endPoint x: 277, endPoint y: 125, distance: 45.6
click at [322, 130] on button "Yes" at bounding box center [321, 130] width 27 height 15
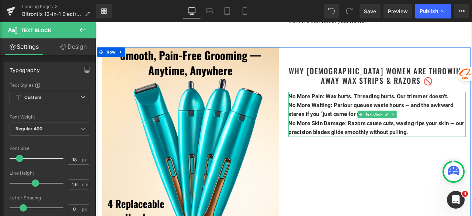
click at [472, 142] on p "No More Skin Damage: Razors cause cuts, waxing rips your skin — our precision b…" at bounding box center [429, 146] width 210 height 21
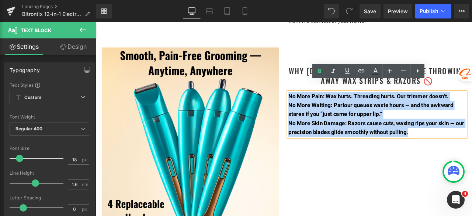
drag, startPoint x: 476, startPoint y: 142, endPoint x: 323, endPoint y: 101, distance: 159.1
click at [324, 105] on div "No More Pain: Wax hurts. Threading hurts. Our trimmer doesn’t. No More Waiting…" at bounding box center [429, 131] width 210 height 53
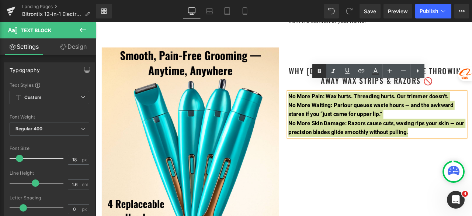
click at [319, 70] on icon at bounding box center [319, 71] width 3 height 4
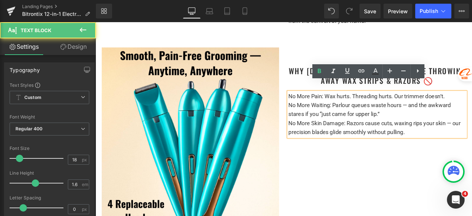
click at [440, 122] on p "No More Waiting: Parlour queues waste hours — and the awkward stares if you “ju…" at bounding box center [429, 125] width 210 height 21
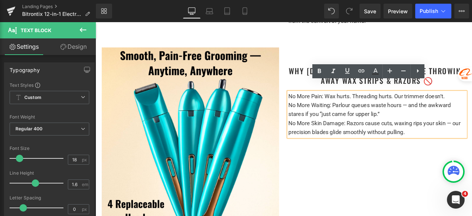
click at [472, 105] on p "No More Pain: Wax hurts. Threading hurts. Our trimmer doesn’t." at bounding box center [429, 110] width 210 height 11
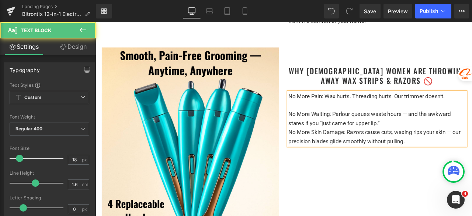
click at [472, 126] on p "No More Waiting: Parlour queues waste hours — and the awkward stares if you “ju…" at bounding box center [429, 136] width 210 height 21
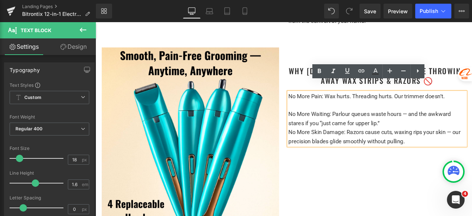
click at [449, 128] on p "No More Waiting: Parlour queues waste hours — and the awkward stares if you “ju…" at bounding box center [429, 136] width 210 height 21
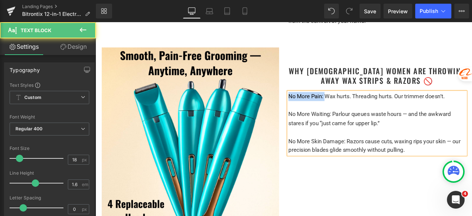
drag, startPoint x: 349, startPoint y: 98, endPoint x: 322, endPoint y: 98, distance: 26.9
click at [324, 105] on p "No More Pain: Wax hurts. Threading hurts. Our trimmer doesn’t." at bounding box center [429, 110] width 210 height 11
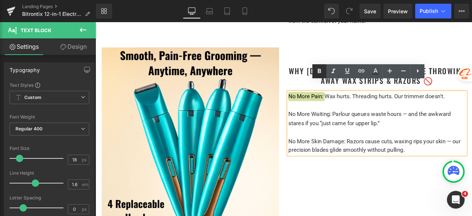
click at [321, 71] on icon at bounding box center [319, 71] width 3 height 4
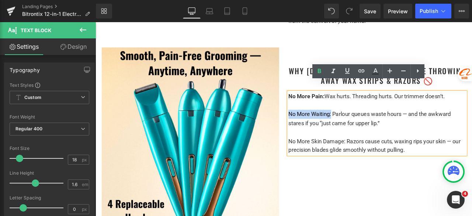
drag, startPoint x: 371, startPoint y: 121, endPoint x: 323, endPoint y: 119, distance: 48.7
click at [324, 126] on p "No More Waiting: Parlour queues waste hours — and the awkward stares if you “ju…" at bounding box center [429, 136] width 210 height 21
click at [318, 75] on icon at bounding box center [319, 71] width 9 height 9
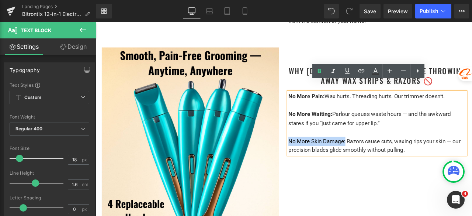
drag, startPoint x: 389, startPoint y: 152, endPoint x: 323, endPoint y: 149, distance: 65.3
click at [324, 158] on p "No More Skin Damage: Razors cause cuts, waxing rips your skin — our precision b…" at bounding box center [429, 168] width 210 height 21
click at [319, 70] on icon at bounding box center [319, 71] width 3 height 4
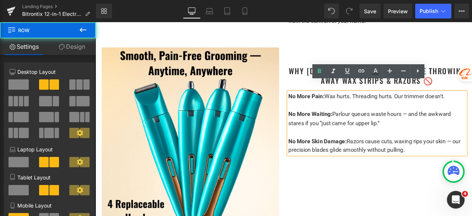
click at [371, 212] on div "Image Why [DEMOGRAPHIC_DATA] Women Are Throwing Away Wax Strips & Razors 🚫 Head…" at bounding box center [318, 185] width 442 height 267
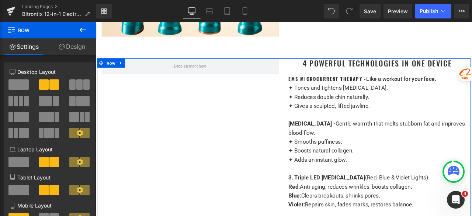
scroll to position [1475, 0]
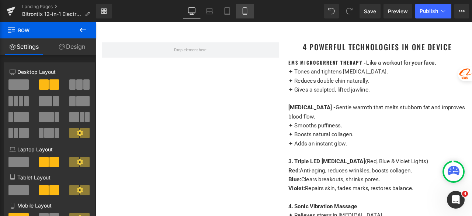
click at [244, 14] on link "Mobile" at bounding box center [245, 11] width 18 height 15
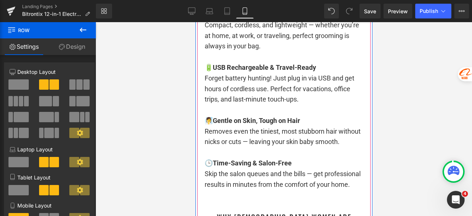
scroll to position [1659, 0]
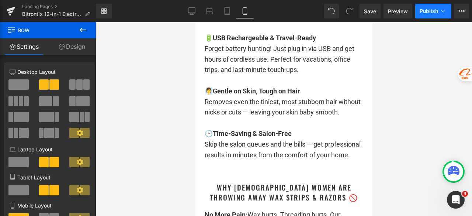
click at [417, 13] on button "Publish" at bounding box center [433, 11] width 36 height 15
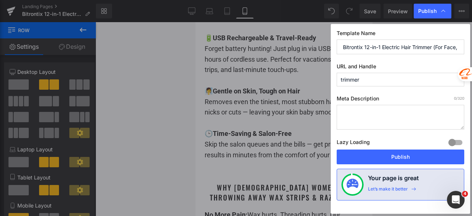
click at [398, 158] on button "Publish" at bounding box center [401, 156] width 128 height 15
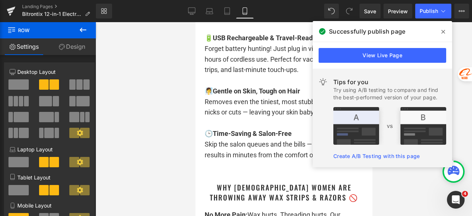
click at [442, 31] on icon at bounding box center [443, 32] width 4 height 4
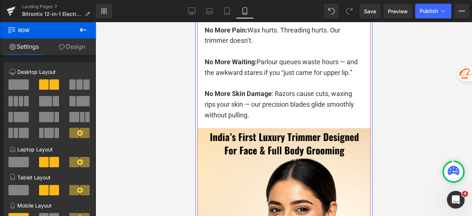
scroll to position [1917, 0]
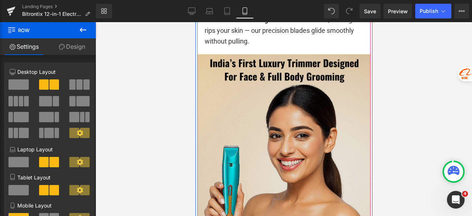
click at [288, 96] on img at bounding box center [283, 162] width 173 height 217
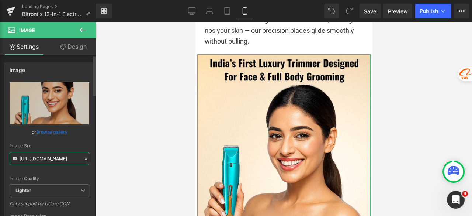
click at [59, 161] on input "[URL][DOMAIN_NAME]" at bounding box center [50, 158] width 80 height 13
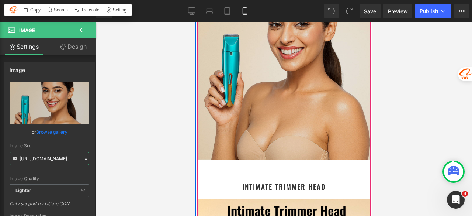
scroll to position [2028, 0]
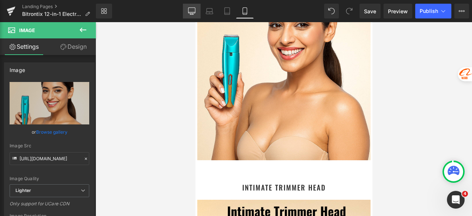
click at [196, 12] on link "Desktop" at bounding box center [192, 11] width 18 height 15
type input "auto"
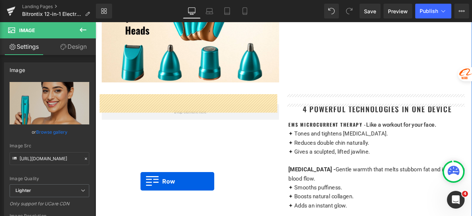
scroll to position [1401, 0]
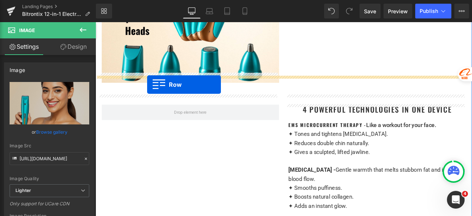
drag, startPoint x: 106, startPoint y: 112, endPoint x: 157, endPoint y: 96, distance: 52.9
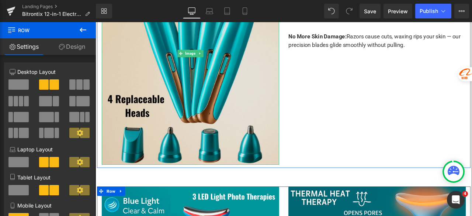
scroll to position [1327, 0]
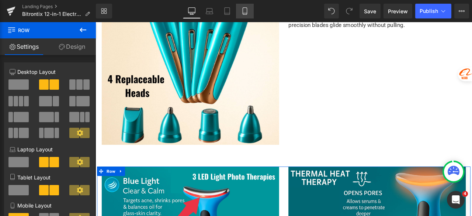
click at [243, 12] on icon at bounding box center [245, 11] width 4 height 7
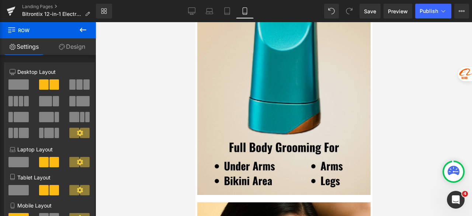
scroll to position [2176, 0]
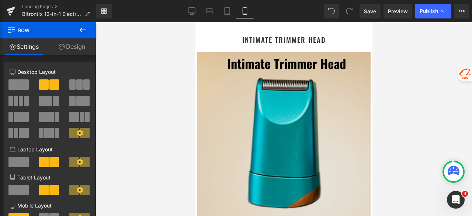
click at [247, 92] on img at bounding box center [283, 160] width 173 height 217
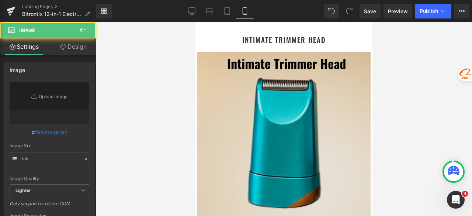
type input "[URL][DOMAIN_NAME]"
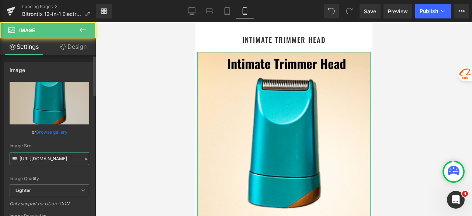
click at [57, 161] on input "[URL][DOMAIN_NAME]" at bounding box center [50, 158] width 80 height 13
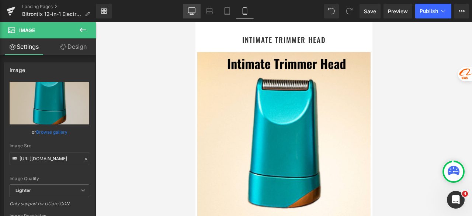
click at [195, 13] on icon at bounding box center [191, 10] width 7 height 7
type input "auto"
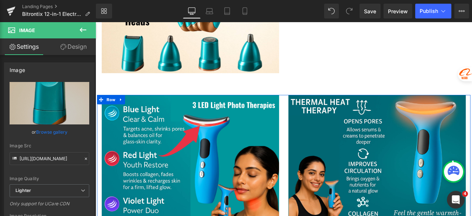
scroll to position [1475, 0]
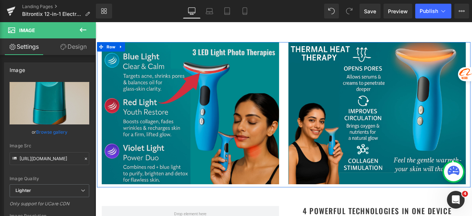
click at [233, 123] on img at bounding box center [208, 130] width 210 height 168
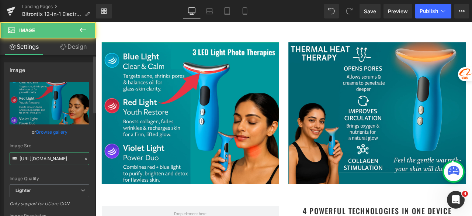
click at [63, 157] on input "[URL][DOMAIN_NAME]" at bounding box center [50, 158] width 80 height 13
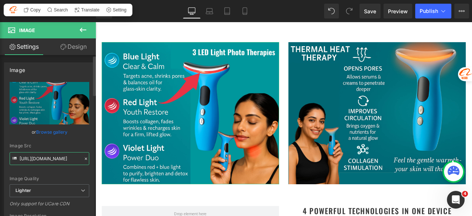
paste input "b9c4a59f-0ada-4c8e-81f9-ee62df0b40a3/-/format/auto/-/preview/3000x3000/-/qualit…"
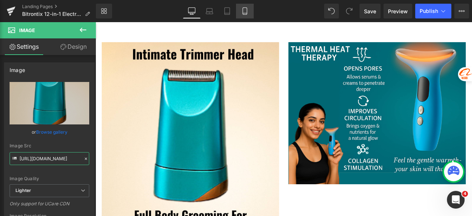
type input "[URL][DOMAIN_NAME]"
click at [246, 11] on icon at bounding box center [244, 10] width 7 height 7
type input "100"
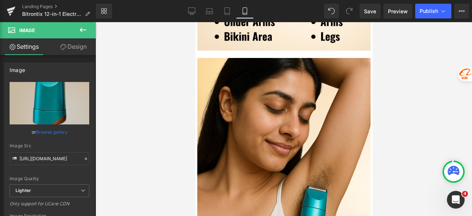
scroll to position [2397, 0]
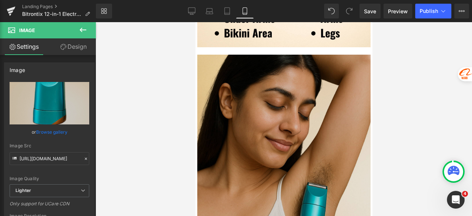
click at [260, 106] on img at bounding box center [283, 163] width 173 height 217
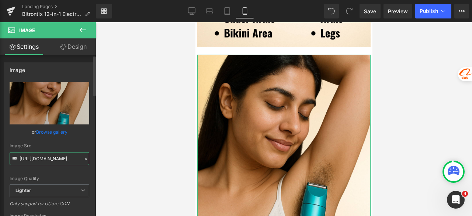
click at [53, 155] on input "[URL][DOMAIN_NAME]" at bounding box center [50, 158] width 80 height 13
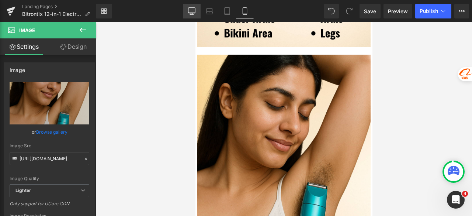
drag, startPoint x: 191, startPoint y: 5, endPoint x: 109, endPoint y: 20, distance: 82.8
click at [191, 5] on link "Desktop" at bounding box center [192, 11] width 18 height 15
type input "auto"
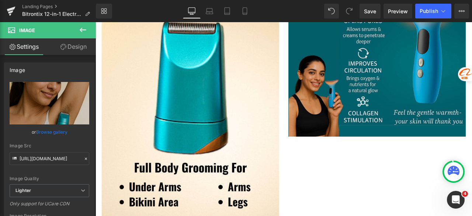
scroll to position [1549, 0]
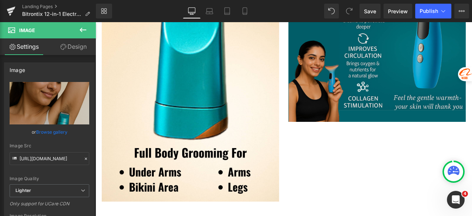
click at [399, 81] on img at bounding box center [429, 56] width 210 height 168
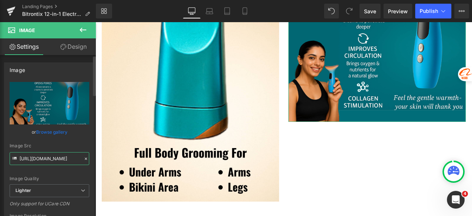
click at [59, 157] on input "[URL][DOMAIN_NAME]" at bounding box center [50, 158] width 80 height 13
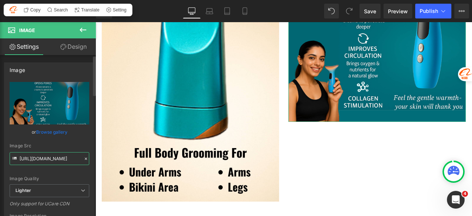
paste input "b8239cb9-ef2d-4091-ab36-8032f020a3d3/-/format/auto/-/preview/3000x3000/-/qualit…"
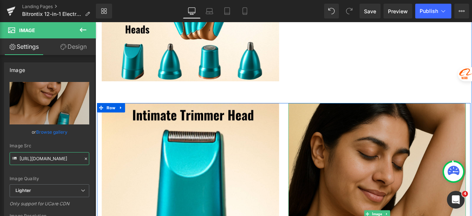
scroll to position [1401, 0]
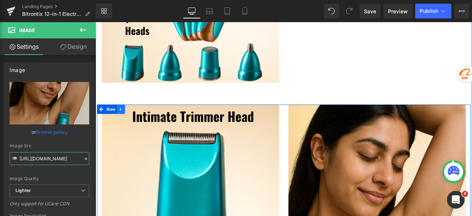
type input "[URL][DOMAIN_NAME]"
click at [124, 122] on icon at bounding box center [125, 125] width 5 height 6
click at [133, 122] on icon at bounding box center [135, 124] width 5 height 5
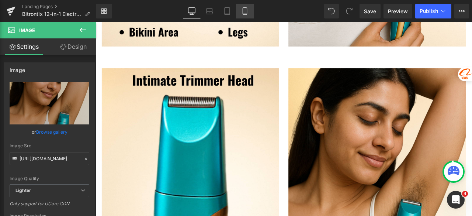
scroll to position [1746, 0]
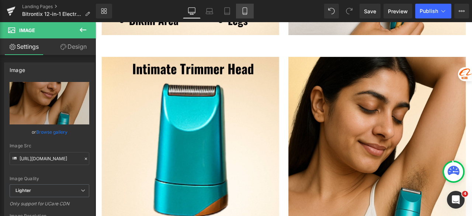
click at [245, 14] on icon at bounding box center [244, 10] width 7 height 7
type input "100"
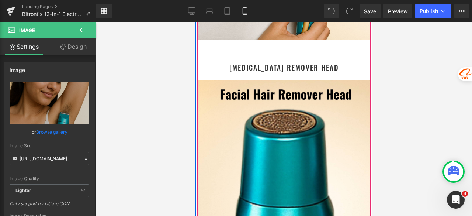
scroll to position [2655, 0]
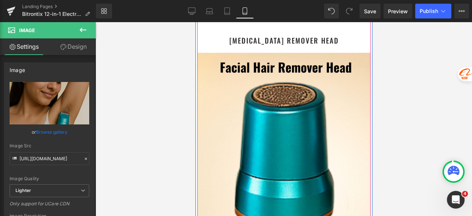
click at [269, 104] on img at bounding box center [283, 161] width 173 height 217
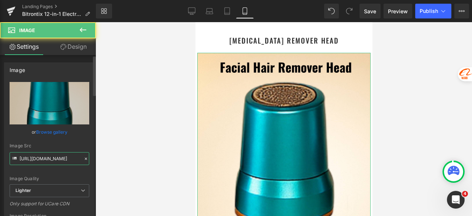
click at [65, 158] on input "[URL][DOMAIN_NAME]" at bounding box center [50, 158] width 80 height 13
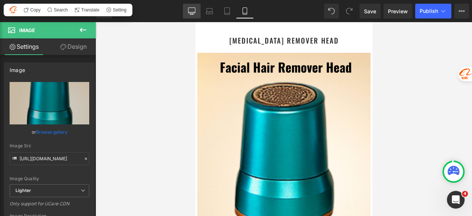
click at [195, 8] on icon at bounding box center [191, 11] width 7 height 6
type input "auto"
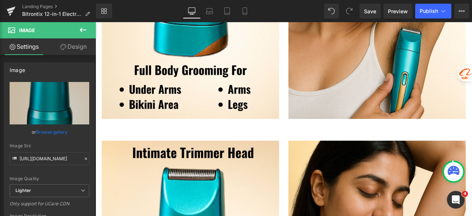
scroll to position [1733, 0]
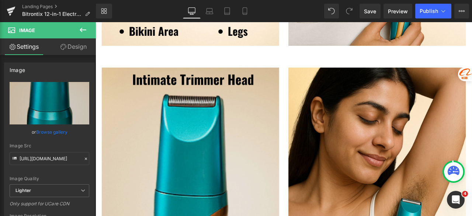
click at [232, 111] on img at bounding box center [208, 207] width 210 height 263
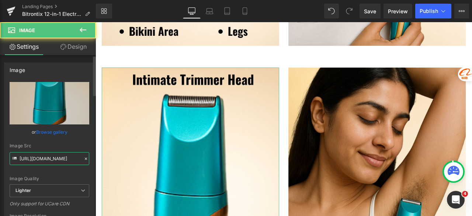
click at [58, 160] on input "[URL][DOMAIN_NAME]" at bounding box center [50, 158] width 80 height 13
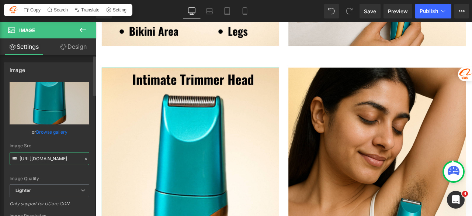
paste input "1cb8f6eb-81a5-4c69-9efd-dafbabe72ed9/-/format/auto/-/preview/3000x3000/-/qualit…"
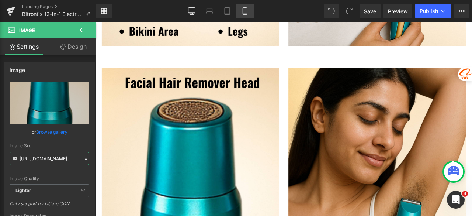
type input "[URL][DOMAIN_NAME]"
click at [245, 12] on icon at bounding box center [244, 10] width 7 height 7
type input "100"
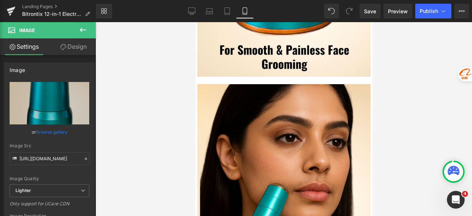
scroll to position [2878, 0]
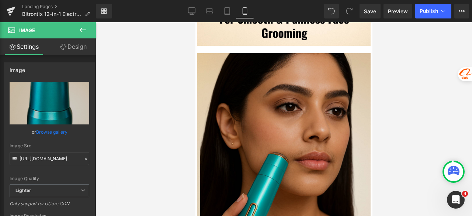
click at [318, 101] on img at bounding box center [283, 161] width 173 height 217
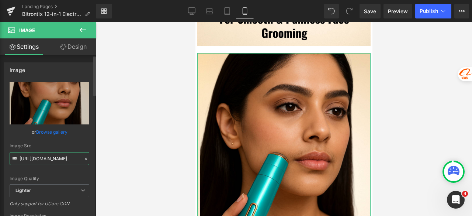
click at [63, 160] on input "[URL][DOMAIN_NAME]" at bounding box center [50, 158] width 80 height 13
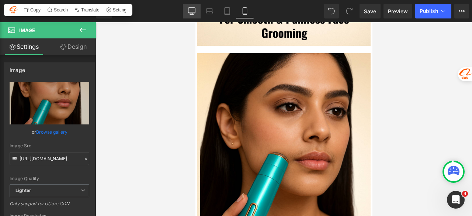
click at [192, 15] on link "Desktop" at bounding box center [192, 11] width 18 height 15
type input "auto"
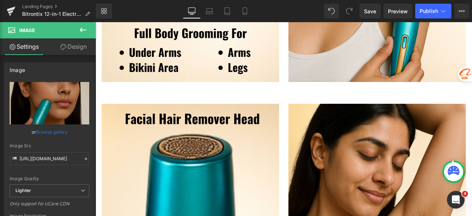
scroll to position [1770, 0]
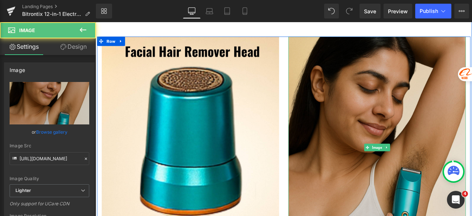
click at [398, 98] on img at bounding box center [429, 170] width 210 height 263
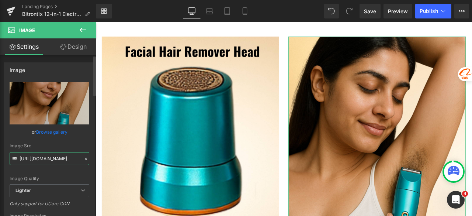
click at [60, 157] on input "[URL][DOMAIN_NAME]" at bounding box center [50, 158] width 80 height 13
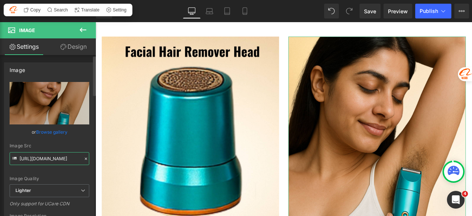
paste input "2d80714c-b3c2-4444-bc2a-ba667ac46440/-/format/auto/-/preview/3000x3000/-/qualit…"
type input "[URL][DOMAIN_NAME]"
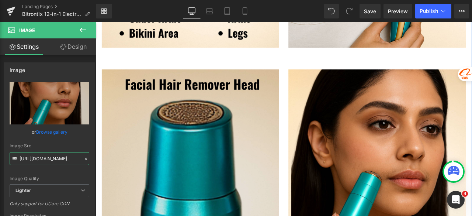
scroll to position [1733, 0]
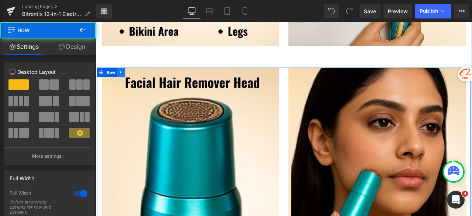
click at [124, 79] on icon at bounding box center [125, 82] width 5 height 6
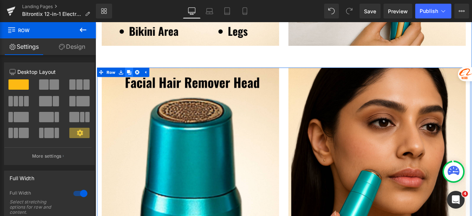
click at [133, 79] on icon at bounding box center [135, 81] width 5 height 5
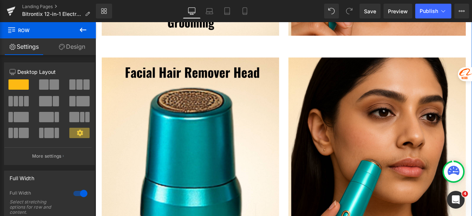
scroll to position [2034, 0]
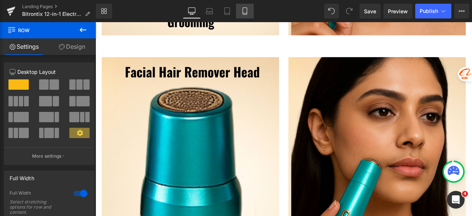
click at [246, 13] on icon at bounding box center [245, 13] width 4 height 0
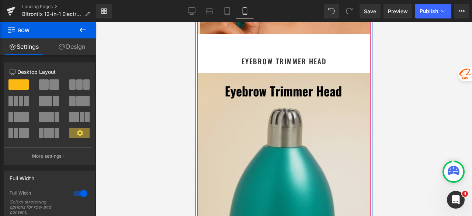
scroll to position [3134, 0]
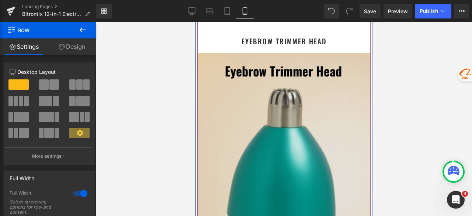
click at [275, 72] on img at bounding box center [283, 161] width 173 height 217
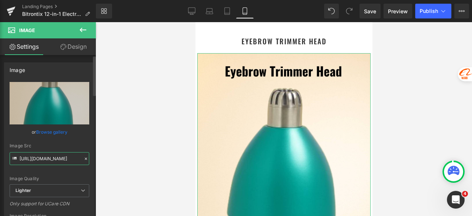
click at [51, 156] on input "[URL][DOMAIN_NAME]" at bounding box center [50, 158] width 80 height 13
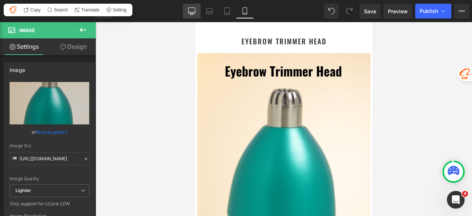
click at [193, 11] on icon at bounding box center [191, 10] width 7 height 7
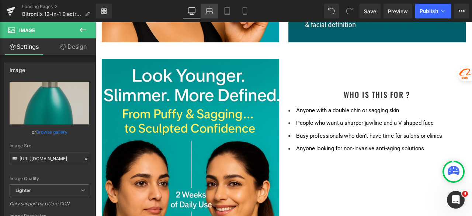
type input "auto"
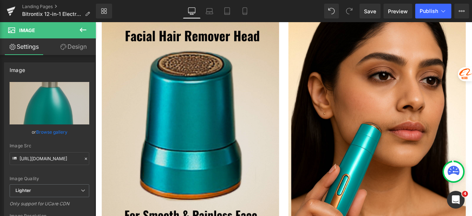
scroll to position [2102, 0]
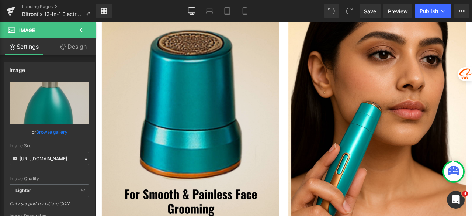
click at [207, 115] on div "Image" at bounding box center [208, 127] width 210 height 263
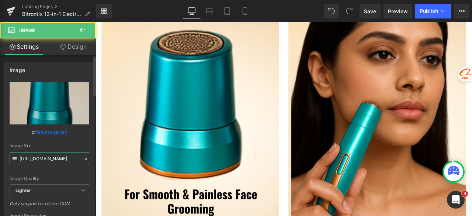
click at [42, 159] on input "[URL][DOMAIN_NAME]" at bounding box center [50, 158] width 80 height 13
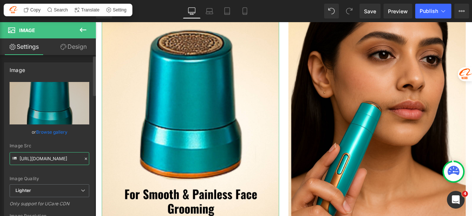
paste input "d667a025-acfe-4585-a527-db6856d0fc2d/-/format/auto/-/preview/3000x3000/-/qualit…"
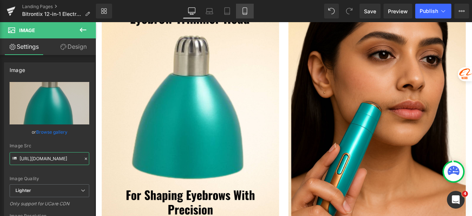
type input "[URL][DOMAIN_NAME]"
click at [248, 12] on icon at bounding box center [244, 10] width 7 height 7
type input "100"
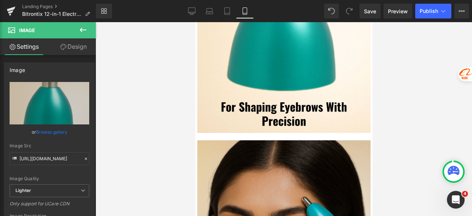
scroll to position [3282, 0]
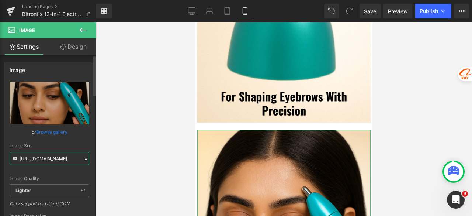
click at [65, 158] on input "[URL][DOMAIN_NAME]" at bounding box center [50, 158] width 80 height 13
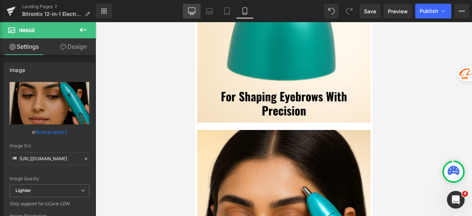
click at [190, 13] on icon at bounding box center [191, 11] width 7 height 6
type input "auto"
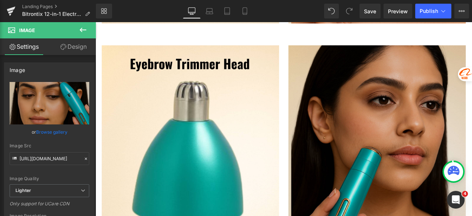
scroll to position [2065, 0]
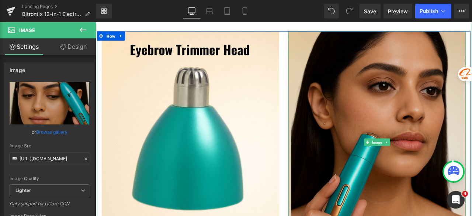
click at [374, 108] on img at bounding box center [429, 164] width 210 height 263
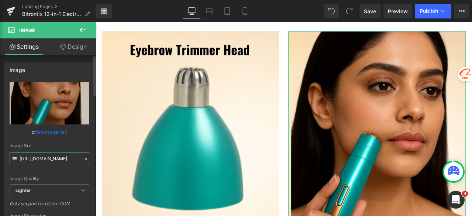
click at [48, 161] on input "[URL][DOMAIN_NAME]" at bounding box center [50, 158] width 80 height 13
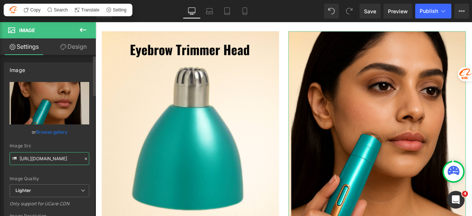
paste input "cf7b8030-9abe-4f5d-83e4-b90d45ee508b/-/format/auto/-/preview/3000x3000/-/qualit…"
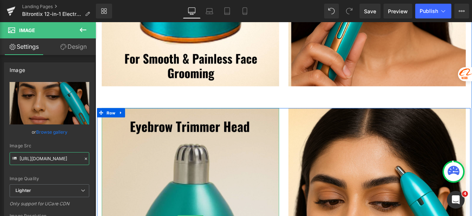
scroll to position [1954, 0]
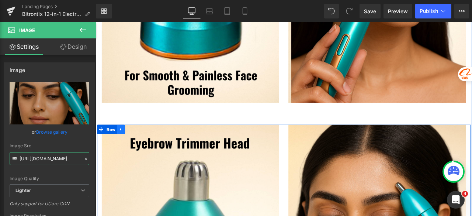
type input "[URL][DOMAIN_NAME]"
click at [125, 147] on icon at bounding box center [125, 148] width 1 height 3
click at [133, 146] on icon at bounding box center [135, 148] width 5 height 5
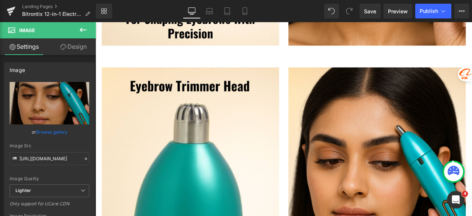
scroll to position [2323, 0]
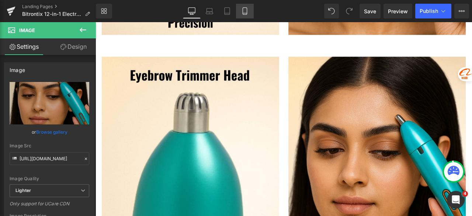
click at [242, 11] on icon at bounding box center [244, 10] width 7 height 7
type input "100"
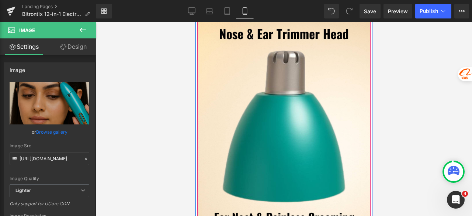
scroll to position [3651, 0]
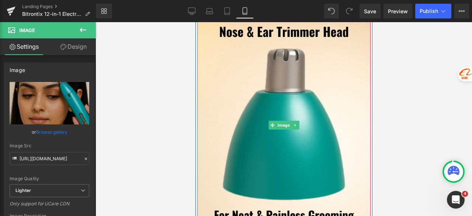
click at [280, 86] on img at bounding box center [283, 125] width 173 height 217
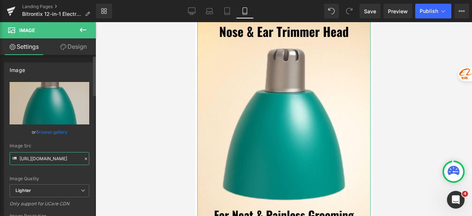
click at [56, 160] on input "[URL][DOMAIN_NAME]" at bounding box center [50, 158] width 80 height 13
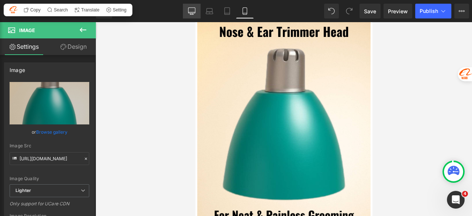
click at [192, 12] on icon at bounding box center [191, 12] width 7 height 0
type input "auto"
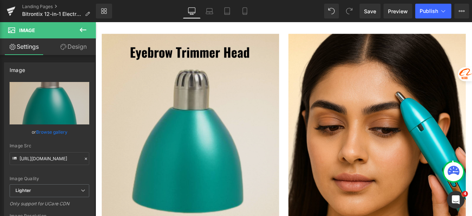
scroll to position [2360, 0]
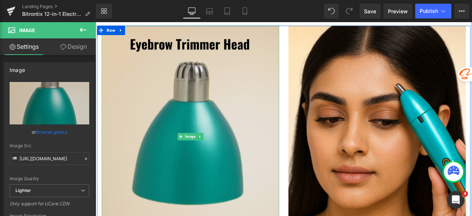
click at [232, 100] on img at bounding box center [208, 157] width 210 height 263
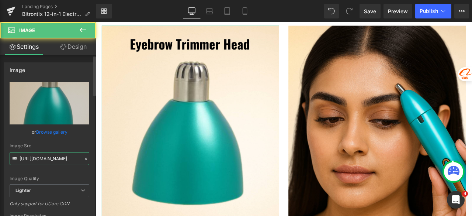
click at [46, 156] on input "[URL][DOMAIN_NAME]" at bounding box center [50, 158] width 80 height 13
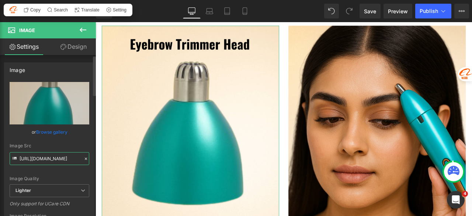
paste input "af3254e5-5903-4892-9048-de276938c021/-/format/auto/-/preview/3000x3000/-/qualit…"
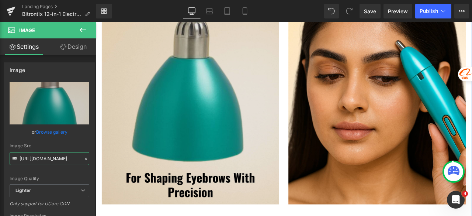
scroll to position [2102, 0]
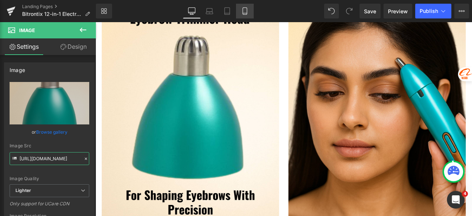
type input "[URL][DOMAIN_NAME]"
click at [249, 12] on link "Mobile" at bounding box center [245, 11] width 18 height 15
type input "100"
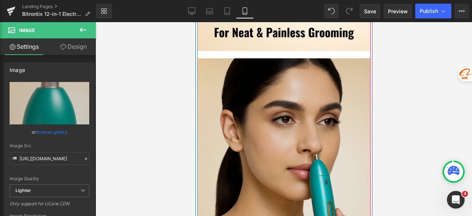
scroll to position [3872, 0]
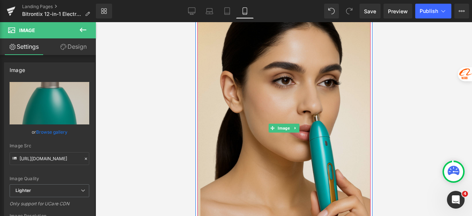
click at [246, 96] on img at bounding box center [283, 128] width 173 height 217
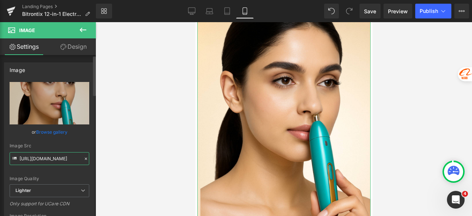
click at [72, 157] on input "[URL][DOMAIN_NAME]" at bounding box center [50, 158] width 80 height 13
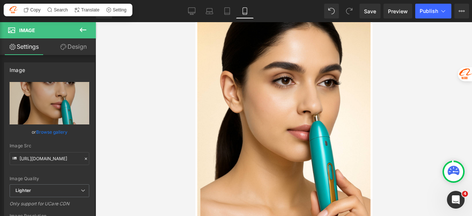
drag, startPoint x: 192, startPoint y: 11, endPoint x: 204, endPoint y: 21, distance: 16.2
click at [192, 10] on icon at bounding box center [191, 10] width 7 height 7
type input "auto"
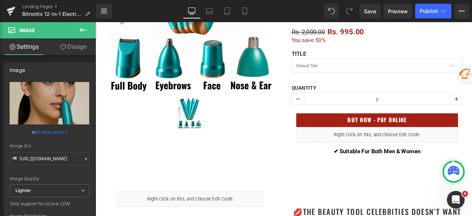
scroll to position [295, 0]
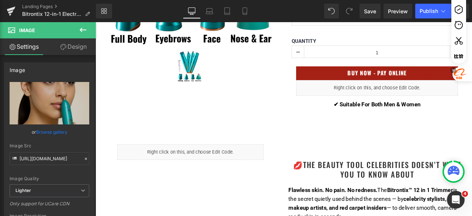
drag, startPoint x: 469, startPoint y: 47, endPoint x: 469, endPoint y: 62, distance: 15.1
click at [469, 62] on div at bounding box center [461, 34] width 21 height 94
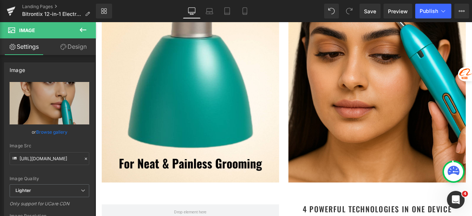
scroll to position [2428, 0]
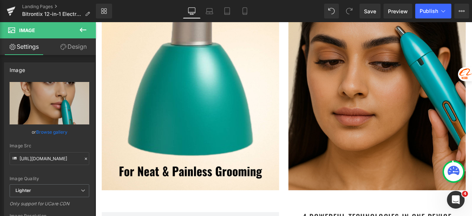
click at [435, 101] on img at bounding box center [429, 89] width 210 height 263
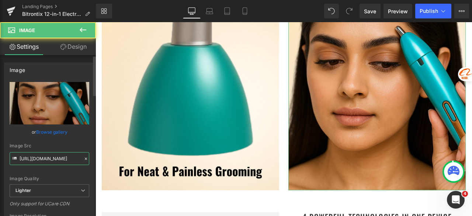
click at [44, 158] on input "[URL][DOMAIN_NAME]" at bounding box center [50, 158] width 80 height 13
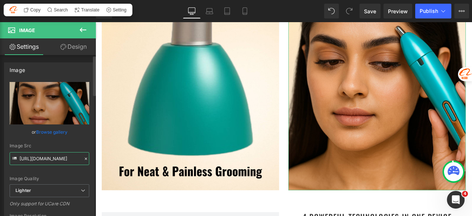
paste input "89e0899a-819b-496b-bdd3-c3d684f5d4dc/-/format/auto/-/preview/3000x3000/-/qualit…"
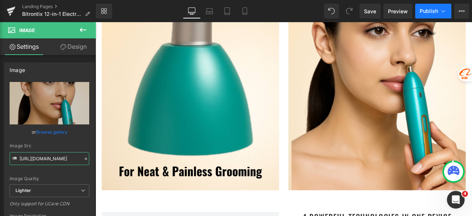
type input "[URL][DOMAIN_NAME]"
click at [425, 6] on button "Publish" at bounding box center [433, 11] width 36 height 15
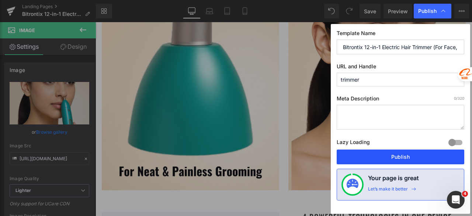
drag, startPoint x: 378, startPoint y: 157, endPoint x: 336, endPoint y: 155, distance: 42.5
click at [378, 157] on button "Publish" at bounding box center [401, 156] width 128 height 15
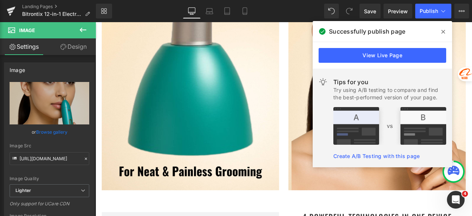
click at [440, 32] on span at bounding box center [443, 32] width 12 height 12
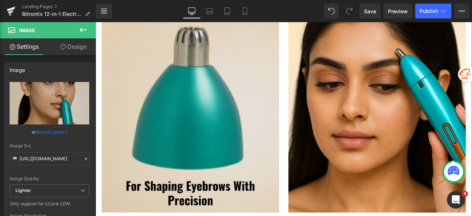
scroll to position [2096, 0]
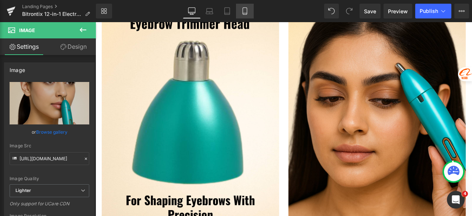
click at [239, 9] on link "Mobile" at bounding box center [245, 11] width 18 height 15
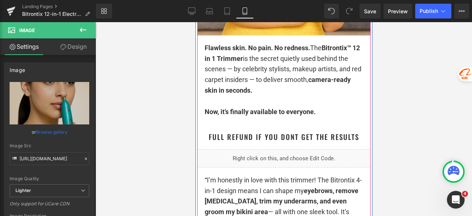
scroll to position [996, 0]
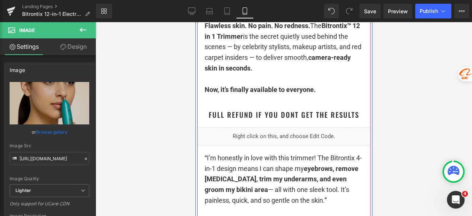
click at [275, 143] on div "Liquid" at bounding box center [283, 136] width 173 height 18
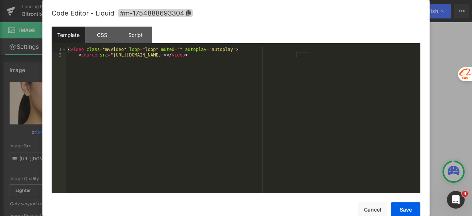
click at [308, 114] on div "< video class = "myVideo" loop = "loop" muted = "" autoplay = "autoplay" > < so…" at bounding box center [243, 125] width 354 height 157
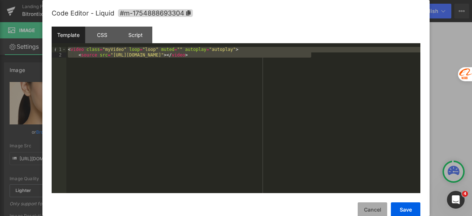
click at [366, 211] on button "Cancel" at bounding box center [372, 209] width 29 height 15
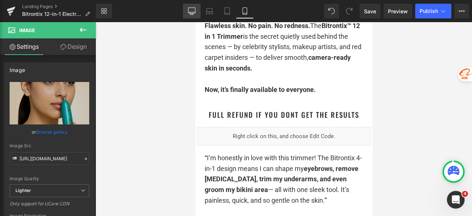
click at [187, 14] on link "Desktop" at bounding box center [192, 11] width 18 height 15
type input "auto"
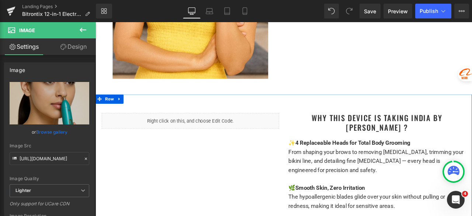
scroll to position [775, 0]
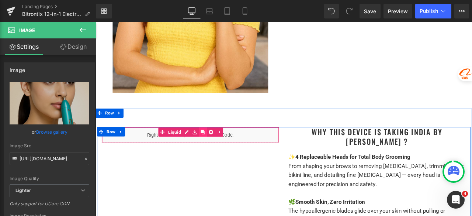
click at [220, 152] on icon at bounding box center [222, 152] width 5 height 5
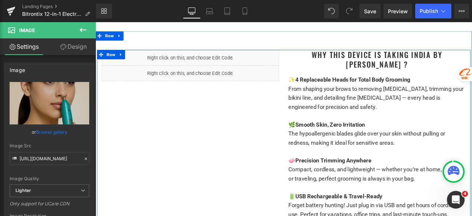
scroll to position [888, 0]
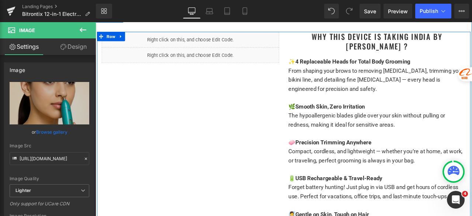
click at [196, 190] on div "Liquid Liquid Why This Device is Taking India By [PERSON_NAME] ? Heading ✨ 4 Re…" at bounding box center [318, 178] width 442 height 289
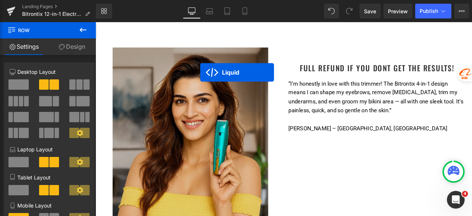
scroll to position [519, 0]
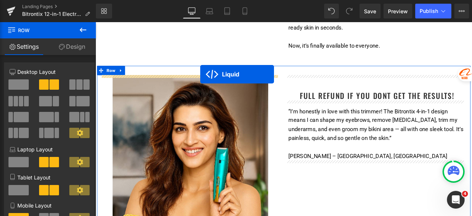
drag, startPoint x: 197, startPoint y: 56, endPoint x: 220, endPoint y: 84, distance: 35.9
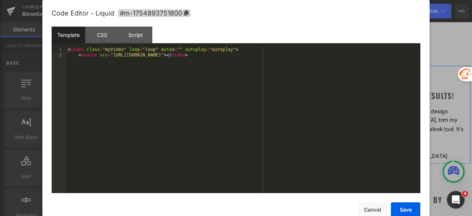
click at [212, 89] on div "Liquid" at bounding box center [208, 94] width 210 height 18
click at [198, 89] on div "< video class = "myVideo" loop = "loop" muted = "" autoplay = "autoplay" > < so…" at bounding box center [243, 125] width 354 height 157
click at [406, 209] on button "Save" at bounding box center [405, 209] width 29 height 15
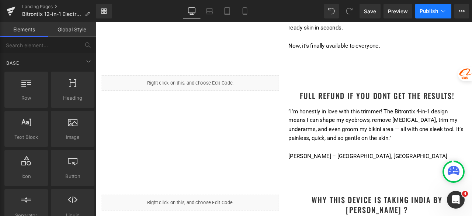
click at [425, 17] on button "Publish" at bounding box center [433, 11] width 36 height 15
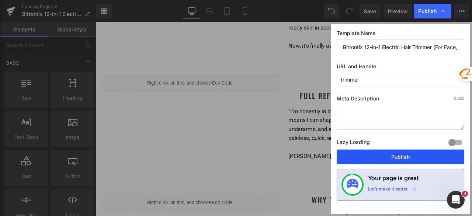
click at [401, 156] on button "Publish" at bounding box center [401, 156] width 128 height 15
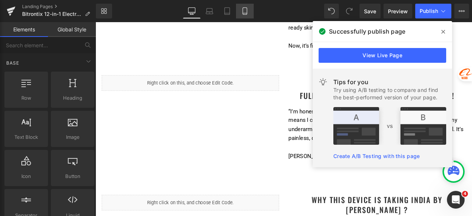
click at [245, 9] on icon at bounding box center [244, 10] width 7 height 7
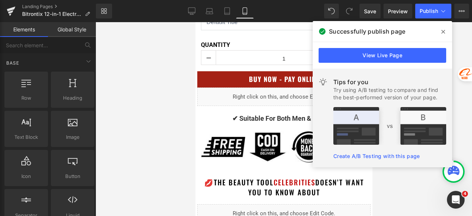
scroll to position [5144, 0]
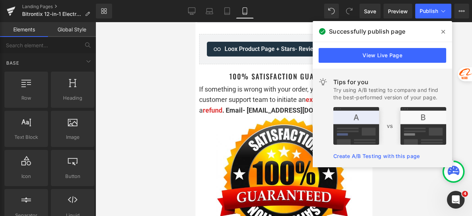
click at [444, 33] on icon at bounding box center [443, 32] width 4 height 4
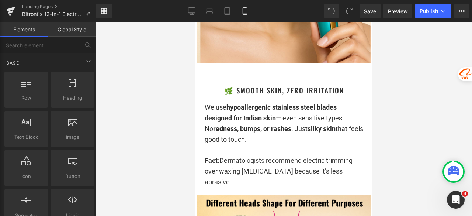
scroll to position [4053, 0]
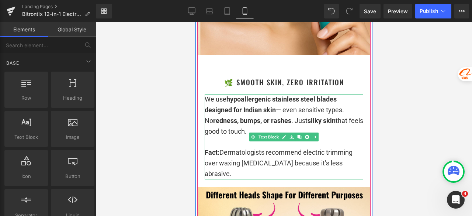
click at [288, 96] on p "We use hypoallergenic stainless steel blades designed for Indian skin — even se…" at bounding box center [283, 115] width 159 height 42
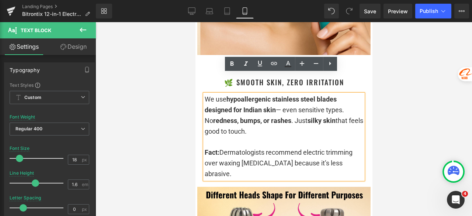
click at [280, 94] on p "We use hypoallergenic stainless steel blades designed for Indian skin — even se…" at bounding box center [283, 115] width 159 height 42
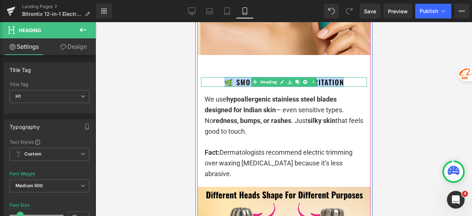
drag, startPoint x: 347, startPoint y: 60, endPoint x: 217, endPoint y: 61, distance: 130.5
click at [217, 77] on h1 "🌿 Smooth Skin, Zero Irritation" at bounding box center [284, 82] width 166 height 10
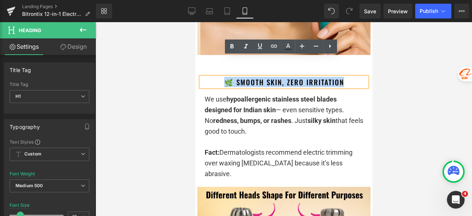
copy h1 "🌿 Smooth Skin, Zero Irritation"
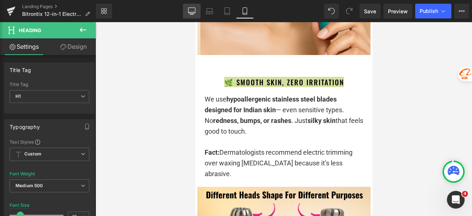
click at [193, 13] on icon at bounding box center [191, 10] width 7 height 7
type input "24"
type input "1"
type input "100"
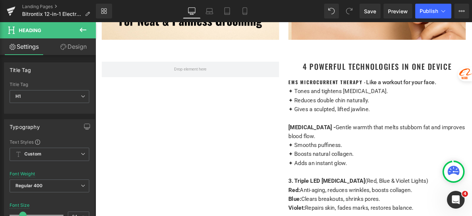
scroll to position [2432, 0]
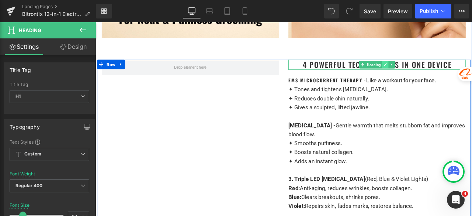
click at [437, 71] on icon at bounding box center [439, 73] width 4 height 4
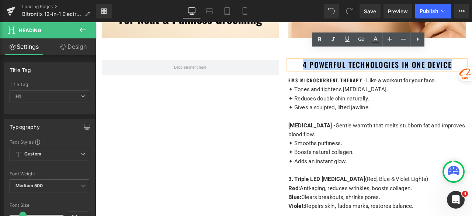
drag, startPoint x: 465, startPoint y: 65, endPoint x: 525, endPoint y: 64, distance: 59.4
click at [472, 67] on h1 "4 Powerful Technologies in One Device" at bounding box center [429, 72] width 210 height 11
paste div
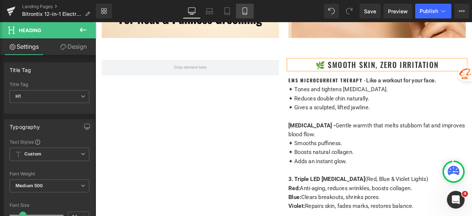
click at [249, 18] on link "Mobile" at bounding box center [245, 11] width 18 height 15
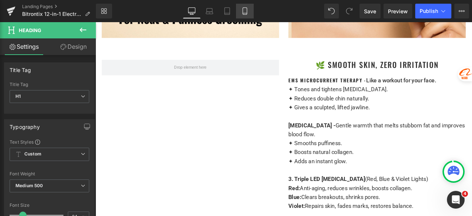
type input "100"
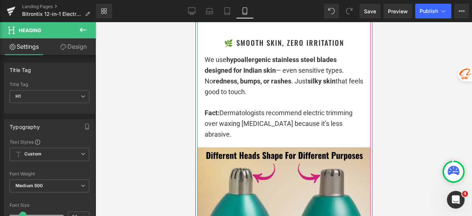
scroll to position [4056, 0]
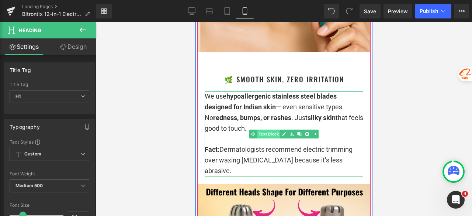
click at [265, 129] on link "Text Block" at bounding box center [264, 133] width 31 height 9
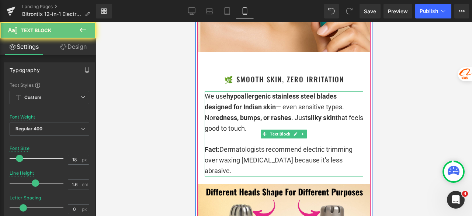
drag, startPoint x: 242, startPoint y: 122, endPoint x: 237, endPoint y: 121, distance: 4.4
click at [242, 133] on p at bounding box center [283, 138] width 159 height 11
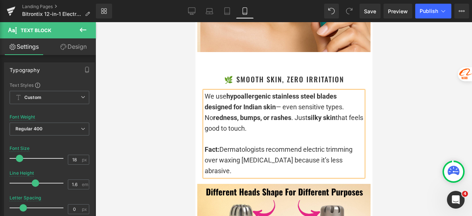
copy div "We use hypoallergenic stainless steel blades designed for Indian skin — even se…"
click at [189, 15] on link "Desktop" at bounding box center [192, 11] width 18 height 15
type input "15"
type input "100"
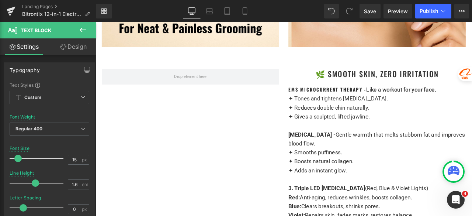
scroll to position [2434, 0]
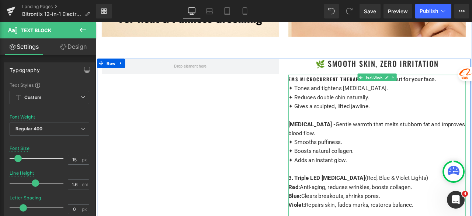
click at [372, 159] on div "✦ Smooths puffiness." at bounding box center [429, 164] width 210 height 11
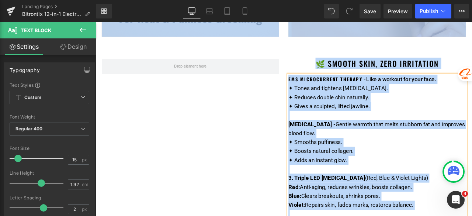
click at [410, 159] on div "✦ Smooths puffiness." at bounding box center [429, 164] width 210 height 11
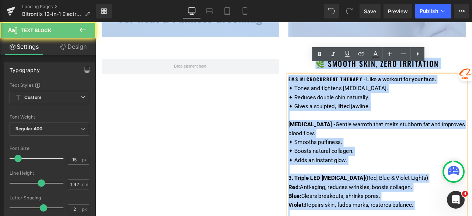
click at [410, 159] on div "✦ Smooths puffiness." at bounding box center [429, 164] width 210 height 11
click at [414, 138] on div "[MEDICAL_DATA] - Gentle warmth that melts stubborn fat and improves blood flow." at bounding box center [429, 148] width 210 height 21
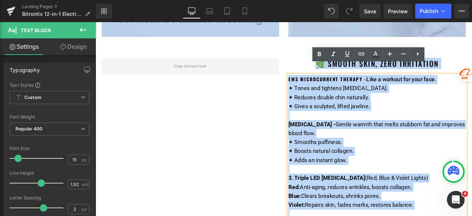
click at [402, 127] on div at bounding box center [429, 132] width 210 height 11
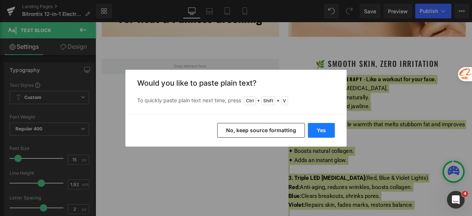
drag, startPoint x: 323, startPoint y: 128, endPoint x: 263, endPoint y: 125, distance: 59.8
click at [317, 128] on button "Yes" at bounding box center [321, 130] width 27 height 15
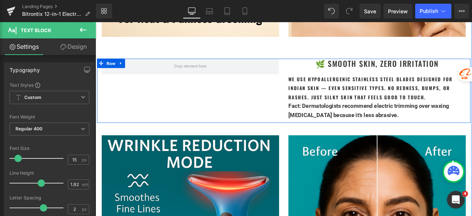
drag, startPoint x: 453, startPoint y: 122, endPoint x: 319, endPoint y: 81, distance: 140.2
click at [319, 81] on div "🌿 Smooth Skin, Zero Irritation Heading We use hypoallergenic stainless steel bl…" at bounding box center [429, 101] width 221 height 72
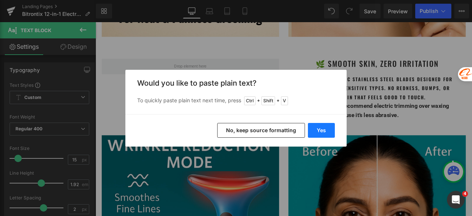
click at [318, 129] on button "Yes" at bounding box center [321, 130] width 27 height 15
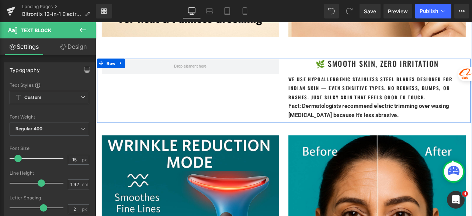
drag, startPoint x: 448, startPoint y: 120, endPoint x: 321, endPoint y: 83, distance: 132.5
click at [321, 83] on div "🌿 Smooth Skin, Zero Irritation Heading We use hypoallergenic stainless steel bl…" at bounding box center [429, 101] width 221 height 72
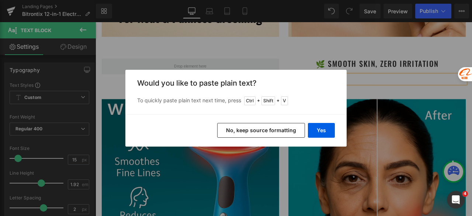
click at [278, 130] on button "No, keep source formatting" at bounding box center [261, 130] width 88 height 15
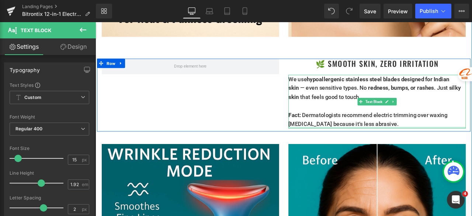
click at [470, 146] on div at bounding box center [429, 147] width 210 height 2
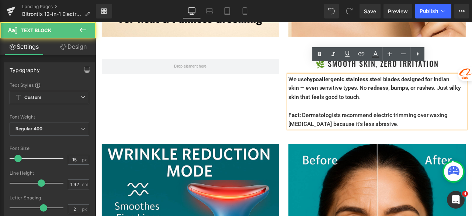
drag, startPoint x: 468, startPoint y: 133, endPoint x: 321, endPoint y: 74, distance: 158.2
click at [324, 84] on h3 "We use hypoallergenic stainless steel blades designed for Indian skin — even se…" at bounding box center [429, 116] width 210 height 64
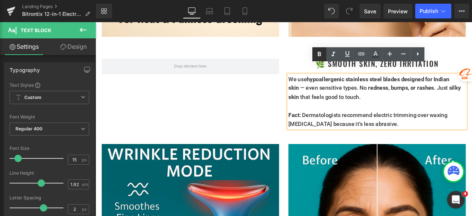
click at [319, 57] on icon at bounding box center [319, 54] width 9 height 9
click at [284, 113] on div "🌿 Smooth Skin, Zero Irritation Heading We use hypoallergenic stainless steel bl…" at bounding box center [318, 108] width 442 height 86
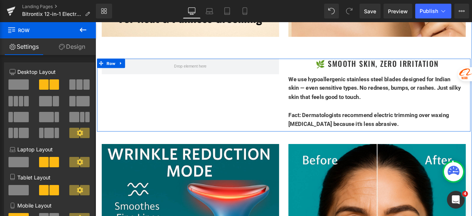
scroll to position [2397, 0]
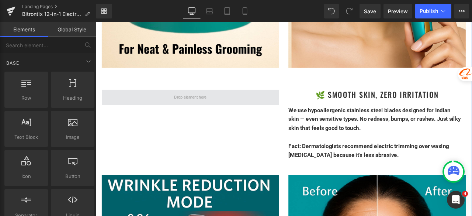
click at [214, 105] on span at bounding box center [208, 111] width 44 height 13
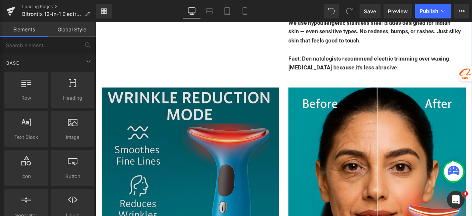
scroll to position [2507, 0]
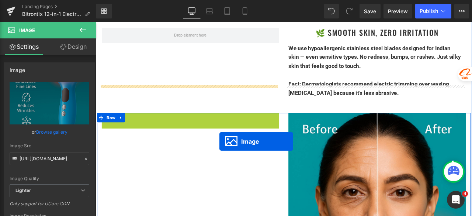
scroll to position [2434, 0]
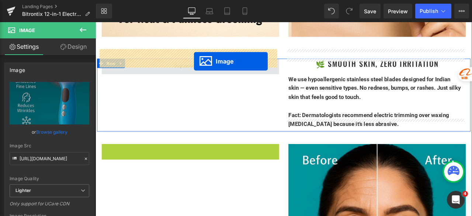
drag, startPoint x: 204, startPoint y: 209, endPoint x: 212, endPoint y: 69, distance: 141.1
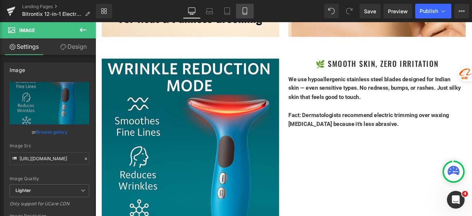
click at [249, 10] on icon at bounding box center [244, 10] width 7 height 7
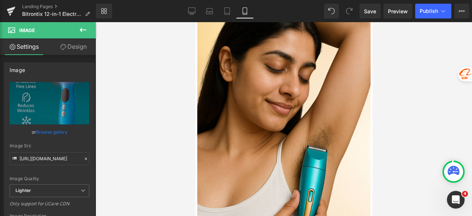
type input "100"
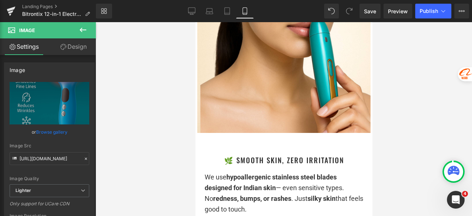
scroll to position [4201, 0]
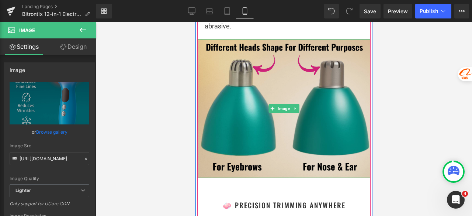
click at [299, 81] on img at bounding box center [283, 108] width 173 height 139
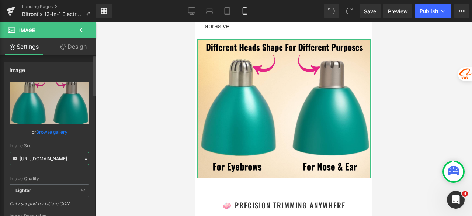
click at [63, 160] on input "[URL][DOMAIN_NAME]" at bounding box center [50, 158] width 80 height 13
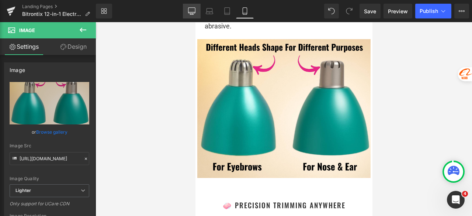
click at [190, 11] on icon at bounding box center [191, 10] width 7 height 7
type input "auto"
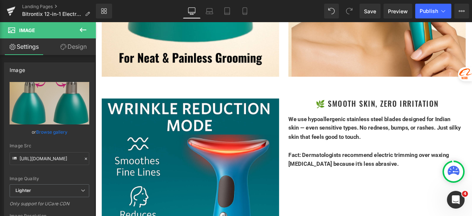
scroll to position [2419, 0]
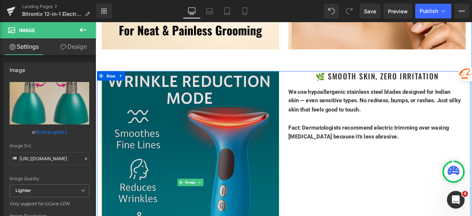
click at [168, 155] on img at bounding box center [208, 211] width 210 height 263
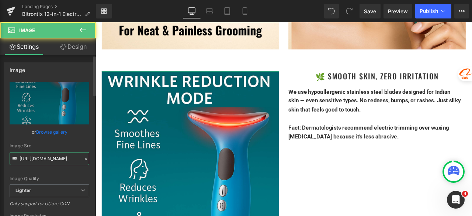
click at [54, 157] on input "[URL][DOMAIN_NAME]" at bounding box center [50, 158] width 80 height 13
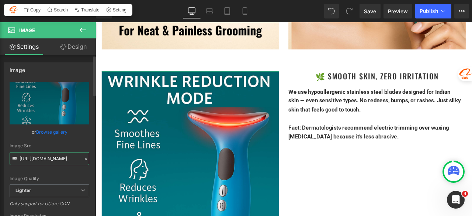
paste input "59db92e5-1cf8-43e7-9a16-d4cb71d11083/-/format/auto/-/preview/3000x3000/-/qualit…"
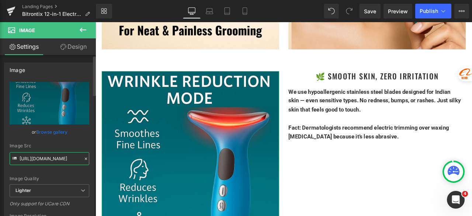
scroll to position [0, 237]
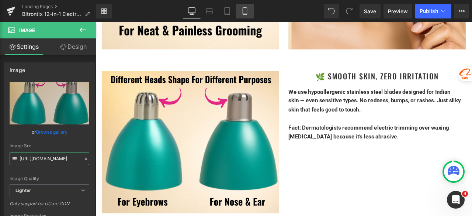
type input "[URL][DOMAIN_NAME]"
drag, startPoint x: 246, startPoint y: 11, endPoint x: 68, endPoint y: 18, distance: 177.5
click at [246, 11] on icon at bounding box center [244, 10] width 7 height 7
type input "100"
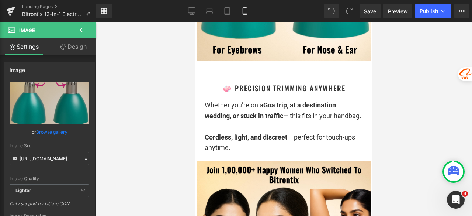
scroll to position [4318, 0]
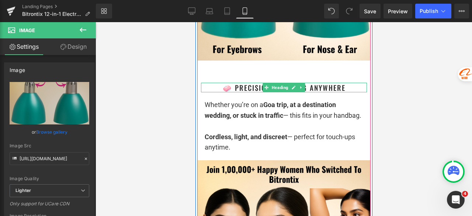
click at [343, 83] on h1 "🧼 Precision Trimming Anywhere" at bounding box center [284, 88] width 166 height 10
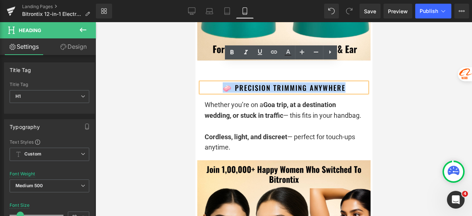
drag, startPoint x: 343, startPoint y: 69, endPoint x: 223, endPoint y: 69, distance: 119.8
click at [223, 83] on h1 "🧼 Precision Trimming Anywhere" at bounding box center [284, 88] width 166 height 10
copy h1 "🧼 Precision Trimming Anywhere"
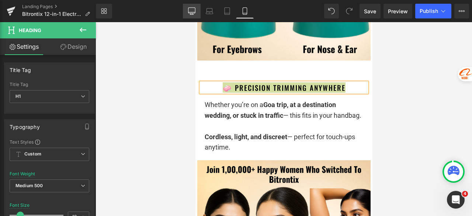
click at [195, 14] on icon at bounding box center [191, 10] width 7 height 7
type input "24"
type input "1"
type input "100"
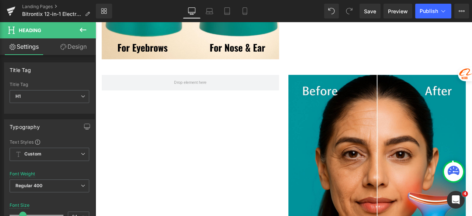
scroll to position [2606, 0]
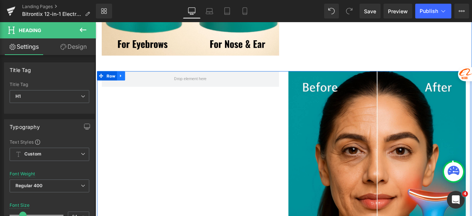
click at [125, 83] on icon at bounding box center [125, 86] width 5 height 6
click at [145, 80] on link at bounding box center [145, 85] width 10 height 11
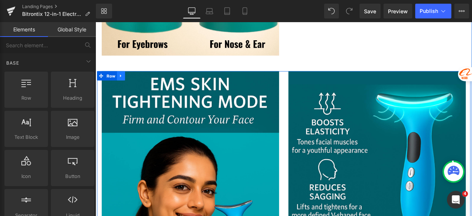
click at [124, 83] on icon at bounding box center [125, 86] width 5 height 6
click at [143, 83] on icon at bounding box center [144, 85] width 5 height 5
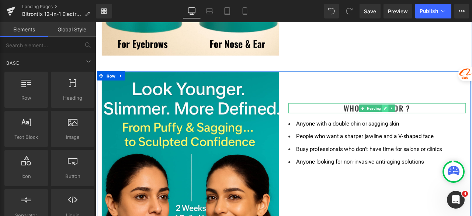
click at [437, 122] on icon at bounding box center [439, 124] width 4 height 4
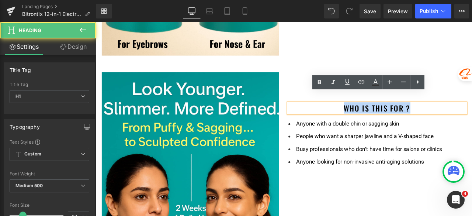
drag, startPoint x: 425, startPoint y: 112, endPoint x: 379, endPoint y: 111, distance: 45.7
click at [379, 118] on h1 "Who Is This For ?" at bounding box center [429, 123] width 210 height 11
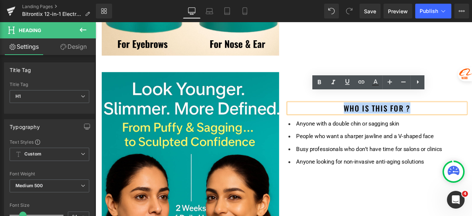
scroll to position [2421, 0]
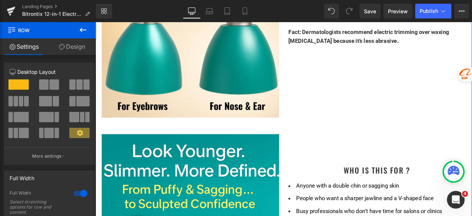
scroll to position [2569, 0]
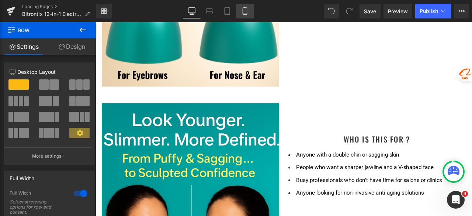
click at [243, 13] on icon at bounding box center [244, 10] width 7 height 7
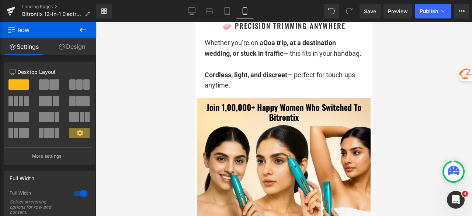
scroll to position [4341, 0]
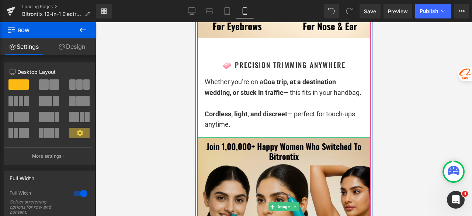
click at [271, 149] on img at bounding box center [283, 206] width 173 height 139
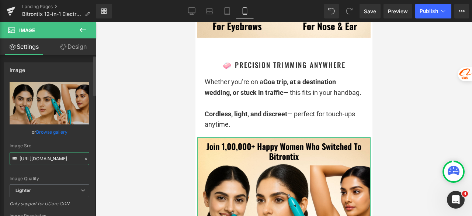
click at [63, 159] on input "[URL][DOMAIN_NAME]" at bounding box center [50, 158] width 80 height 13
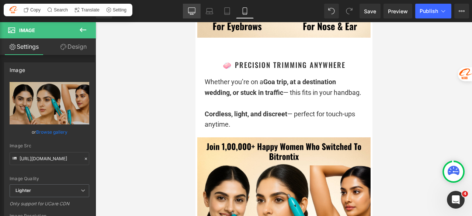
click at [188, 10] on icon at bounding box center [191, 11] width 7 height 6
type input "auto"
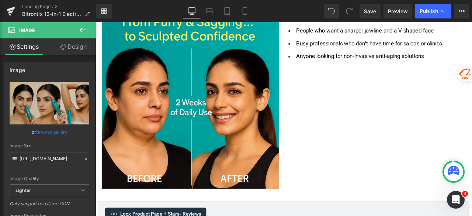
scroll to position [2610, 0]
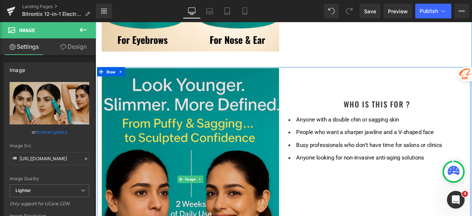
click at [214, 131] on img at bounding box center [208, 207] width 210 height 263
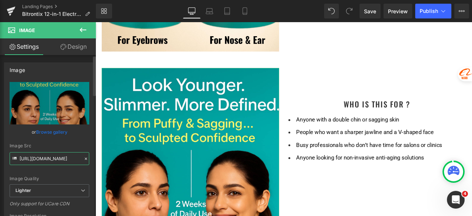
click at [42, 160] on input "[URL][DOMAIN_NAME]" at bounding box center [50, 158] width 80 height 13
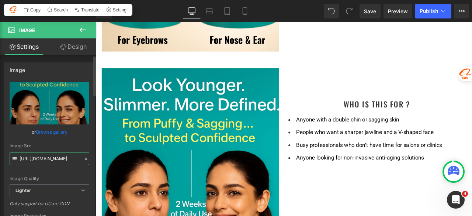
paste input "5493e25e-84c4-4db8-bd2f-58a9e930195a/-/format/auto/-/preview/3000x3000/-/qualit…"
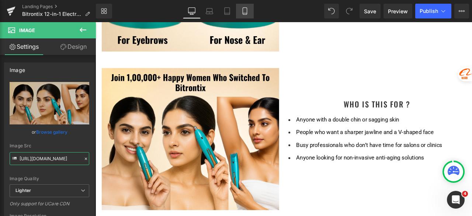
type input "[URL][DOMAIN_NAME]"
click at [244, 13] on icon at bounding box center [245, 13] width 4 height 0
type input "100"
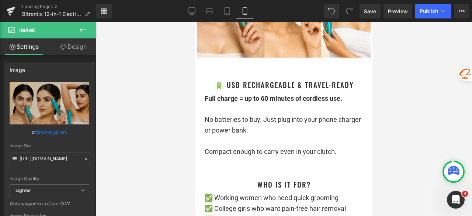
scroll to position [4637, 0]
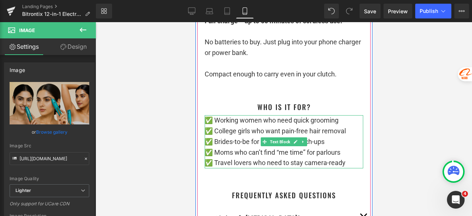
click at [345, 147] on div "✅ Moms who can’t find “me time” for parlours" at bounding box center [283, 152] width 159 height 11
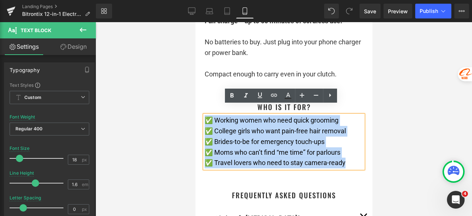
drag, startPoint x: 353, startPoint y: 156, endPoint x: 203, endPoint y: 109, distance: 156.9
click at [204, 115] on div "✅ Working women who need quick grooming ✅ College girls who want pain-free hair…" at bounding box center [283, 141] width 159 height 53
copy div "✅ Working women who need quick grooming ✅ College girls who want pain-free hair…"
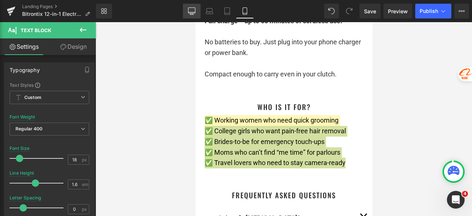
click at [193, 14] on icon at bounding box center [191, 10] width 7 height 7
type input "15"
type input "100"
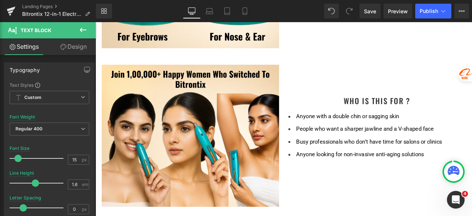
scroll to position [2618, 0]
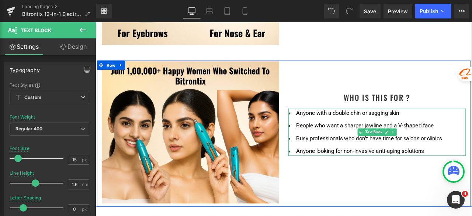
click at [362, 156] on font "Busy professionals who don’t have time for salons or clinics" at bounding box center [419, 160] width 173 height 8
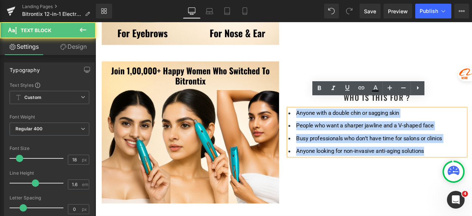
drag, startPoint x: 488, startPoint y: 168, endPoint x: 313, endPoint y: 120, distance: 182.0
click at [313, 120] on div "Image Who Is This For ? Heading Anyone with a double chin or sagging skin Peopl…" at bounding box center [318, 153] width 442 height 173
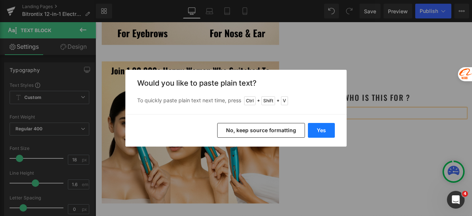
click at [316, 124] on button "Yes" at bounding box center [321, 130] width 27 height 15
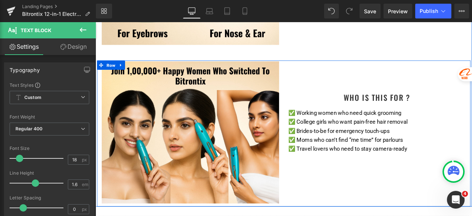
click at [381, 69] on div "Who Is This For ? Heading ✅ Working women who need quick grooming ✅ College gi…" at bounding box center [429, 123] width 221 height 109
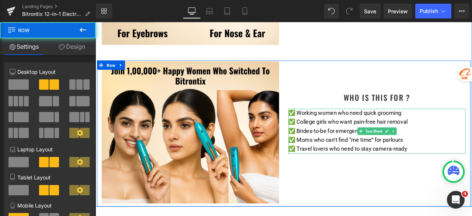
click at [472, 125] on div "✅ Working women who need quick grooming ✅ College girls who want pain-free hai…" at bounding box center [429, 151] width 210 height 53
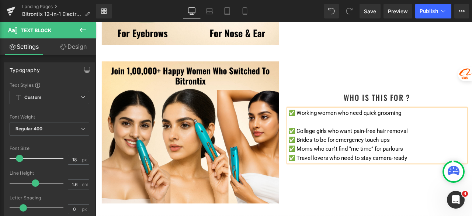
click at [472, 146] on div "✅ College girls who want pain-free hair removal" at bounding box center [429, 151] width 210 height 11
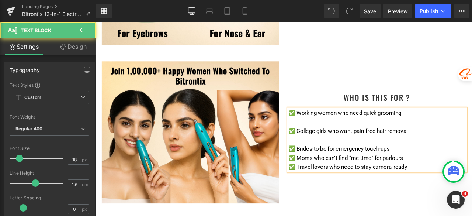
drag, startPoint x: 474, startPoint y: 151, endPoint x: 471, endPoint y: 157, distance: 7.3
click at [472, 156] on div at bounding box center [429, 161] width 210 height 11
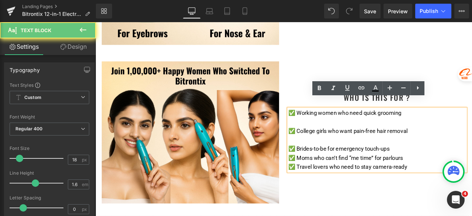
click at [470, 167] on div "✅ Brides-to-be for emergency touch-ups" at bounding box center [429, 172] width 210 height 11
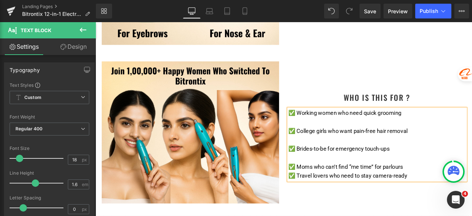
click at [472, 188] on div "✅ Moms who can’t find “me time” for parlours" at bounding box center [429, 193] width 210 height 11
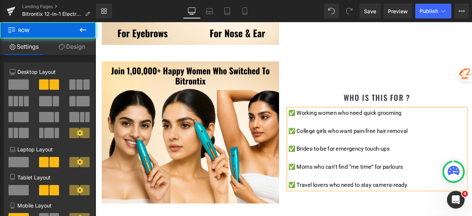
click at [356, 69] on div "Who Is This For ? Heading ✅ Working women who need quick grooming ✅ College gir…" at bounding box center [429, 144] width 221 height 151
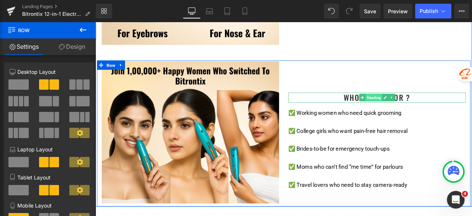
click at [419, 107] on span "Heading" at bounding box center [426, 111] width 20 height 9
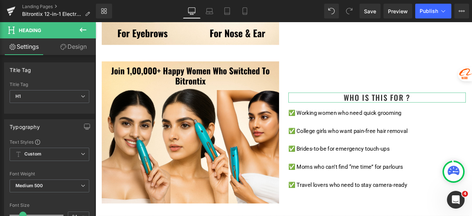
click at [76, 48] on link "Design" at bounding box center [73, 46] width 48 height 17
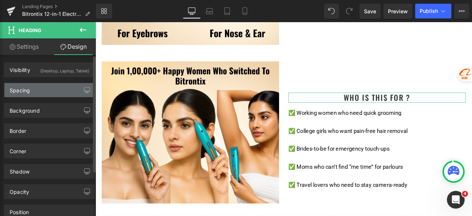
click at [41, 91] on div "Spacing" at bounding box center [49, 90] width 90 height 14
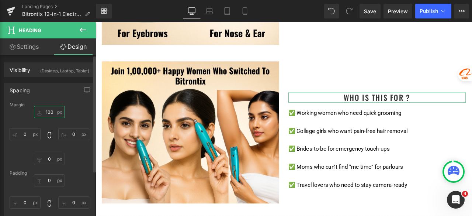
click at [49, 109] on input "100" at bounding box center [49, 112] width 31 height 12
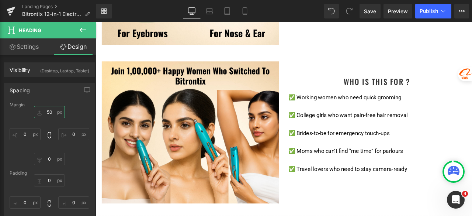
type input "50"
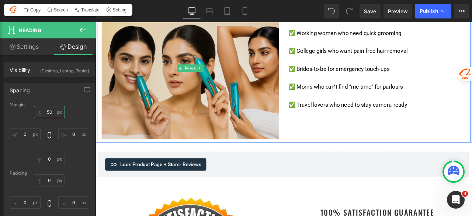
scroll to position [2729, 0]
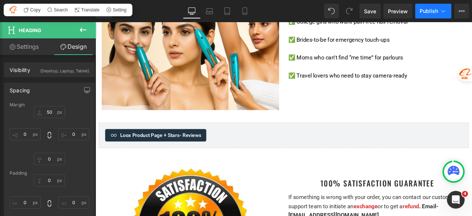
click at [427, 15] on button "Publish" at bounding box center [433, 11] width 36 height 15
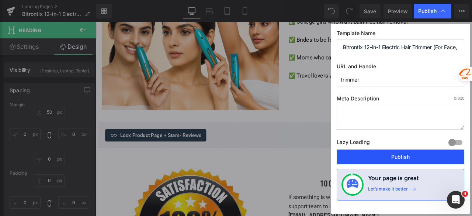
click at [395, 155] on button "Publish" at bounding box center [401, 156] width 128 height 15
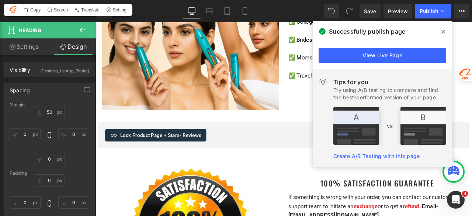
click at [443, 32] on icon at bounding box center [443, 32] width 4 height 4
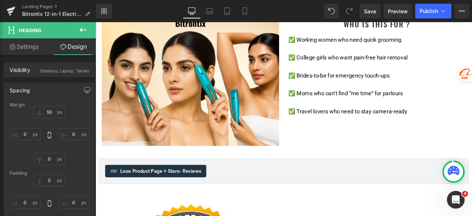
scroll to position [2581, 0]
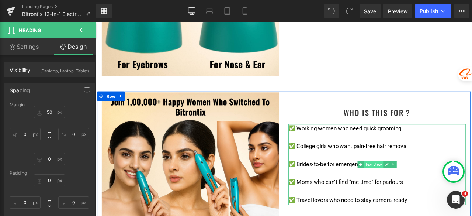
click at [423, 187] on span "Text Block" at bounding box center [425, 191] width 23 height 9
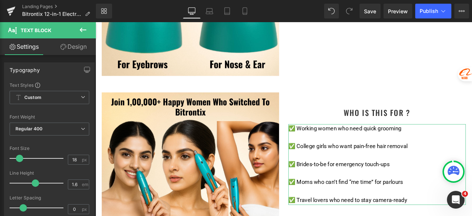
click at [81, 49] on link "Design" at bounding box center [73, 46] width 48 height 17
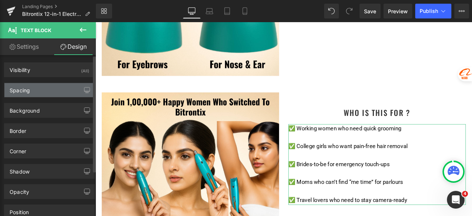
click at [35, 93] on div "Spacing" at bounding box center [49, 90] width 90 height 14
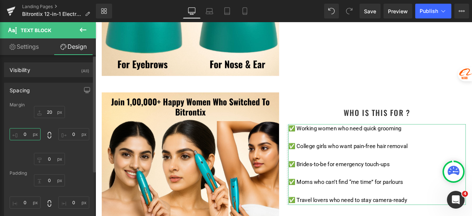
click at [29, 134] on input "0" at bounding box center [25, 134] width 31 height 12
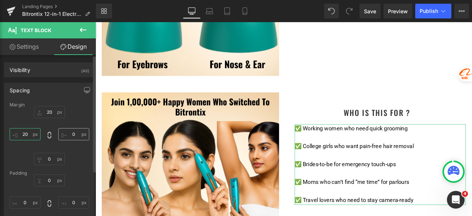
type input "20"
drag, startPoint x: 70, startPoint y: 133, endPoint x: 80, endPoint y: 135, distance: 10.5
click at [70, 133] on input "0" at bounding box center [73, 134] width 31 height 12
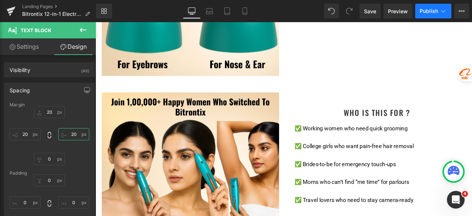
type input "20"
click at [424, 9] on span "Publish" at bounding box center [429, 11] width 18 height 6
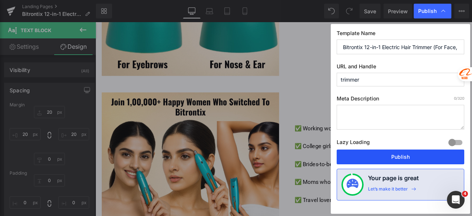
click at [390, 157] on button "Publish" at bounding box center [401, 156] width 128 height 15
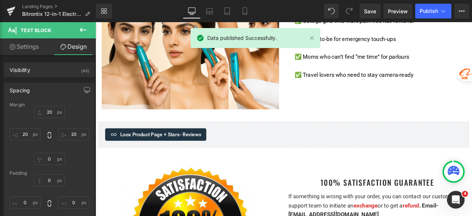
scroll to position [2766, 0]
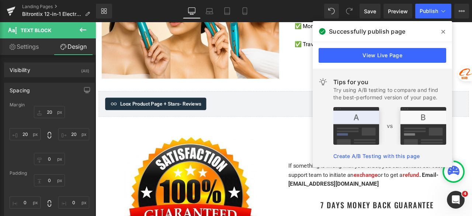
click at [443, 30] on icon at bounding box center [443, 32] width 4 height 6
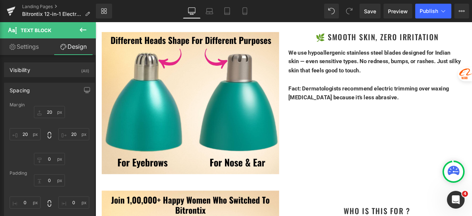
scroll to position [2397, 0]
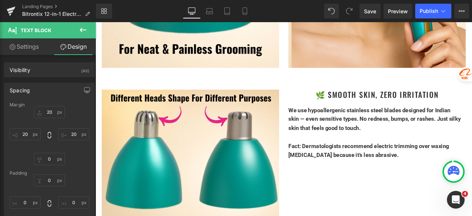
click at [383, 122] on strong "We use hypoallergenic stainless steel blades designed for Indian skin — even se…" at bounding box center [426, 136] width 204 height 29
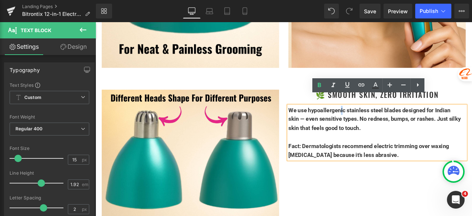
drag, startPoint x: 458, startPoint y: 169, endPoint x: 322, endPoint y: 118, distance: 145.3
click at [324, 121] on h3 "We use hypoallergenic stainless steel blades designed for Indian skin — even se…" at bounding box center [429, 153] width 210 height 64
click at [317, 83] on icon at bounding box center [319, 85] width 9 height 9
click at [409, 197] on div "Image 🌿 Smooth Skin, Zero Irritation Heading We use hypoallergenic stainless st…" at bounding box center [318, 188] width 442 height 172
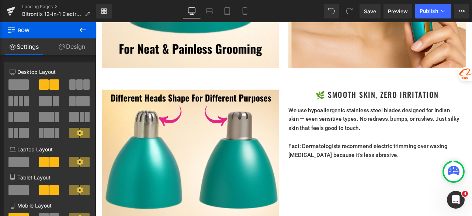
click at [422, 102] on div "🌿 Smooth Skin, Zero Irritation Heading" at bounding box center [429, 107] width 210 height 11
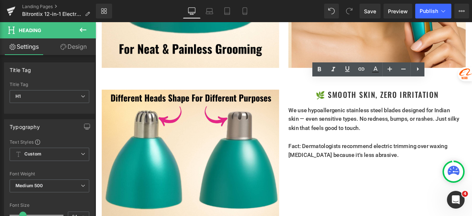
click at [82, 48] on link "Design" at bounding box center [73, 46] width 48 height 17
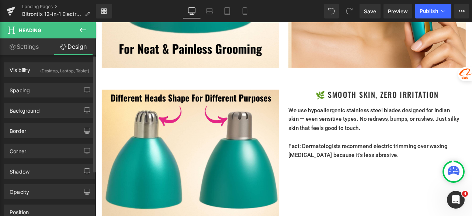
type input "0"
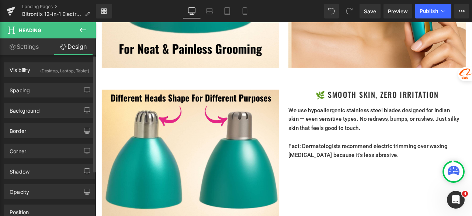
type input "0"
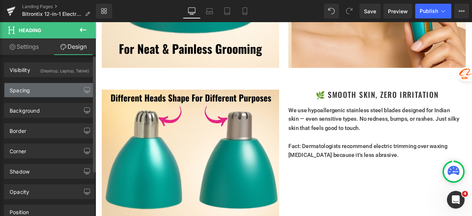
click at [41, 87] on div "Spacing" at bounding box center [49, 90] width 90 height 14
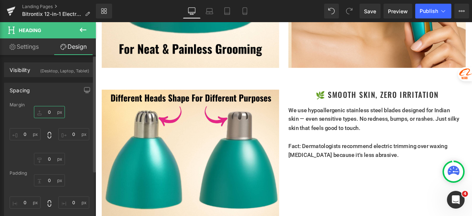
click at [51, 112] on input "0" at bounding box center [49, 112] width 31 height 12
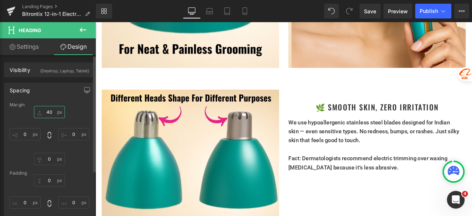
type input "4"
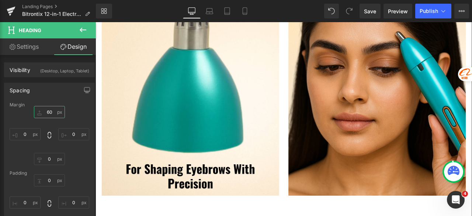
scroll to position [1954, 0]
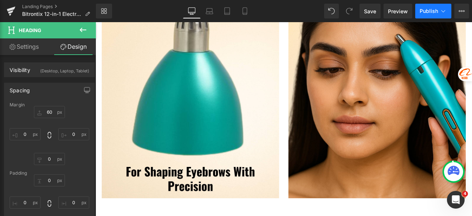
click at [427, 10] on span "Publish" at bounding box center [429, 11] width 18 height 6
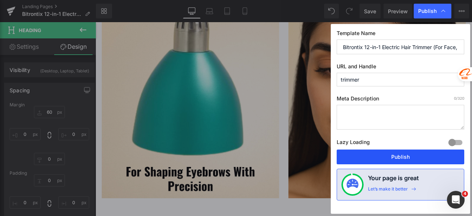
drag, startPoint x: 384, startPoint y: 156, endPoint x: 345, endPoint y: 150, distance: 40.0
click at [384, 156] on button "Publish" at bounding box center [401, 156] width 128 height 15
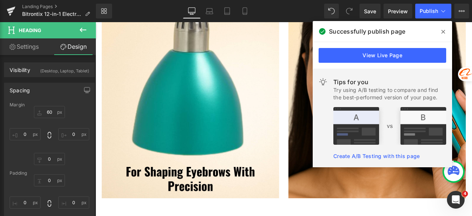
click at [443, 31] on icon at bounding box center [443, 32] width 4 height 4
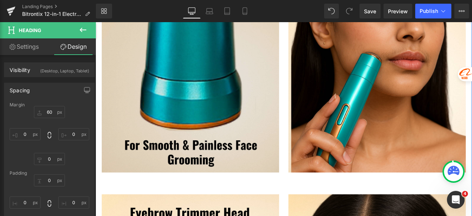
scroll to position [1696, 0]
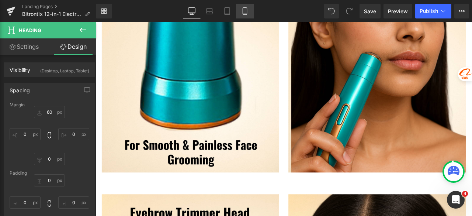
click at [244, 11] on icon at bounding box center [244, 10] width 7 height 7
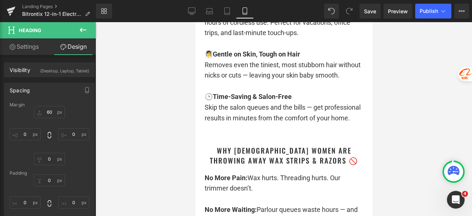
scroll to position [0, 0]
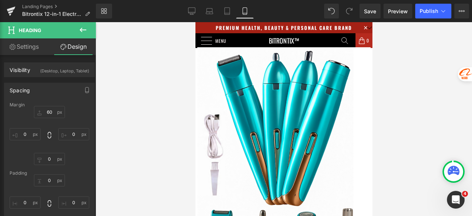
type input "60"
type input "0"
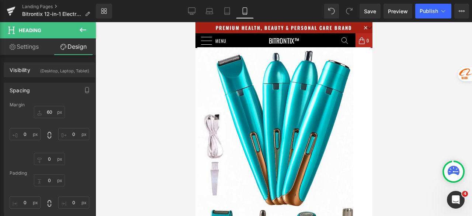
type input "0"
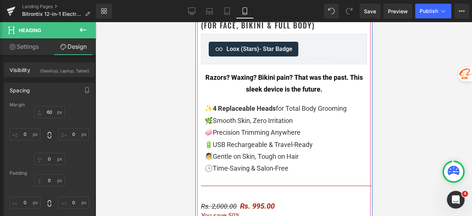
scroll to position [295, 0]
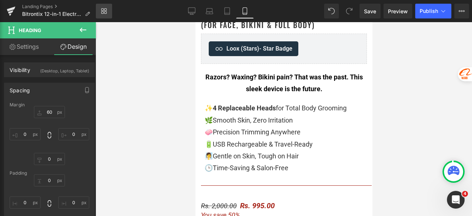
click at [104, 10] on icon at bounding box center [104, 11] width 6 height 6
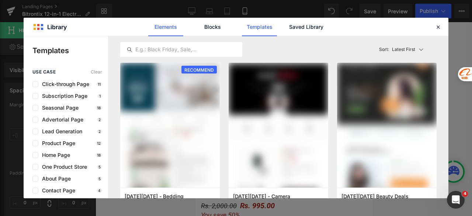
click at [242, 29] on link "Elements" at bounding box center [259, 27] width 35 height 18
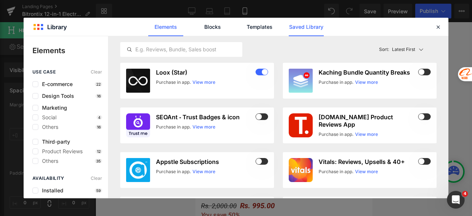
click at [299, 24] on link "Saved Library" at bounding box center [306, 27] width 35 height 18
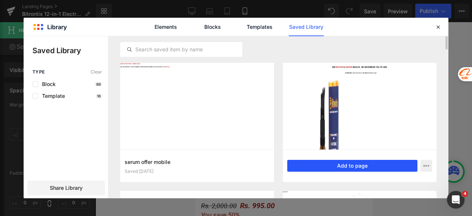
click at [332, 166] on button "Add to page" at bounding box center [352, 166] width 130 height 12
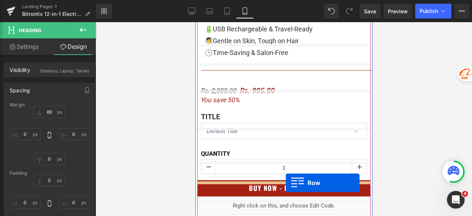
scroll to position [425, 0]
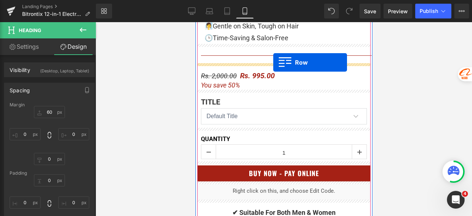
drag, startPoint x: 206, startPoint y: 69, endPoint x: 273, endPoint y: 62, distance: 67.4
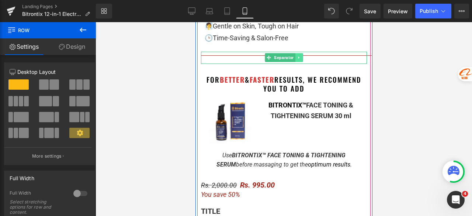
click at [296, 58] on icon at bounding box center [298, 57] width 4 height 4
click at [293, 58] on icon at bounding box center [295, 58] width 4 height 4
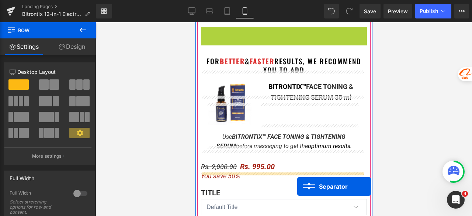
scroll to position [550, 0]
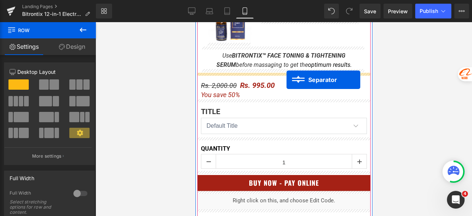
drag, startPoint x: 273, startPoint y: 74, endPoint x: 286, endPoint y: 80, distance: 14.4
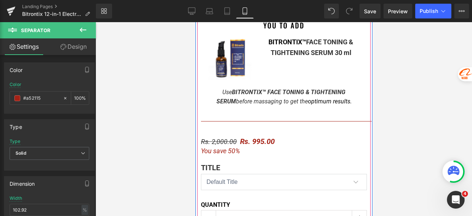
scroll to position [487, 0]
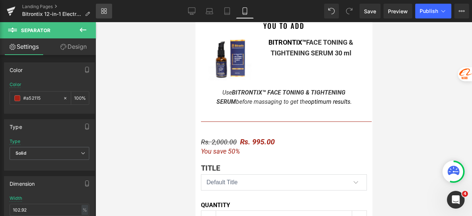
click at [104, 11] on icon at bounding box center [104, 11] width 6 height 6
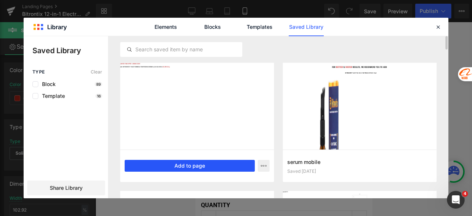
click at [198, 163] on button "Add to page" at bounding box center [190, 166] width 130 height 12
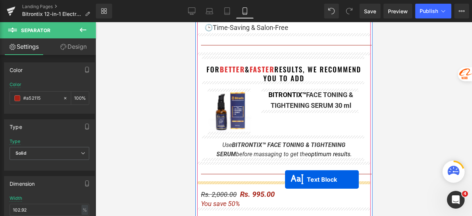
scroll to position [479, 0]
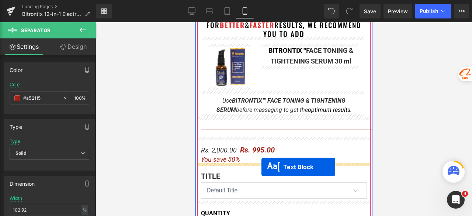
drag, startPoint x: 265, startPoint y: 81, endPoint x: 592, endPoint y: 193, distance: 345.6
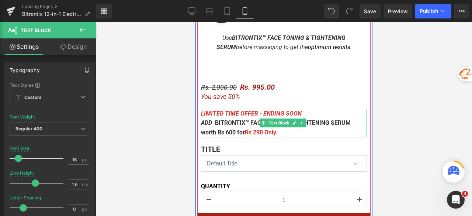
scroll to position [553, 0]
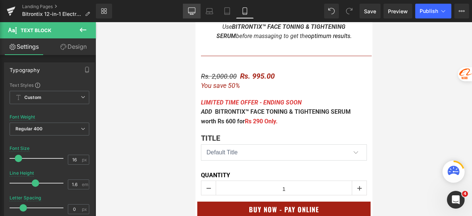
click at [190, 12] on icon at bounding box center [191, 12] width 7 height 0
type input "15"
type input "100"
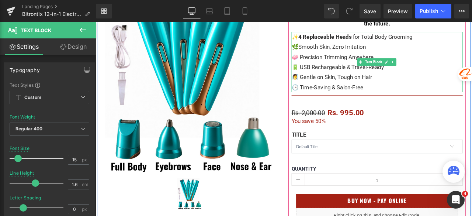
scroll to position [147, 0]
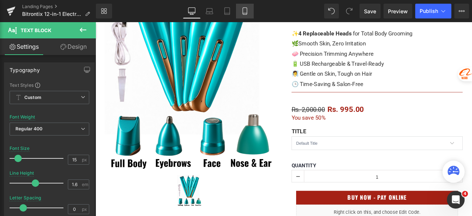
click at [246, 13] on icon at bounding box center [244, 10] width 7 height 7
type input "16"
type input "100"
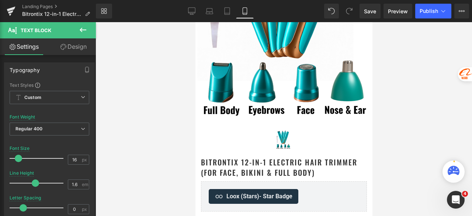
scroll to position [562, 0]
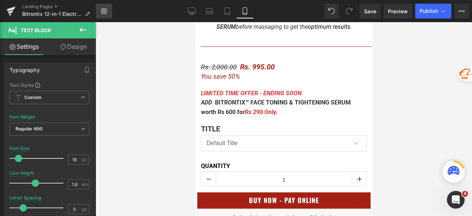
click at [107, 11] on link "Library" at bounding box center [104, 11] width 16 height 15
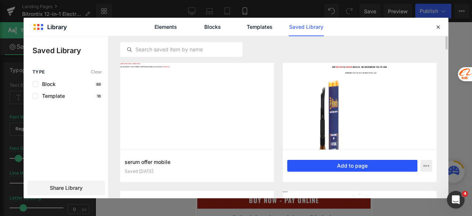
click at [347, 165] on button "Add to page" at bounding box center [352, 166] width 130 height 12
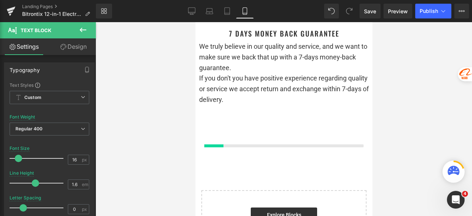
scroll to position [5589, 0]
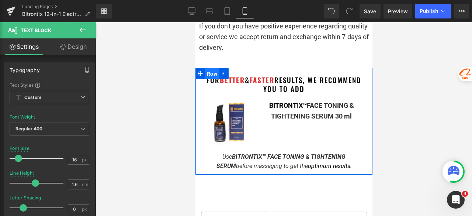
click at [205, 68] on span "Row" at bounding box center [212, 73] width 14 height 11
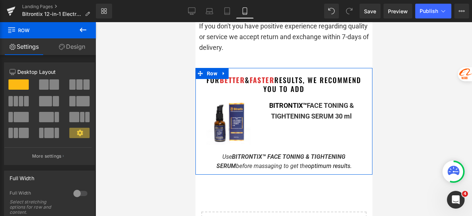
click at [80, 48] on link "Design" at bounding box center [72, 46] width 48 height 17
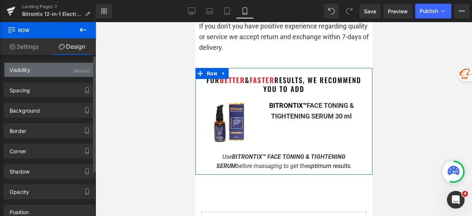
click at [49, 70] on div "Visibility (Mobile)" at bounding box center [49, 70] width 90 height 14
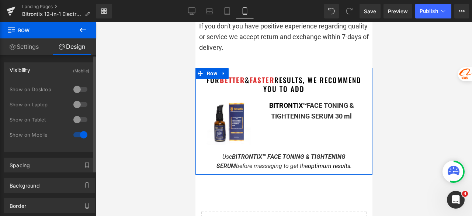
click at [82, 118] on div at bounding box center [81, 120] width 18 height 12
click at [81, 106] on div at bounding box center [81, 104] width 18 height 12
click at [81, 90] on div at bounding box center [81, 89] width 18 height 12
click at [75, 133] on div at bounding box center [81, 135] width 18 height 12
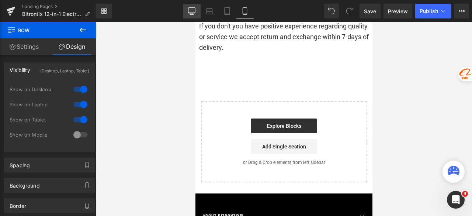
click at [190, 13] on icon at bounding box center [191, 11] width 7 height 6
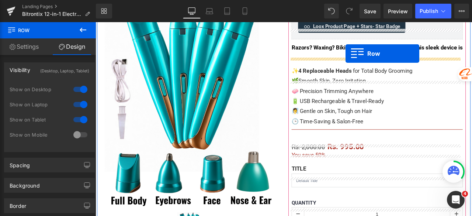
scroll to position [74, 0]
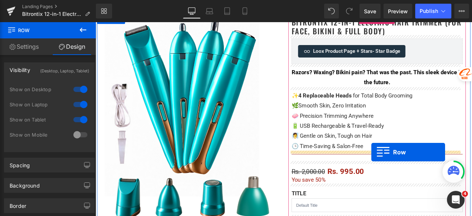
drag, startPoint x: 112, startPoint y: 89, endPoint x: 422, endPoint y: 176, distance: 322.1
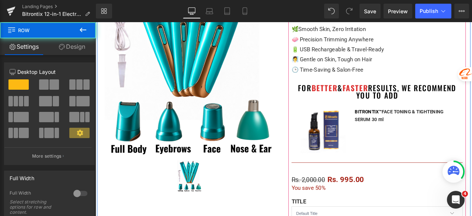
scroll to position [185, 0]
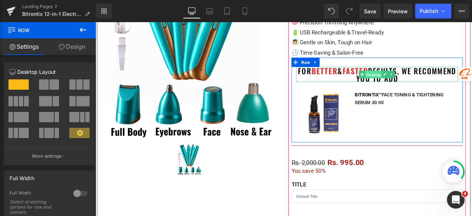
click at [422, 83] on span "Heading" at bounding box center [425, 84] width 20 height 9
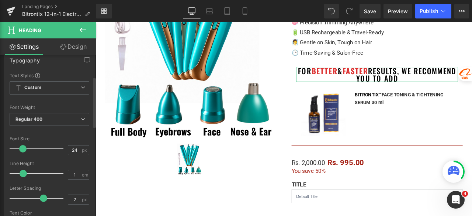
scroll to position [74, 0]
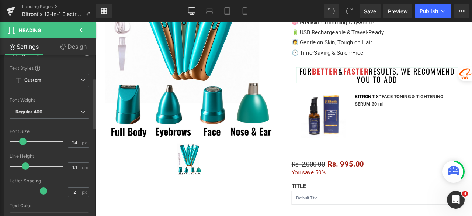
click at [25, 165] on span at bounding box center [25, 165] width 7 height 7
click at [37, 111] on b "Regular 400" at bounding box center [28, 112] width 27 height 6
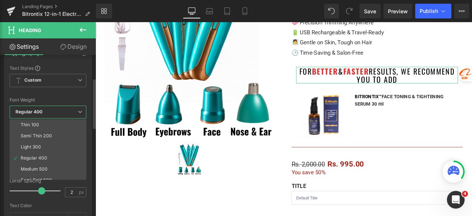
drag, startPoint x: 38, startPoint y: 164, endPoint x: 70, endPoint y: 163, distance: 32.5
click at [38, 164] on li "Medium 500" at bounding box center [50, 168] width 80 height 11
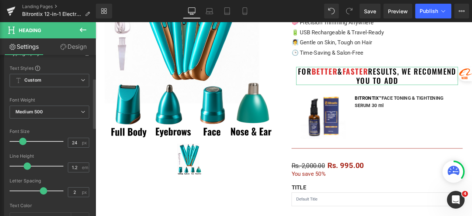
type input "1.3"
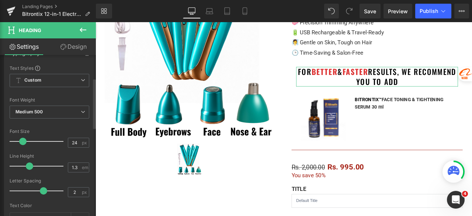
drag, startPoint x: 23, startPoint y: 167, endPoint x: 27, endPoint y: 166, distance: 3.8
click at [27, 166] on span at bounding box center [29, 165] width 7 height 7
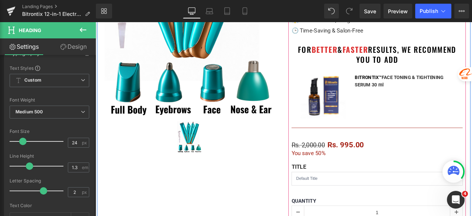
scroll to position [222, 0]
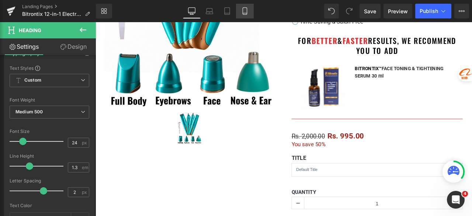
click at [249, 13] on icon at bounding box center [244, 10] width 7 height 7
type input "100"
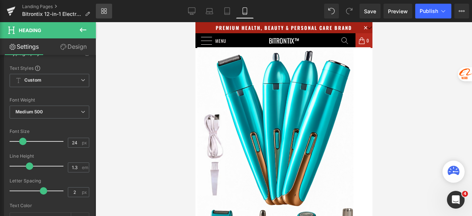
click at [106, 13] on icon at bounding box center [104, 11] width 6 height 6
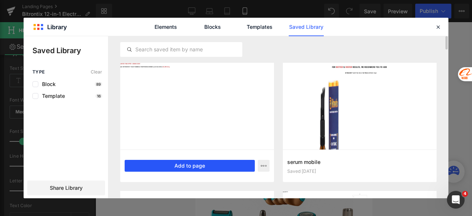
click at [170, 166] on button "Add to page" at bounding box center [190, 166] width 130 height 12
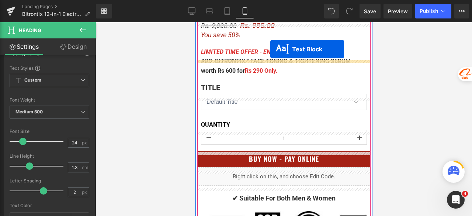
scroll to position [574, 0]
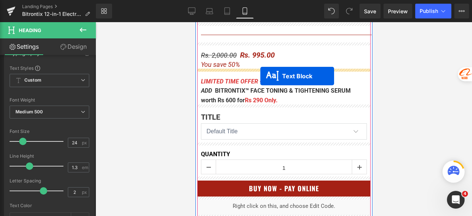
drag, startPoint x: 276, startPoint y: 81, endPoint x: 260, endPoint y: 76, distance: 16.9
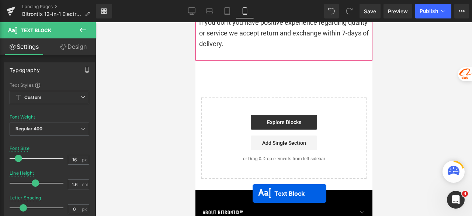
scroll to position [5706, 0]
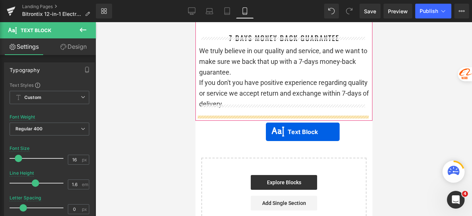
drag, startPoint x: 274, startPoint y: 90, endPoint x: 265, endPoint y: 132, distance: 42.2
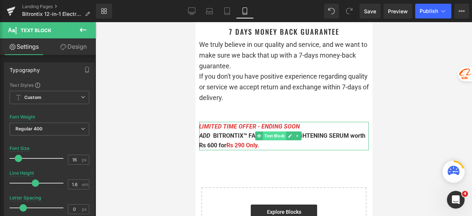
scroll to position [5533, 0]
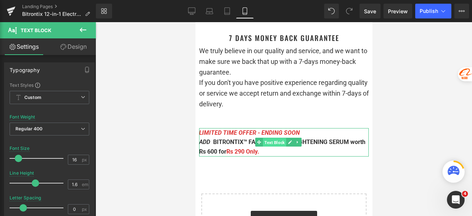
click at [282, 138] on span "Text Block" at bounding box center [274, 142] width 23 height 9
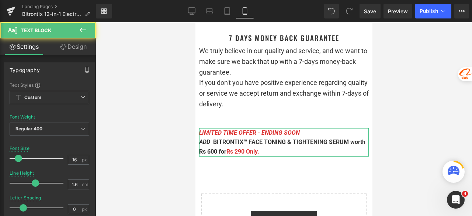
click at [79, 46] on link "Design" at bounding box center [73, 46] width 48 height 17
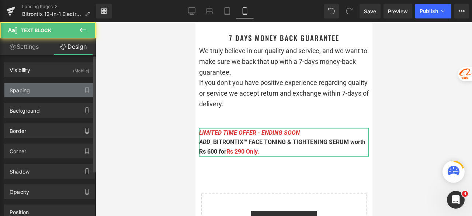
type input "20"
type input "10"
type input "0"
type input "10"
type input "0"
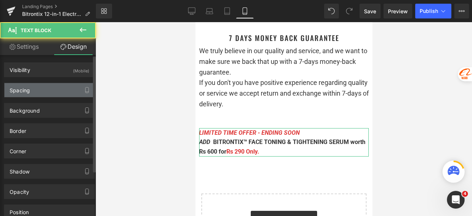
type input "0"
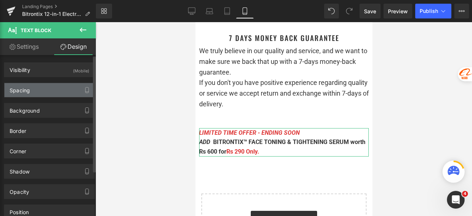
click at [56, 92] on div "Spacing" at bounding box center [49, 90] width 90 height 14
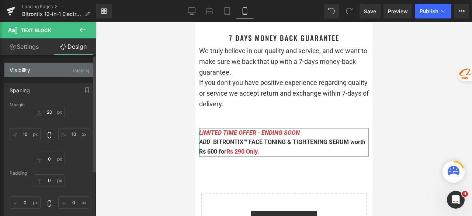
click at [56, 71] on div "Visibility (Mobile)" at bounding box center [49, 70] width 90 height 14
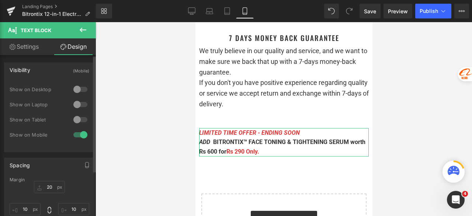
click at [78, 117] on div at bounding box center [81, 120] width 18 height 12
click at [82, 107] on div at bounding box center [81, 104] width 18 height 12
click at [83, 94] on div at bounding box center [81, 89] width 18 height 12
click at [76, 132] on div at bounding box center [81, 135] width 18 height 12
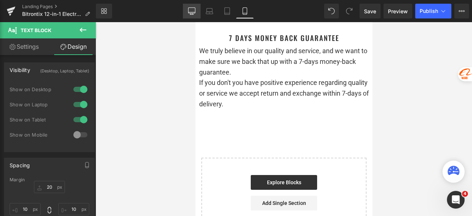
click at [189, 10] on icon at bounding box center [191, 10] width 7 height 7
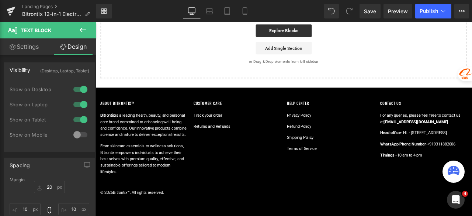
type input "0"
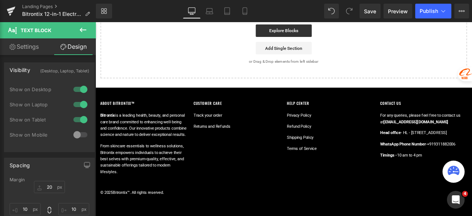
type input "0"
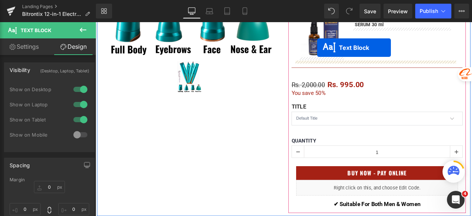
scroll to position [260, 0]
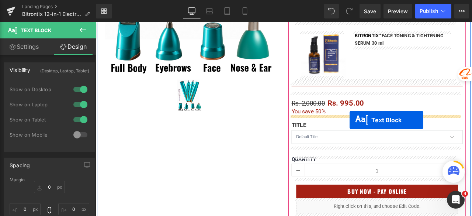
drag, startPoint x: 297, startPoint y: 97, endPoint x: 396, endPoint y: 138, distance: 107.6
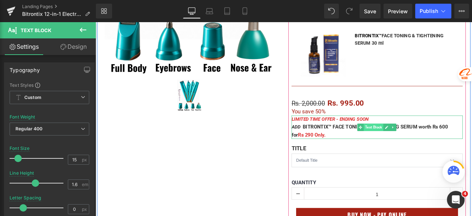
click at [424, 144] on span "Text Block" at bounding box center [424, 146] width 23 height 9
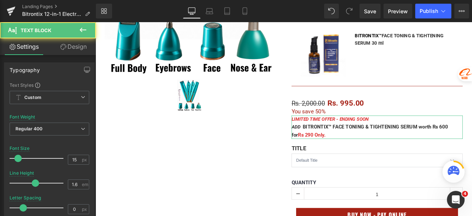
click at [85, 51] on link "Design" at bounding box center [73, 46] width 48 height 17
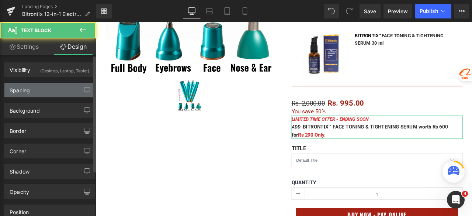
click at [48, 90] on div "Spacing" at bounding box center [49, 90] width 90 height 14
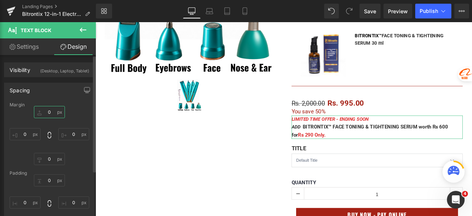
click at [52, 109] on input "0" at bounding box center [49, 112] width 31 height 12
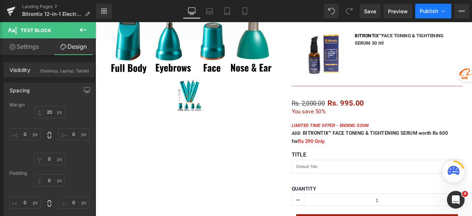
click at [426, 15] on button "Publish" at bounding box center [433, 11] width 36 height 15
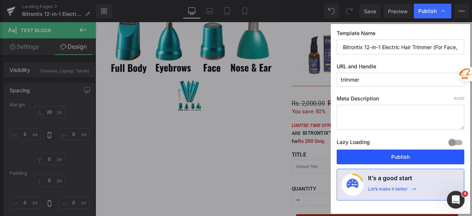
drag, startPoint x: 398, startPoint y: 156, endPoint x: 358, endPoint y: 159, distance: 39.1
click at [398, 156] on button "Publish" at bounding box center [401, 156] width 128 height 15
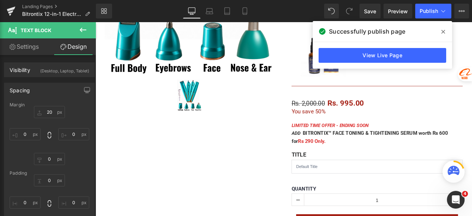
click at [442, 34] on icon at bounding box center [443, 32] width 4 height 6
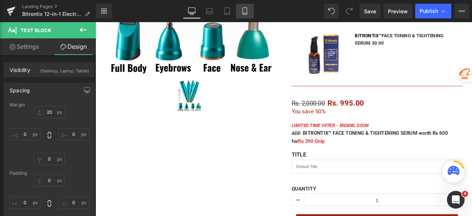
click at [244, 13] on icon at bounding box center [244, 10] width 7 height 7
type input "20"
type input "10"
type input "0"
type input "10"
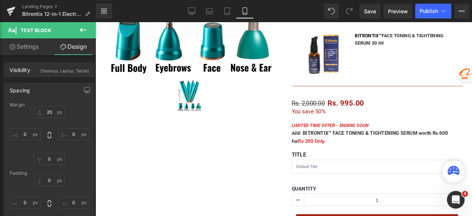
type input "0"
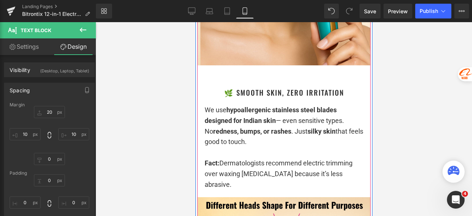
scroll to position [4205, 0]
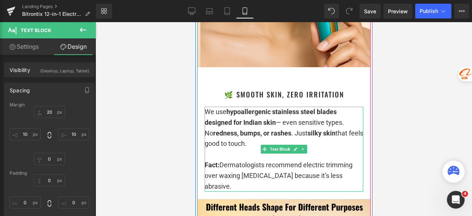
click at [204, 118] on strong "designed for Indian skin" at bounding box center [239, 122] width 71 height 8
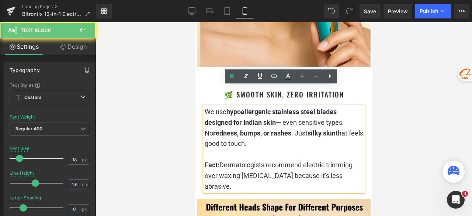
click at [204, 118] on strong "designed for Indian skin" at bounding box center [239, 122] width 71 height 8
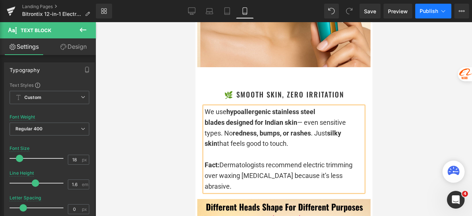
click at [426, 8] on span "Publish" at bounding box center [429, 11] width 18 height 6
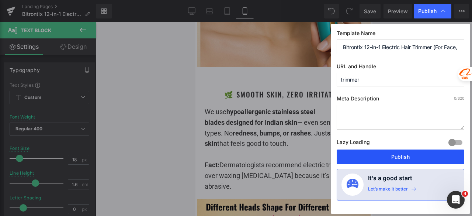
click at [394, 156] on button "Publish" at bounding box center [401, 156] width 128 height 15
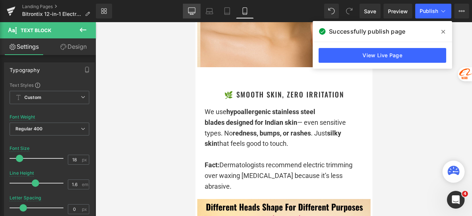
click at [190, 12] on icon at bounding box center [191, 10] width 7 height 7
type input "15"
type input "100"
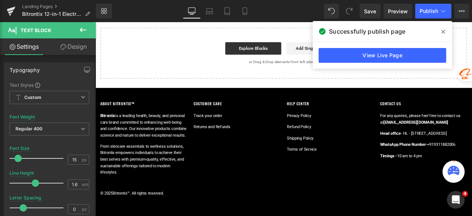
scroll to position [0, 0]
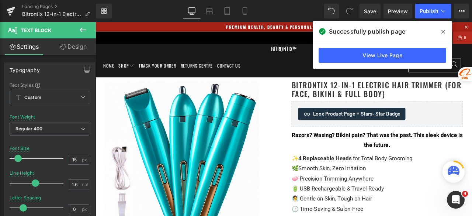
click at [441, 30] on icon at bounding box center [443, 32] width 4 height 4
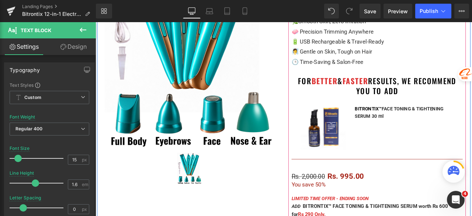
scroll to position [184, 0]
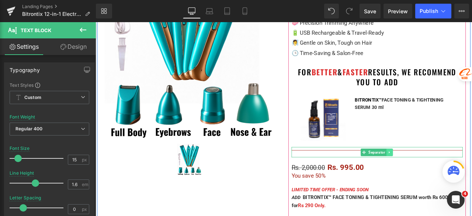
click at [440, 177] on link at bounding box center [444, 176] width 8 height 9
click at [437, 177] on link at bounding box center [440, 176] width 8 height 9
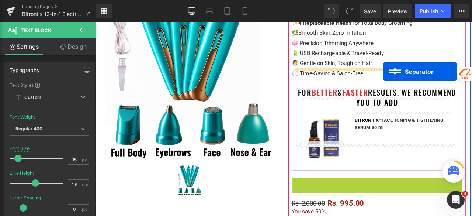
scroll to position [100, 0]
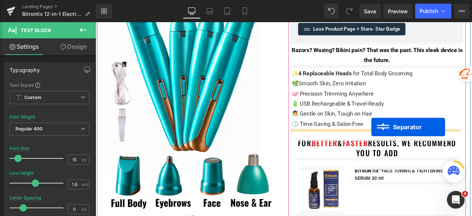
drag, startPoint x: 428, startPoint y: 57, endPoint x: 422, endPoint y: 146, distance: 89.0
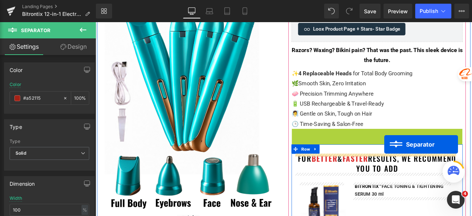
drag, startPoint x: 427, startPoint y: 152, endPoint x: 437, endPoint y: 167, distance: 17.4
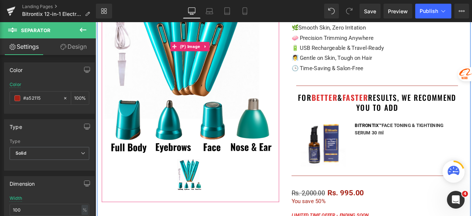
scroll to position [174, 0]
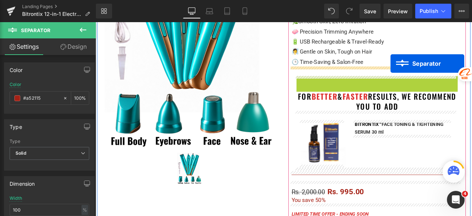
drag, startPoint x: 430, startPoint y: 92, endPoint x: 445, endPoint y: 71, distance: 25.4
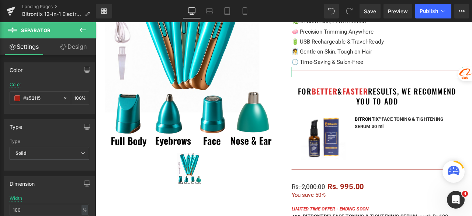
click at [75, 46] on link "Design" at bounding box center [73, 46] width 48 height 17
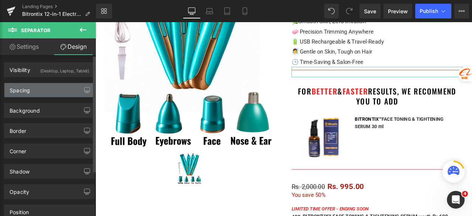
type input "0"
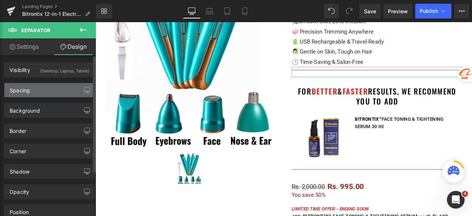
type input "0"
type input "10"
type input "0"
click at [38, 87] on div "Spacing" at bounding box center [49, 90] width 90 height 14
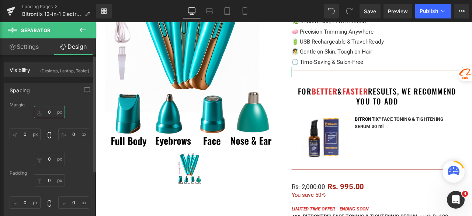
click at [49, 114] on input "0" at bounding box center [49, 112] width 31 height 12
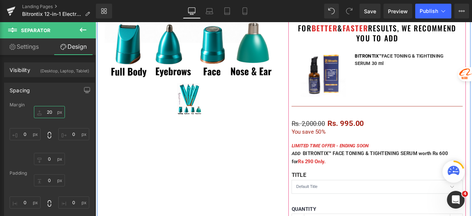
scroll to position [285, 0]
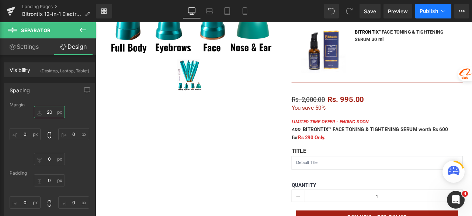
type input "20"
click at [424, 14] on span "Publish" at bounding box center [429, 11] width 18 height 6
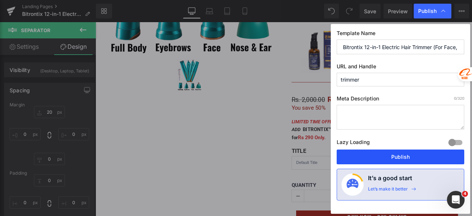
click at [407, 153] on button "Publish" at bounding box center [401, 156] width 128 height 15
